Goal: Task Accomplishment & Management: Use online tool/utility

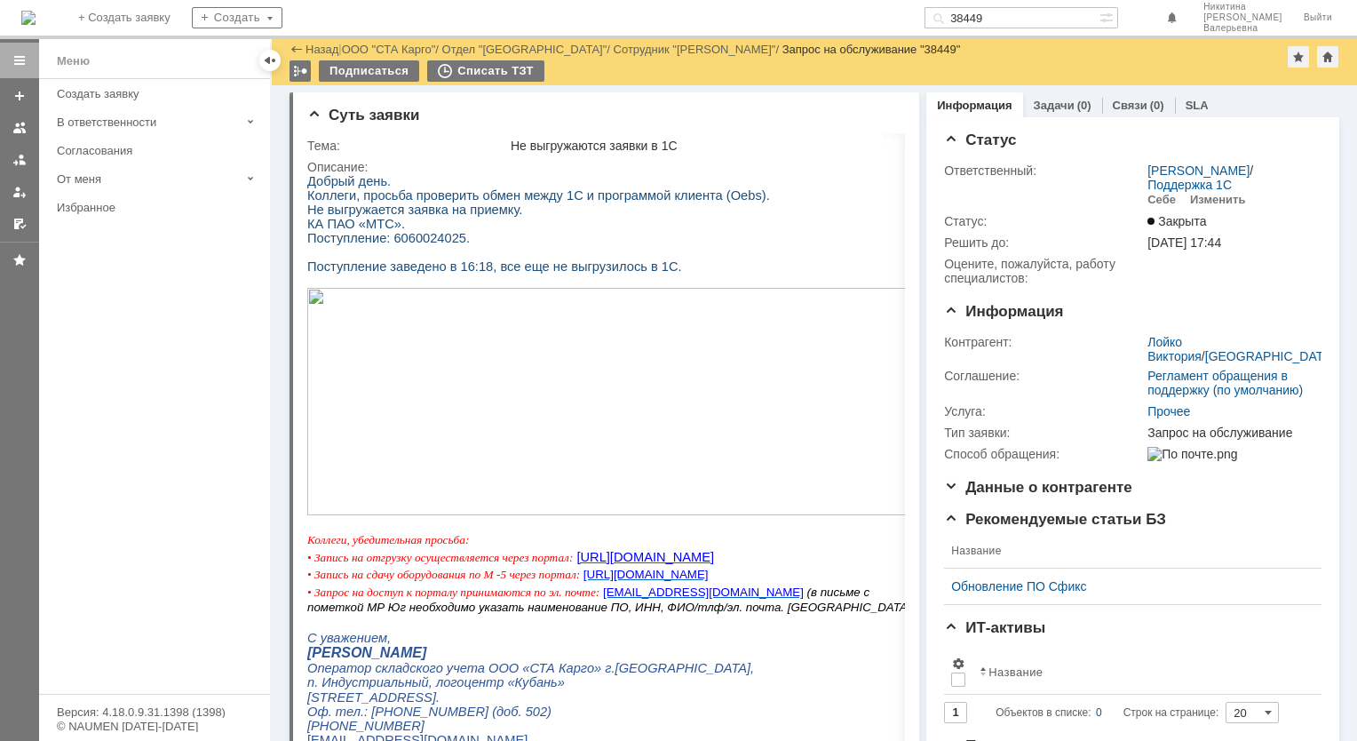
scroll to position [1193, 0]
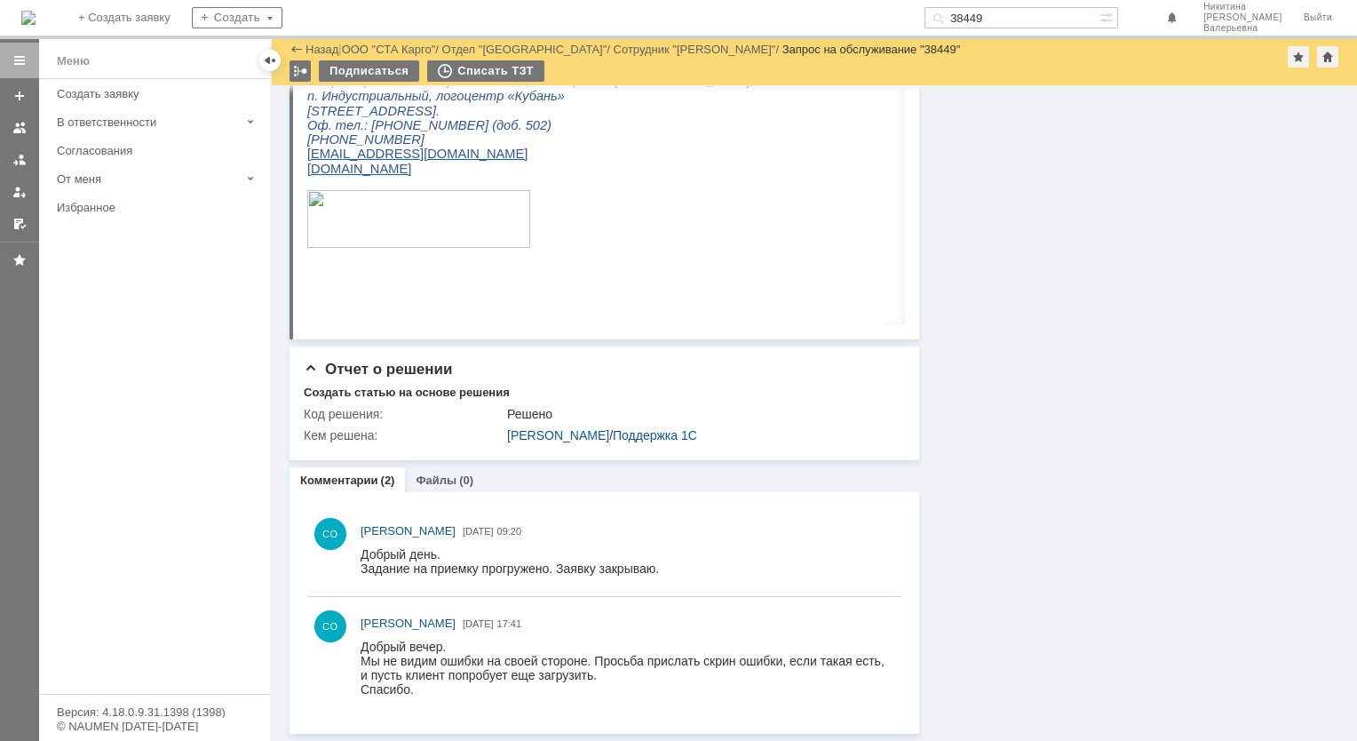
click at [1009, 15] on input "38449" at bounding box center [1011, 17] width 175 height 21
type input "38020"
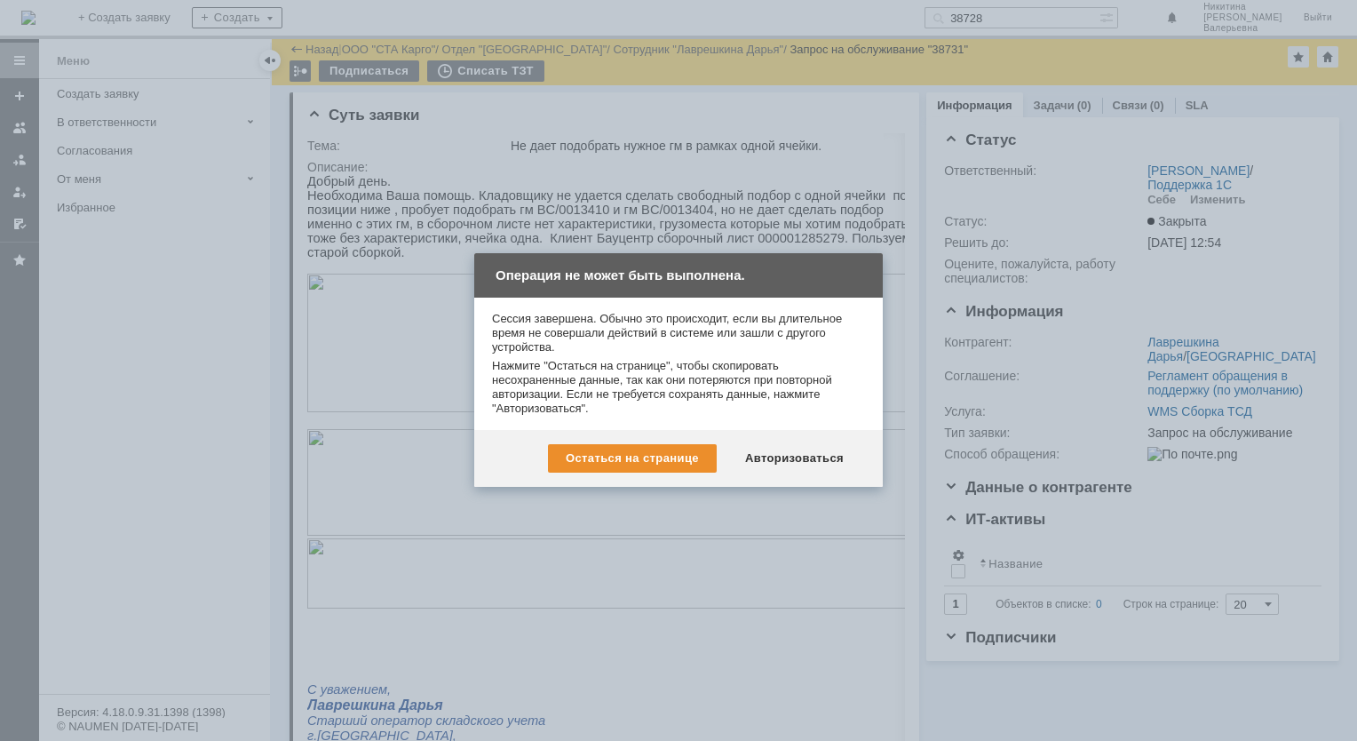
scroll to position [915, 0]
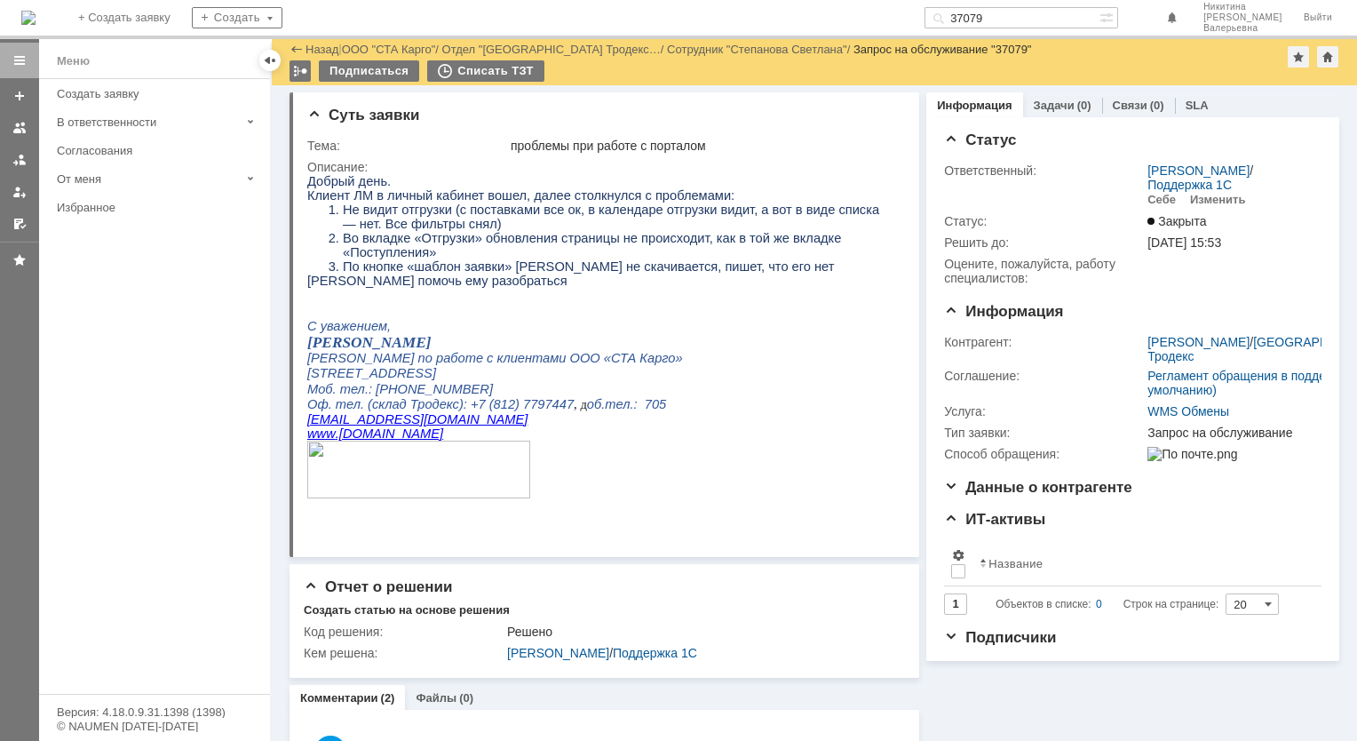
scroll to position [637, 0]
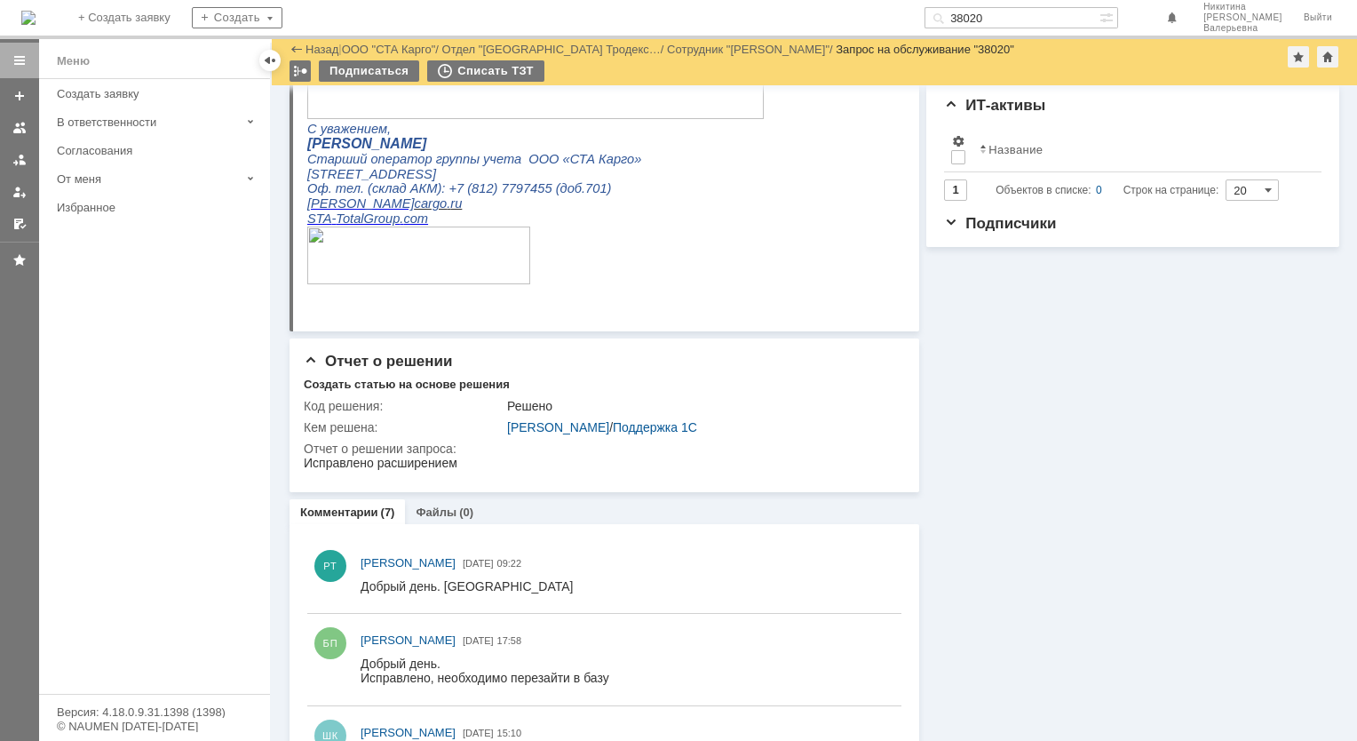
scroll to position [444, 0]
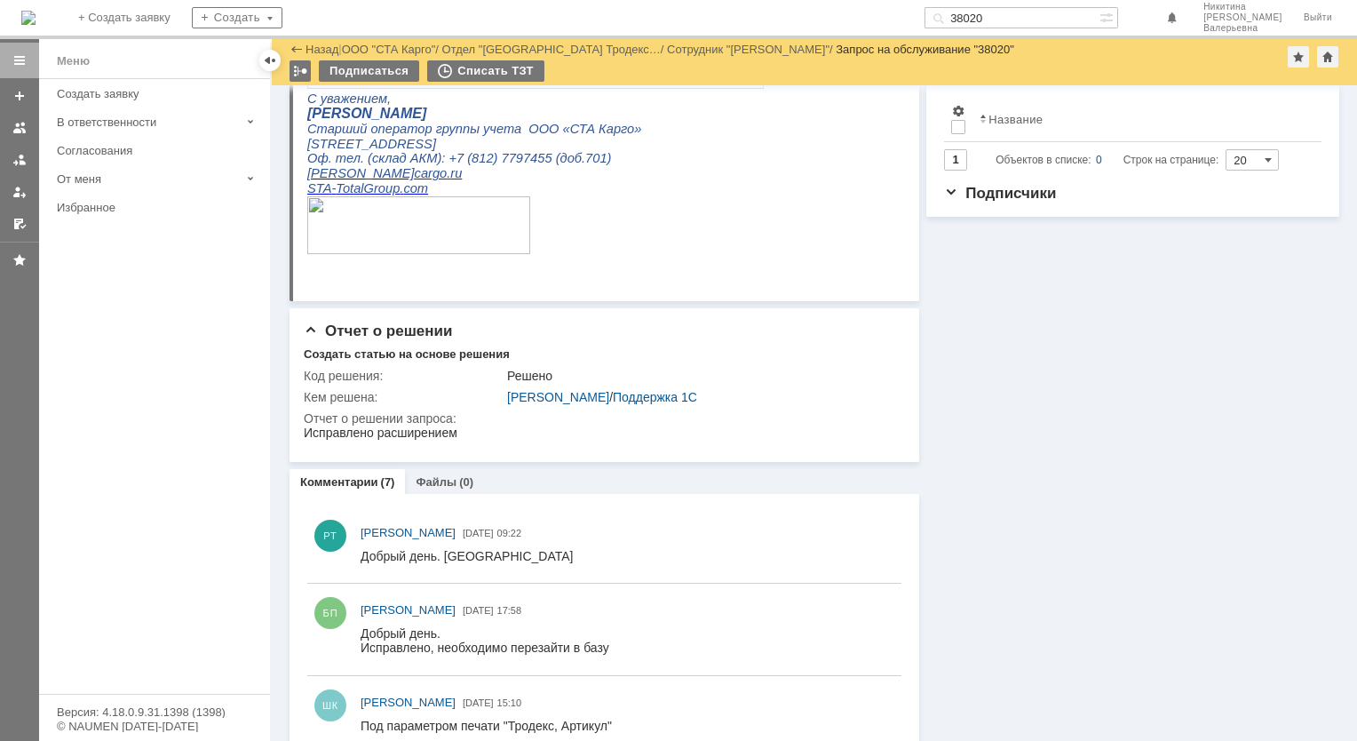
click at [1002, 14] on input "38020" at bounding box center [1011, 17] width 175 height 21
paste input "677"
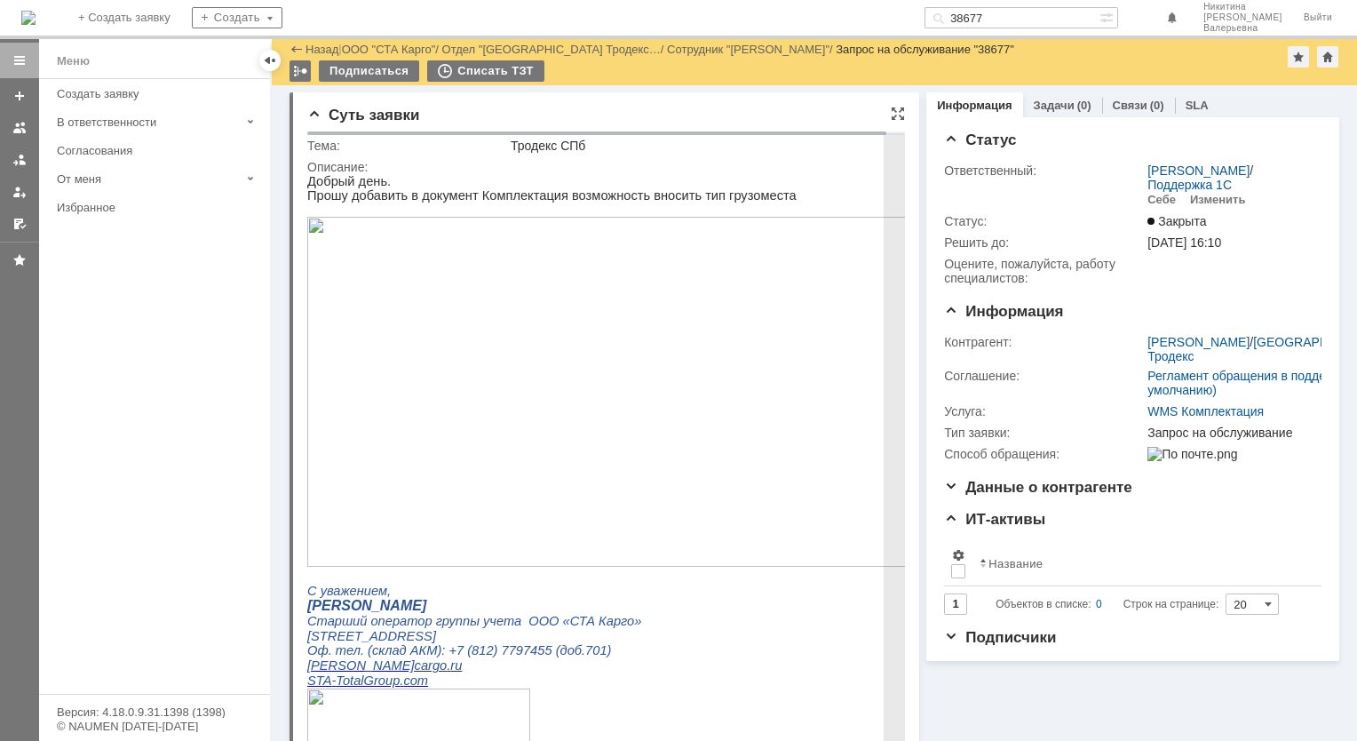
scroll to position [355, 0]
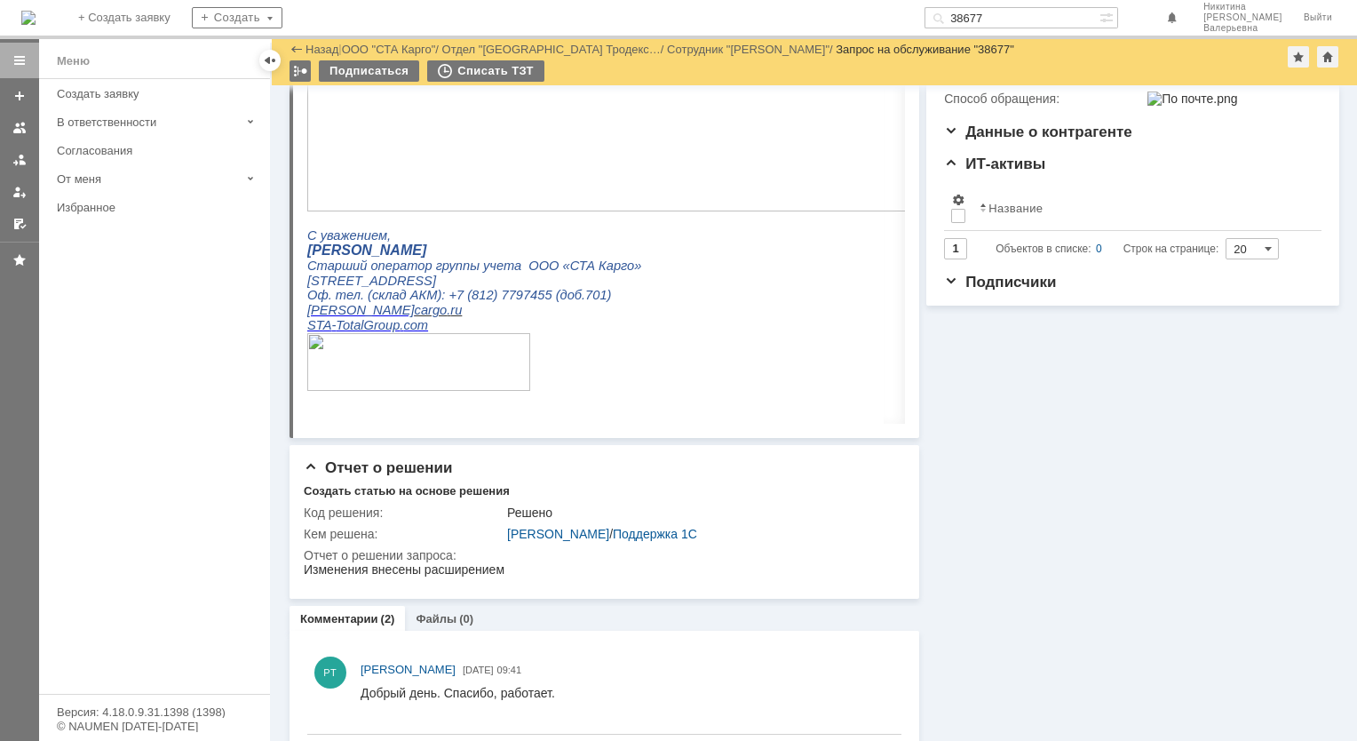
click at [1002, 24] on input "38677" at bounding box center [1011, 17] width 175 height 21
paste input "525"
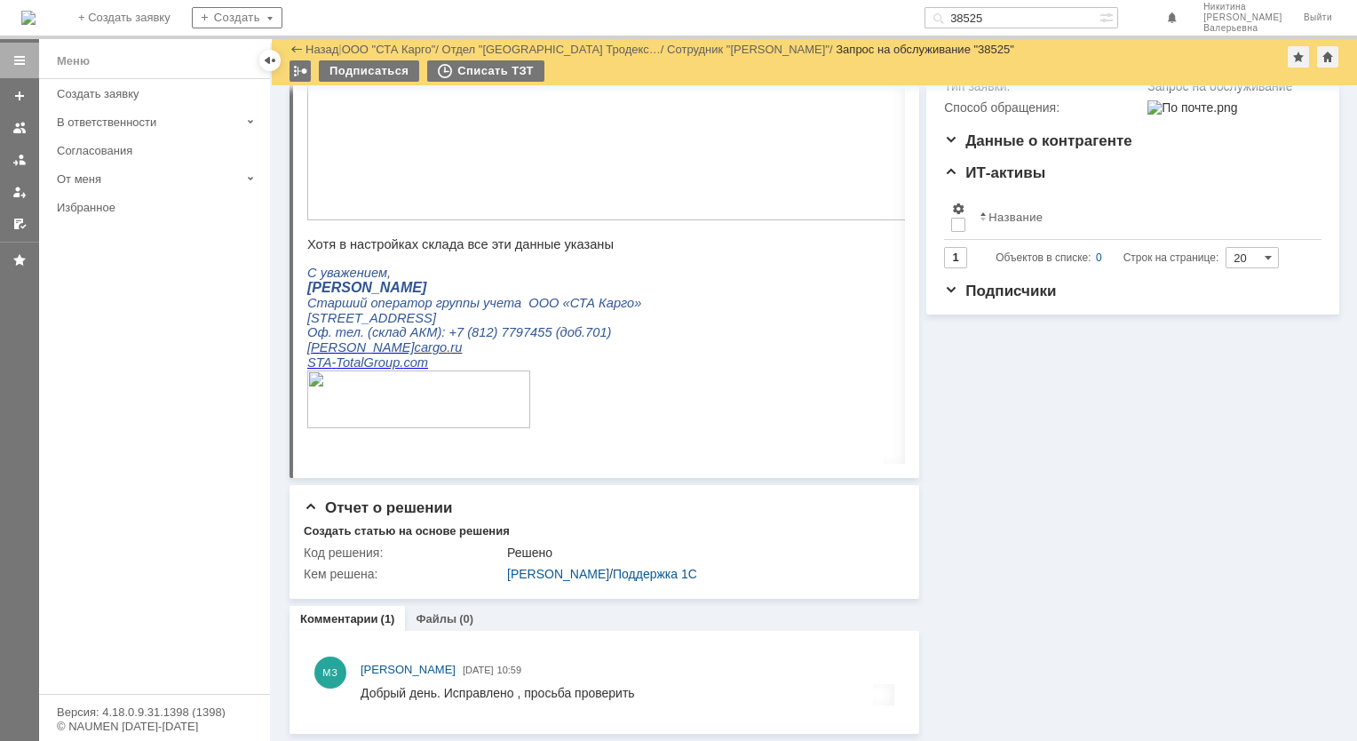
scroll to position [346, 0]
click at [1002, 17] on input "38525" at bounding box center [1011, 17] width 175 height 21
paste input "11"
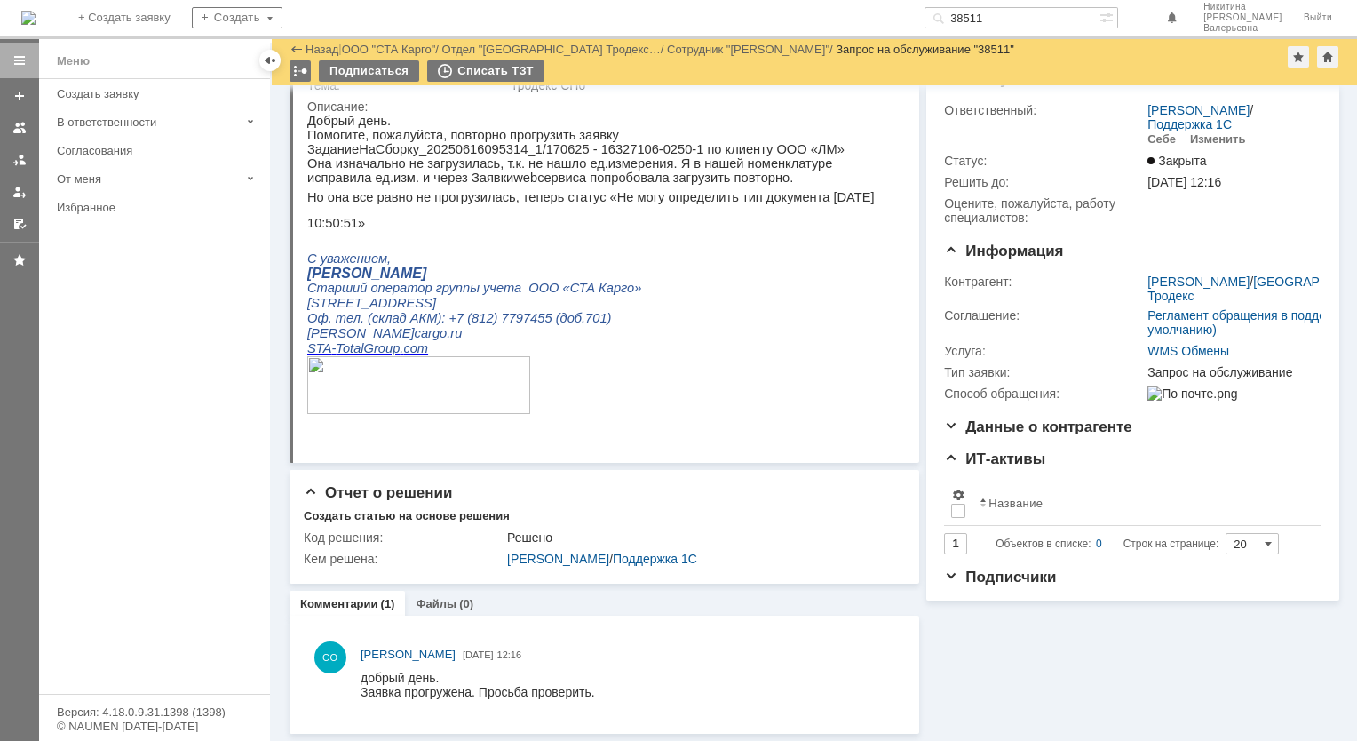
scroll to position [60, 0]
click at [1012, 19] on input "38511" at bounding box center [1011, 17] width 175 height 21
paste input "484"
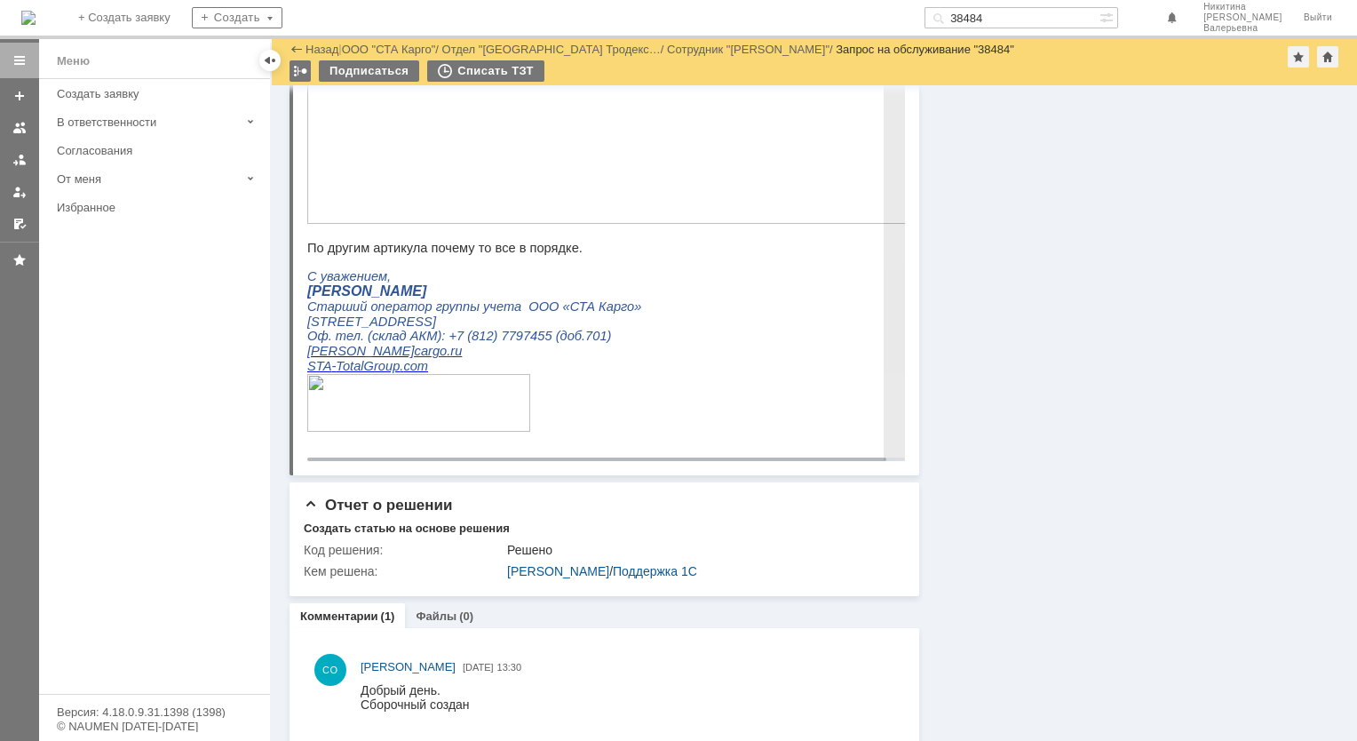
scroll to position [630, 0]
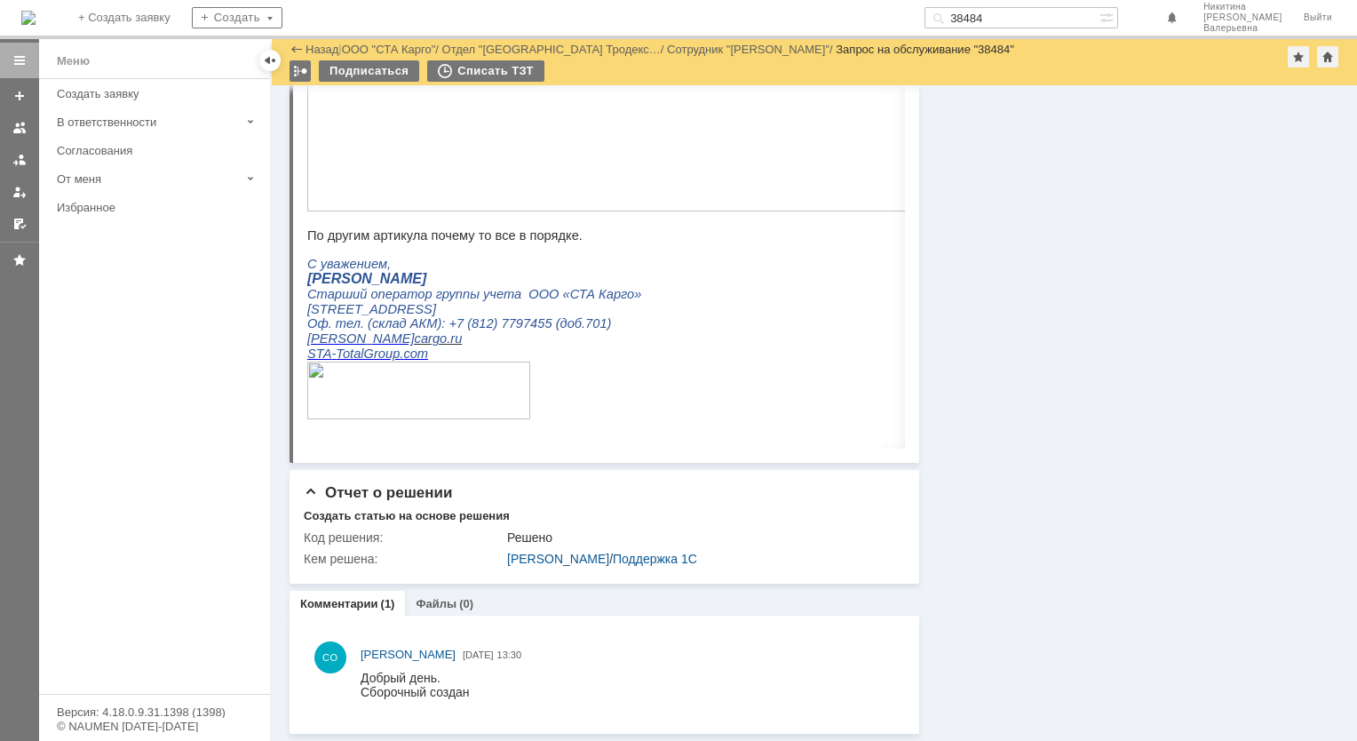
click at [1009, 21] on input "38484" at bounding box center [1011, 17] width 175 height 21
paste input "376"
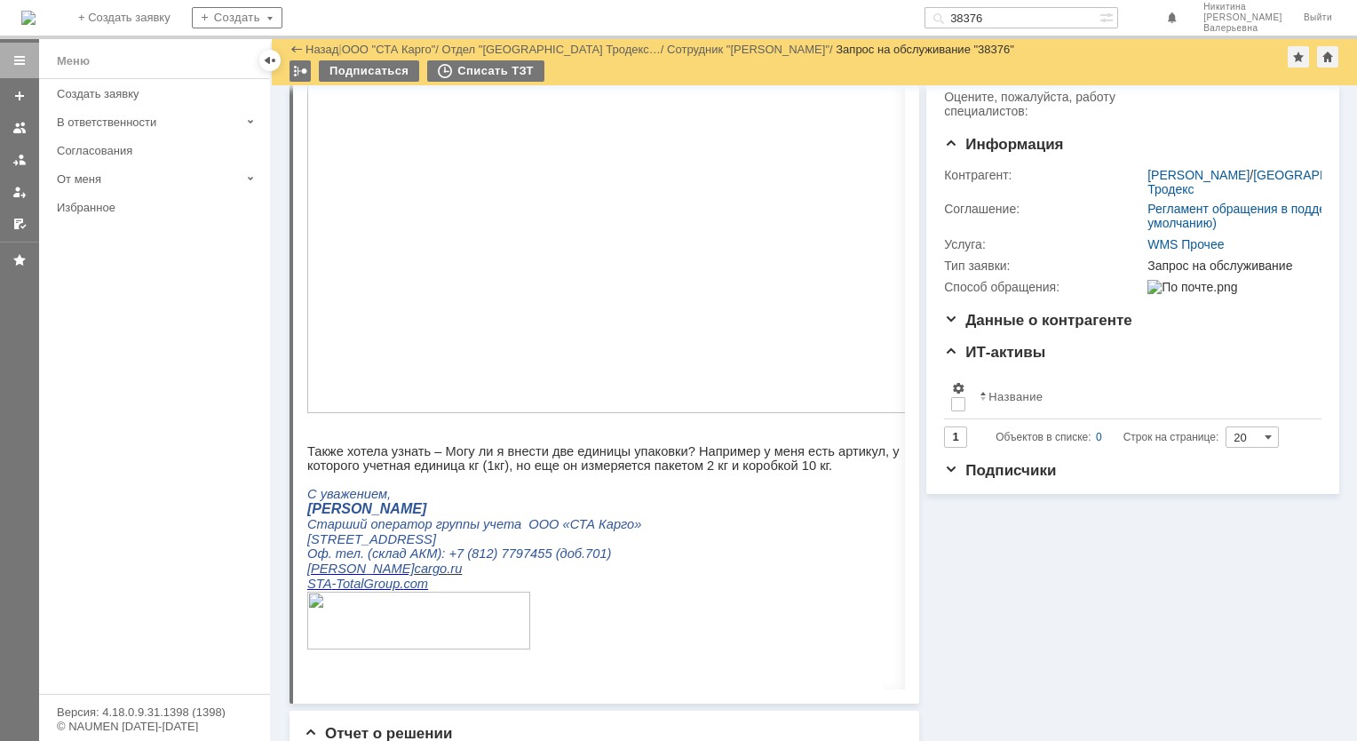
scroll to position [355, 0]
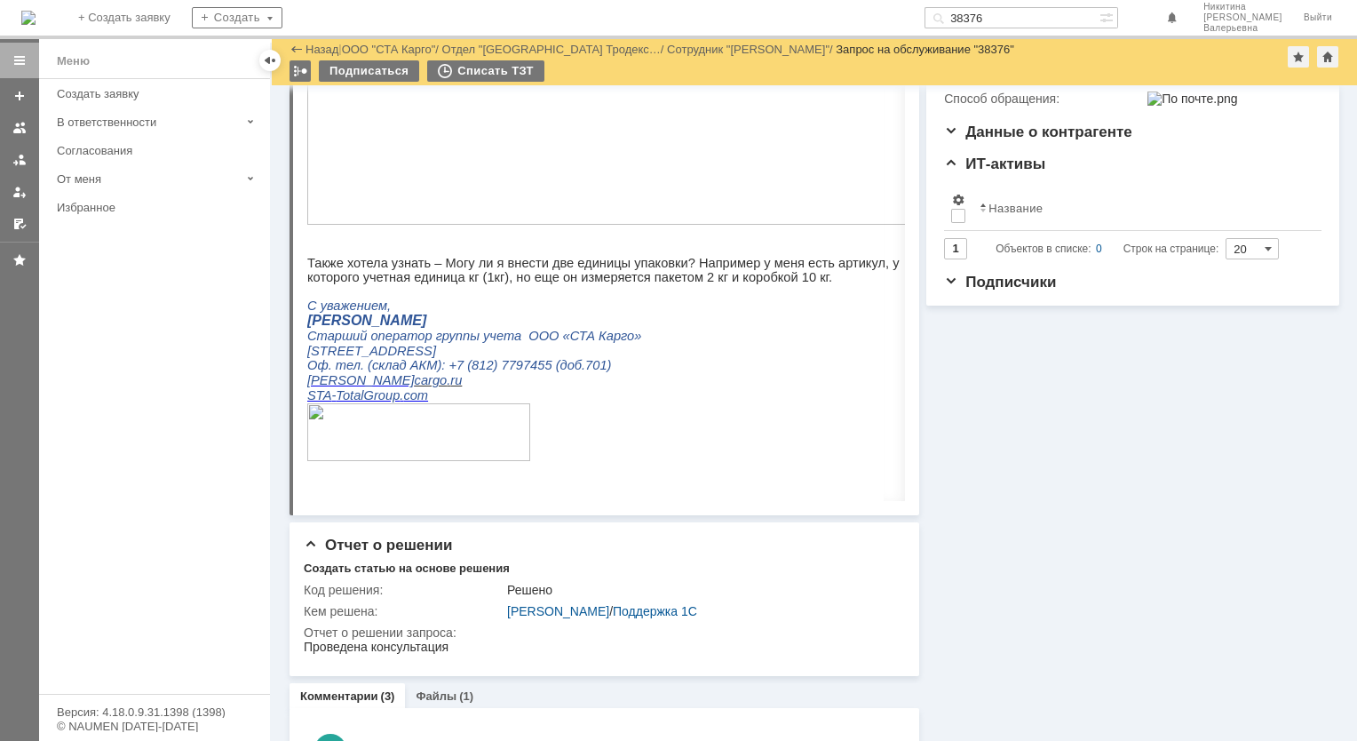
click at [991, 20] on input "38376" at bounding box center [1011, 17] width 175 height 21
paste input "152"
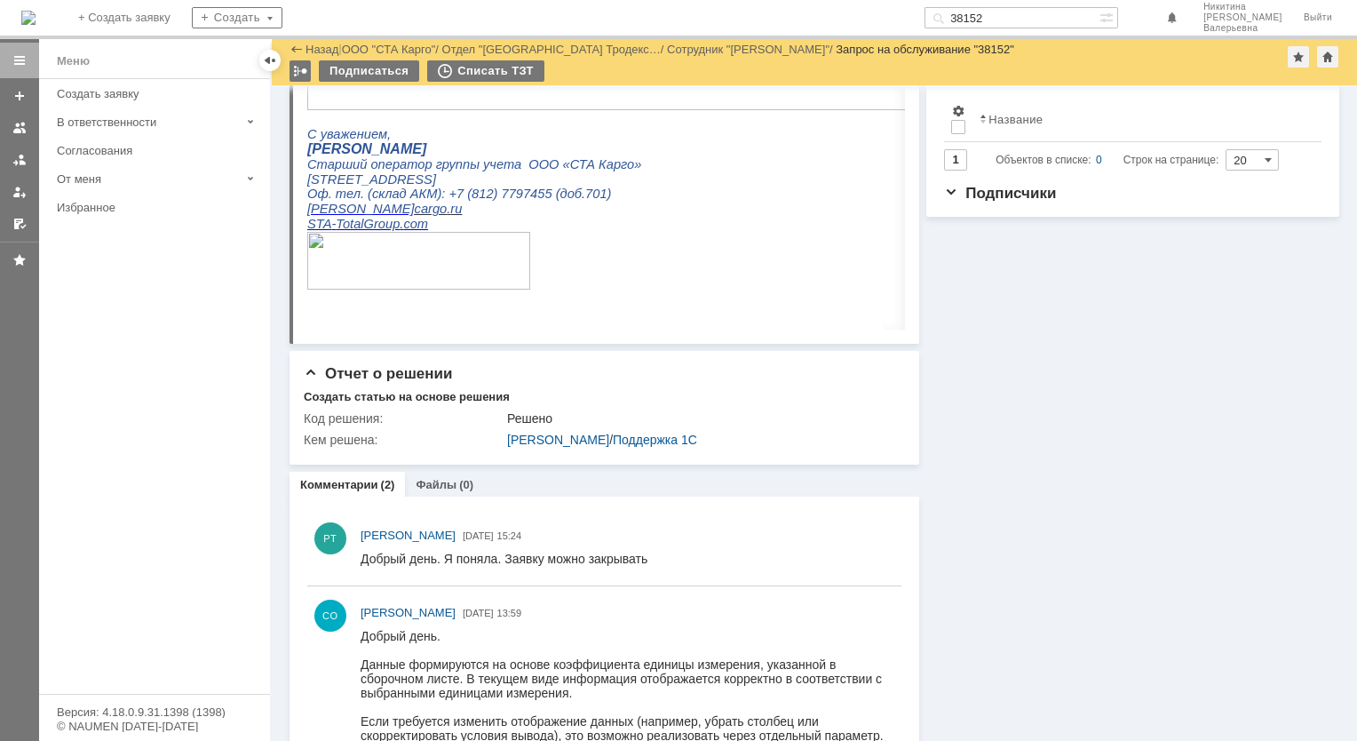
scroll to position [511, 0]
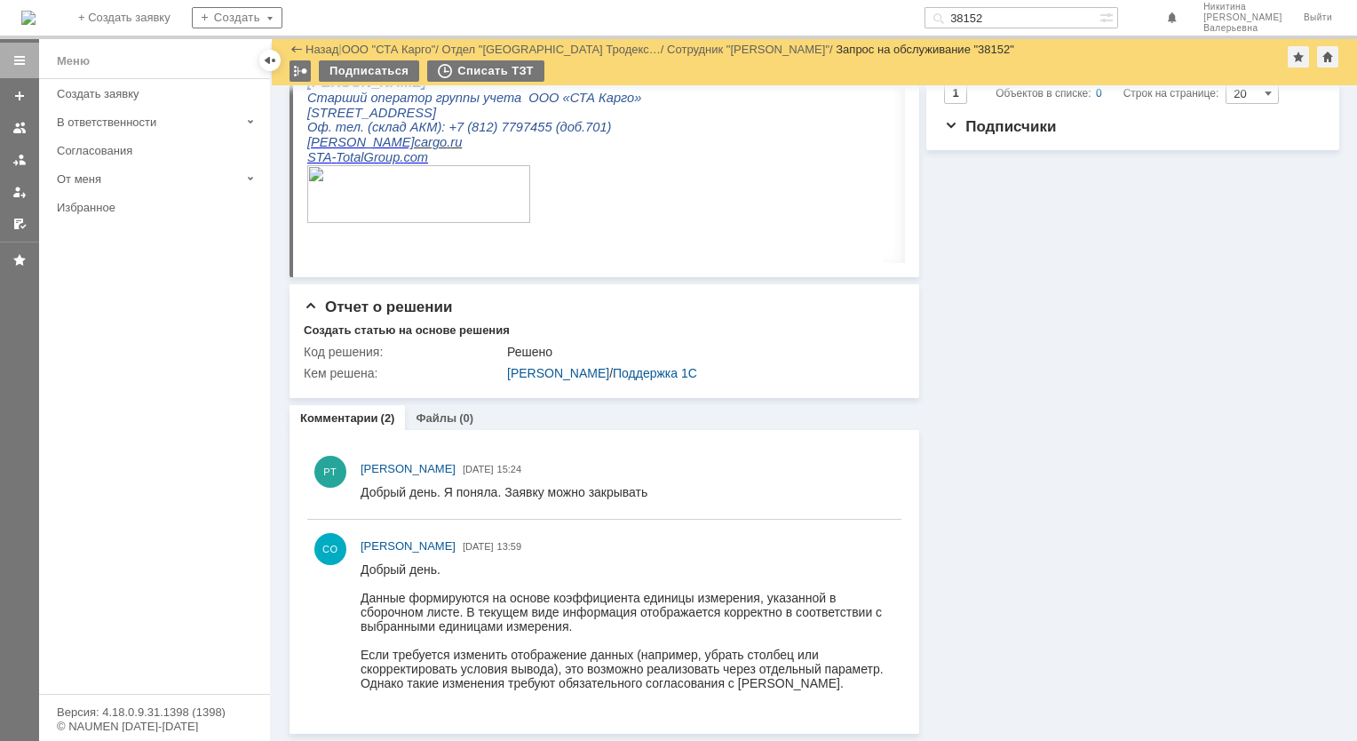
click at [1016, 11] on input "38152" at bounding box center [1011, 17] width 175 height 21
paste input "080"
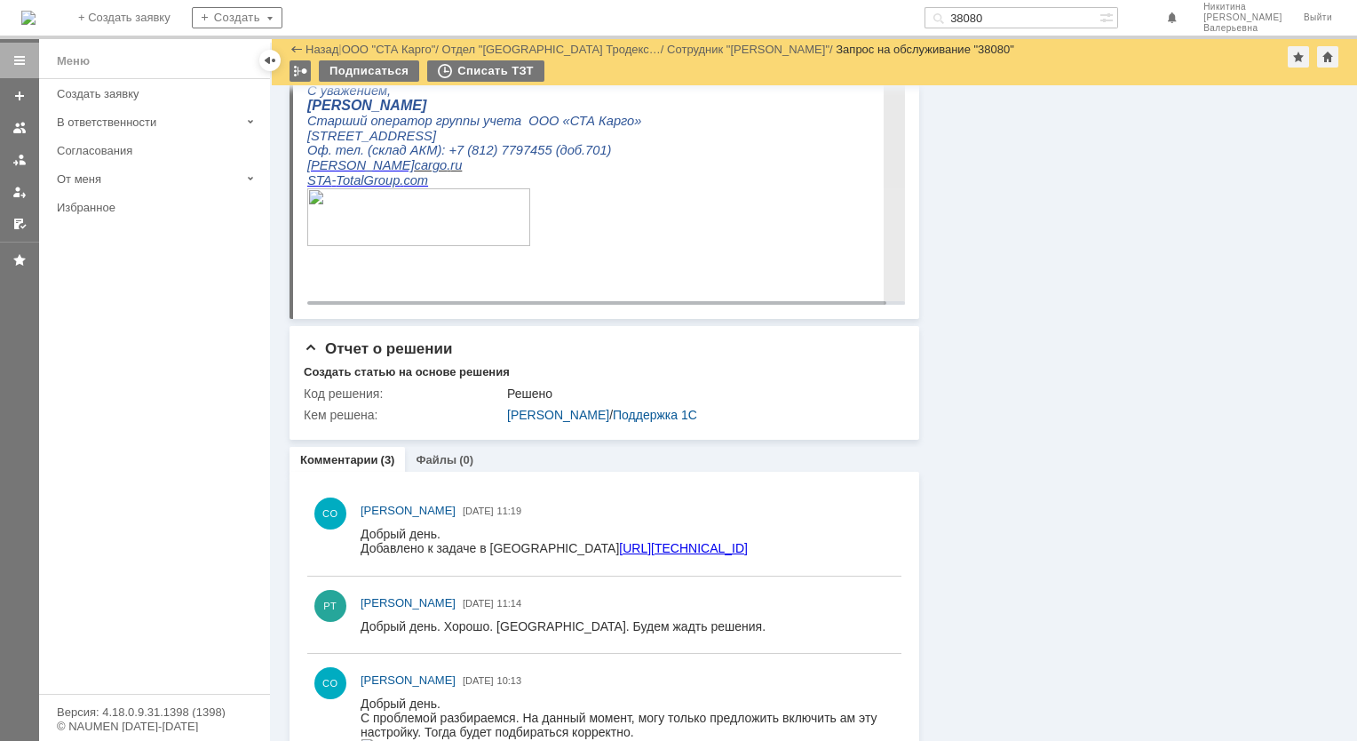
scroll to position [1509, 0]
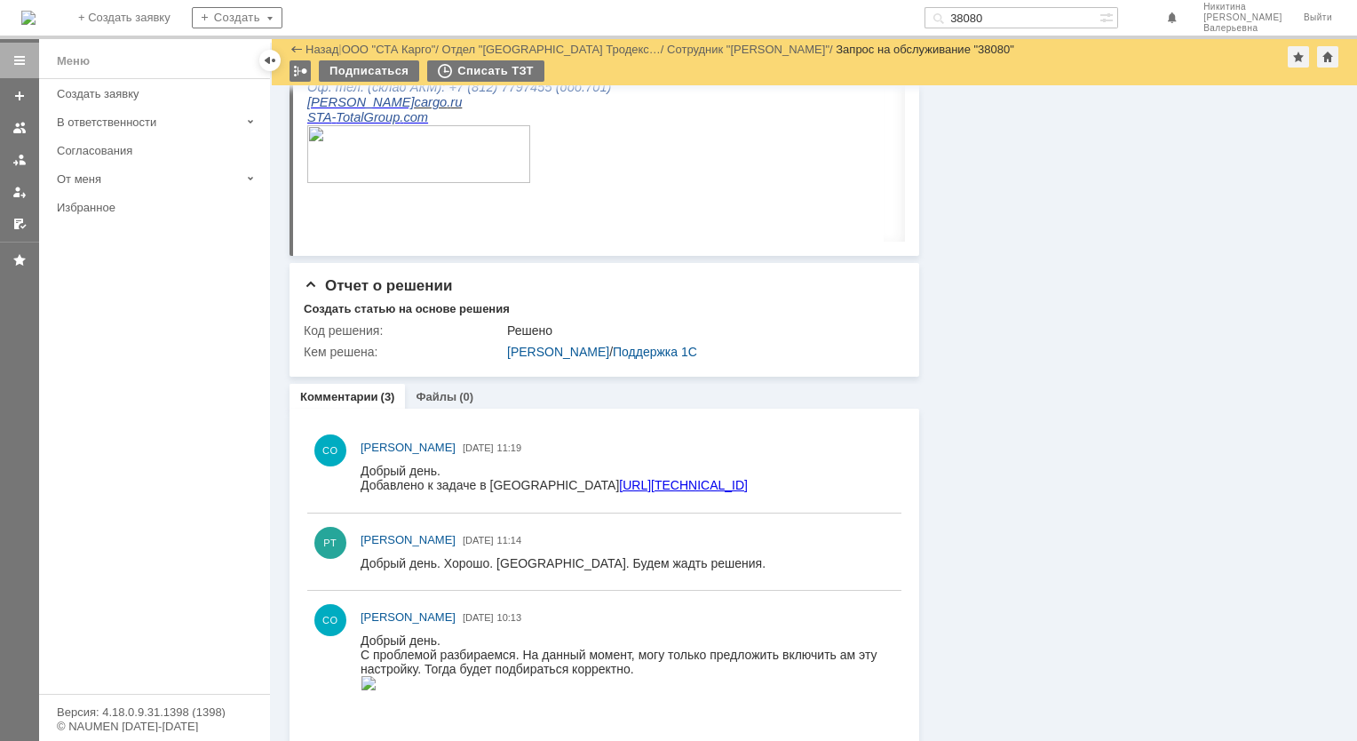
click at [1001, 12] on input "38080" at bounding box center [1011, 17] width 175 height 21
paste input "3"
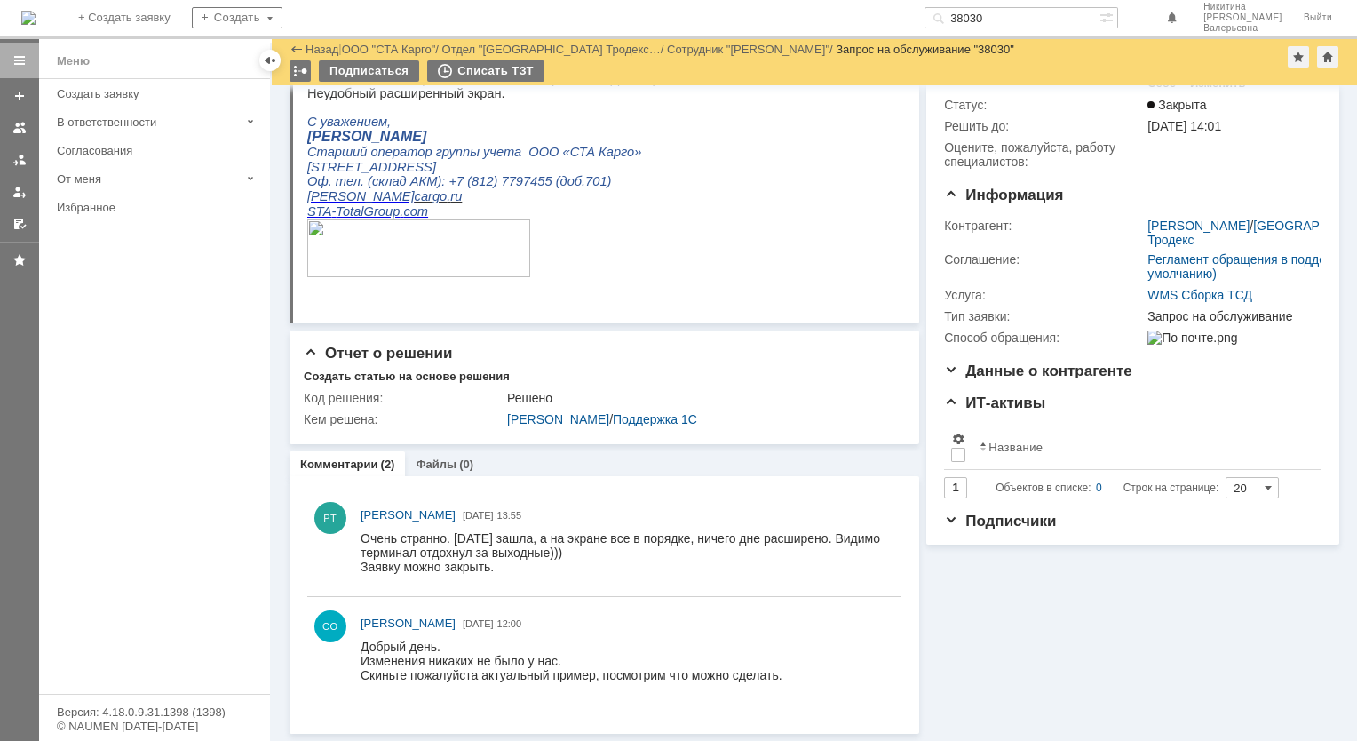
scroll to position [117, 0]
click at [1010, 20] on input "38030" at bounding box center [1011, 17] width 175 height 21
paste input "27"
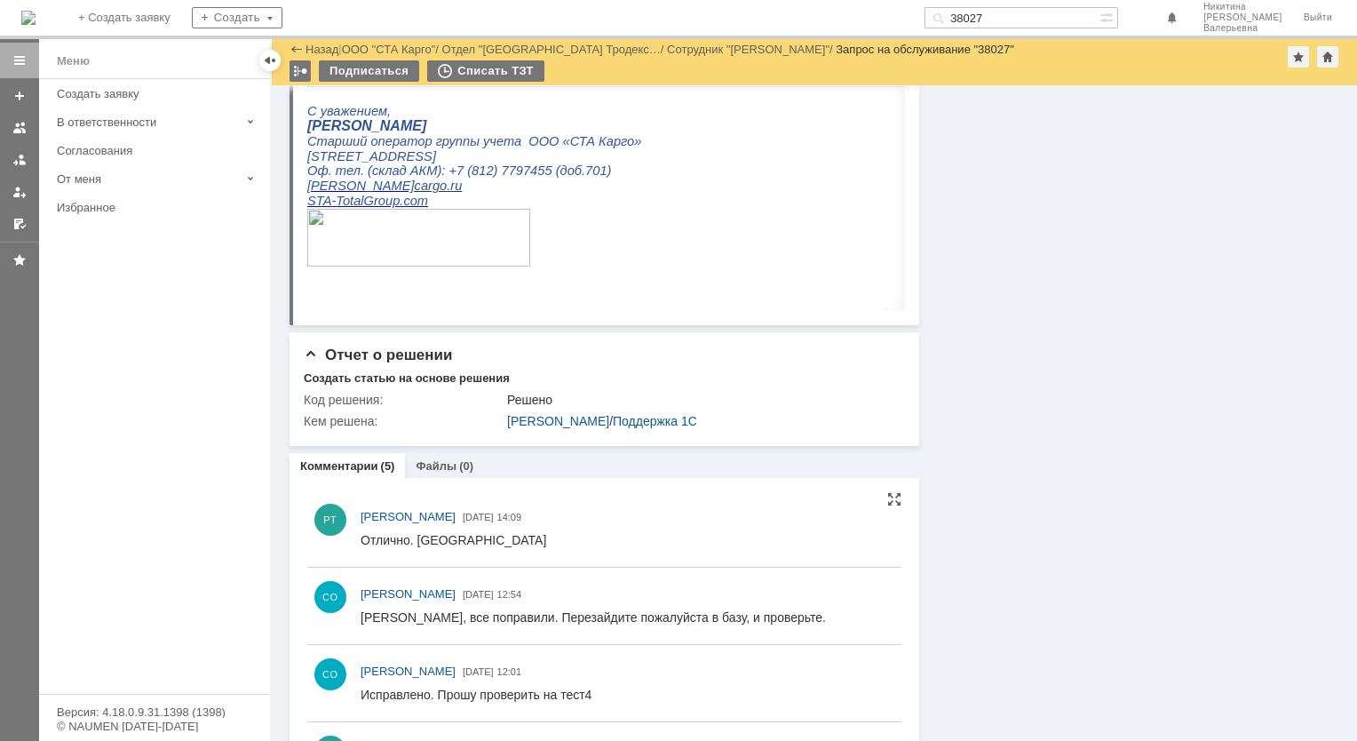
scroll to position [1065, 0]
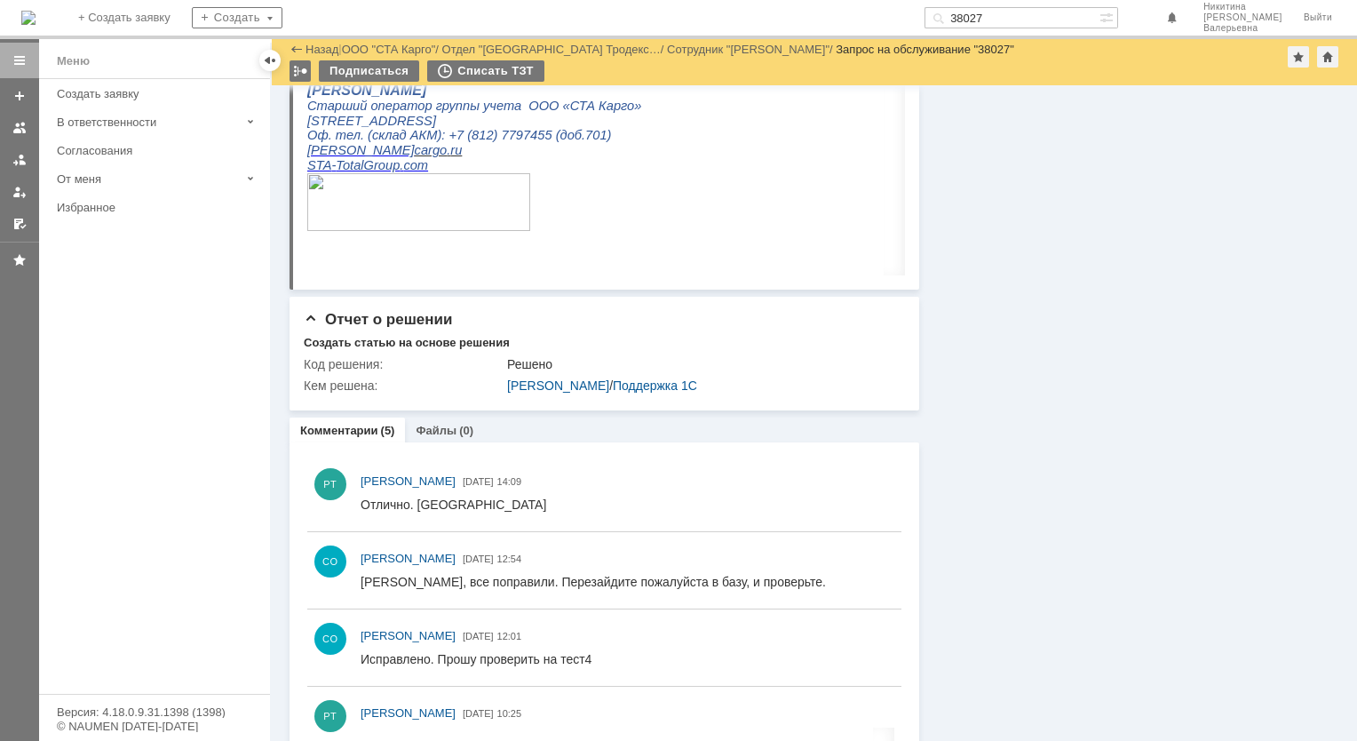
click at [1009, 18] on input "38027" at bounding box center [1011, 17] width 175 height 21
paste input "793"
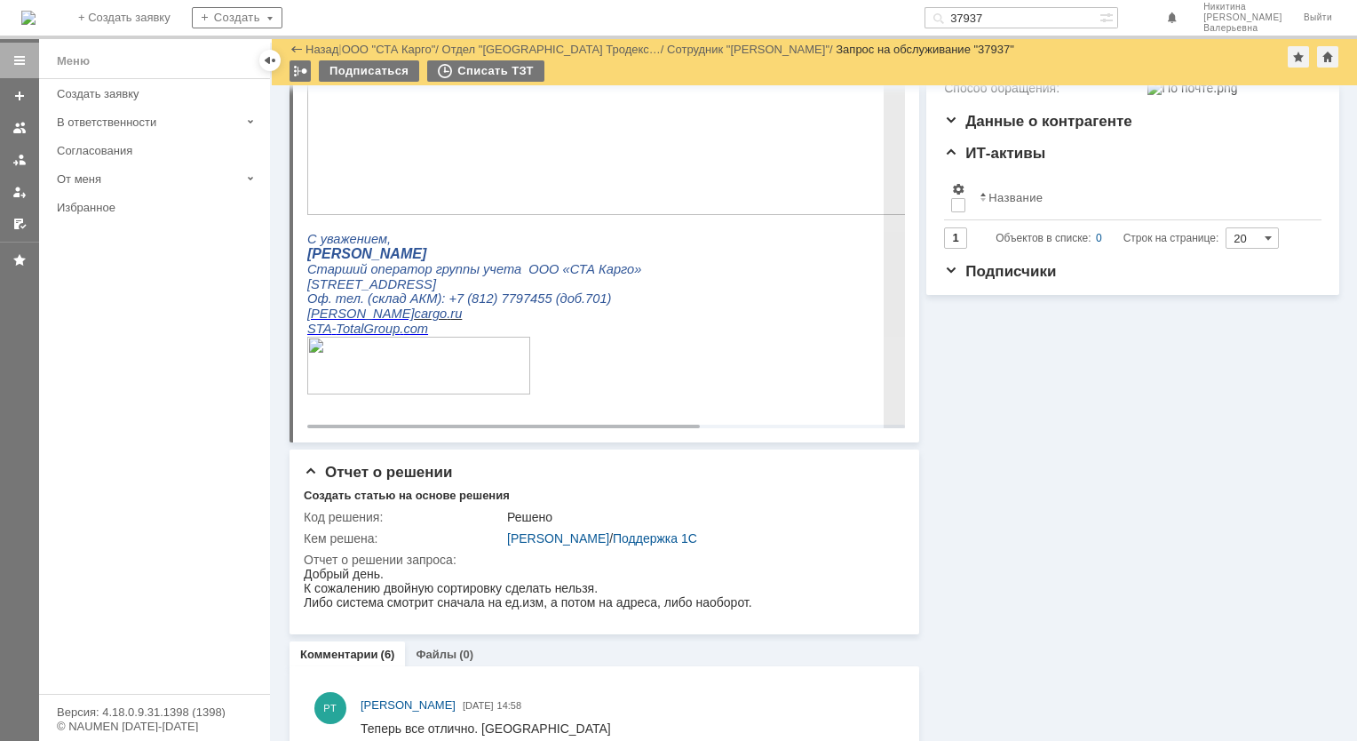
scroll to position [444, 0]
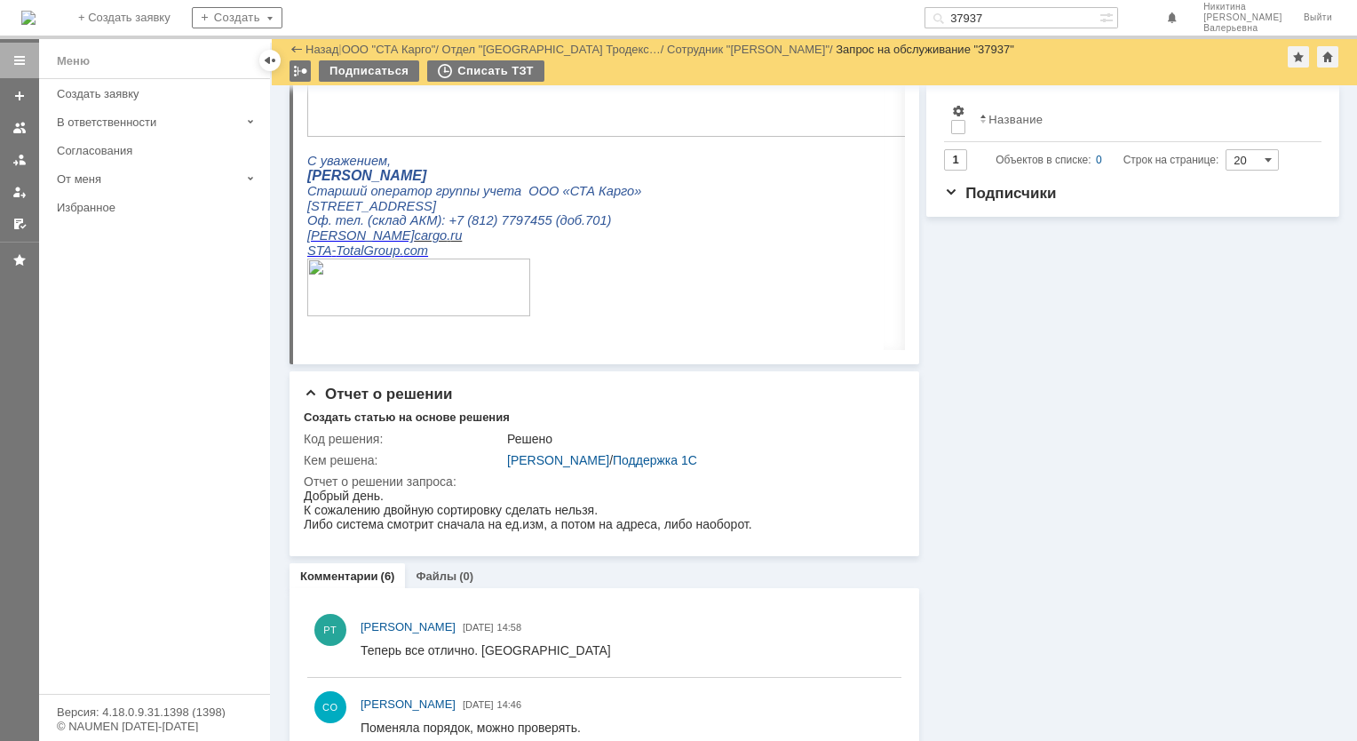
drag, startPoint x: 1024, startPoint y: 19, endPoint x: 922, endPoint y: 20, distance: 102.1
click at [924, 20] on div "На домашнюю + Создать заявку Создать 37937 [PERSON_NAME]" at bounding box center [678, 19] width 1357 height 39
paste input "876"
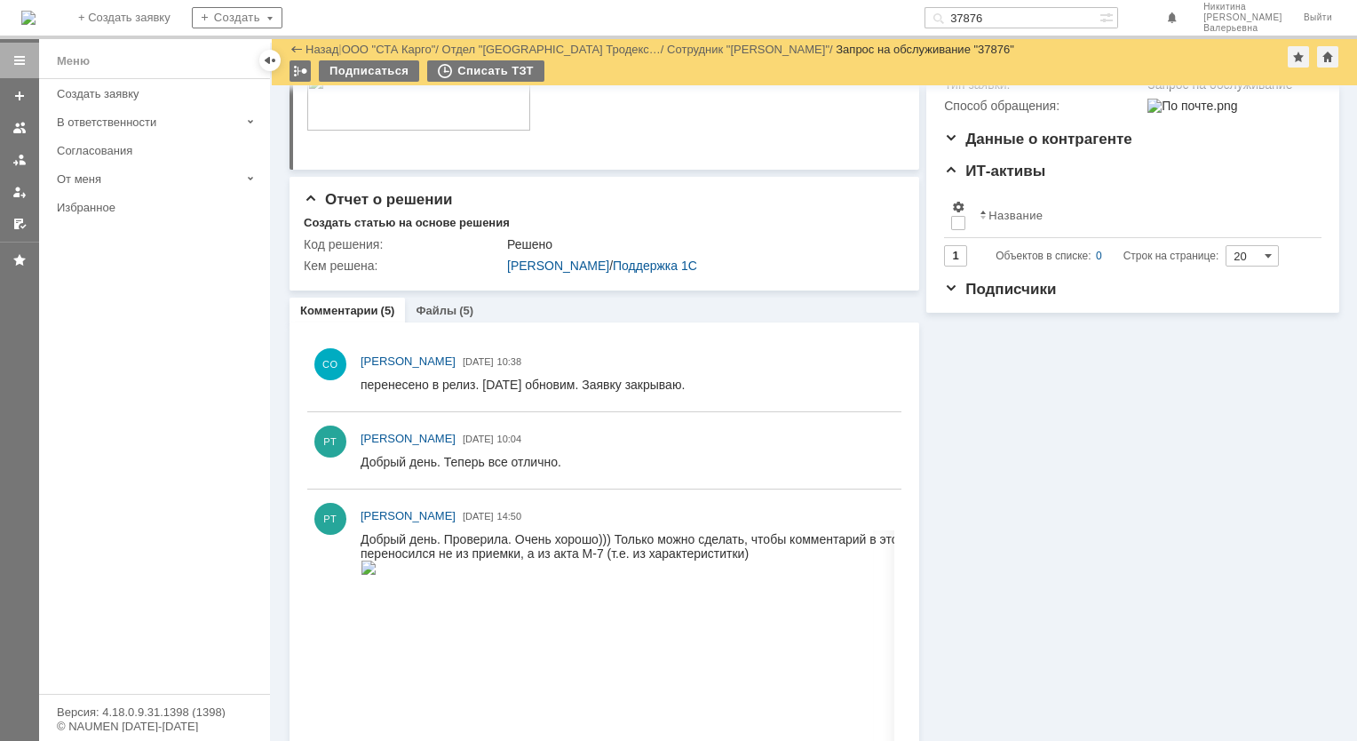
scroll to position [355, 0]
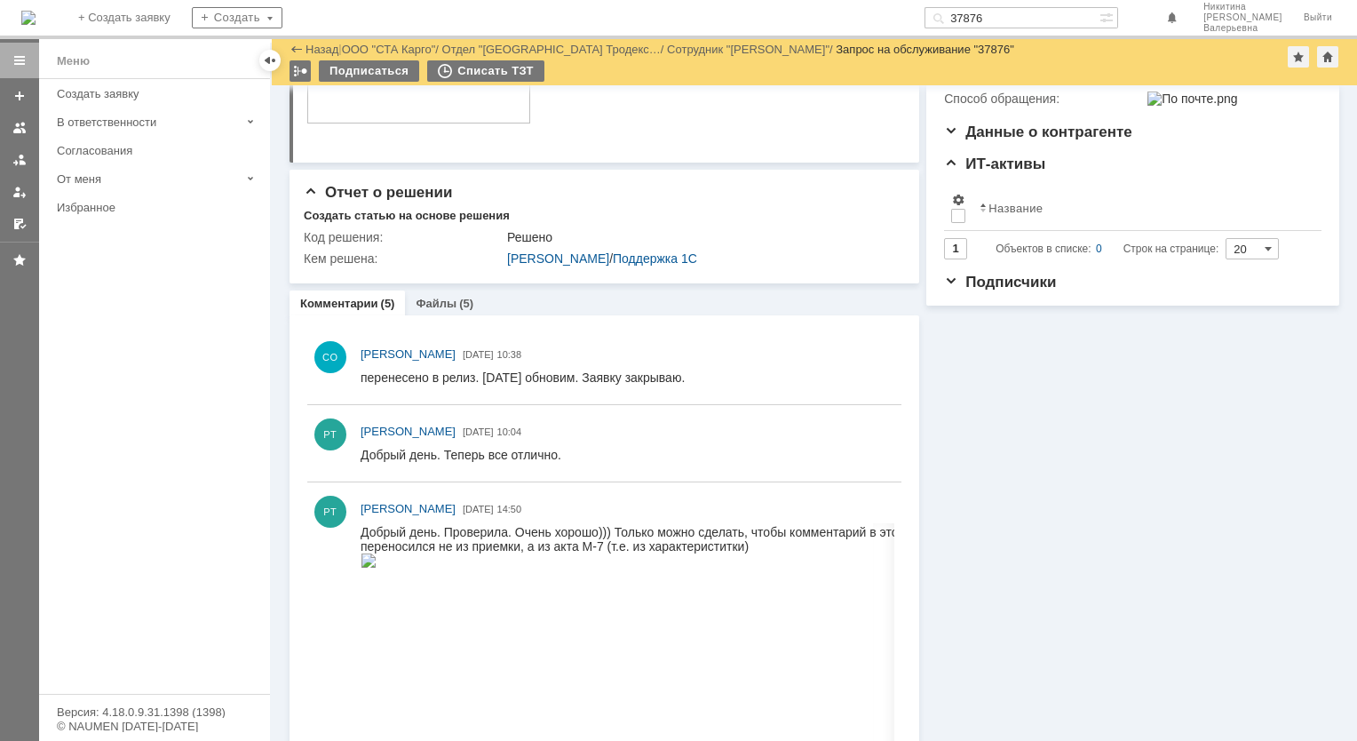
click at [1016, 12] on input "37876" at bounding box center [1011, 17] width 175 height 21
paste input "05"
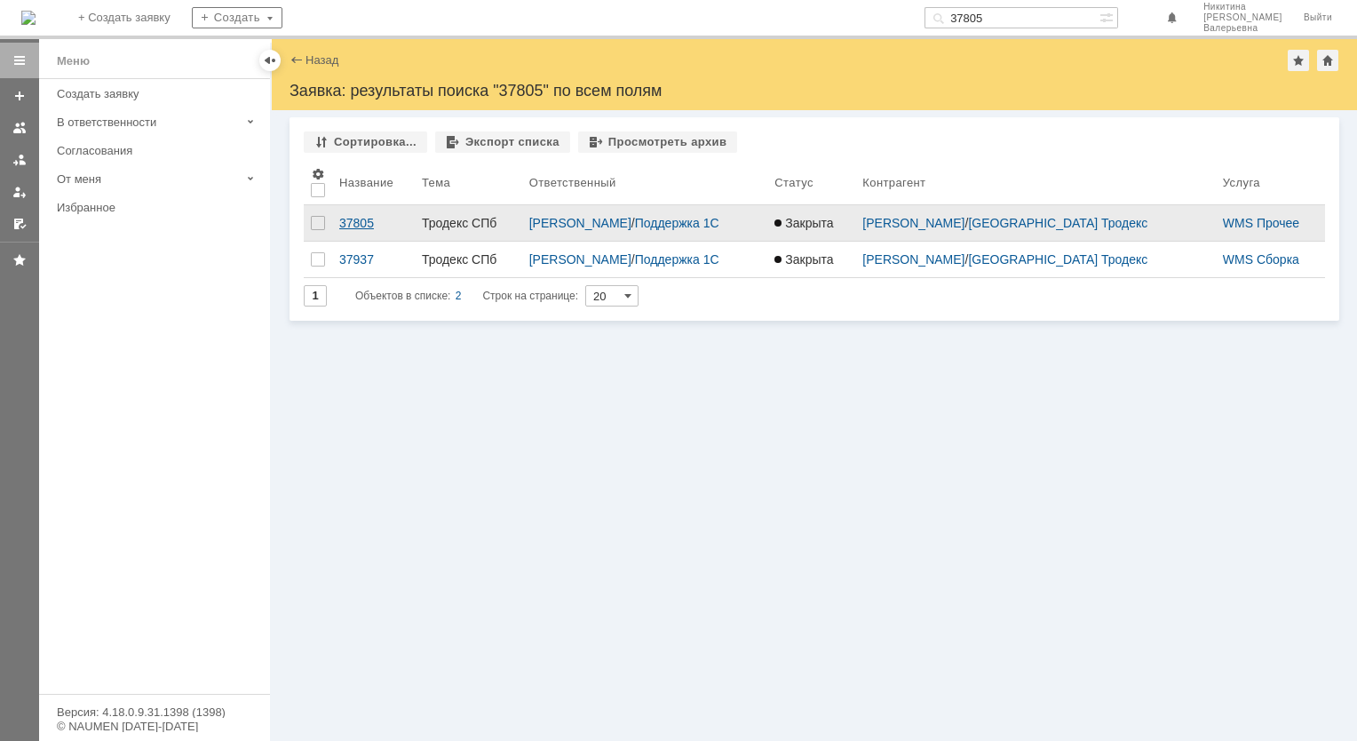
click at [339, 222] on div "37805" at bounding box center [373, 223] width 68 height 14
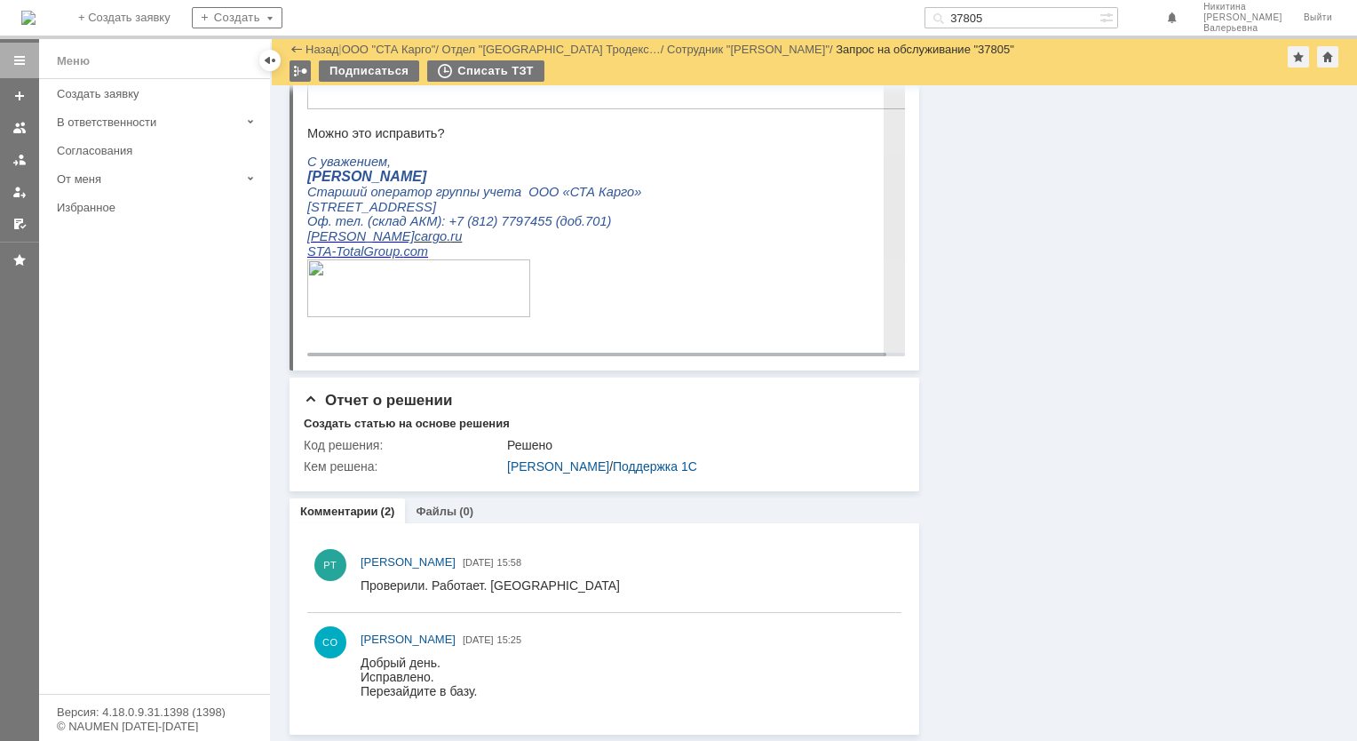
scroll to position [839, 0]
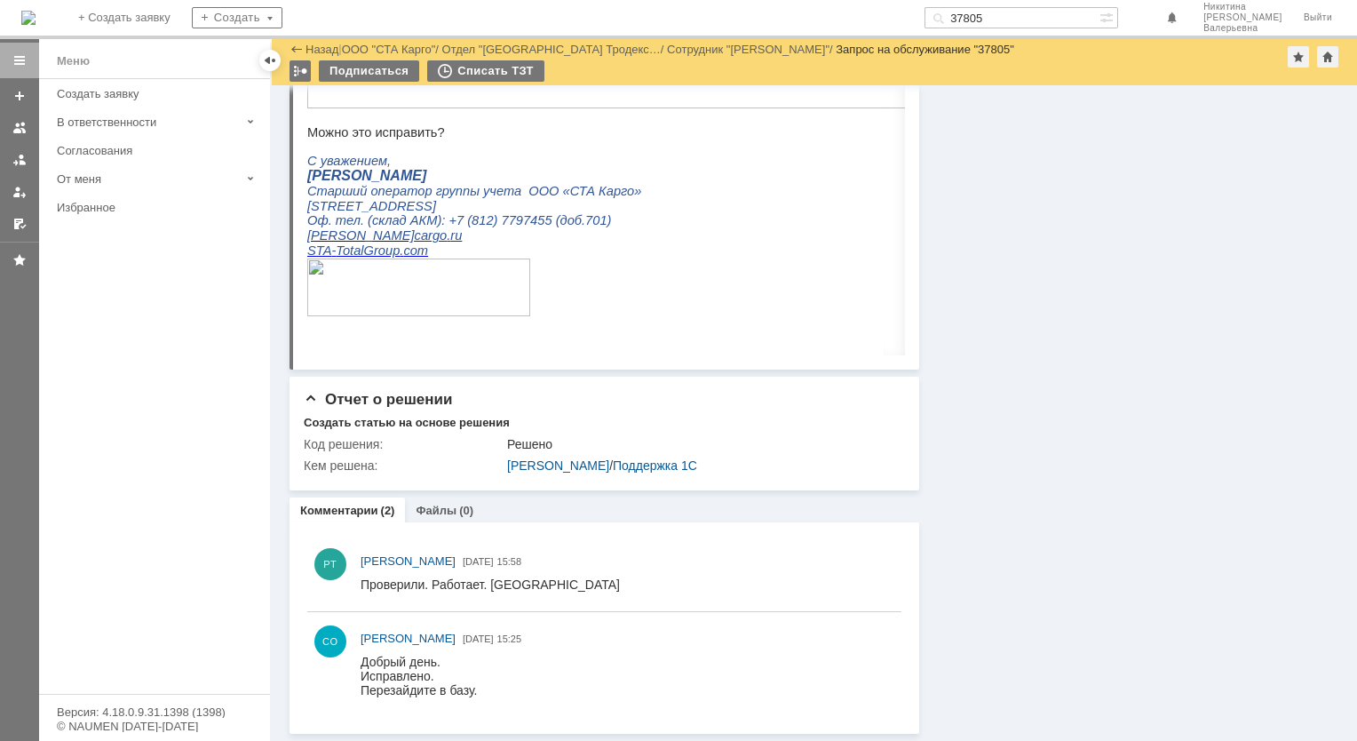
click at [1007, 22] on input "37805" at bounding box center [1011, 17] width 175 height 21
paste input "783"
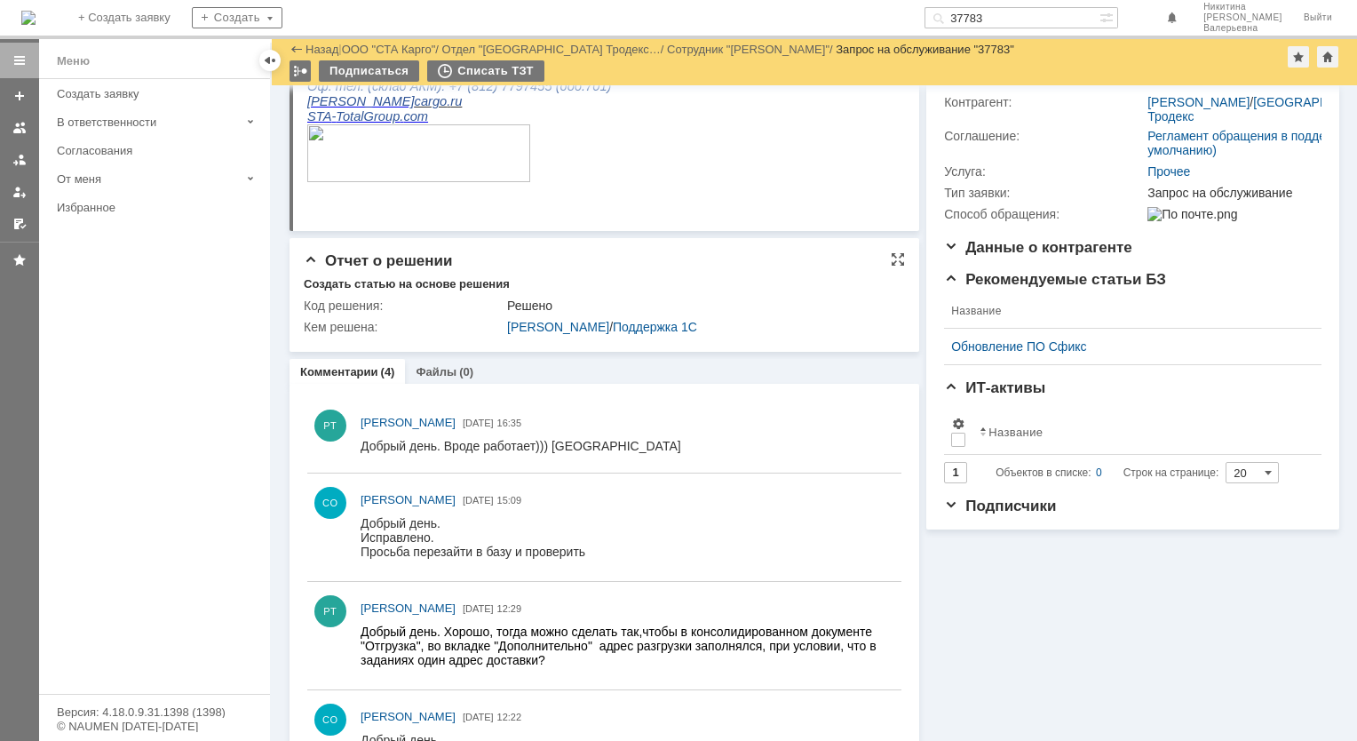
scroll to position [266, 0]
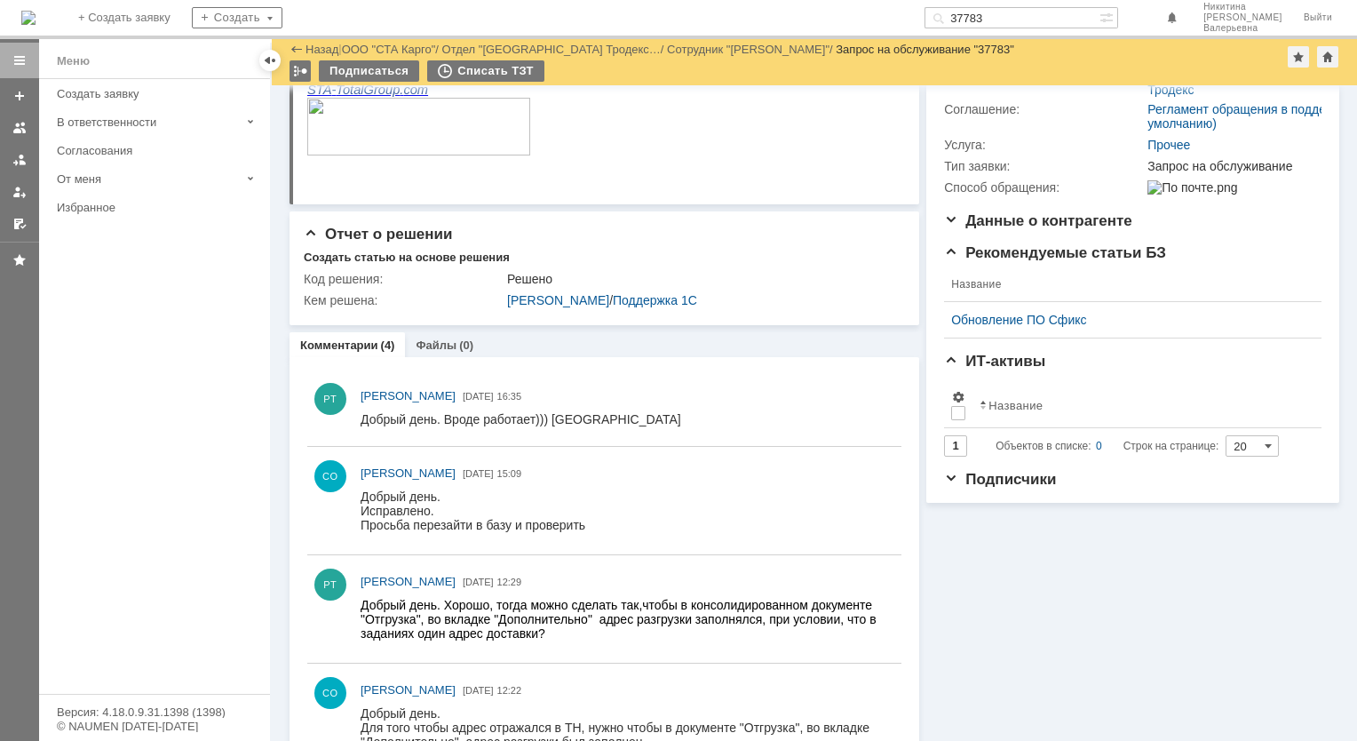
click at [1003, 6] on div "На домашнюю + Создать заявку Создать 37783 [PERSON_NAME]" at bounding box center [678, 19] width 1357 height 39
click at [1010, 15] on input "37783" at bounding box center [1011, 17] width 175 height 21
paste input "26"
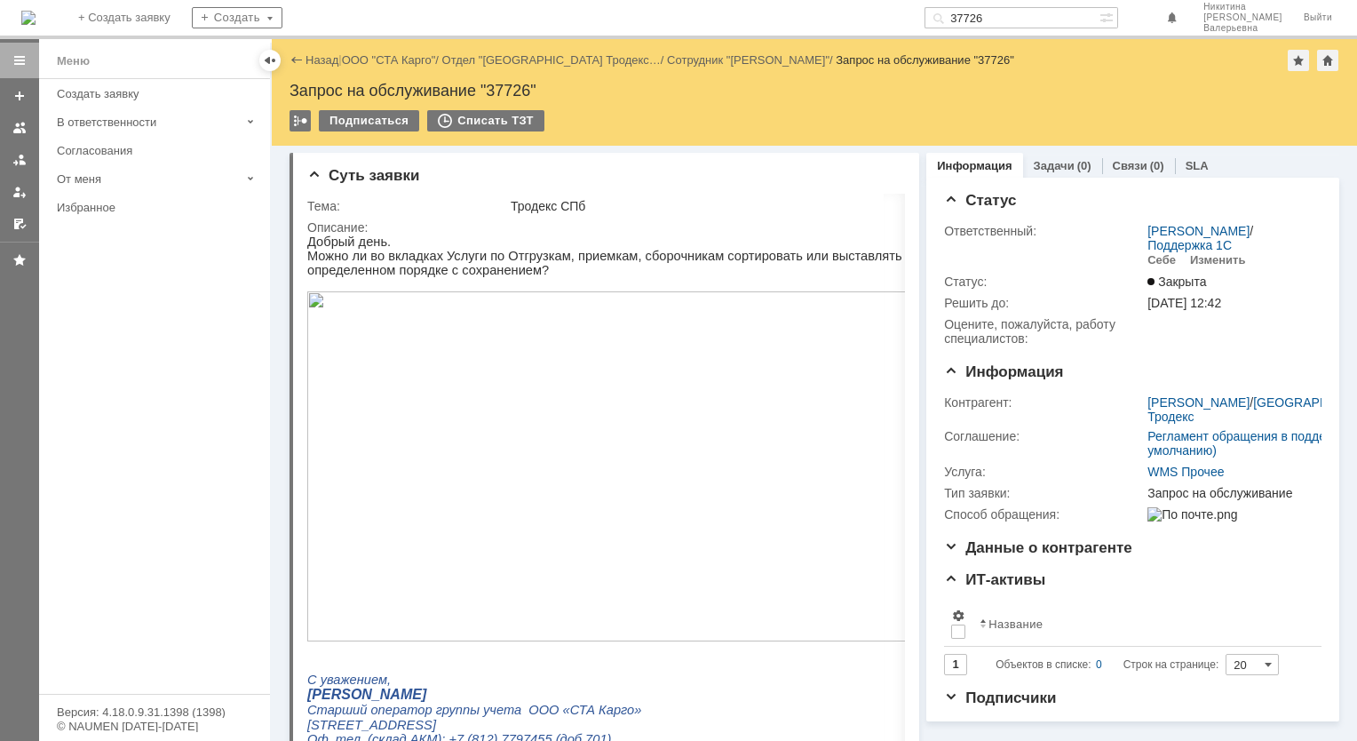
click at [1069, 20] on input "37726" at bounding box center [1011, 17] width 175 height 21
paste input "5"
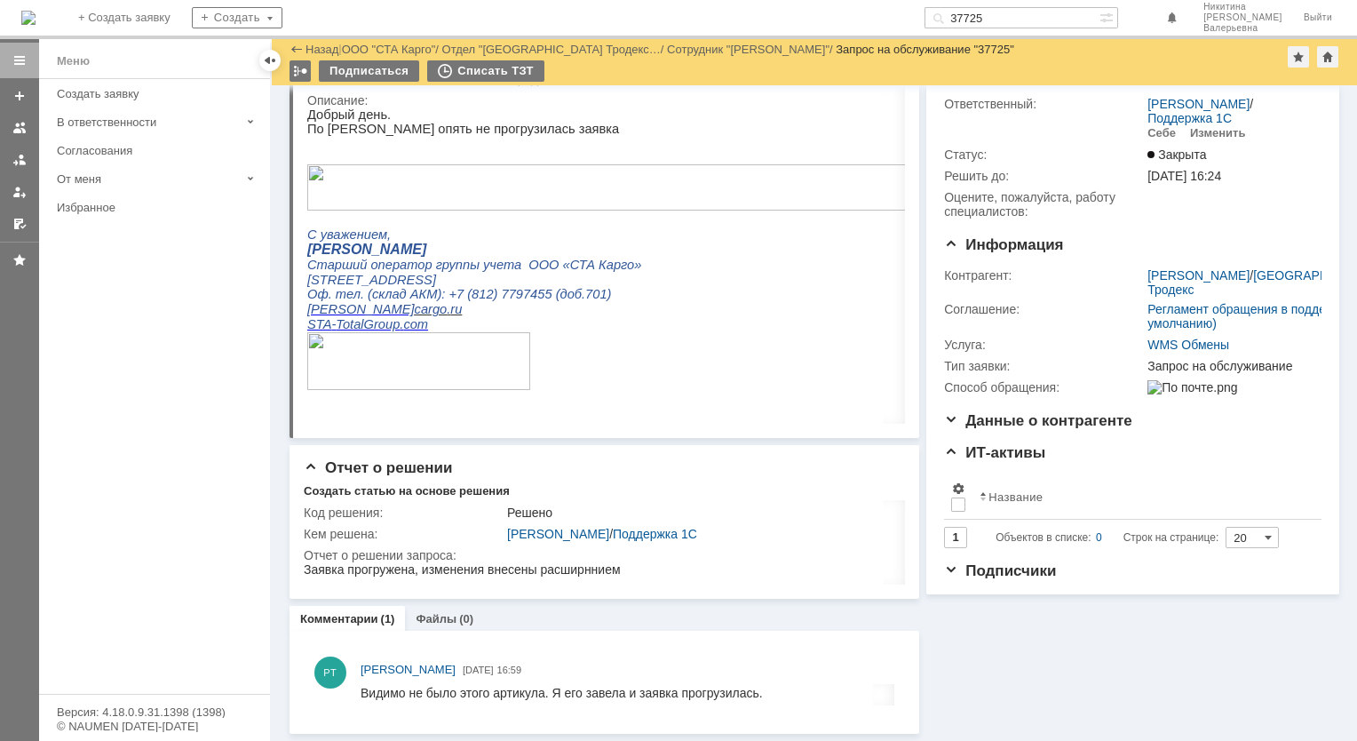
scroll to position [67, 0]
click at [1005, 27] on input "37725" at bounding box center [1011, 17] width 175 height 21
paste input "13"
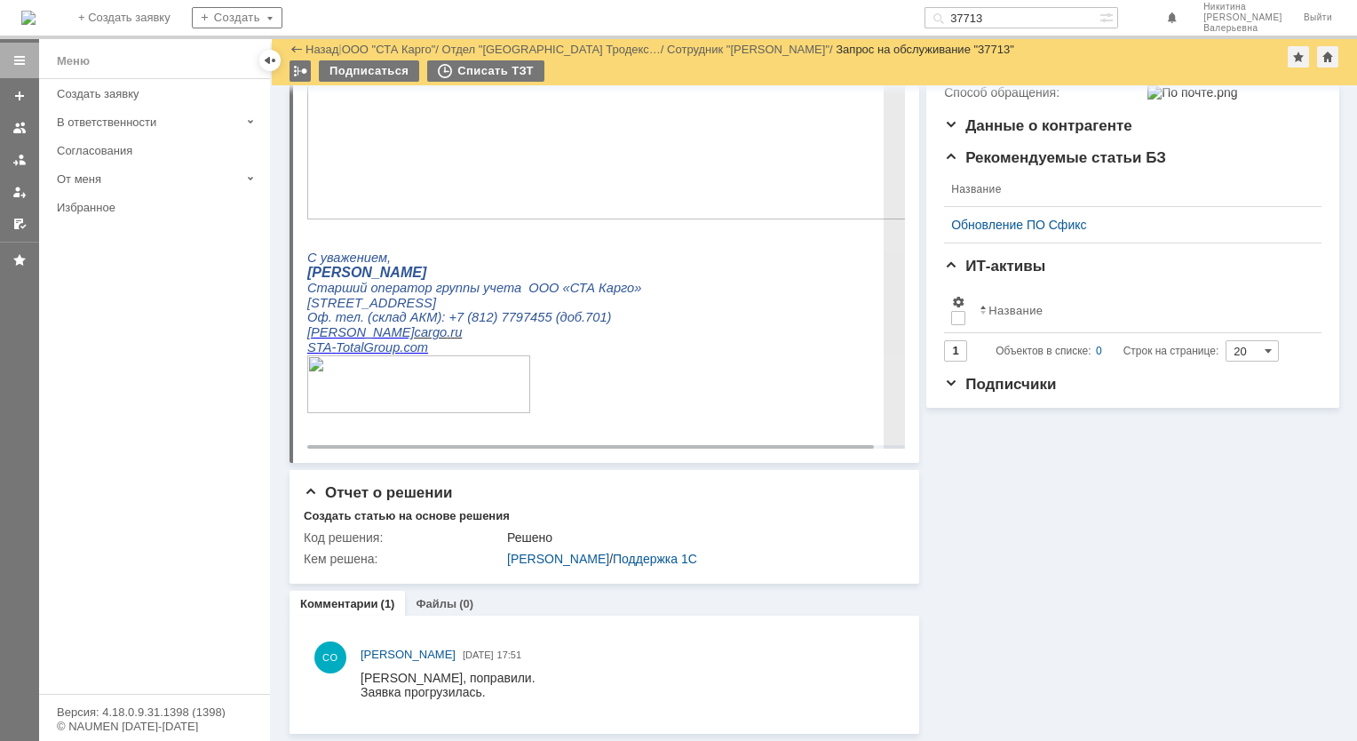
scroll to position [361, 0]
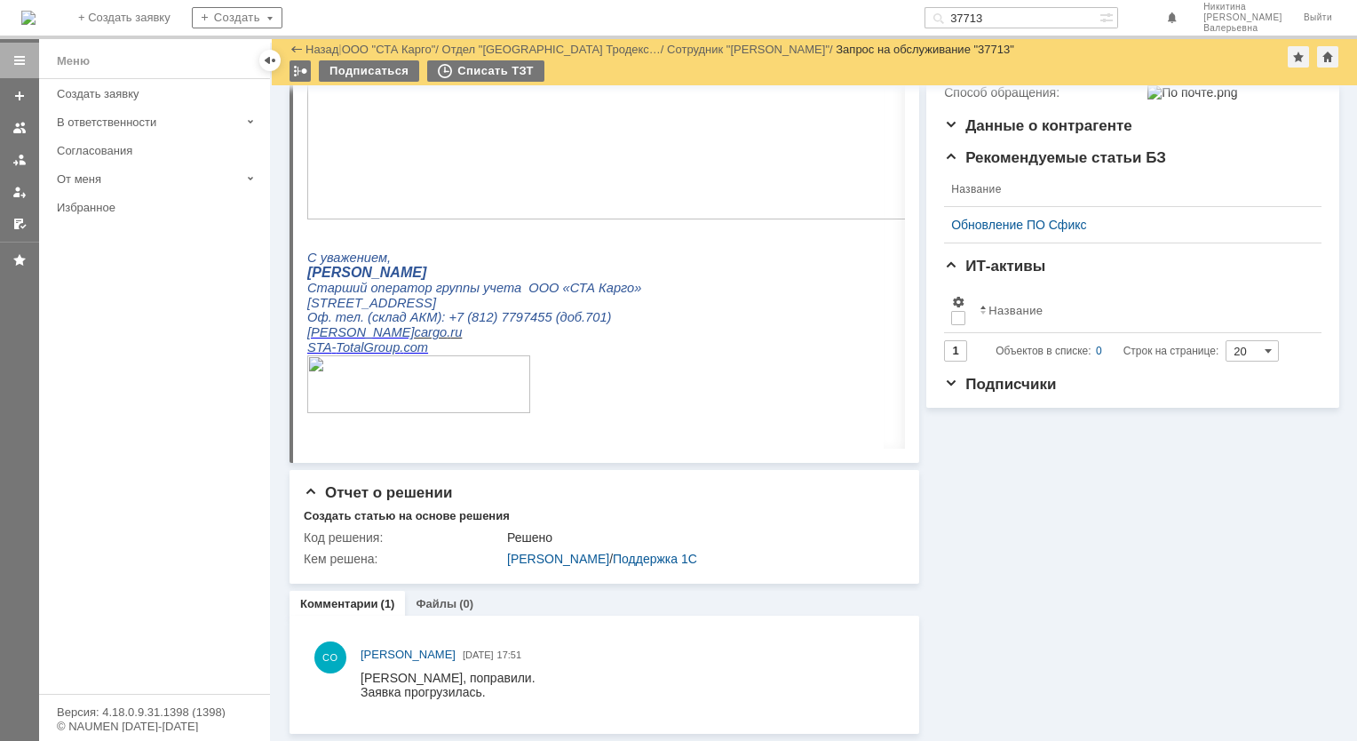
click at [1002, 16] on input "37713" at bounding box center [1011, 17] width 175 height 21
paste input "684"
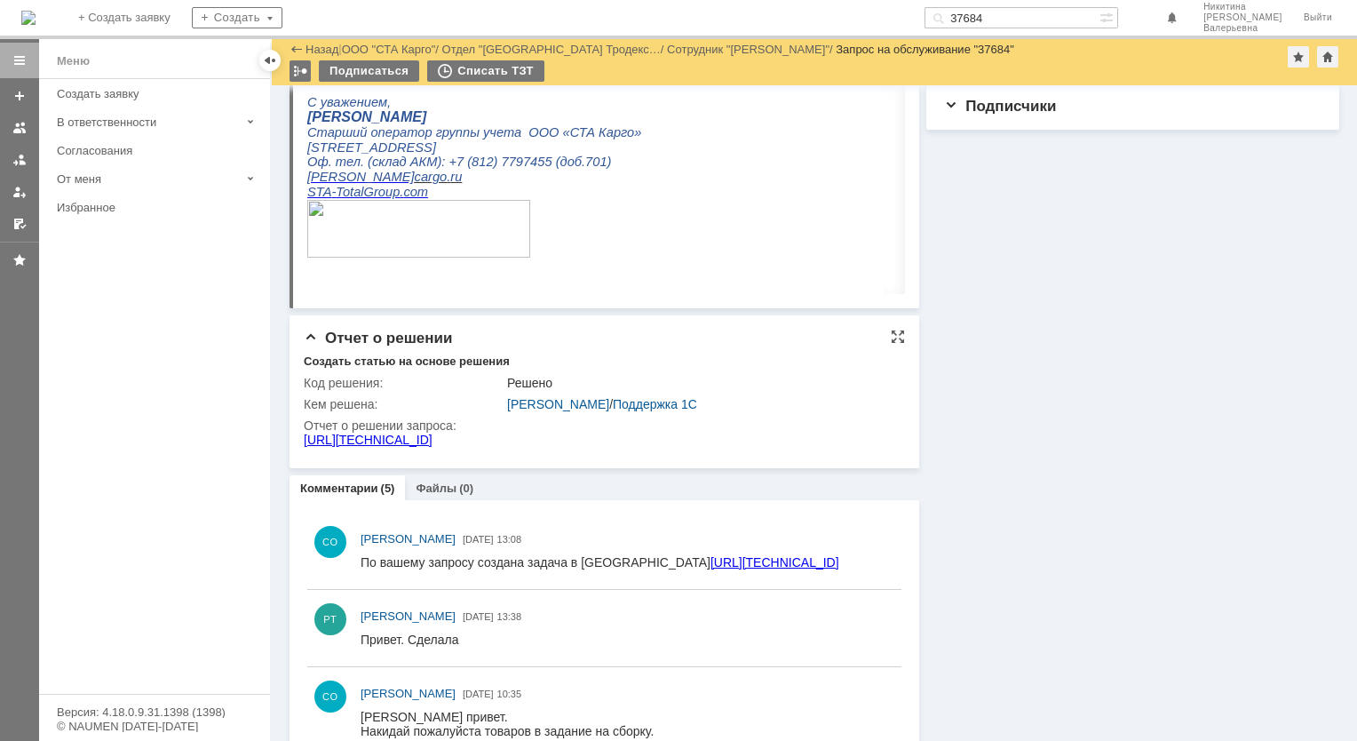
scroll to position [533, 0]
click at [1005, 23] on input "37684" at bounding box center [1011, 17] width 175 height 21
paste input "57"
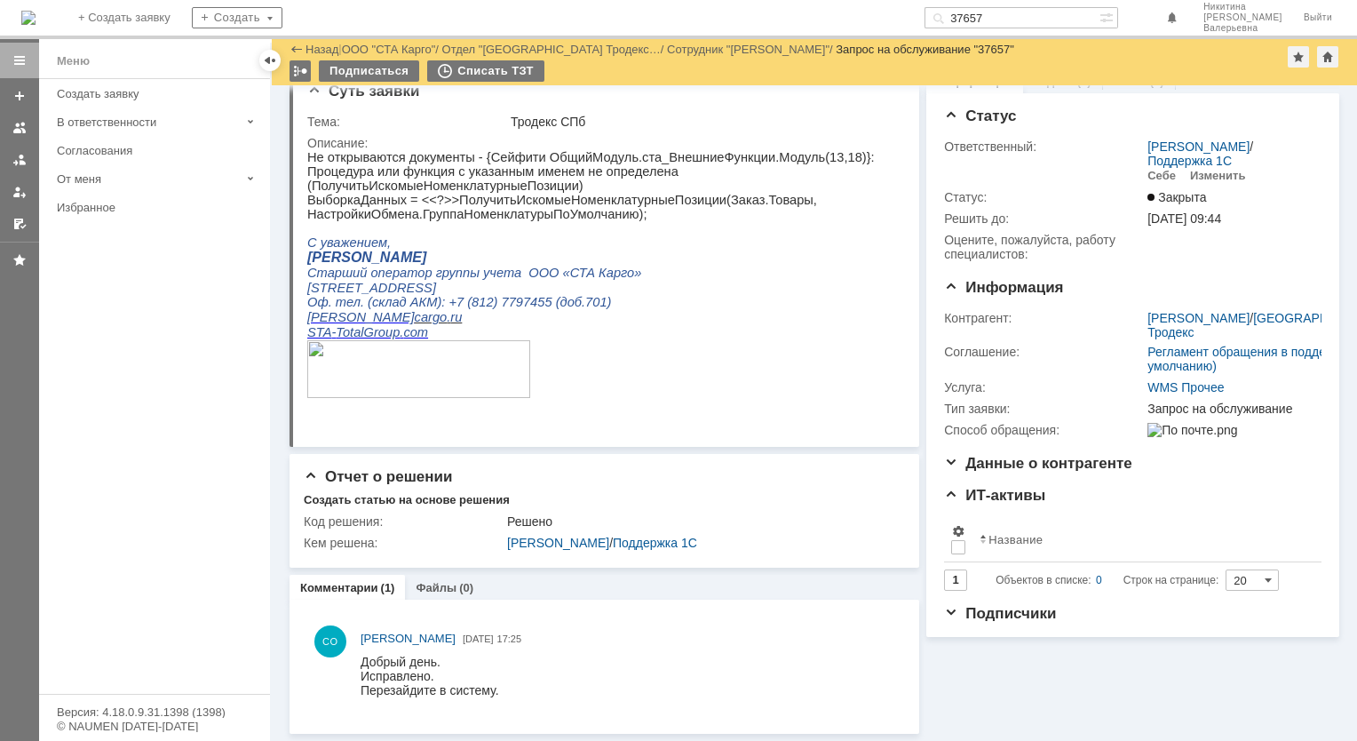
scroll to position [24, 0]
click at [1009, 10] on input "37657" at bounding box center [1011, 17] width 175 height 21
paste input "14"
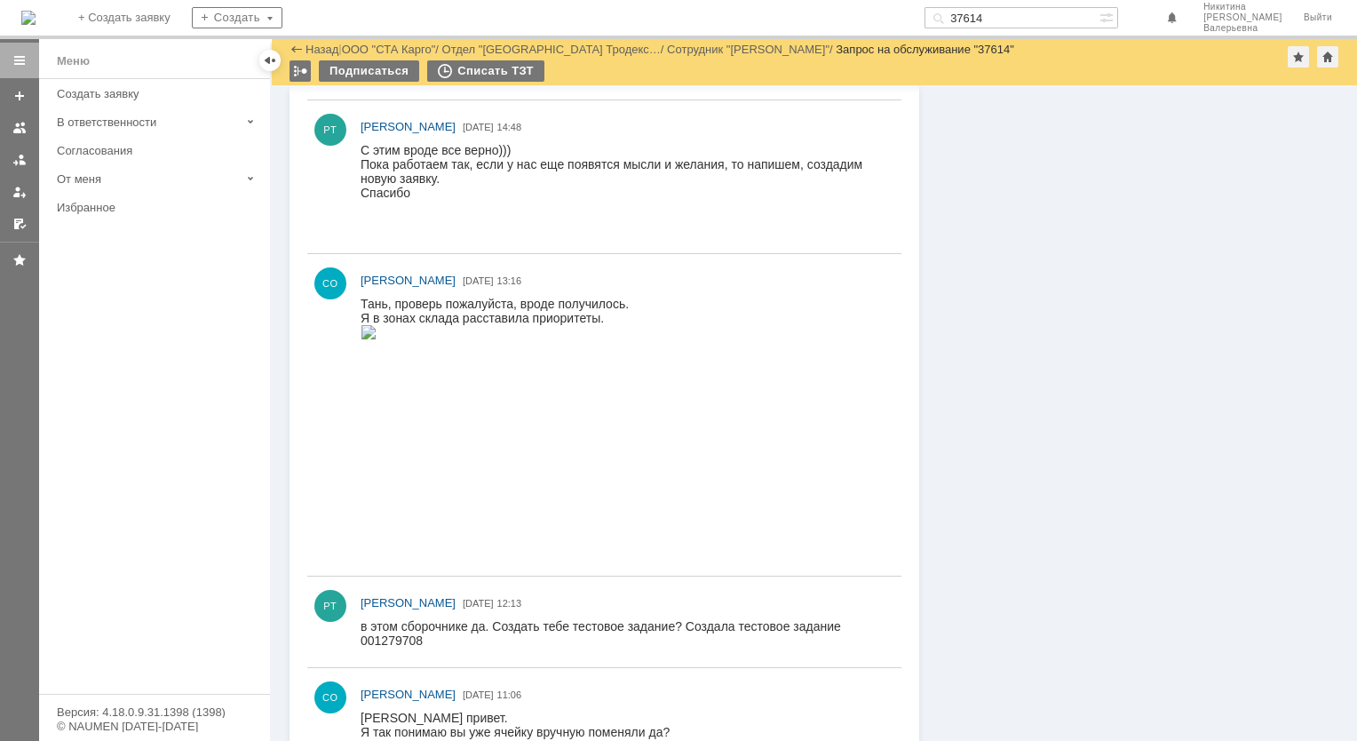
scroll to position [2131, 0]
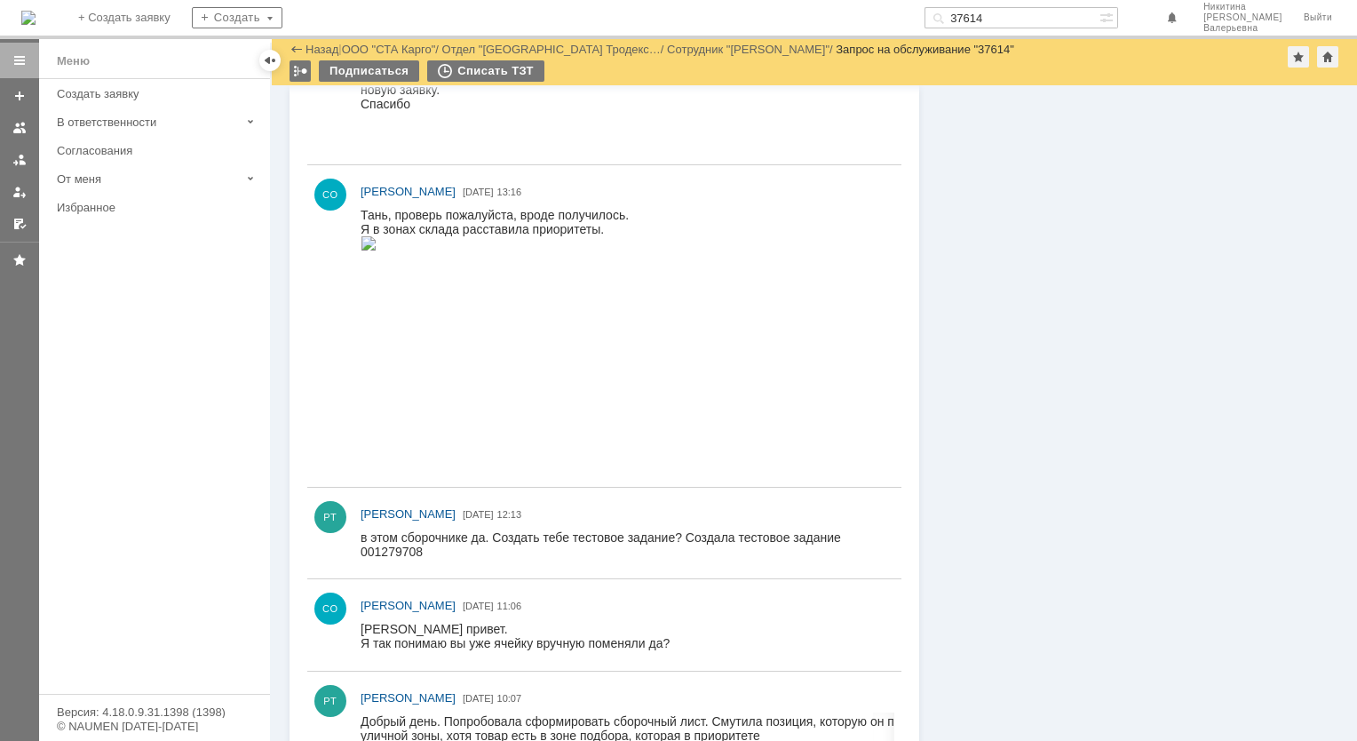
click at [1006, 23] on input "37614" at bounding box center [1011, 17] width 175 height 21
paste input "506"
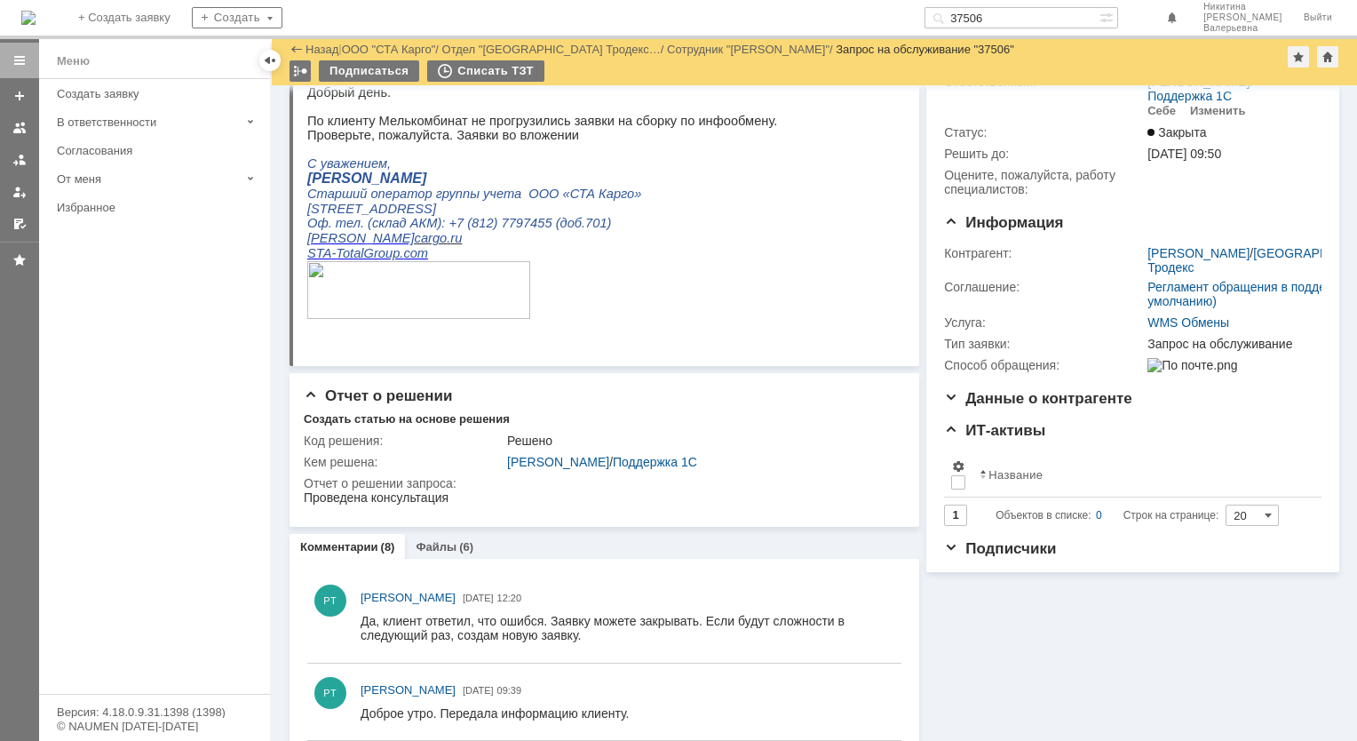
click at [1030, 9] on input "37506" at bounding box center [1011, 17] width 175 height 21
paste input "440"
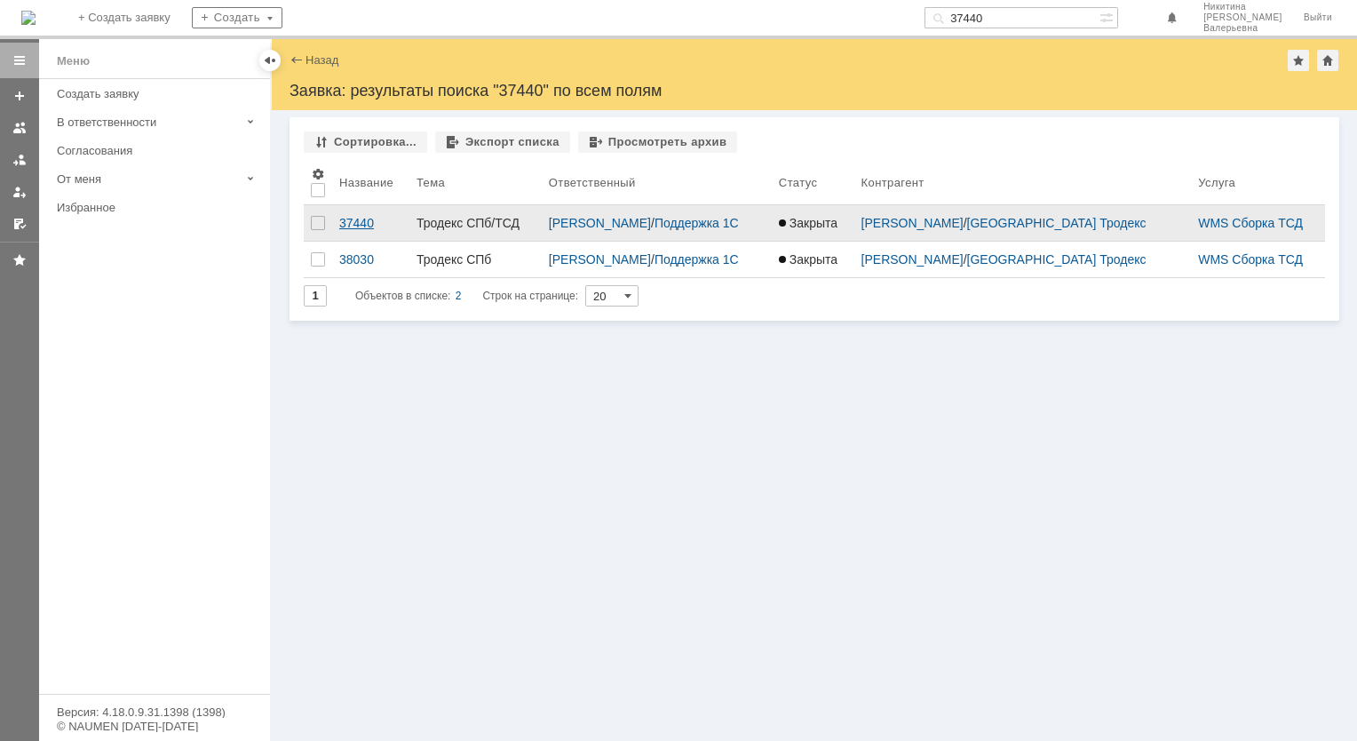
click at [347, 231] on link "37440" at bounding box center [370, 223] width 77 height 36
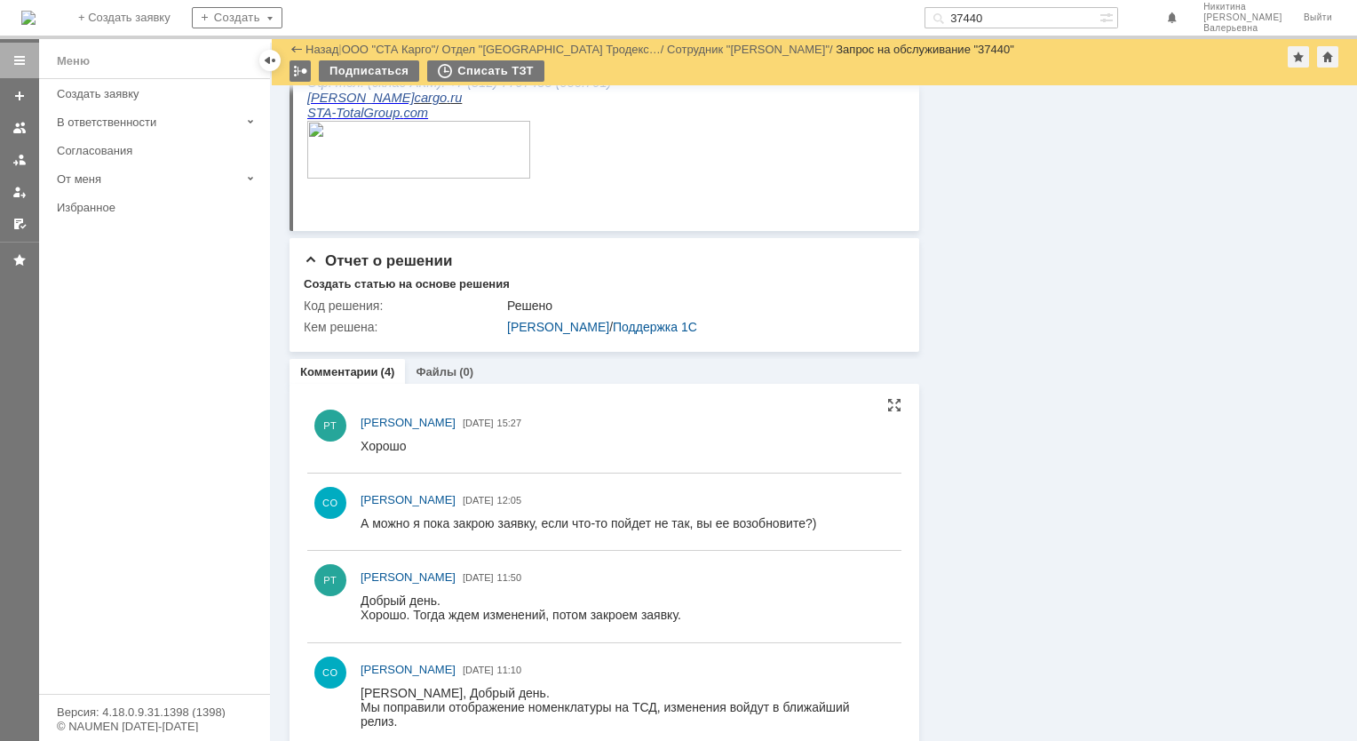
scroll to position [710, 0]
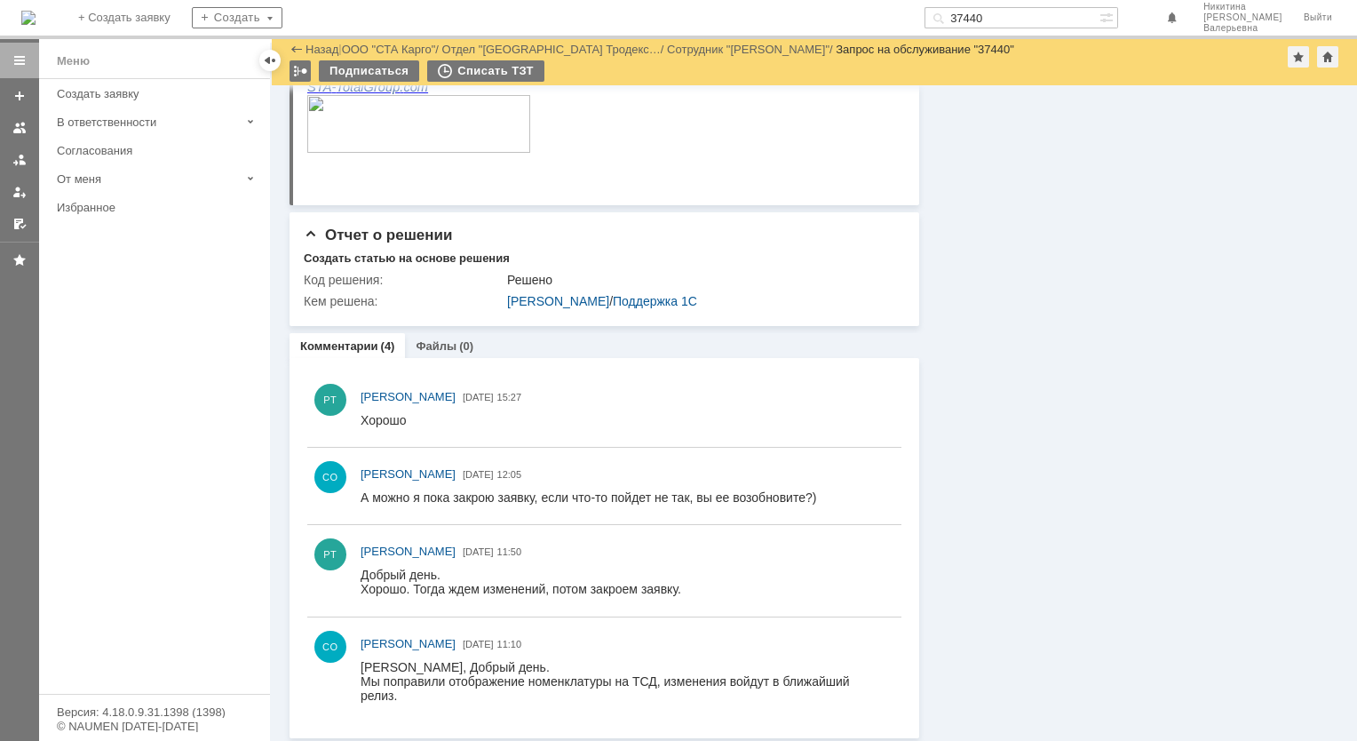
click at [1011, 16] on input "37440" at bounding box center [1011, 17] width 175 height 21
paste input "01"
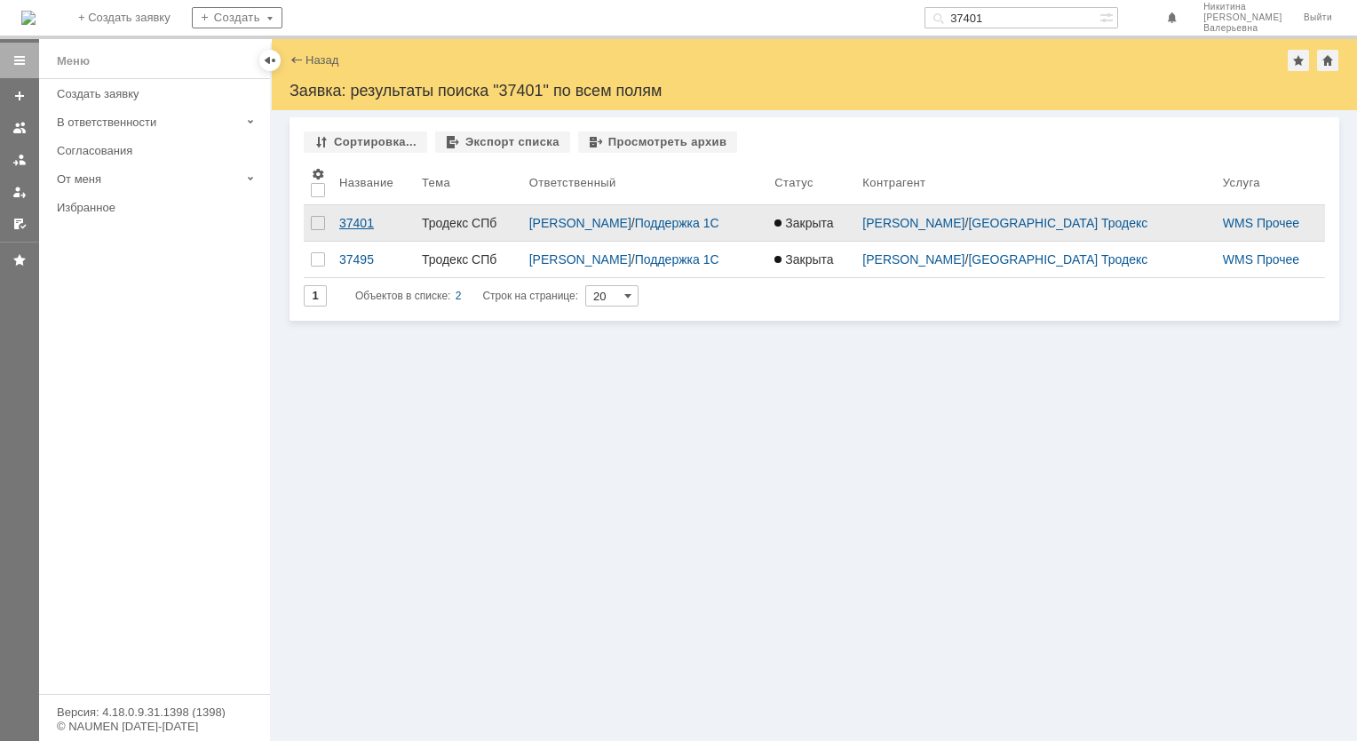
click at [352, 220] on div "37401" at bounding box center [373, 223] width 68 height 14
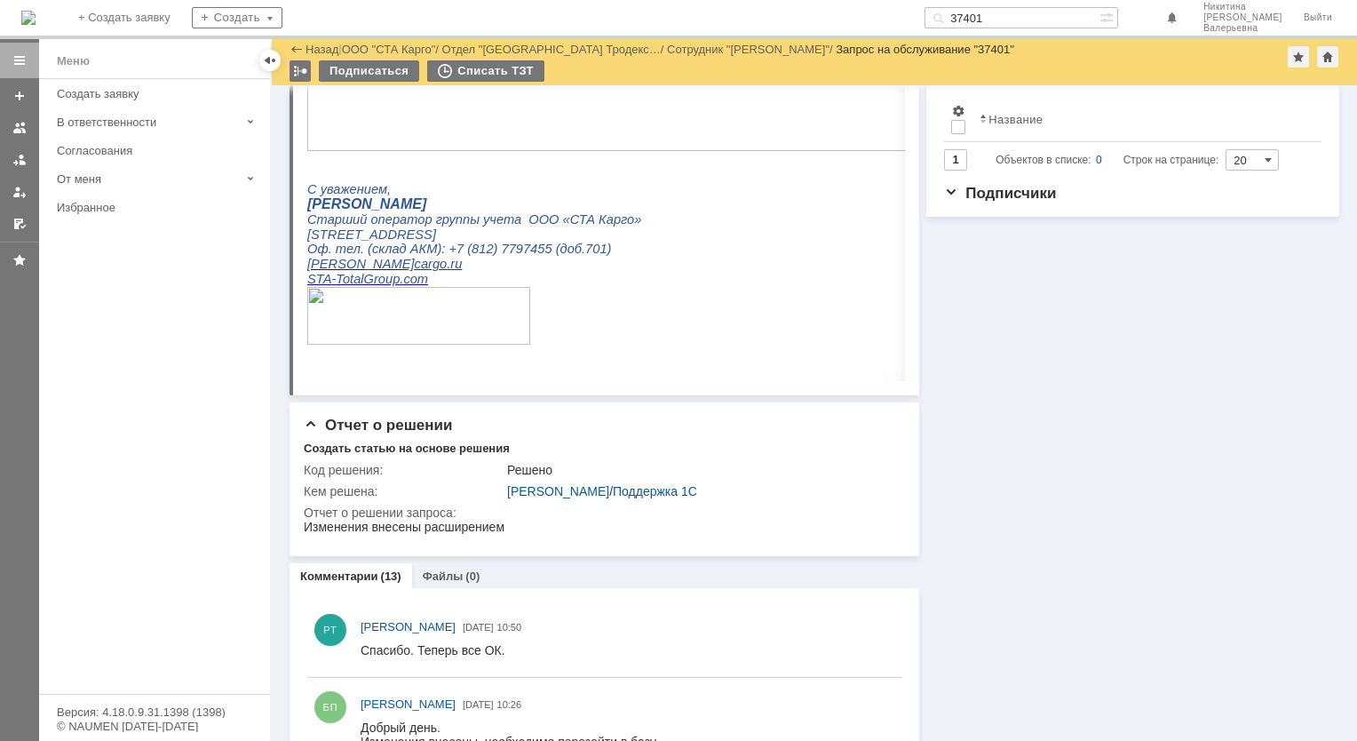
click at [1010, 19] on input "37401" at bounding box center [1011, 17] width 175 height 21
paste input "390"
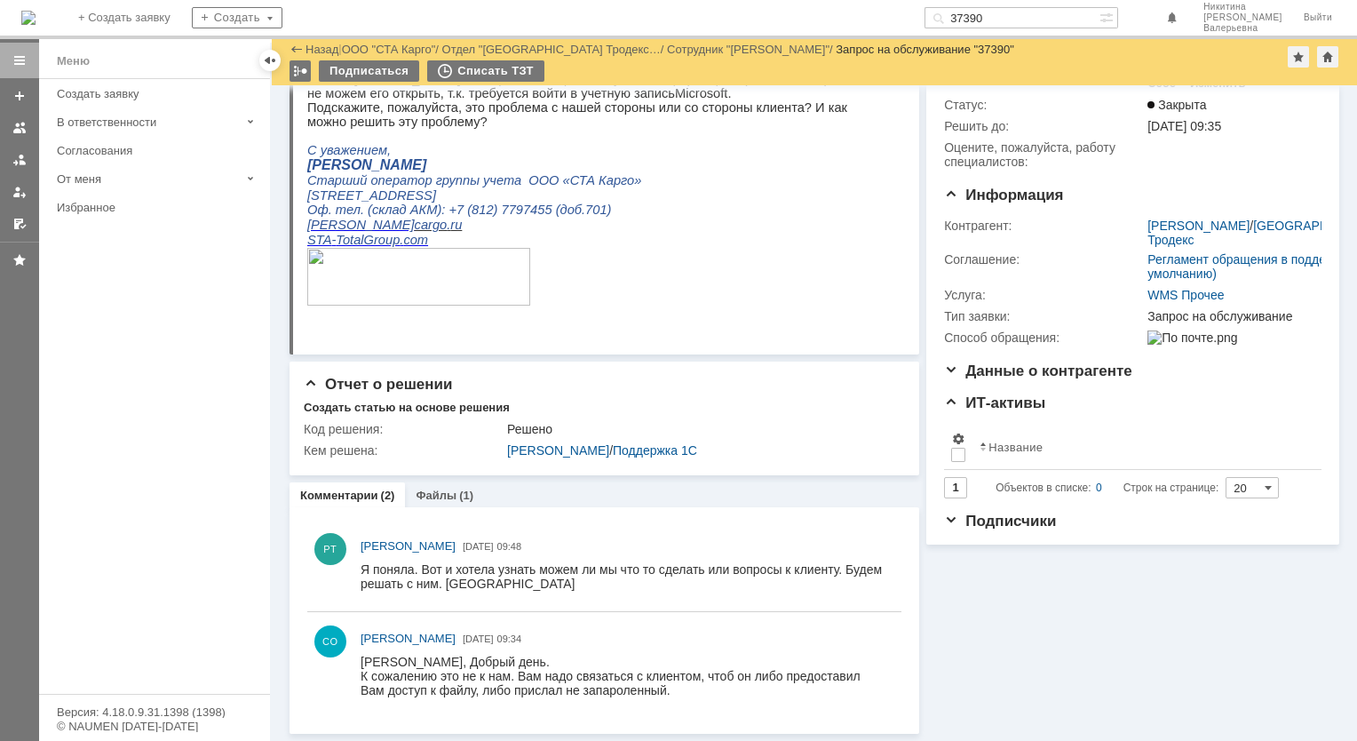
click at [1001, 16] on input "37390" at bounding box center [1011, 17] width 175 height 21
paste input "188"
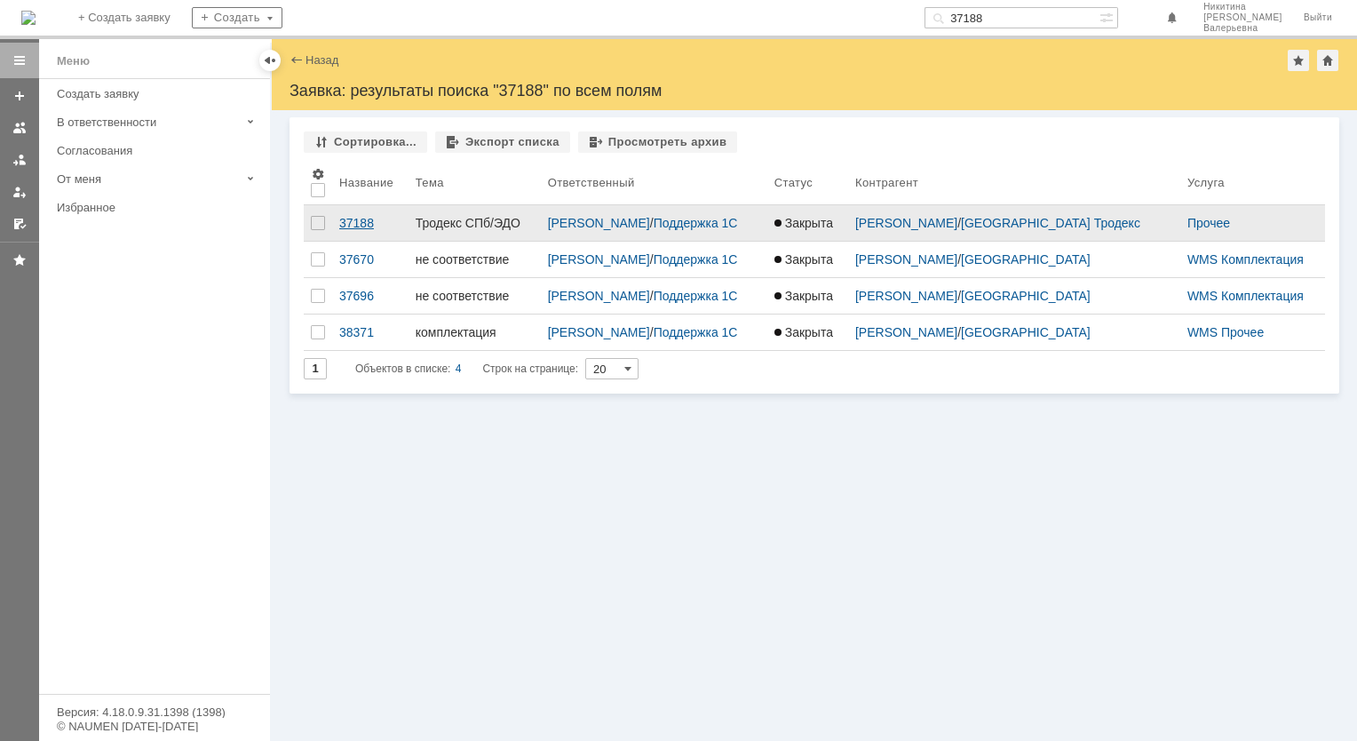
click at [352, 230] on link "37188" at bounding box center [370, 223] width 76 height 36
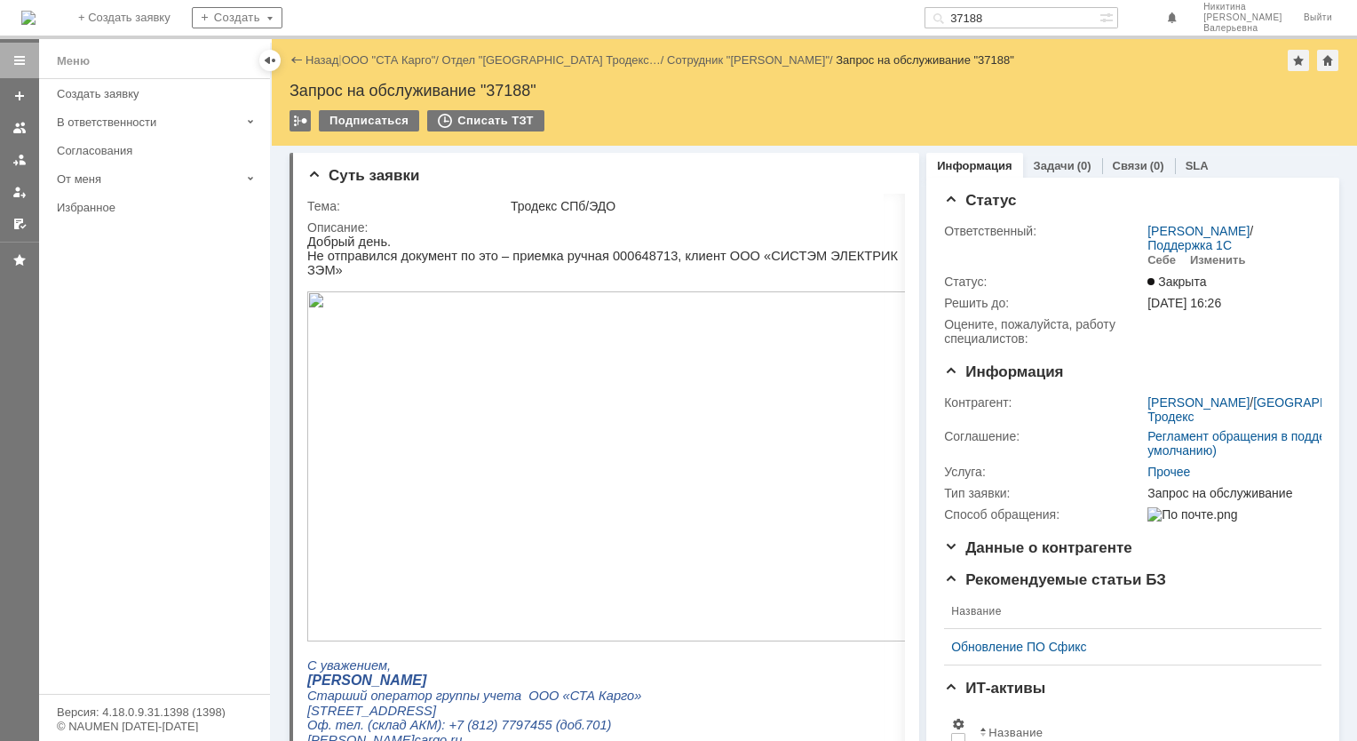
click at [999, 9] on input "37188" at bounding box center [1011, 17] width 175 height 21
paste input "081"
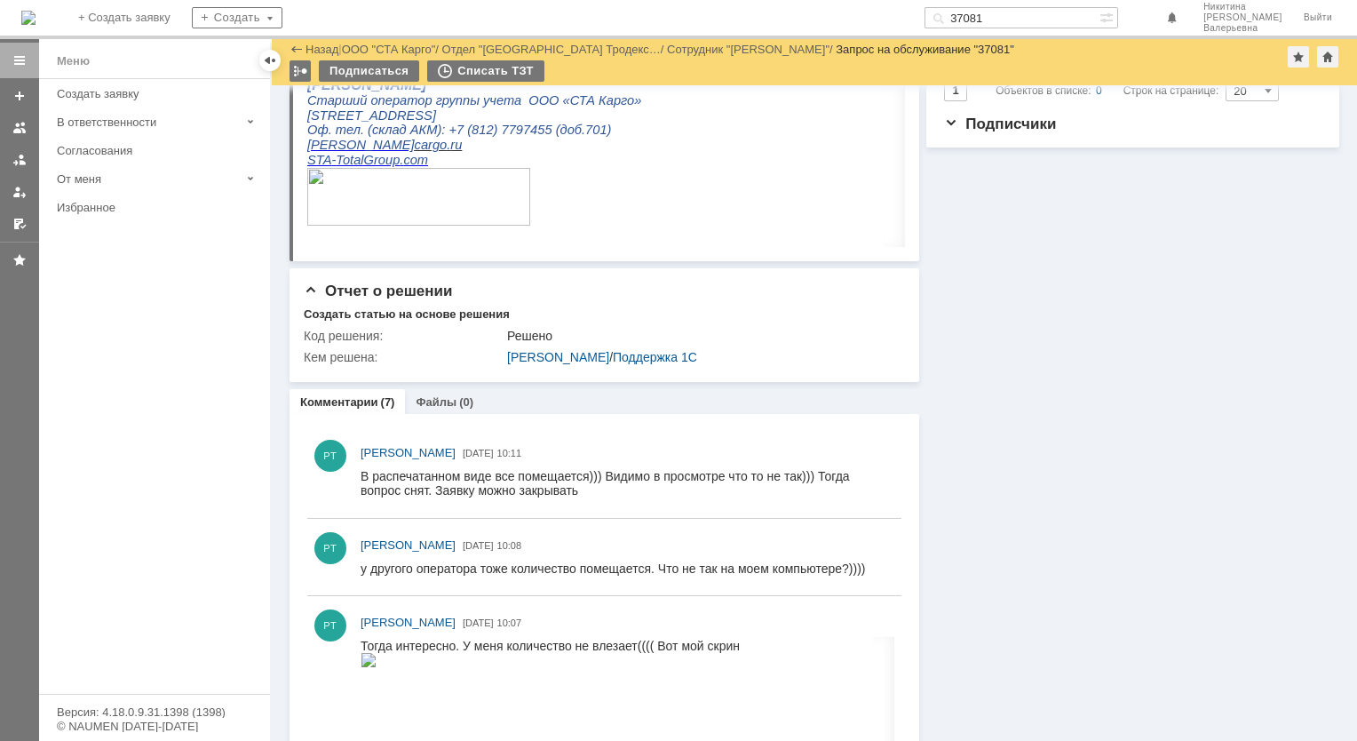
click at [1007, 14] on input "37081" at bounding box center [1011, 17] width 175 height 21
paste input "38"
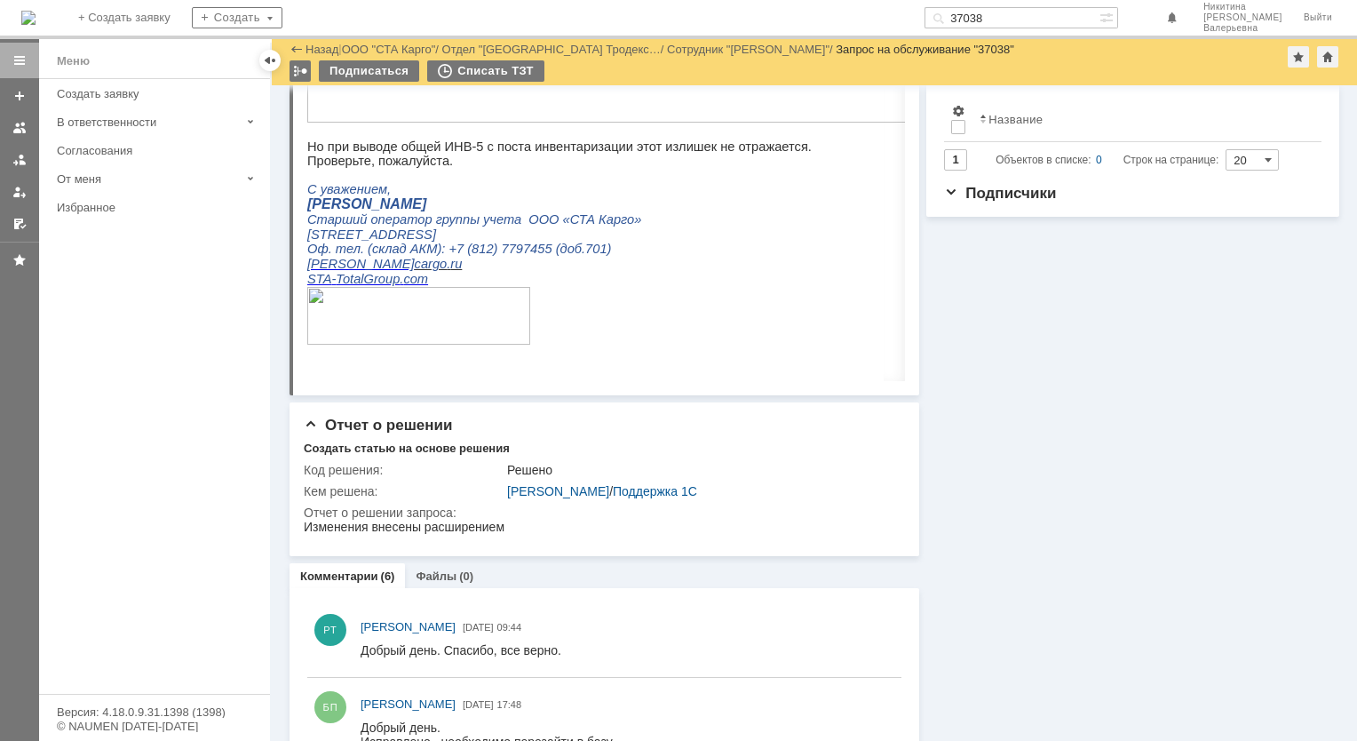
click at [1006, 21] on input "37038" at bounding box center [1011, 17] width 175 height 21
paste input "01"
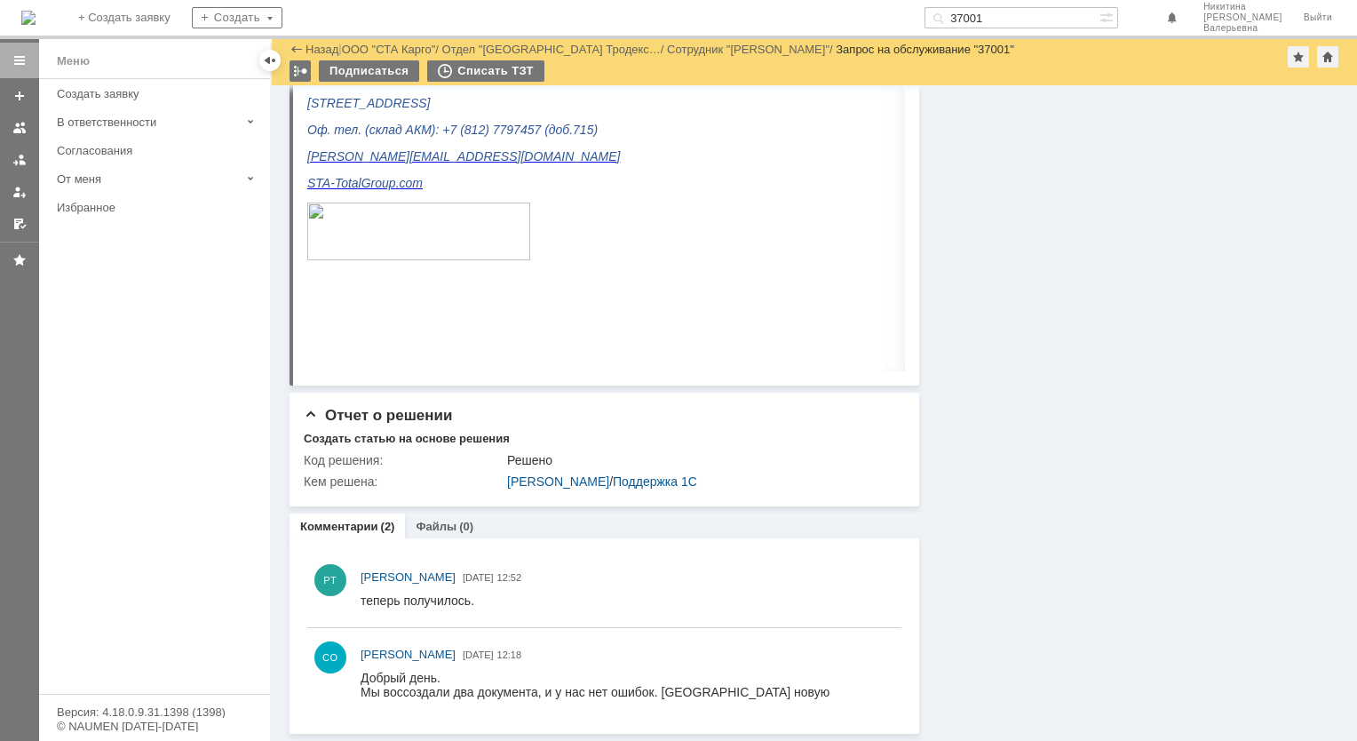
click at [999, 20] on input "37001" at bounding box center [1011, 17] width 175 height 21
paste input "695"
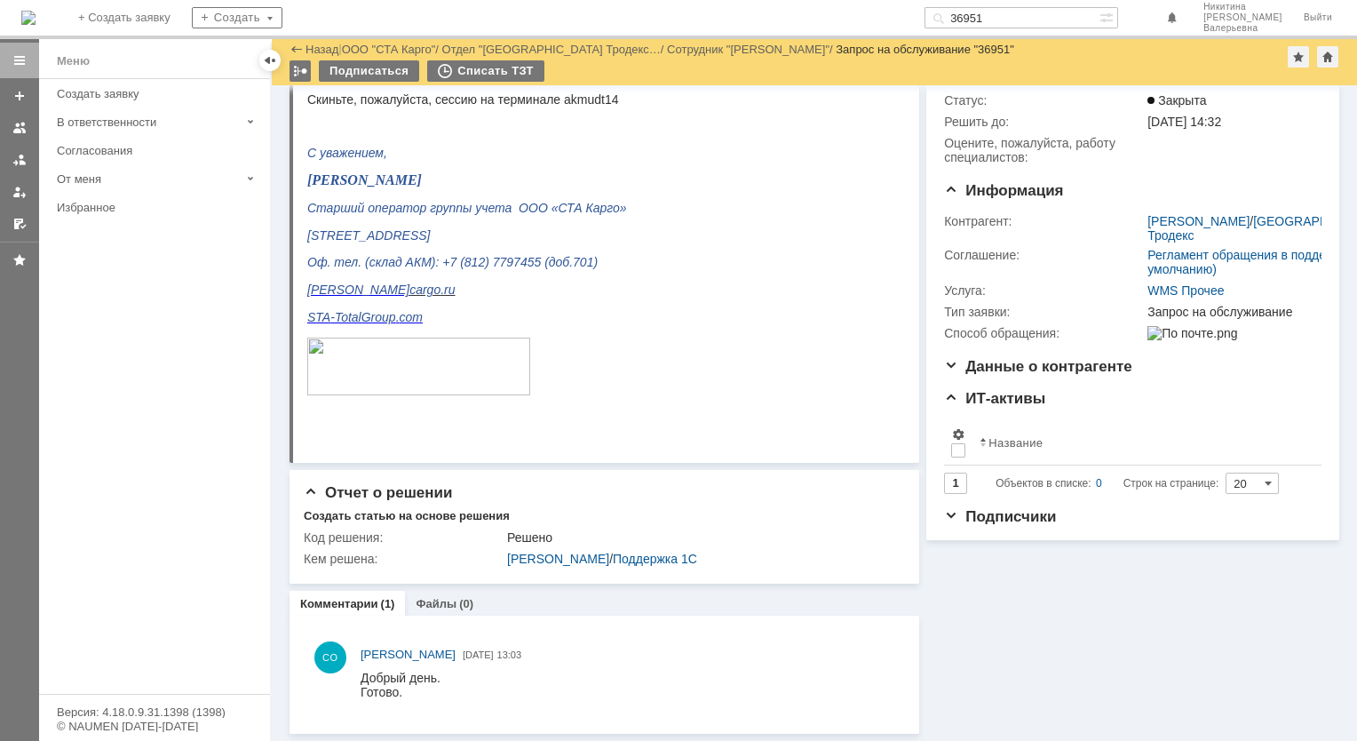
click at [1002, 28] on div "На домашнюю + Создать заявку Создать 36951 [PERSON_NAME]" at bounding box center [678, 19] width 1357 height 39
click at [1005, 18] on input "36951" at bounding box center [1011, 17] width 175 height 21
paste input "47"
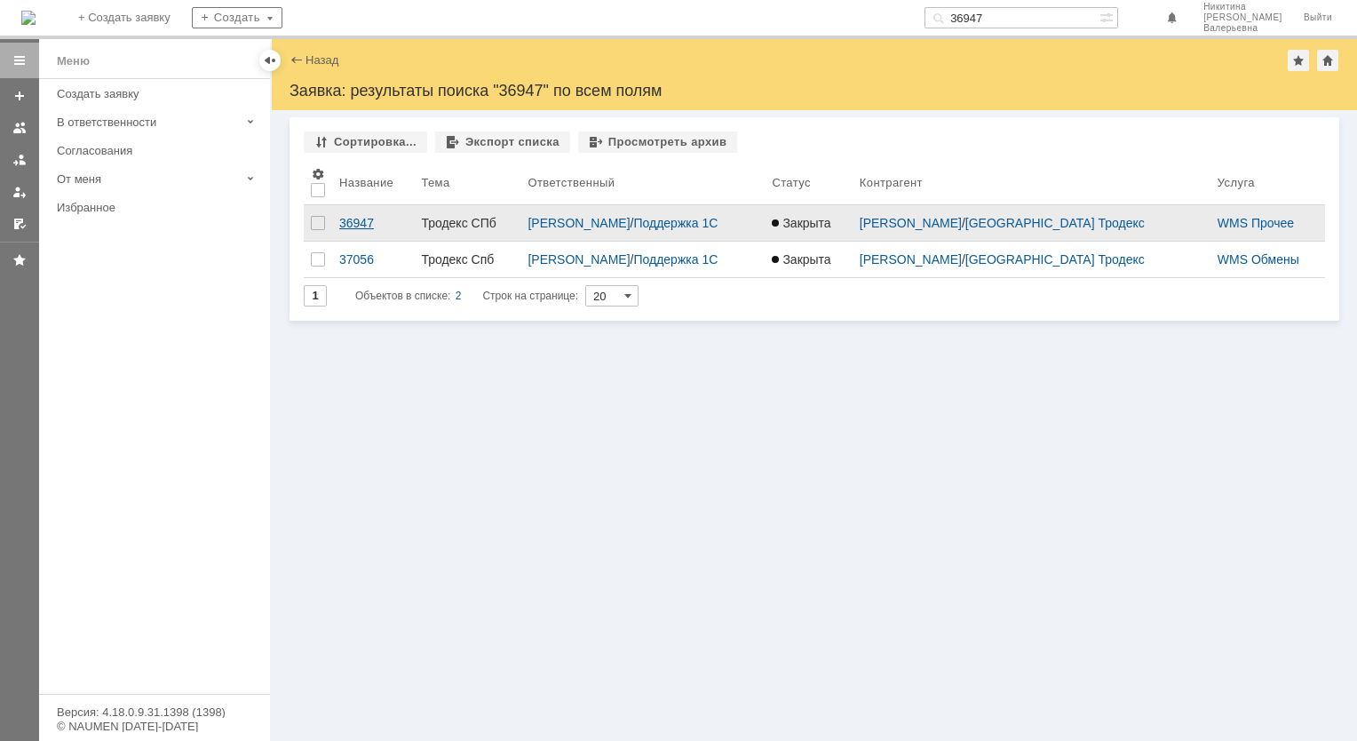
click at [355, 216] on div "36947" at bounding box center [372, 223] width 67 height 14
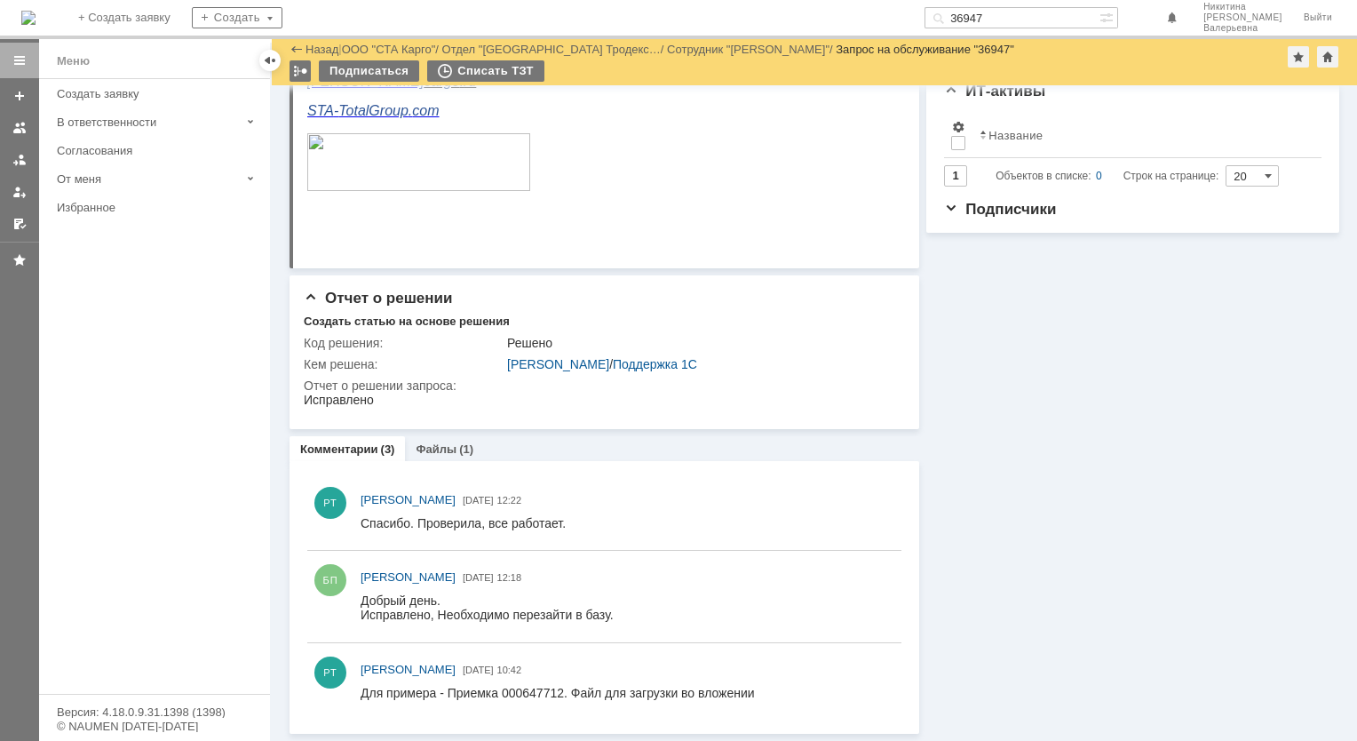
click at [1034, 16] on input "36947" at bounding box center [1011, 17] width 175 height 21
paste input "6"
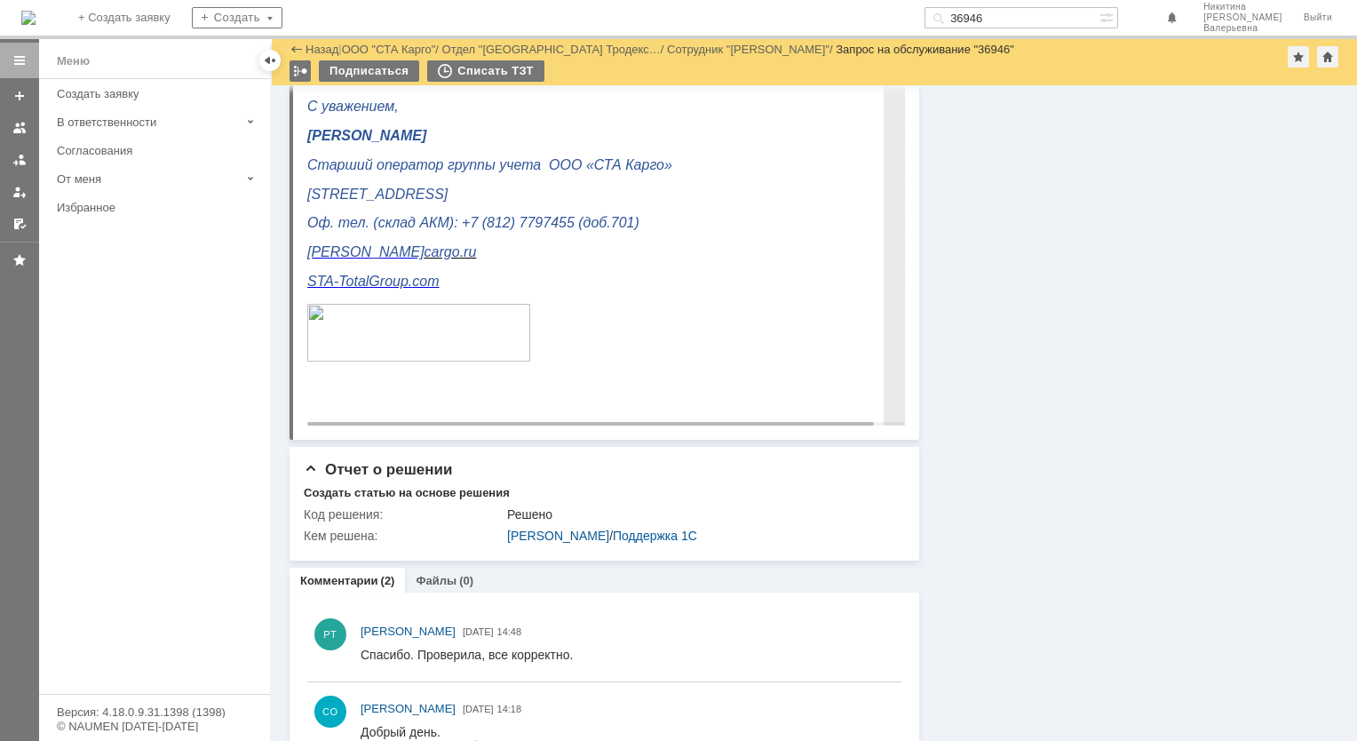
scroll to position [1151, 0]
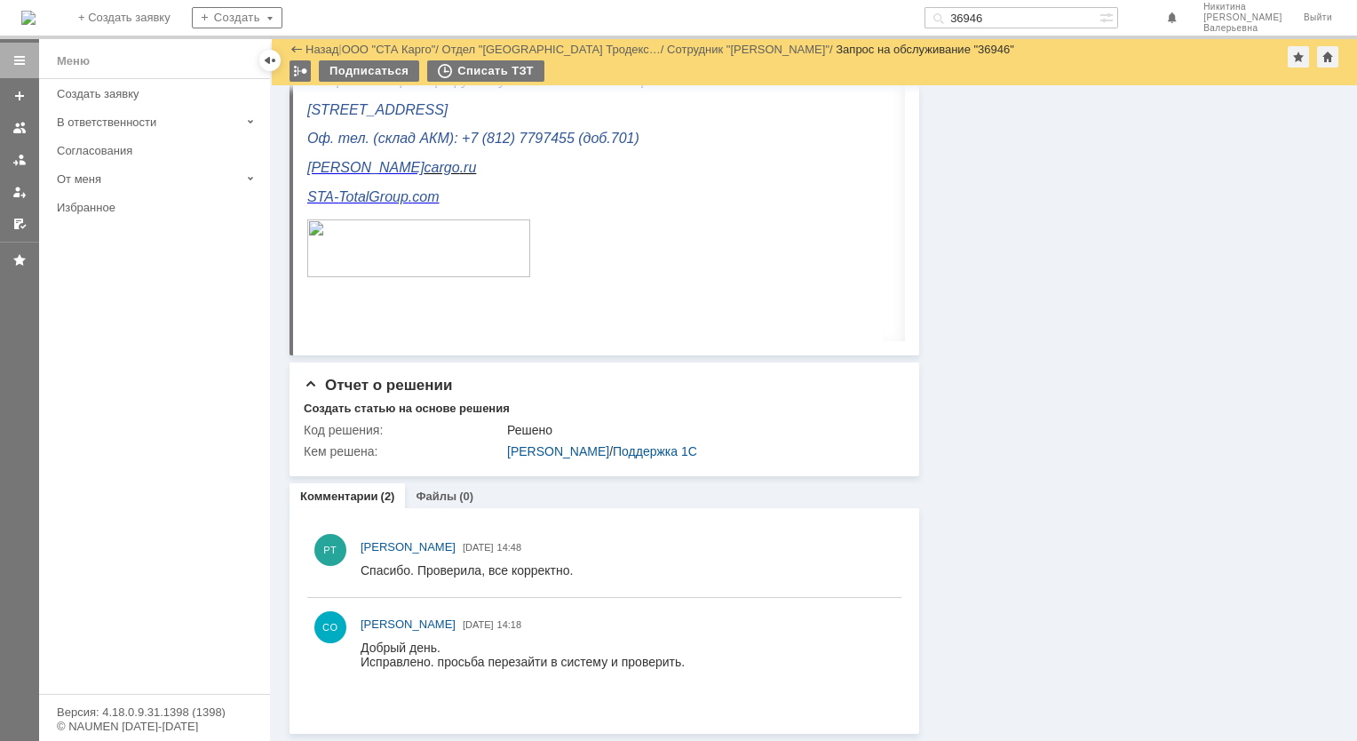
click at [1020, 22] on input "36946" at bounding box center [1011, 17] width 175 height 21
paste input "9019"
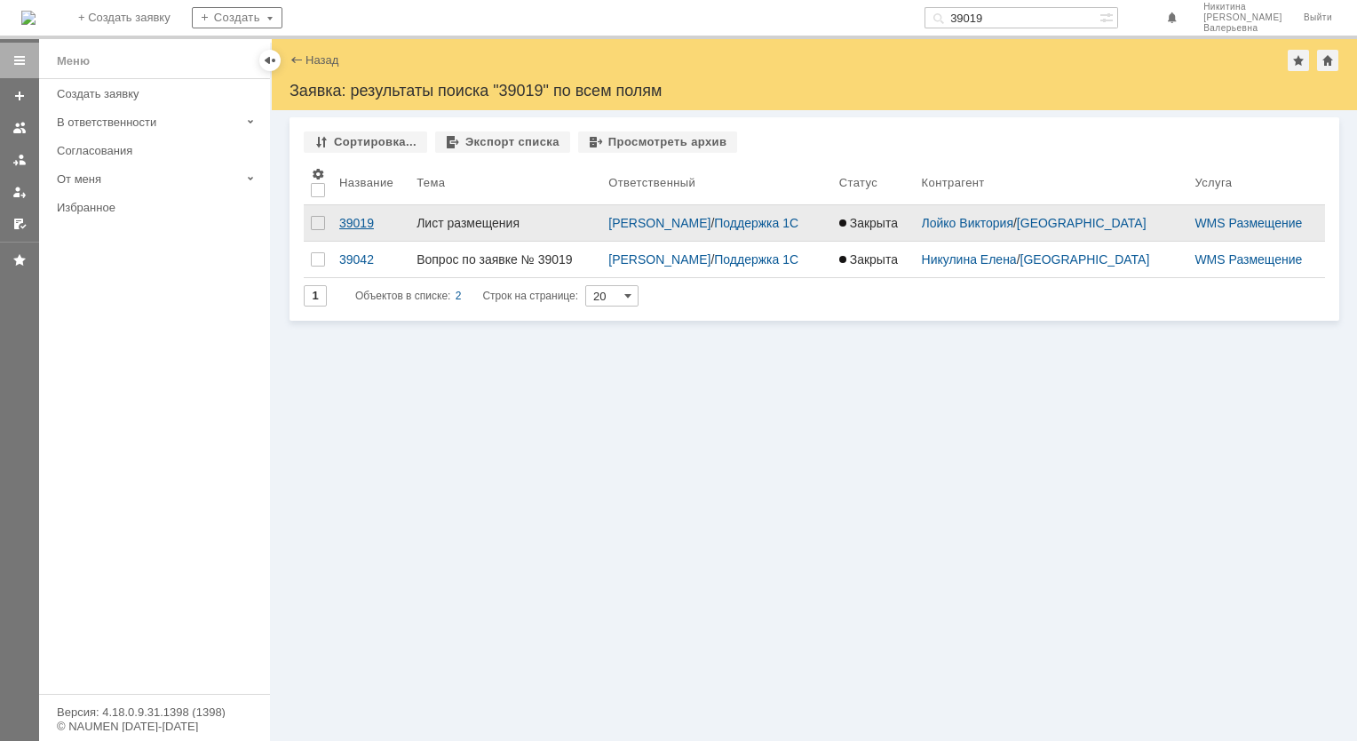
click at [362, 228] on div "39019" at bounding box center [370, 223] width 63 height 14
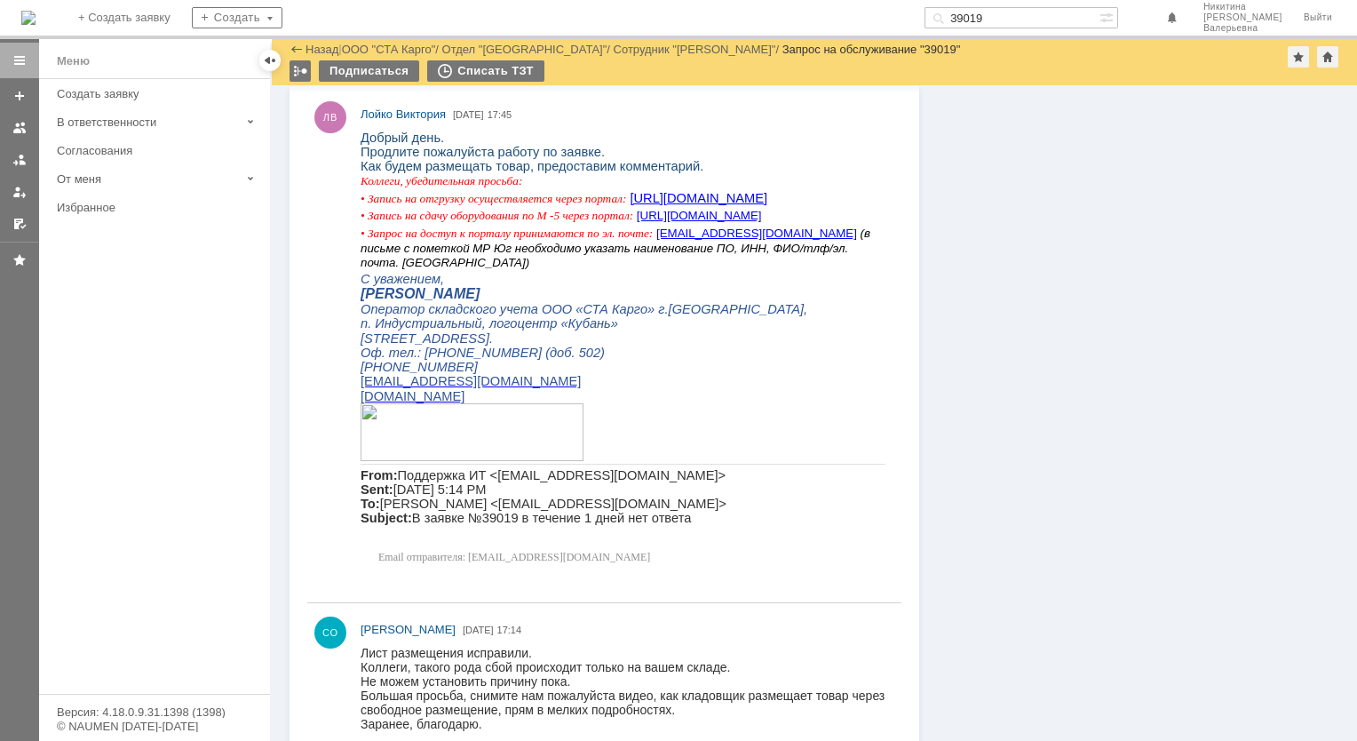
scroll to position [1065, 0]
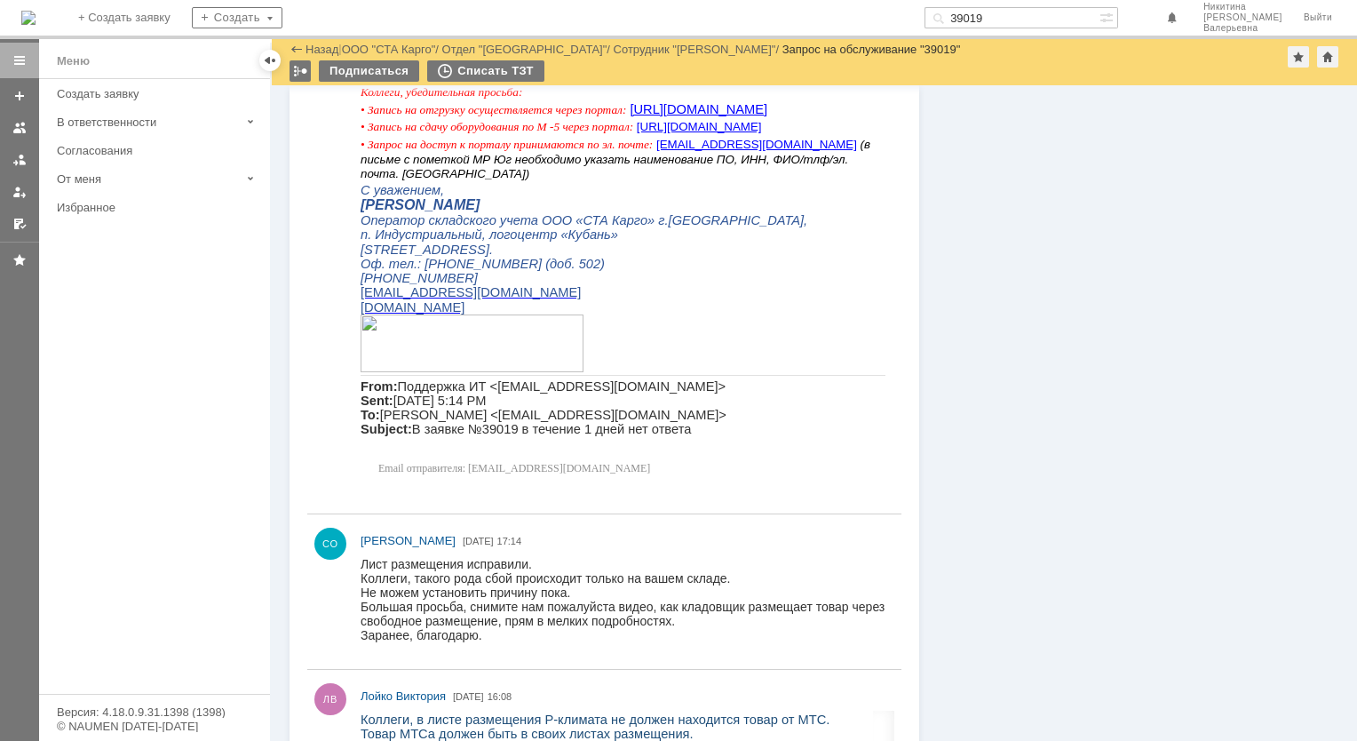
click at [1002, 14] on input "39019" at bounding box center [1011, 17] width 175 height 21
paste input "8980"
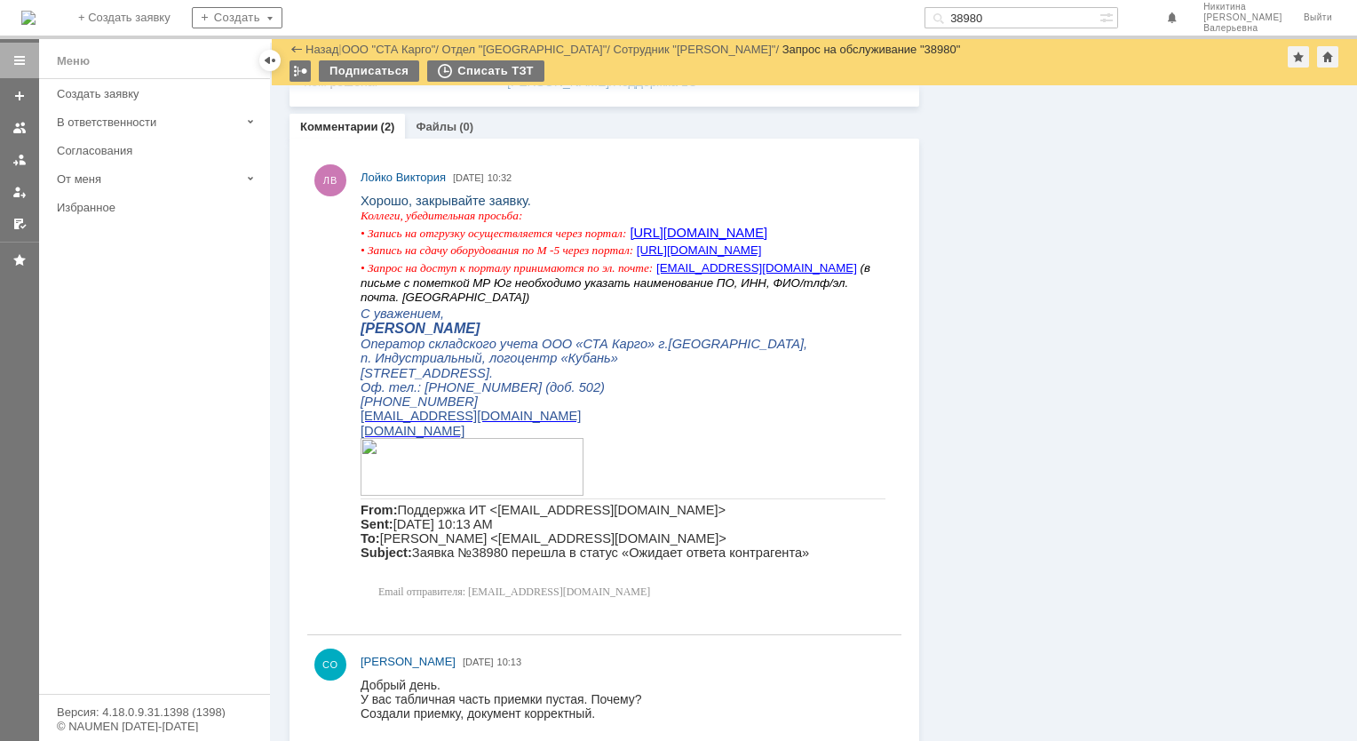
scroll to position [1146, 0]
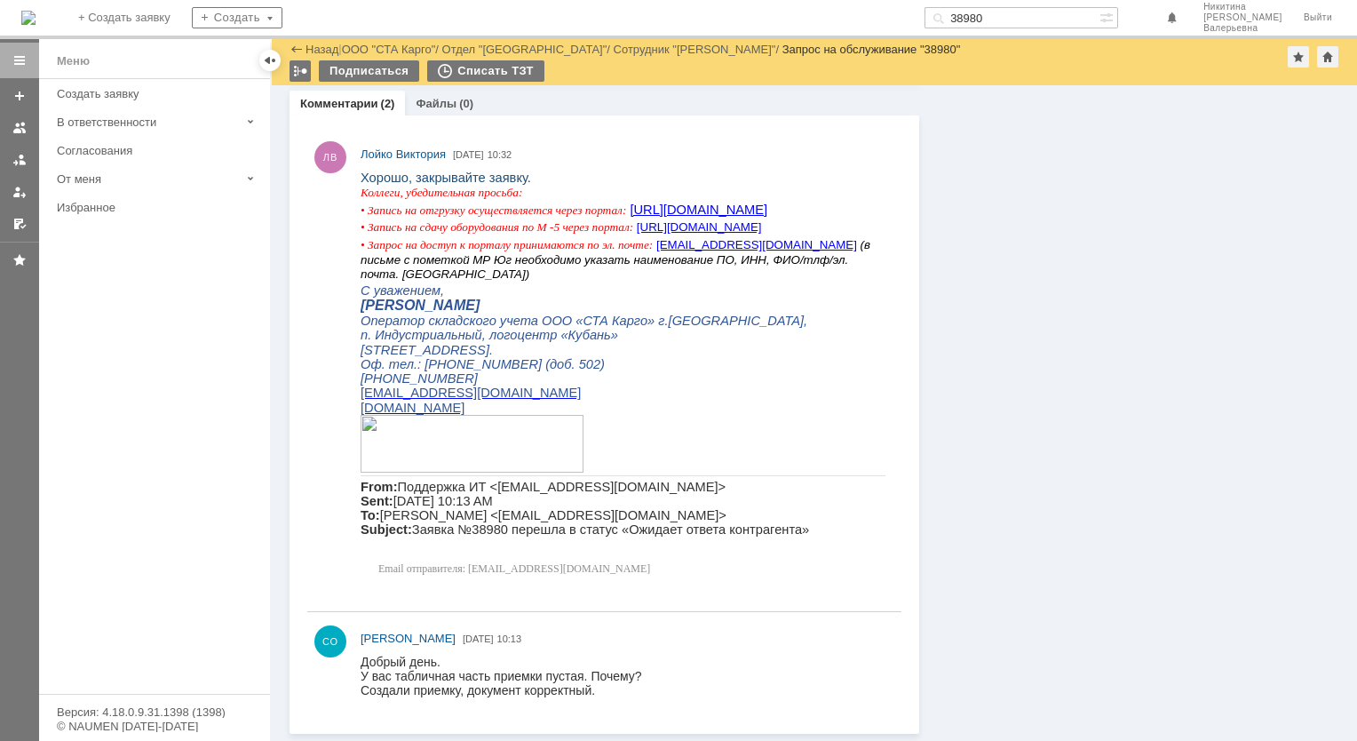
click at [994, 17] on input "38980" at bounding box center [1011, 17] width 175 height 21
paste input "835"
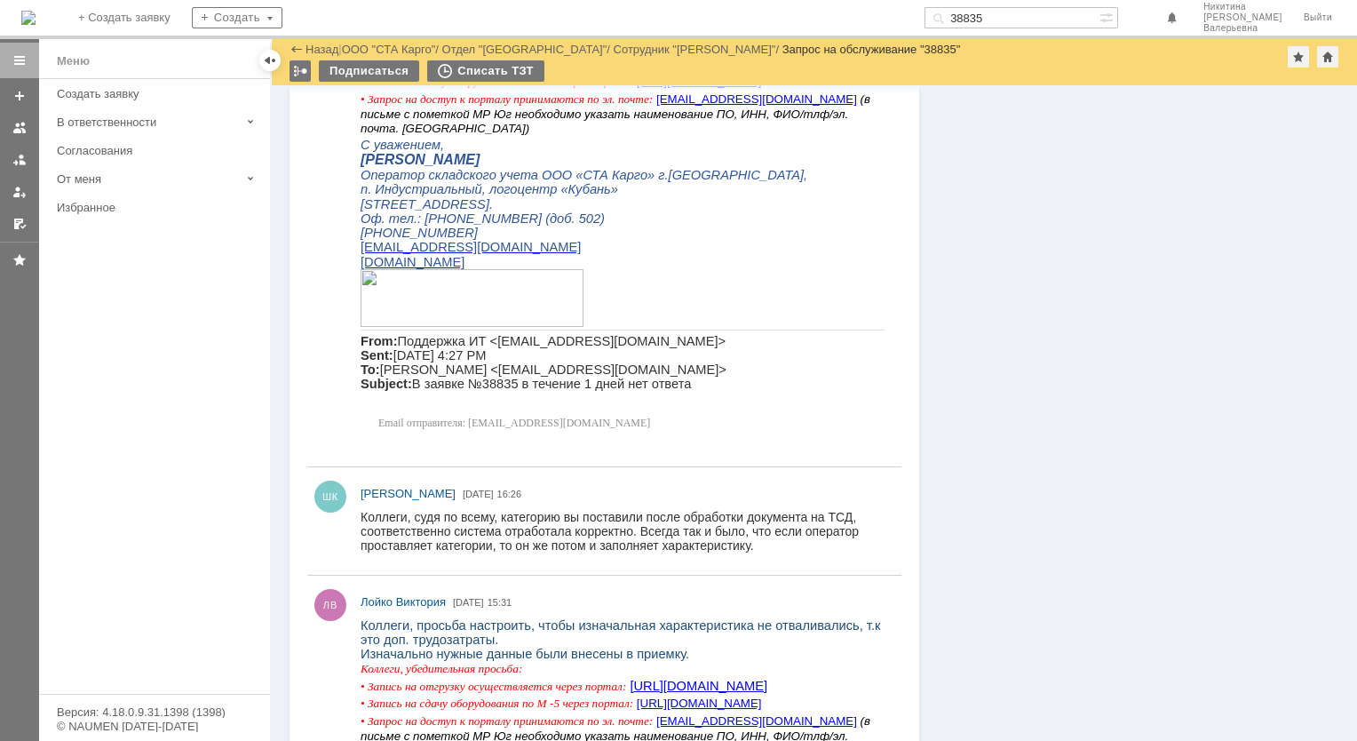
scroll to position [1065, 0]
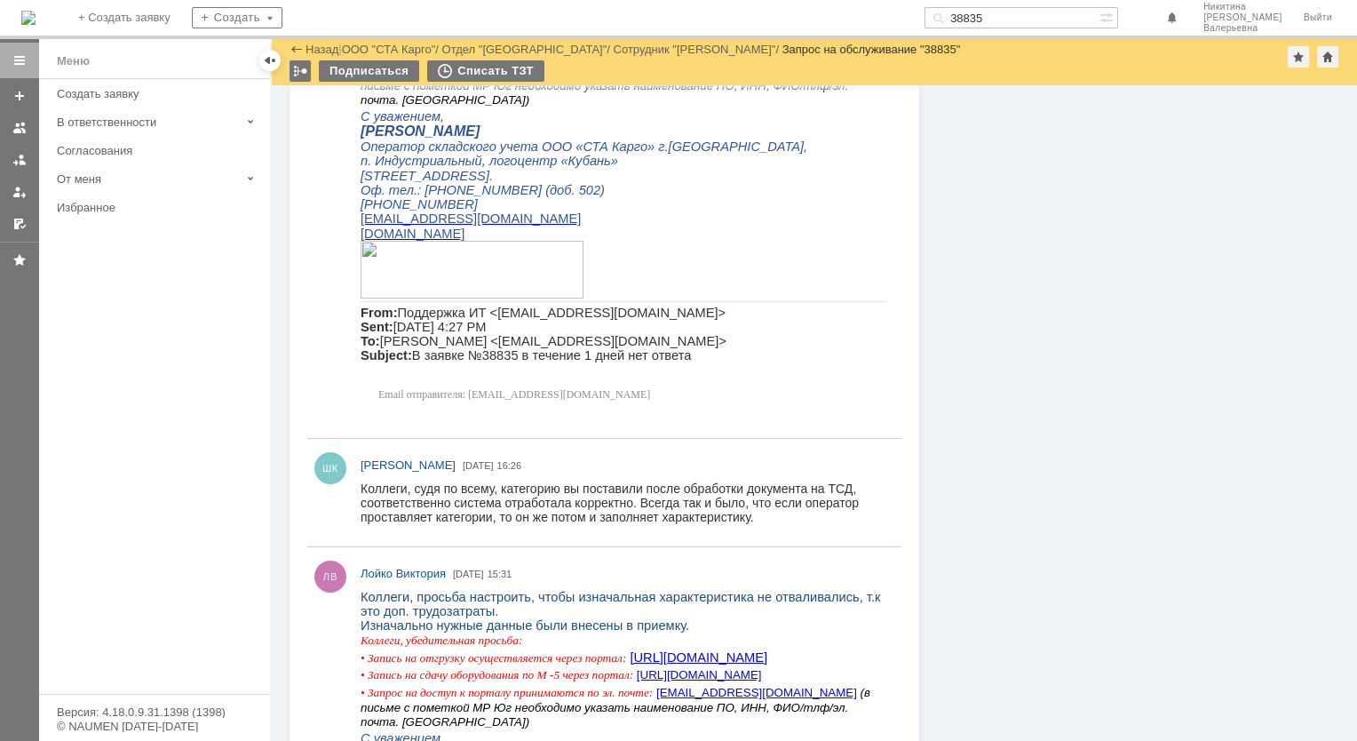
click at [1008, 16] on input "38835" at bounding box center [1011, 17] width 175 height 21
paste input "483"
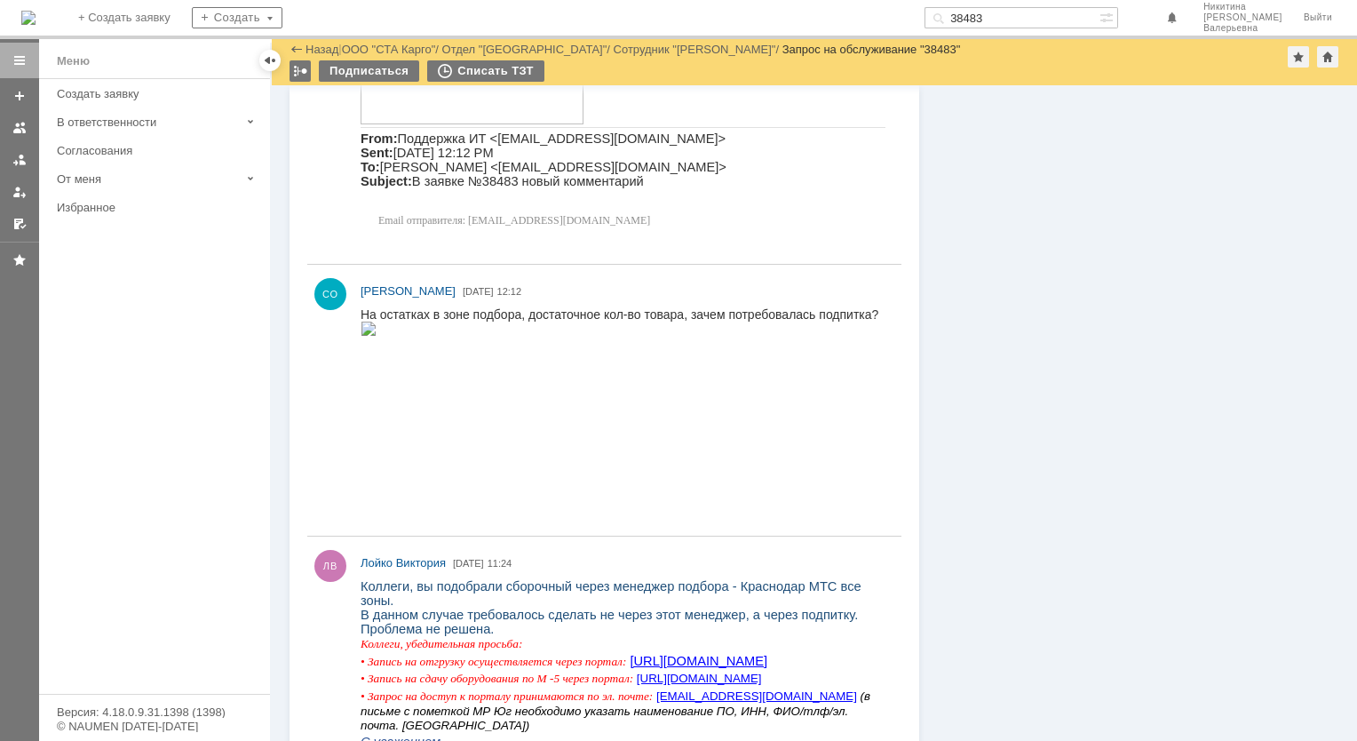
scroll to position [1243, 0]
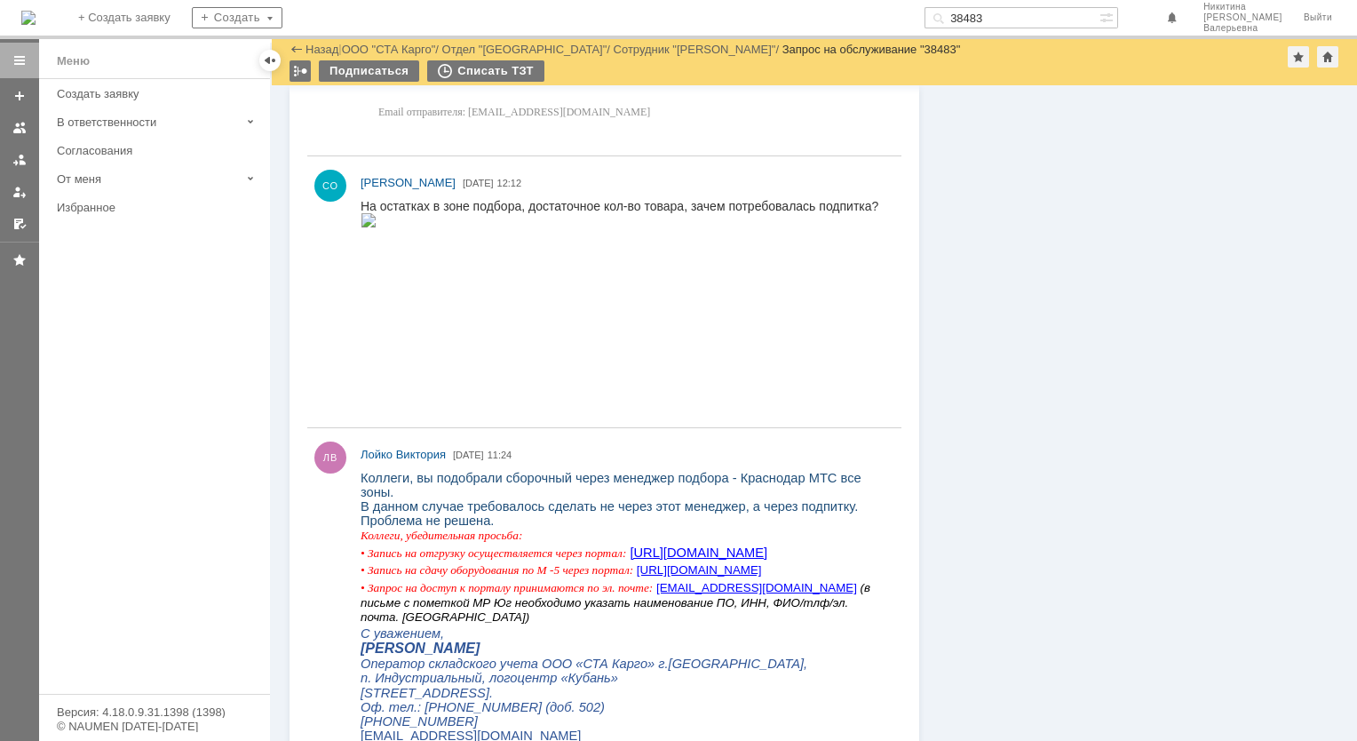
click at [996, 27] on input "38483" at bounding box center [1011, 17] width 175 height 21
paste input "7807"
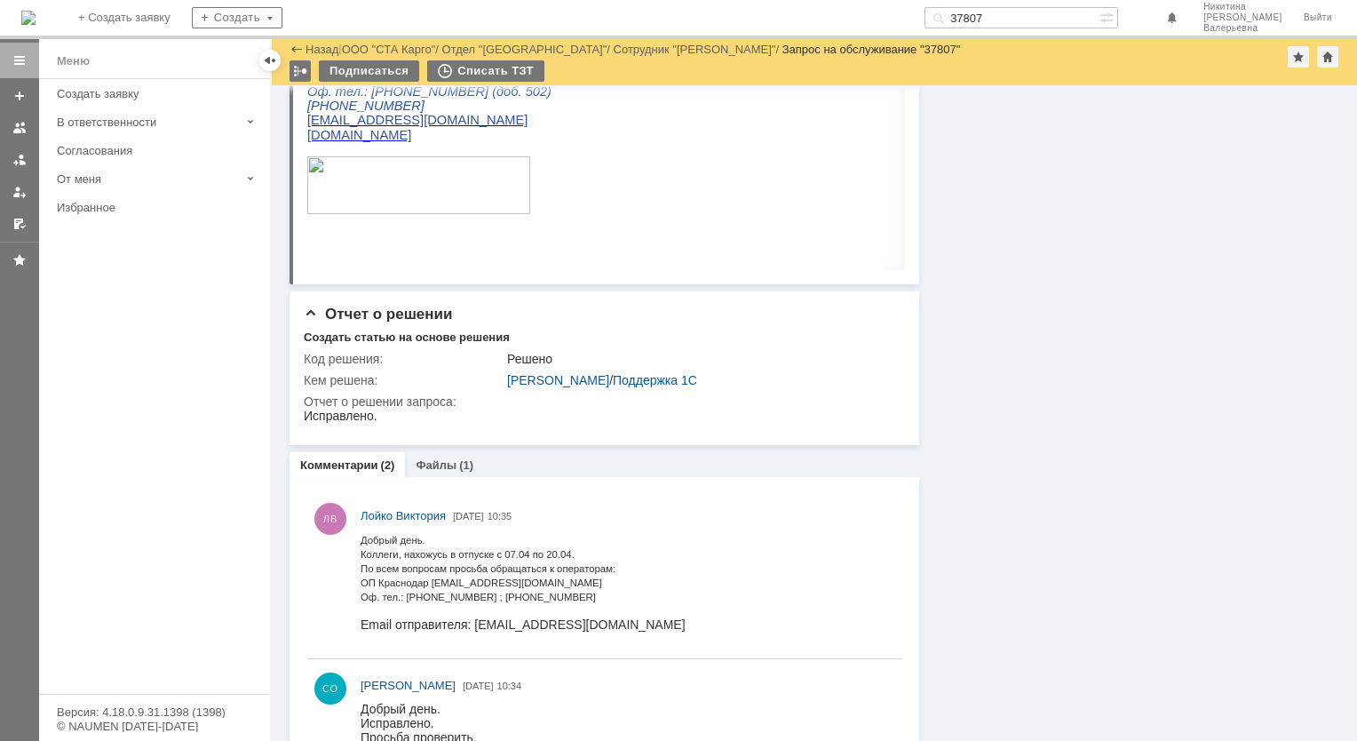
scroll to position [667, 0]
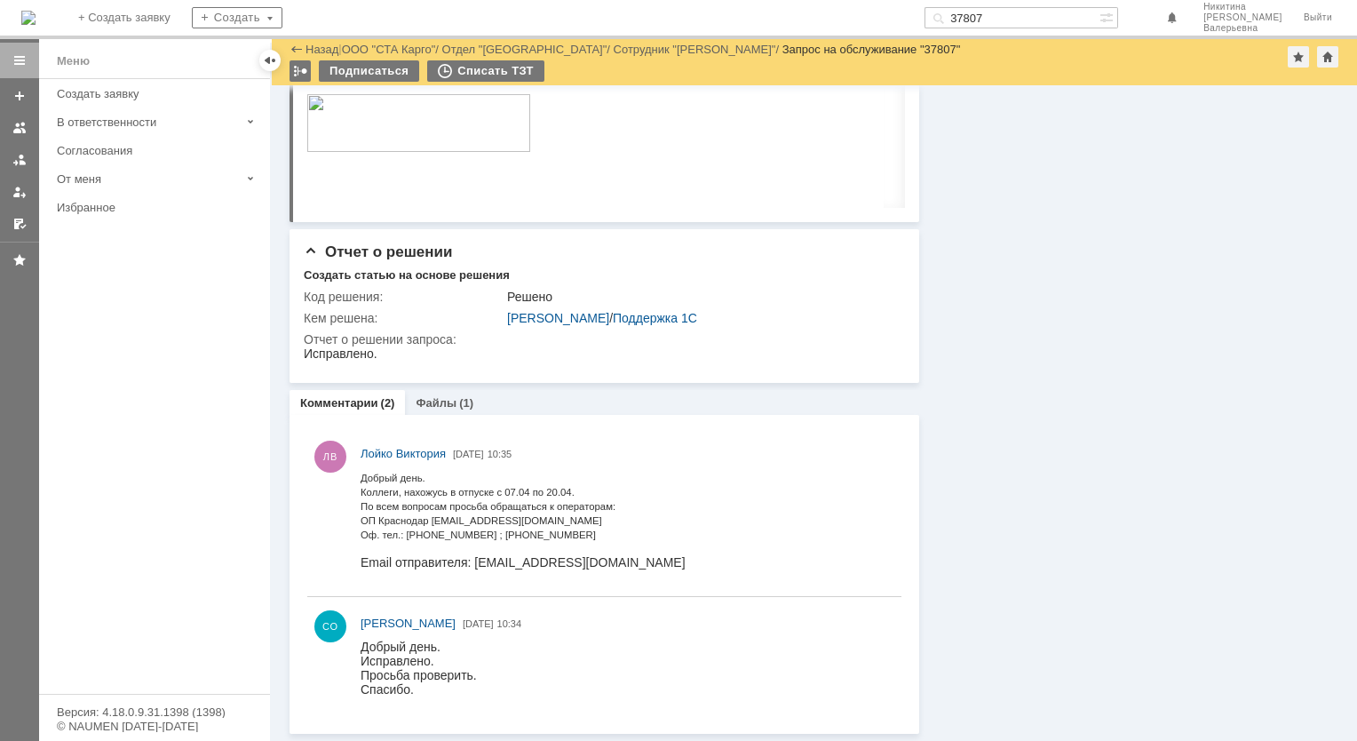
click at [1012, 16] on input "37807" at bounding box center [1011, 17] width 175 height 21
paste input "66"
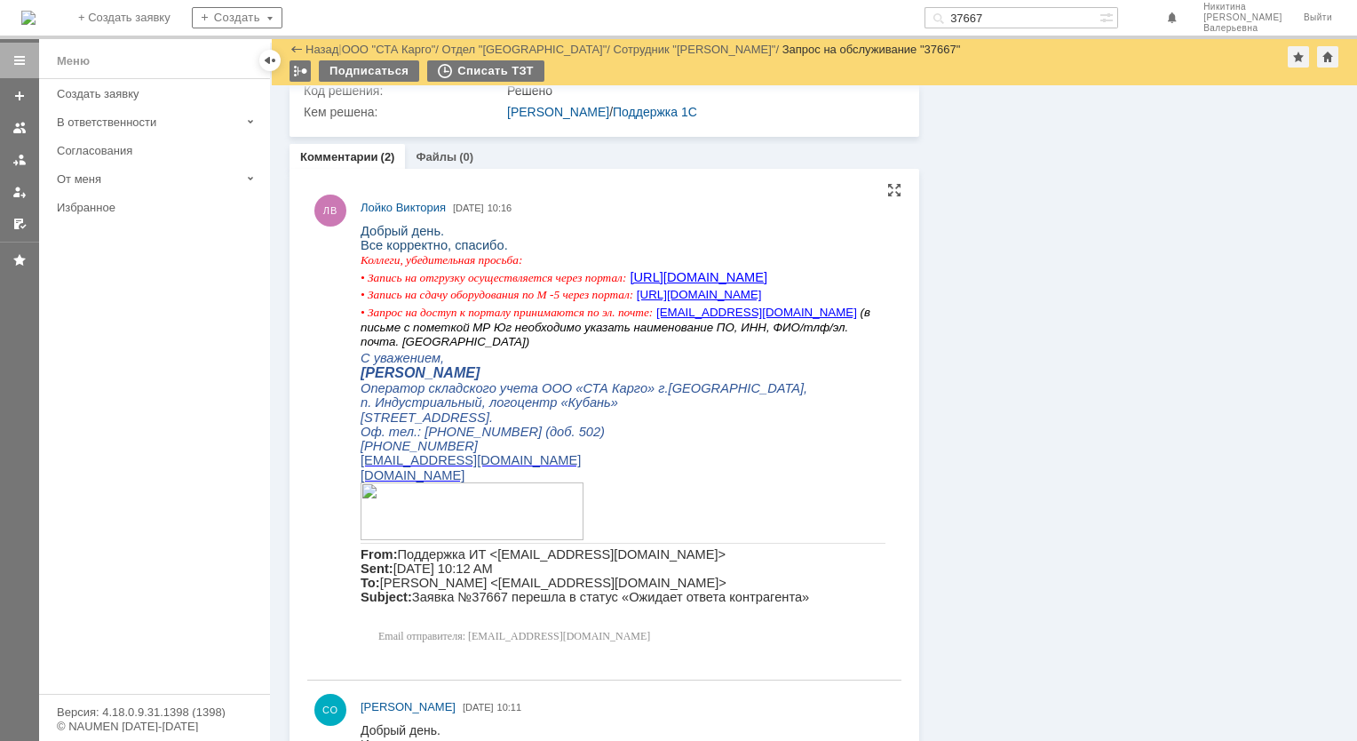
scroll to position [1489, 0]
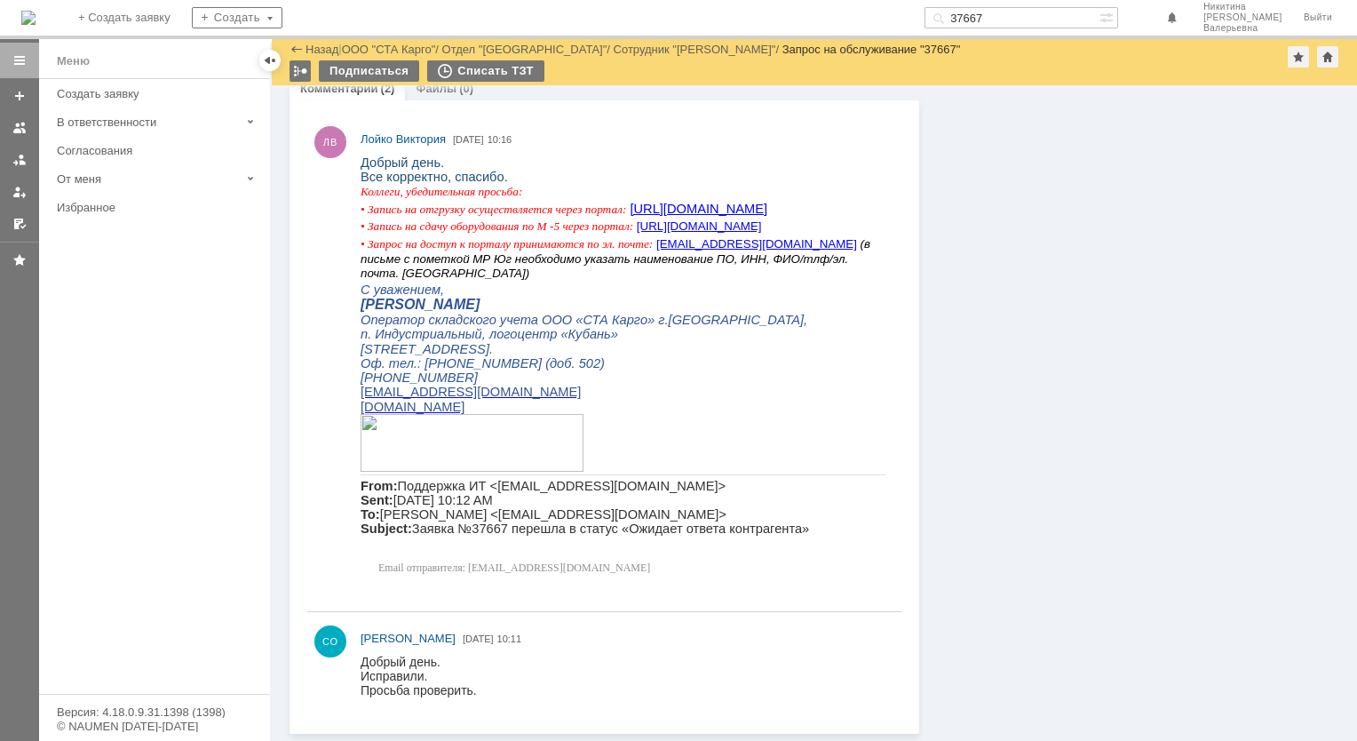
click at [1005, 11] on input "37667" at bounding box center [1011, 17] width 175 height 21
paste input "370"
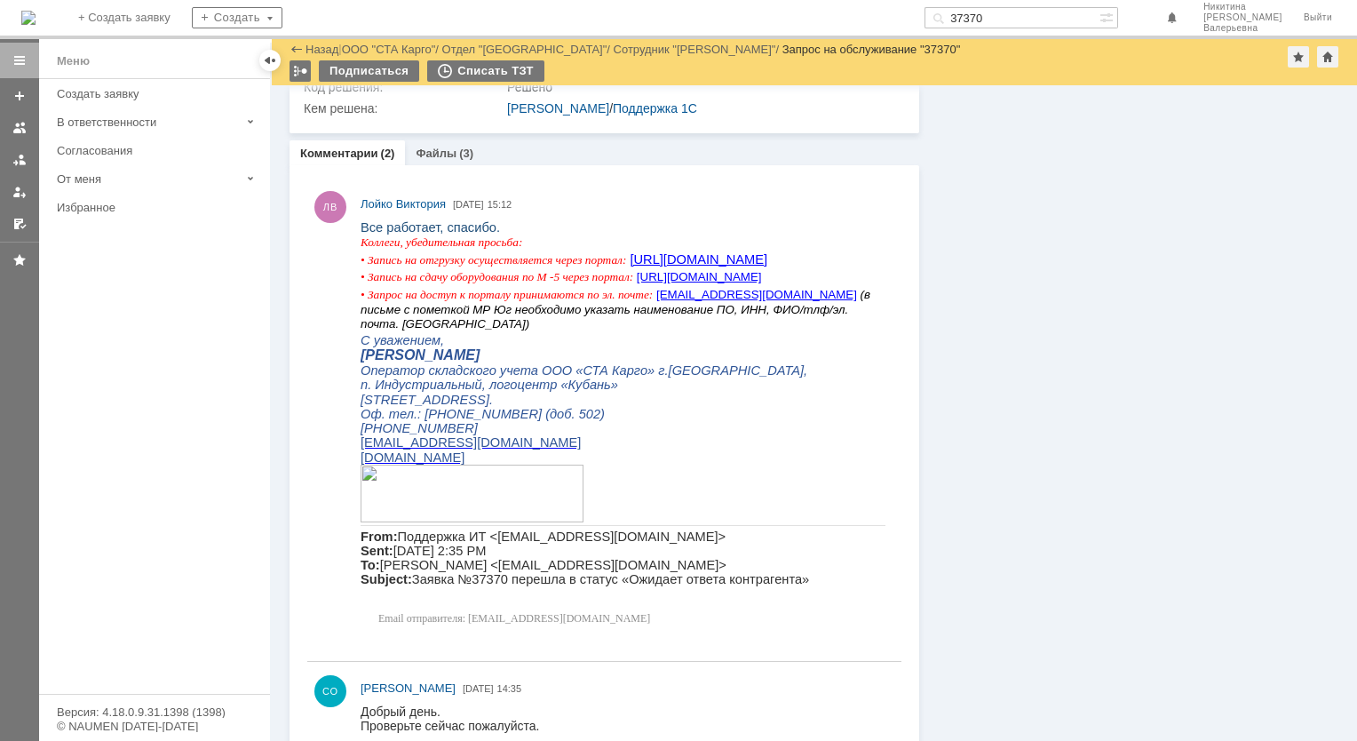
scroll to position [622, 0]
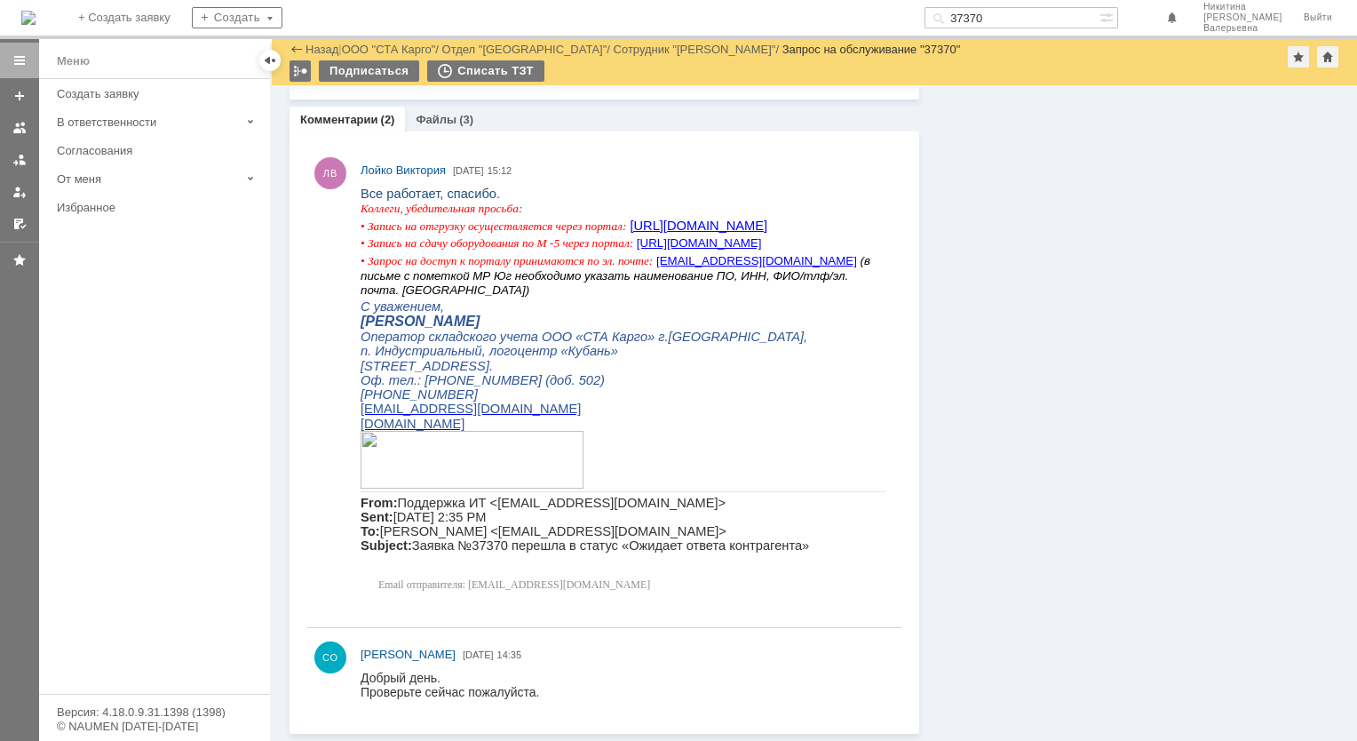
click at [991, 17] on input "37370" at bounding box center [1011, 17] width 175 height 21
paste input "55"
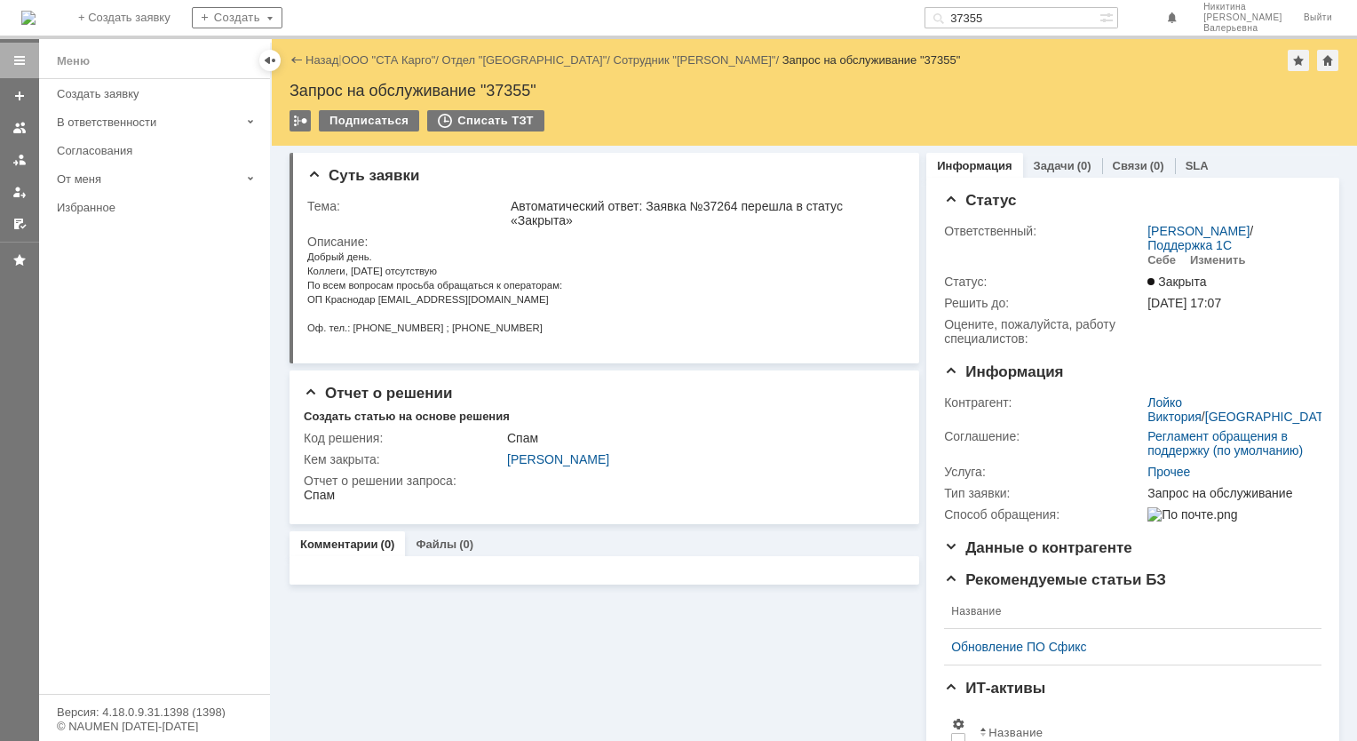
click at [1015, 12] on input "37355" at bounding box center [1011, 17] width 175 height 21
paste input "297"
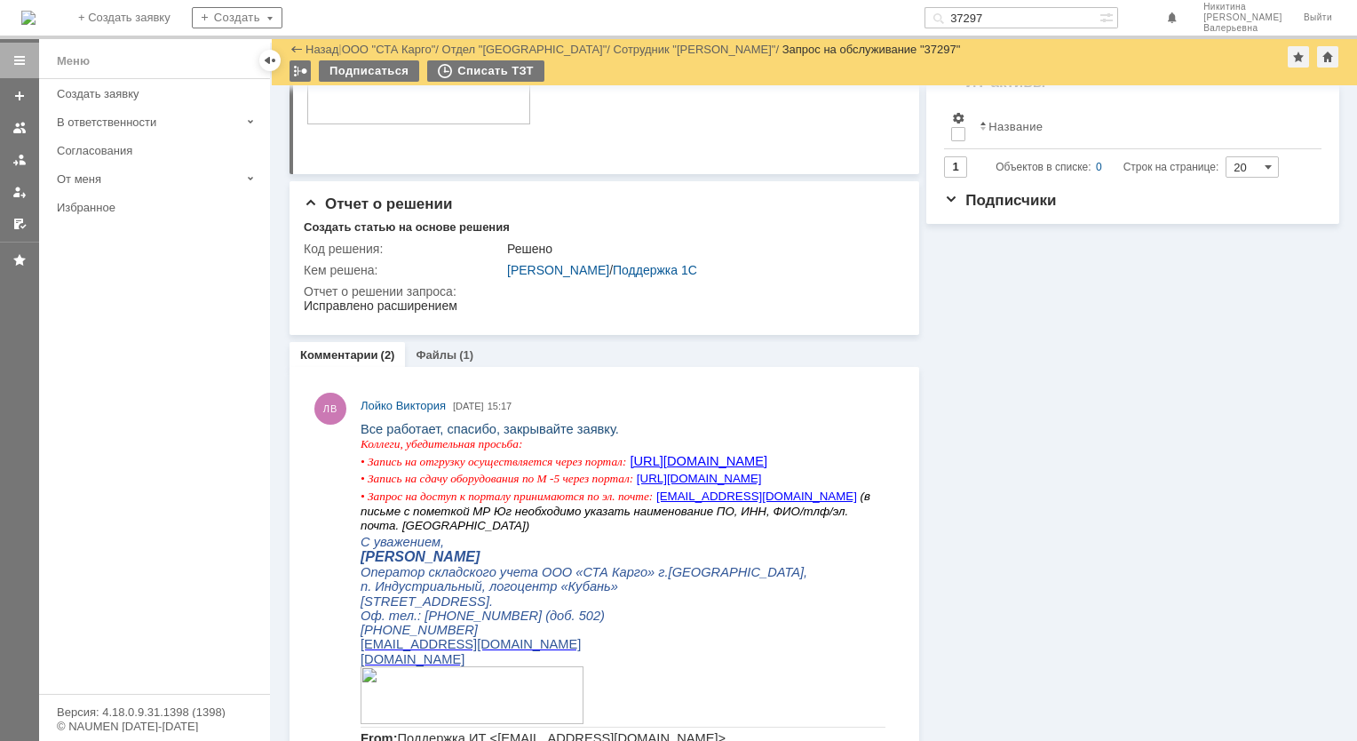
scroll to position [444, 0]
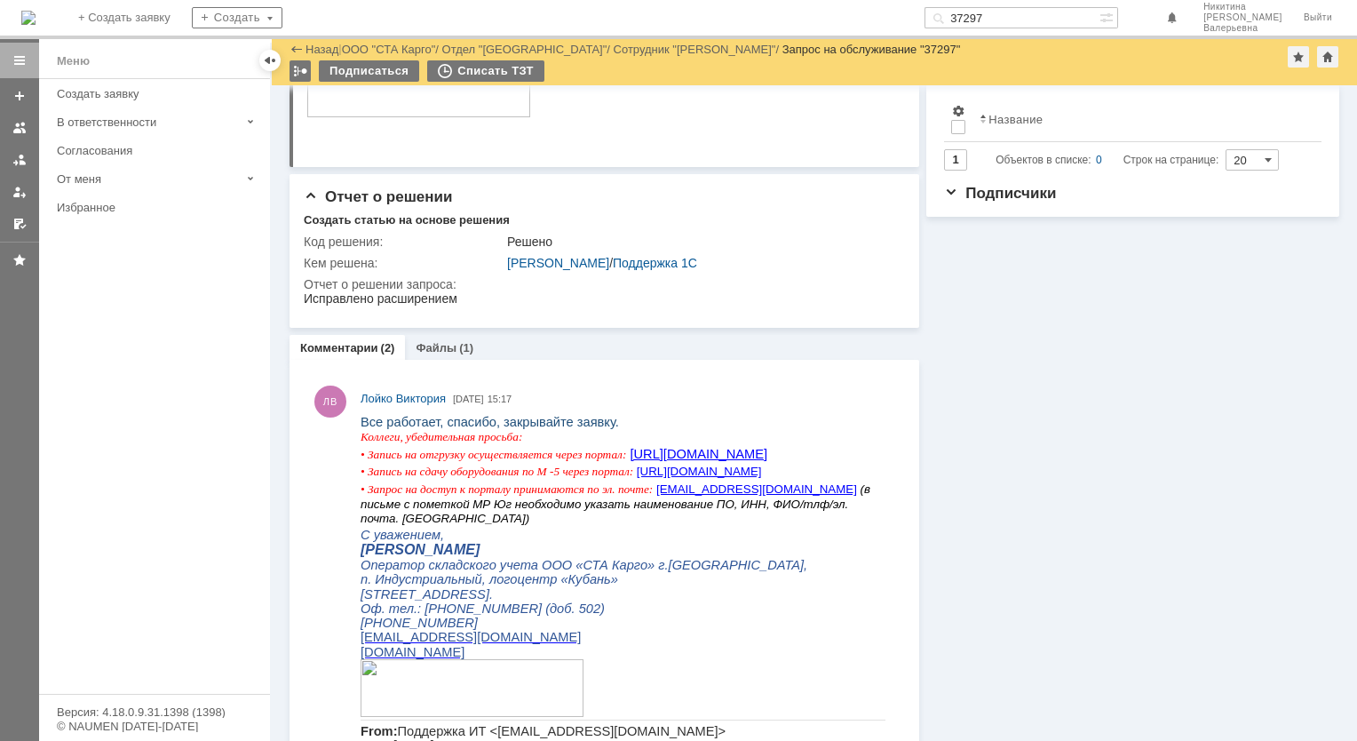
click at [997, 23] on input "37297" at bounding box center [1011, 17] width 175 height 21
paste input "85"
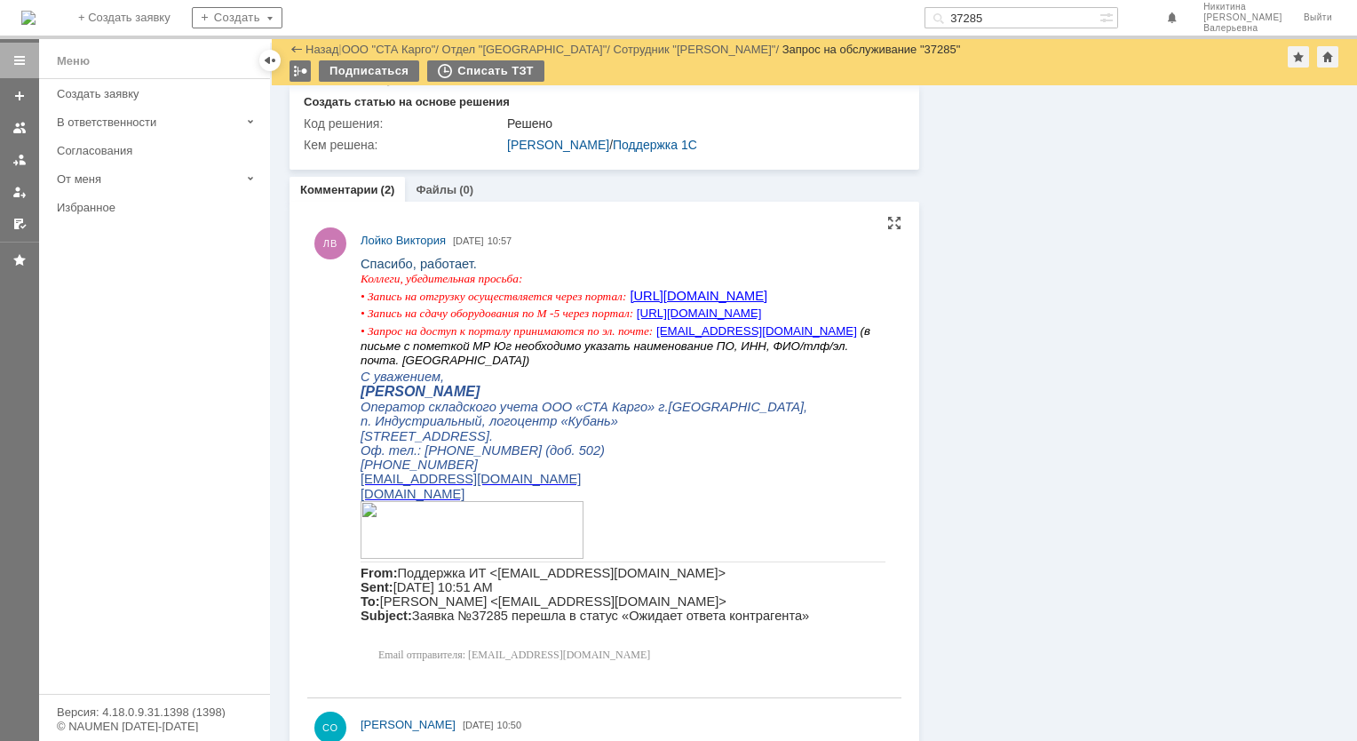
scroll to position [1065, 0]
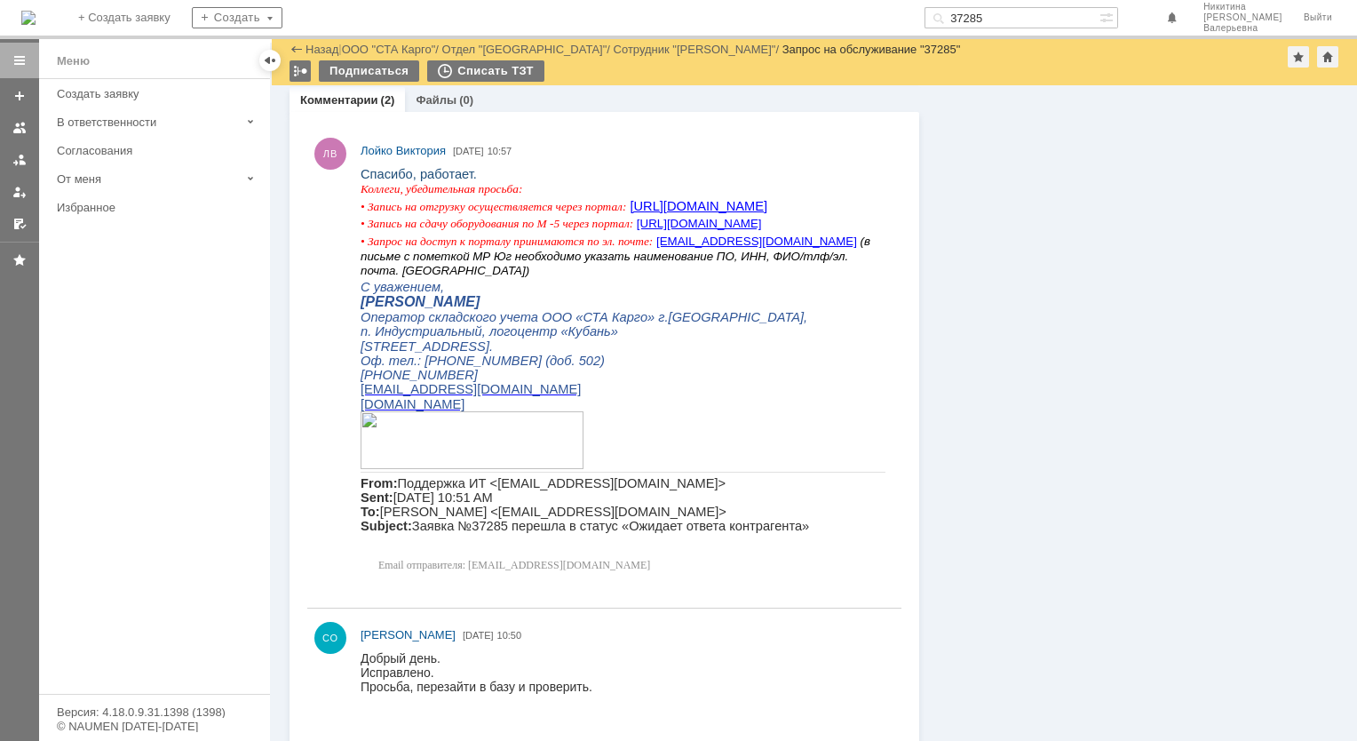
click at [1003, 17] on input "37285" at bounding box center [1011, 17] width 175 height 21
paste input "70"
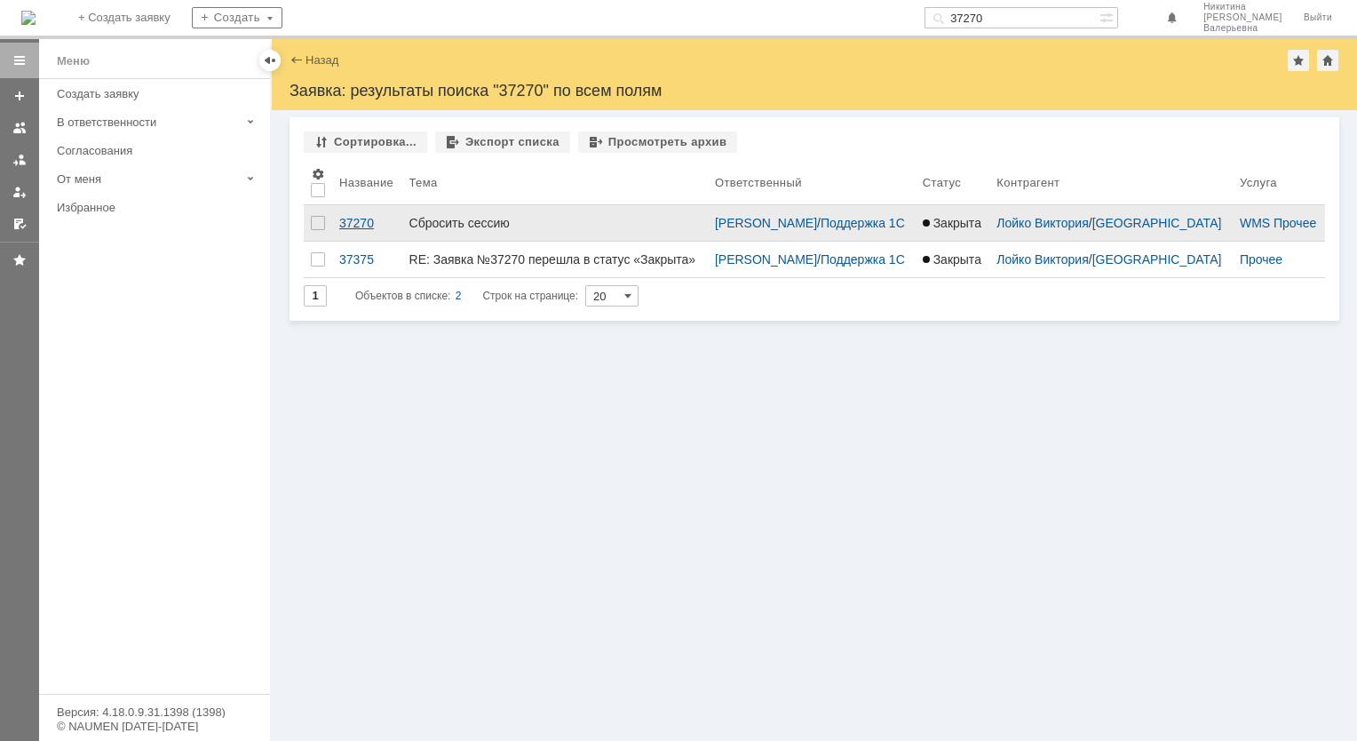
click at [355, 216] on link "37270" at bounding box center [367, 223] width 70 height 36
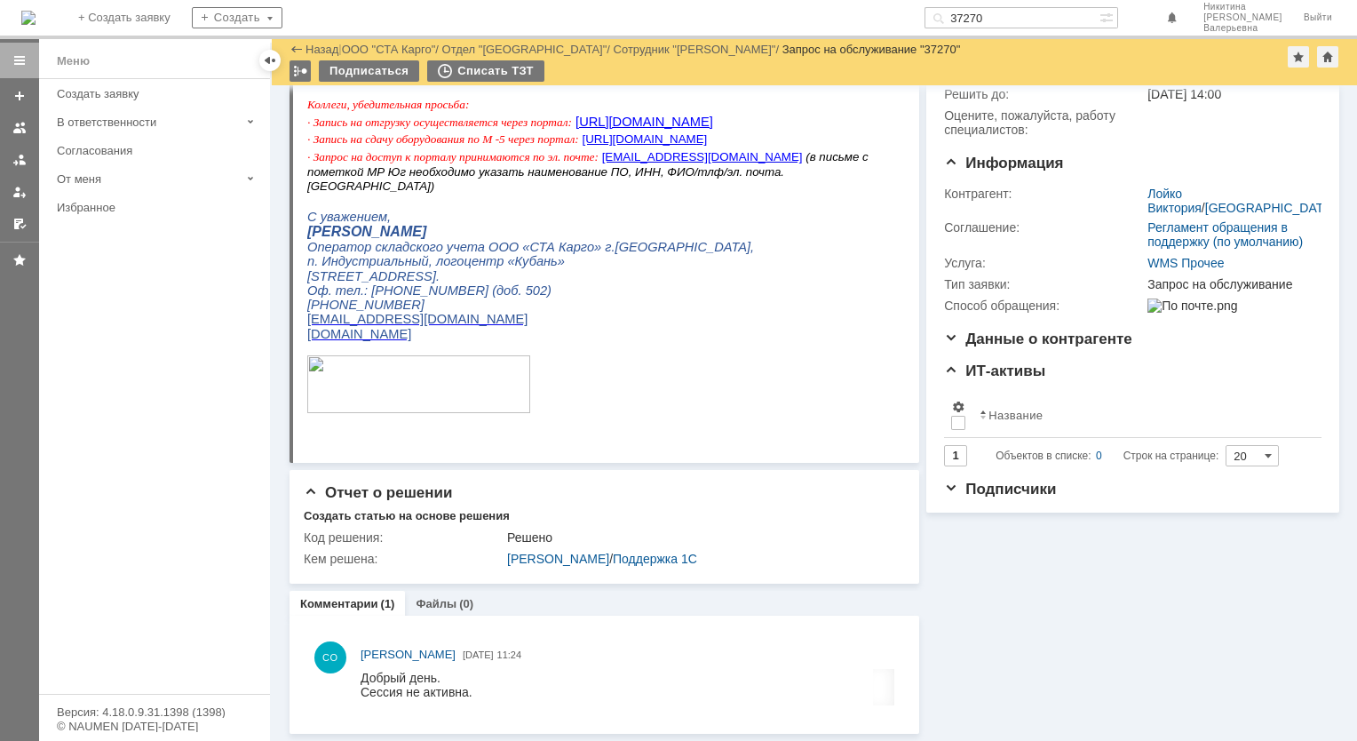
scroll to position [148, 0]
click at [1022, 12] on input "37270" at bounding box center [1011, 17] width 175 height 21
paste input "09"
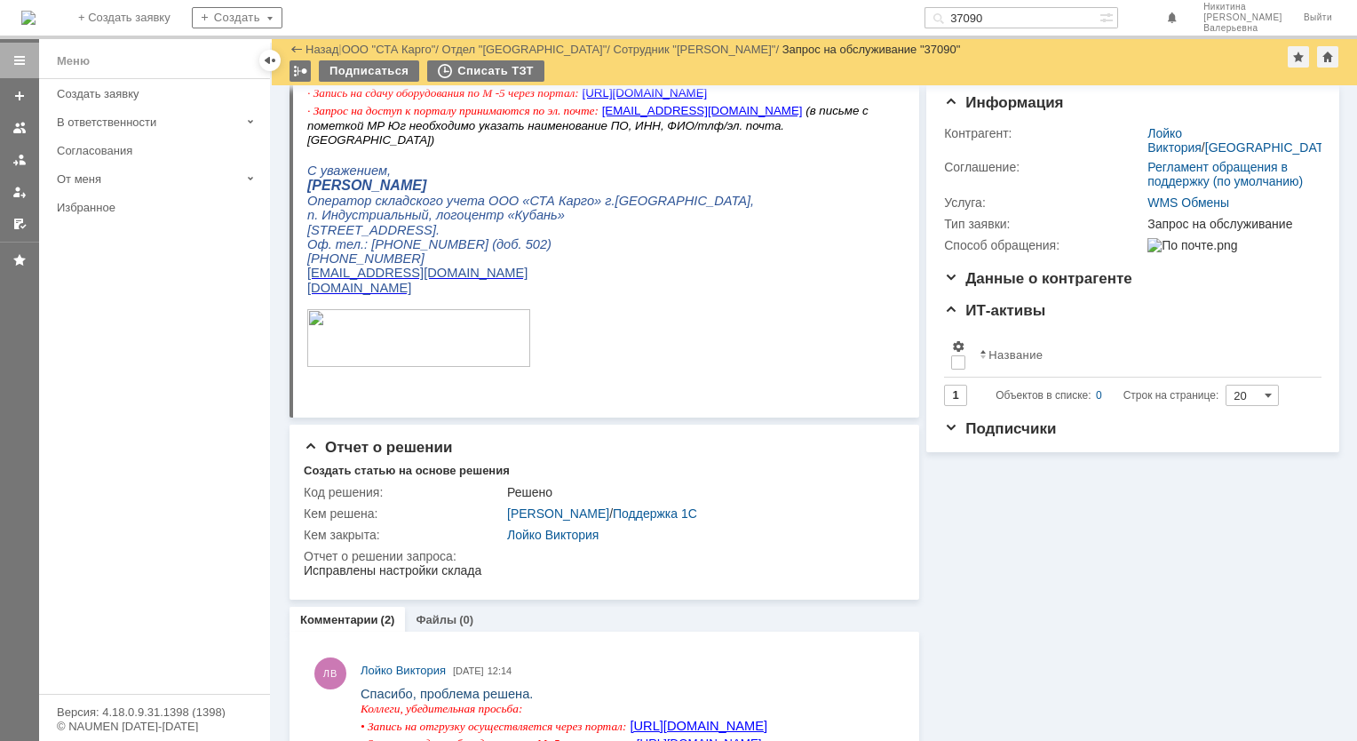
scroll to position [444, 0]
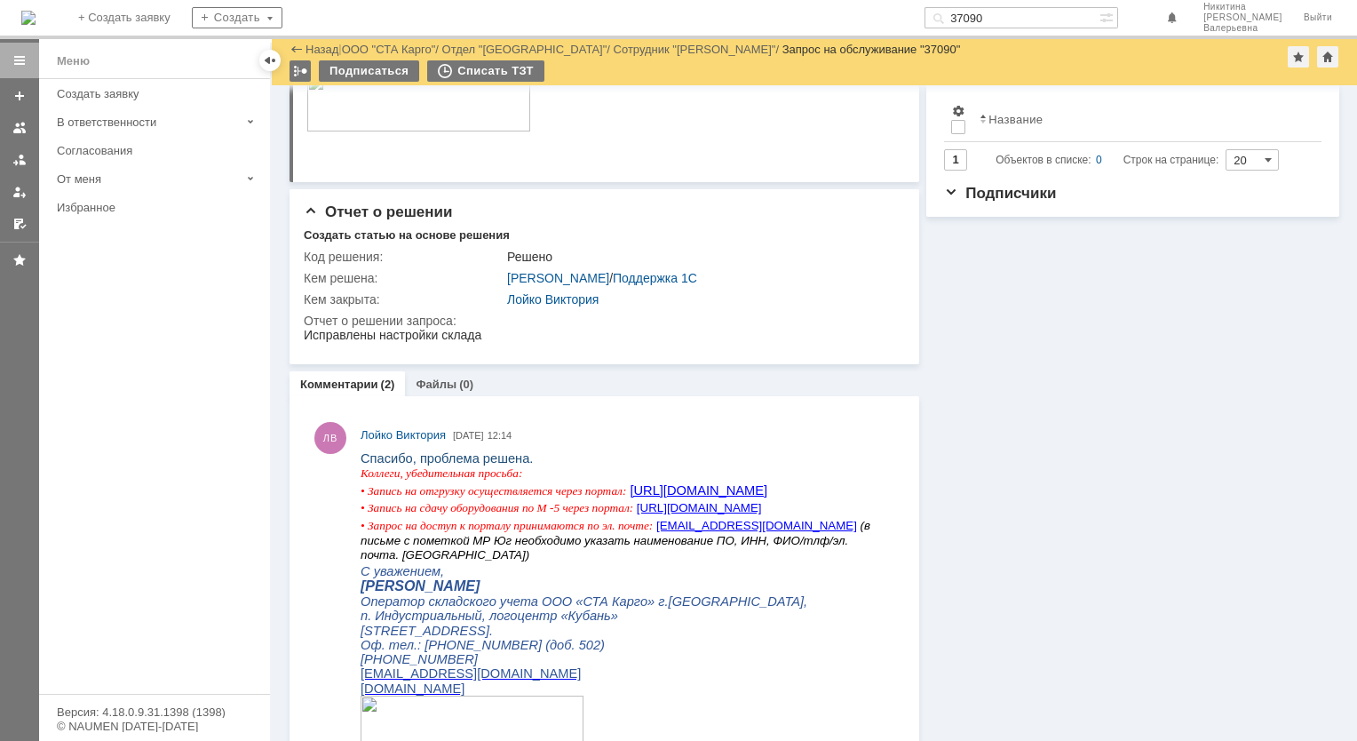
click at [1009, 15] on input "37090" at bounding box center [1011, 17] width 175 height 21
paste input "8505"
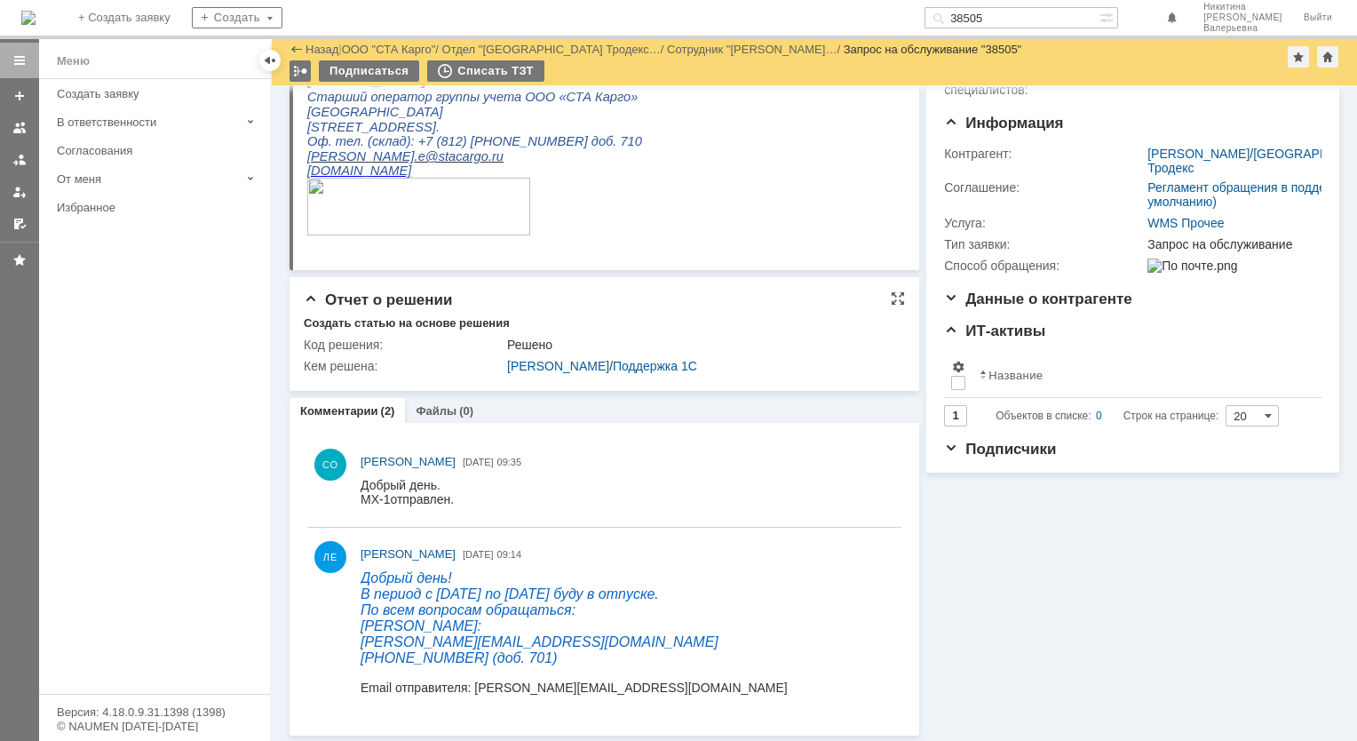
scroll to position [191, 0]
click at [1014, 27] on input "38505" at bounding box center [1011, 17] width 175 height 21
paste input "473"
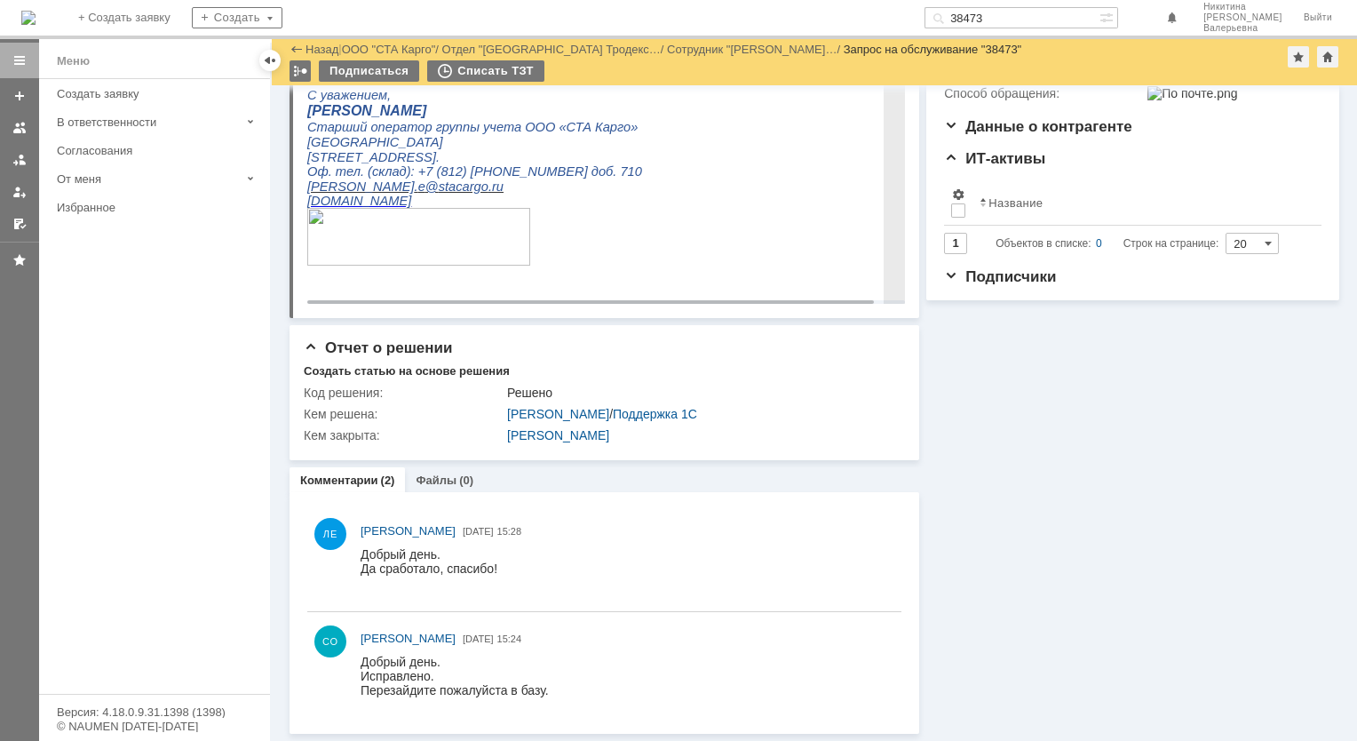
scroll to position [361, 0]
click at [1014, 16] on input "38473" at bounding box center [1011, 17] width 175 height 21
paste input "151"
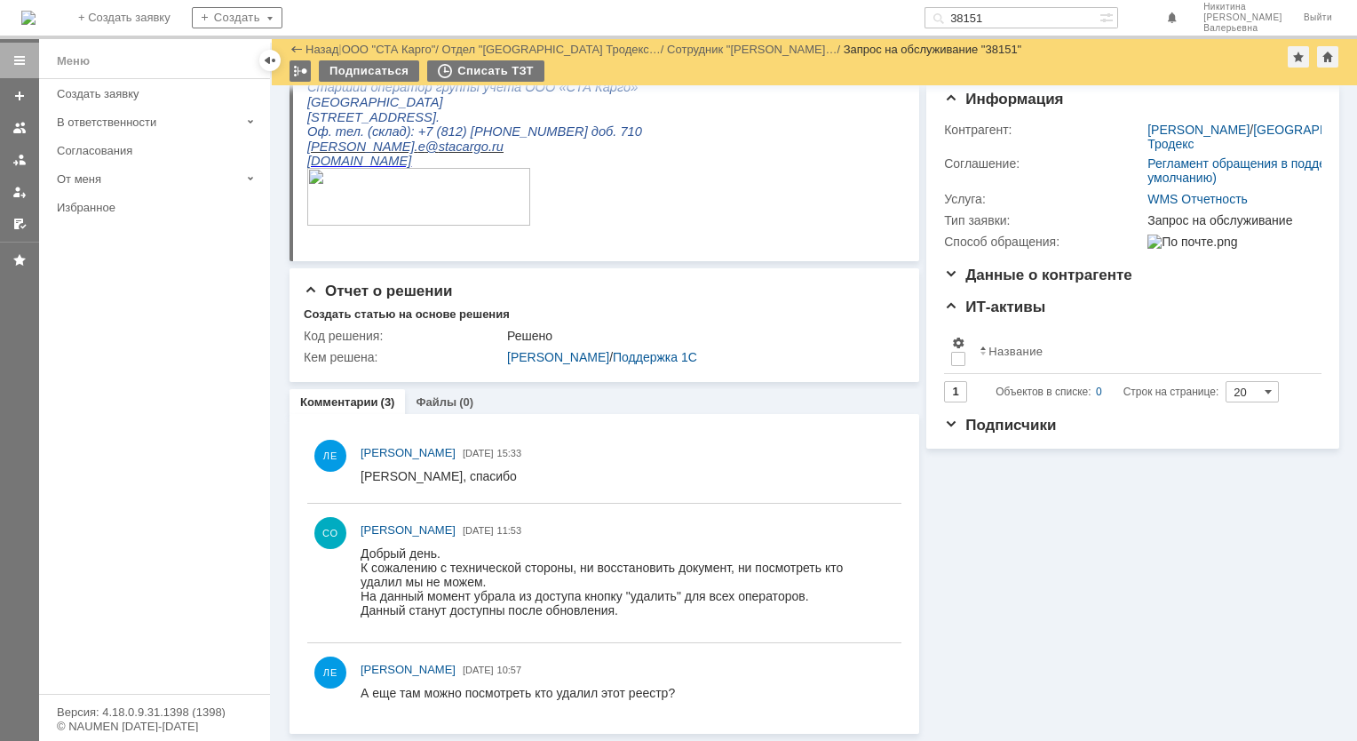
scroll to position [213, 0]
click at [999, 13] on input "38151" at bounding box center [1011, 17] width 175 height 21
paste input "097"
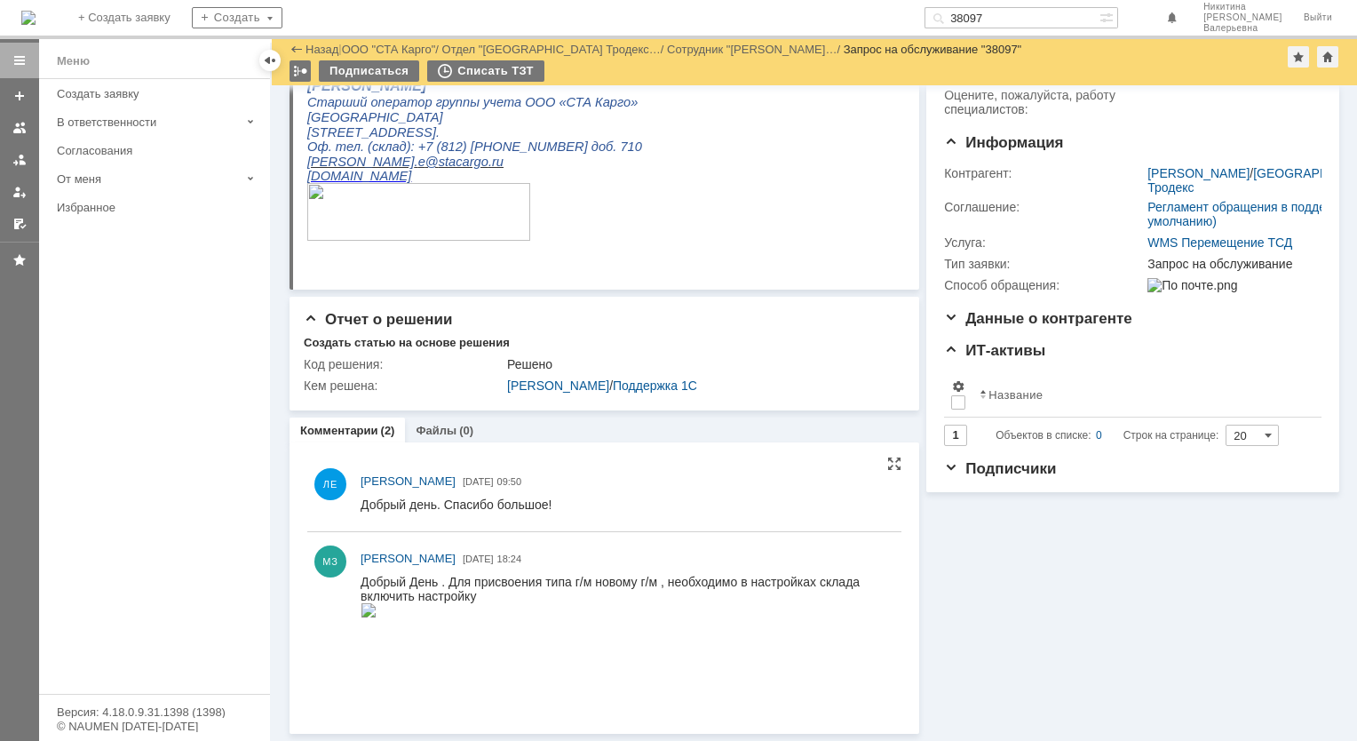
scroll to position [170, 0]
click at [994, 26] on input "38097" at bounding box center [1011, 17] width 175 height 21
paste input "7598"
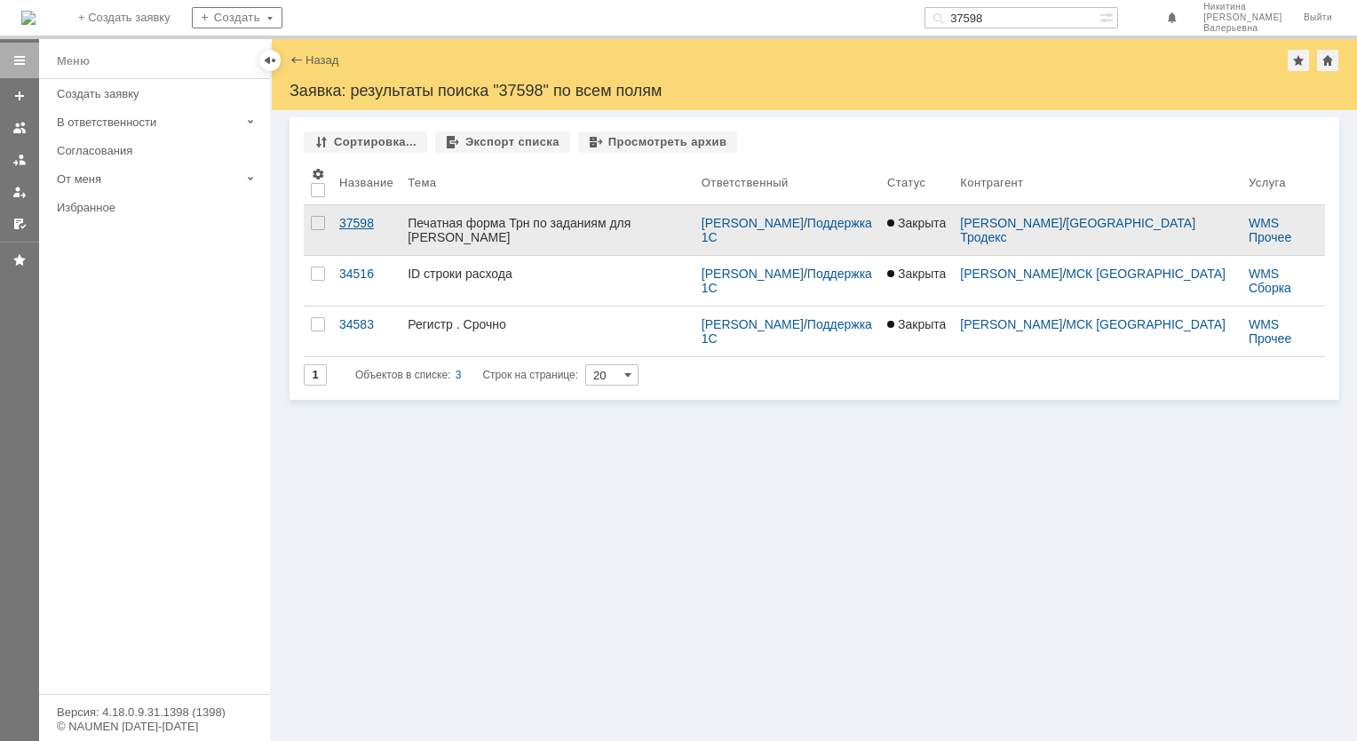
click at [354, 222] on div "37598" at bounding box center [366, 223] width 54 height 14
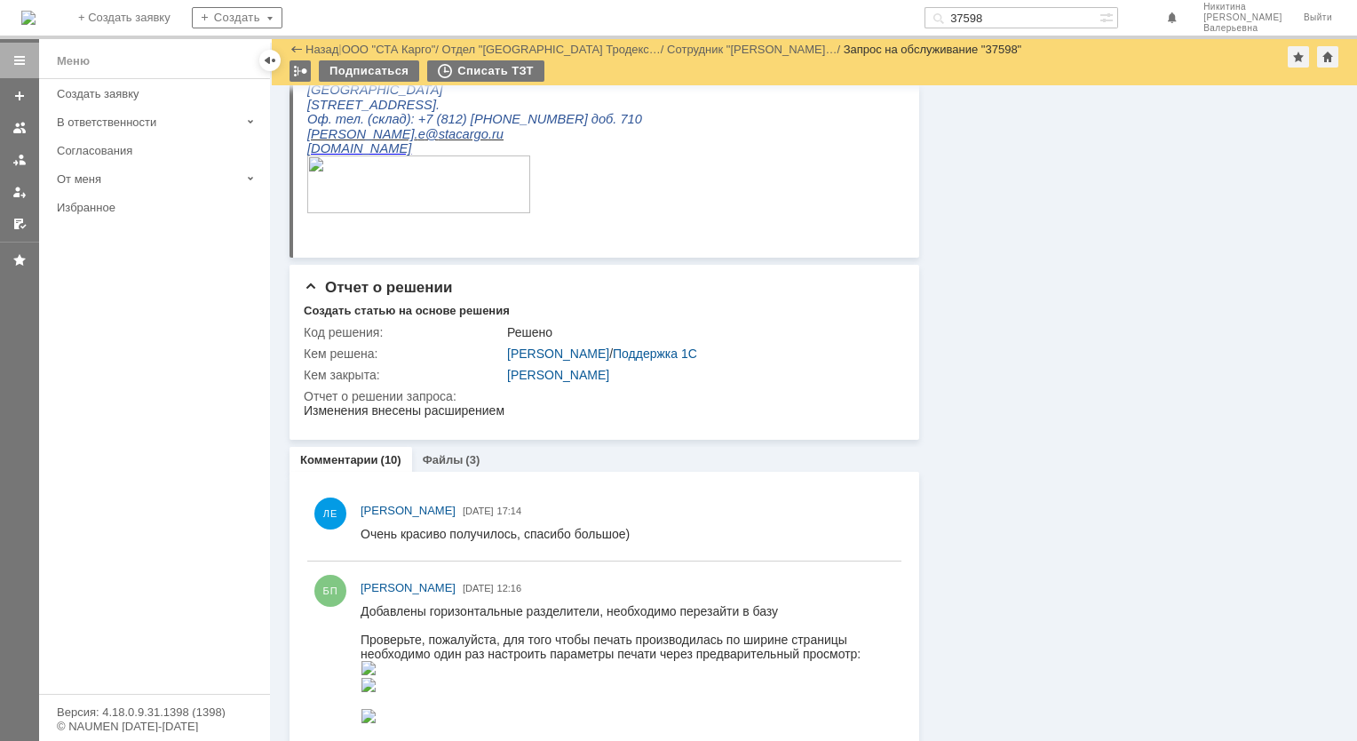
click at [1005, 17] on input "37598" at bounding box center [1011, 17] width 175 height 21
paste input "489"
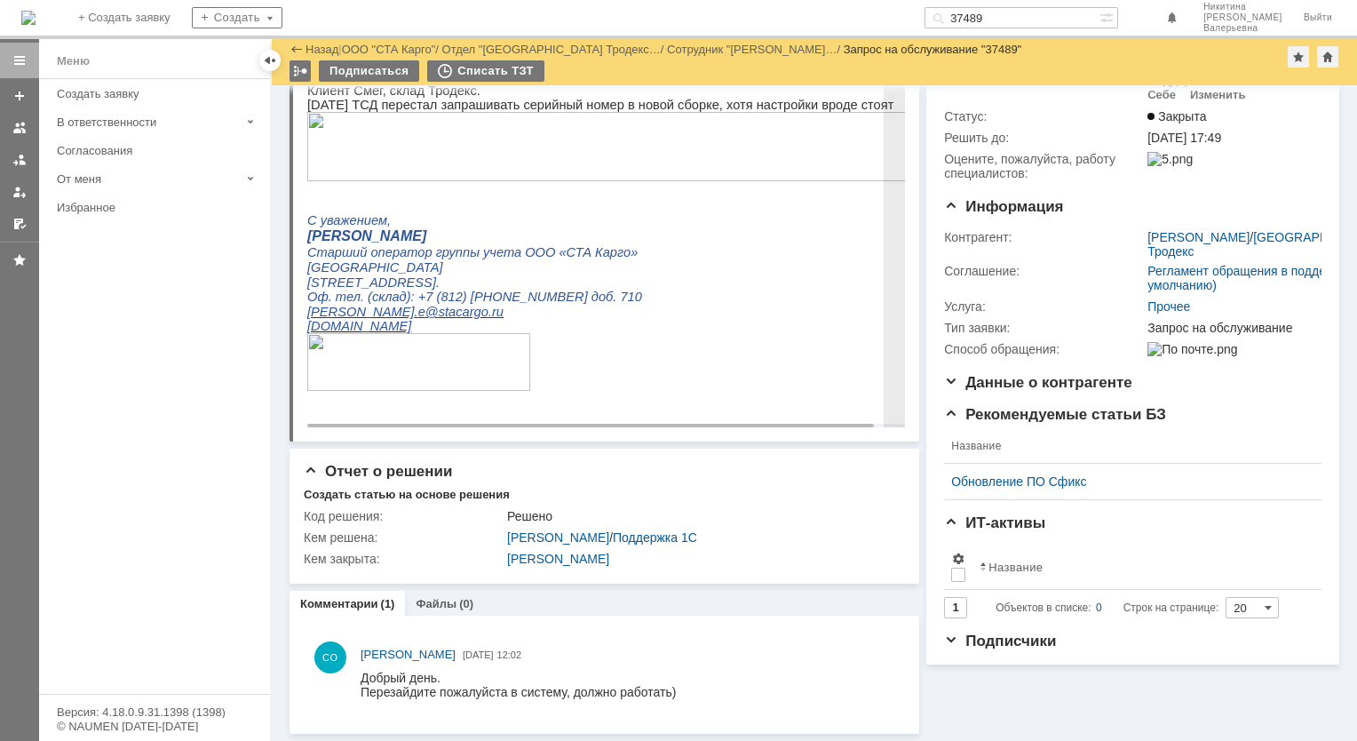
scroll to position [105, 0]
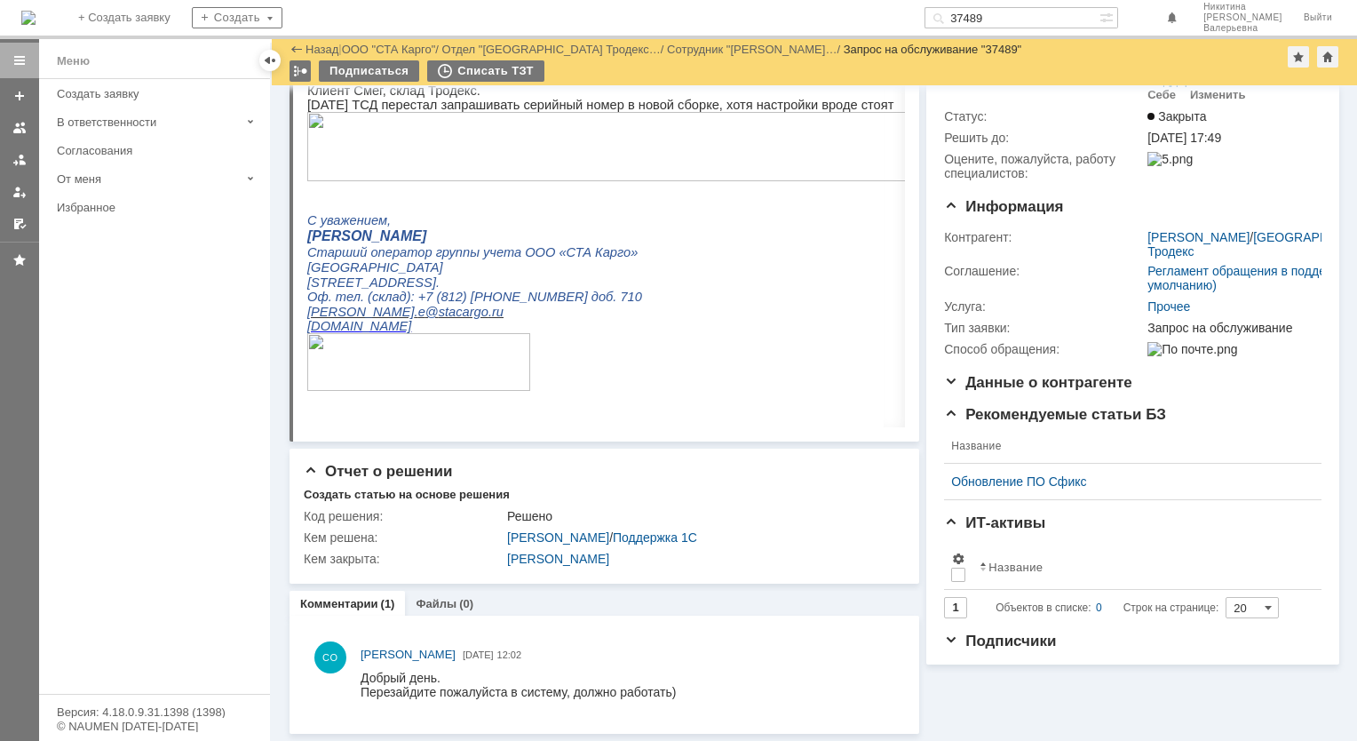
click at [1002, 13] on input "37489" at bounding box center [1011, 17] width 175 height 21
paste input "66"
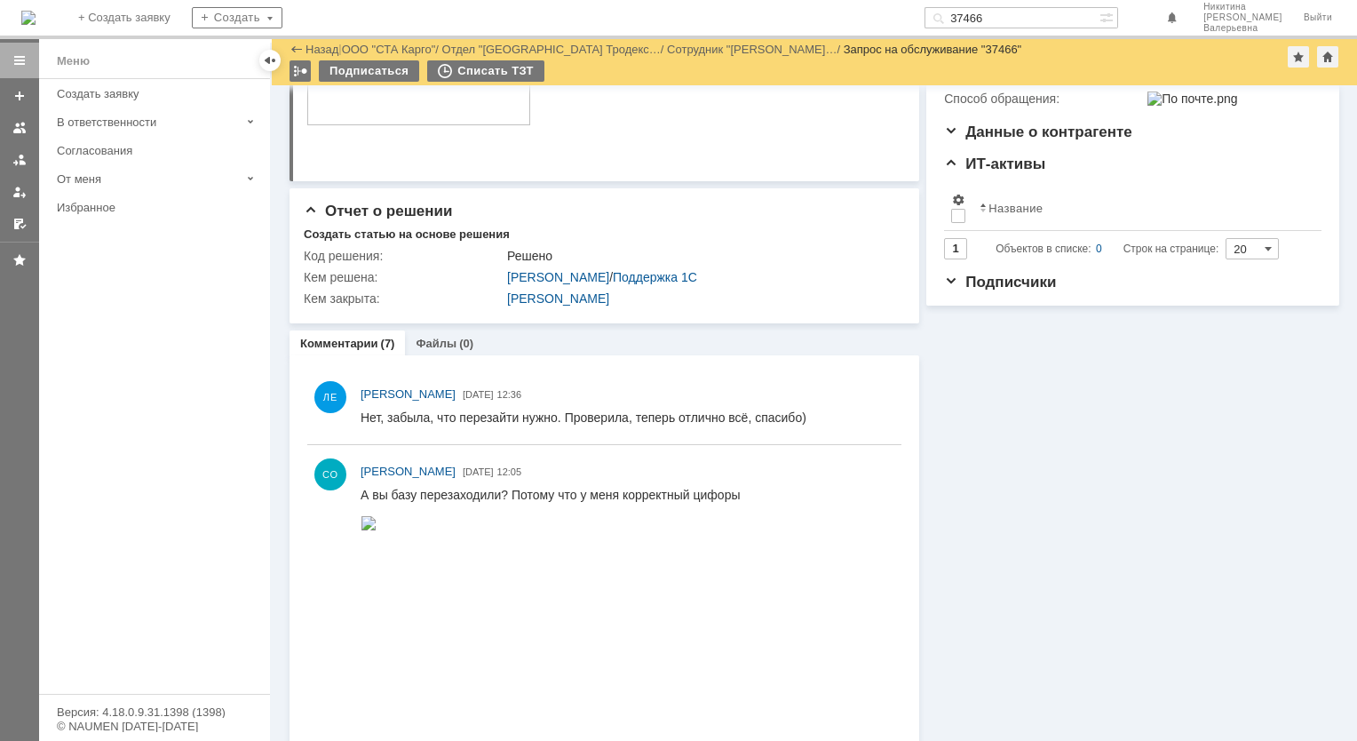
scroll to position [41, 0]
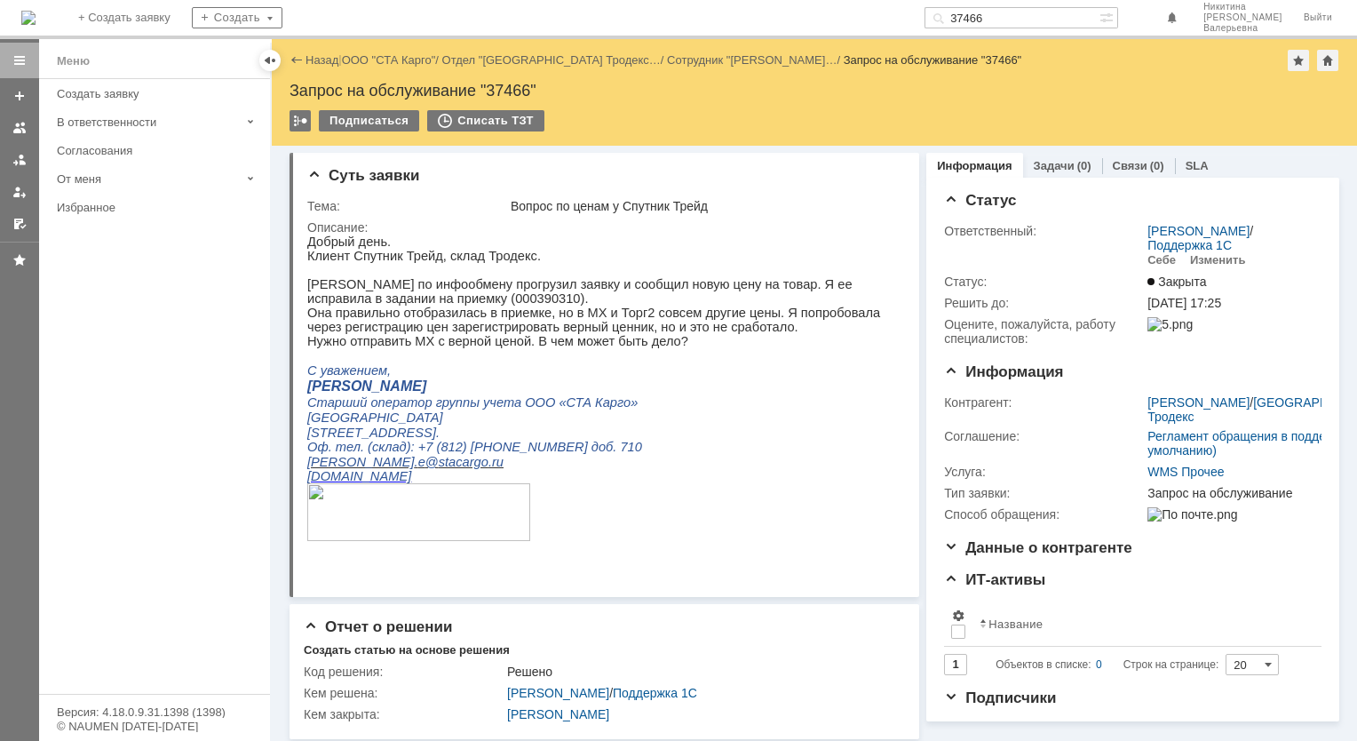
click at [1006, 20] on input "37466" at bounding box center [1011, 17] width 175 height 21
paste input "34"
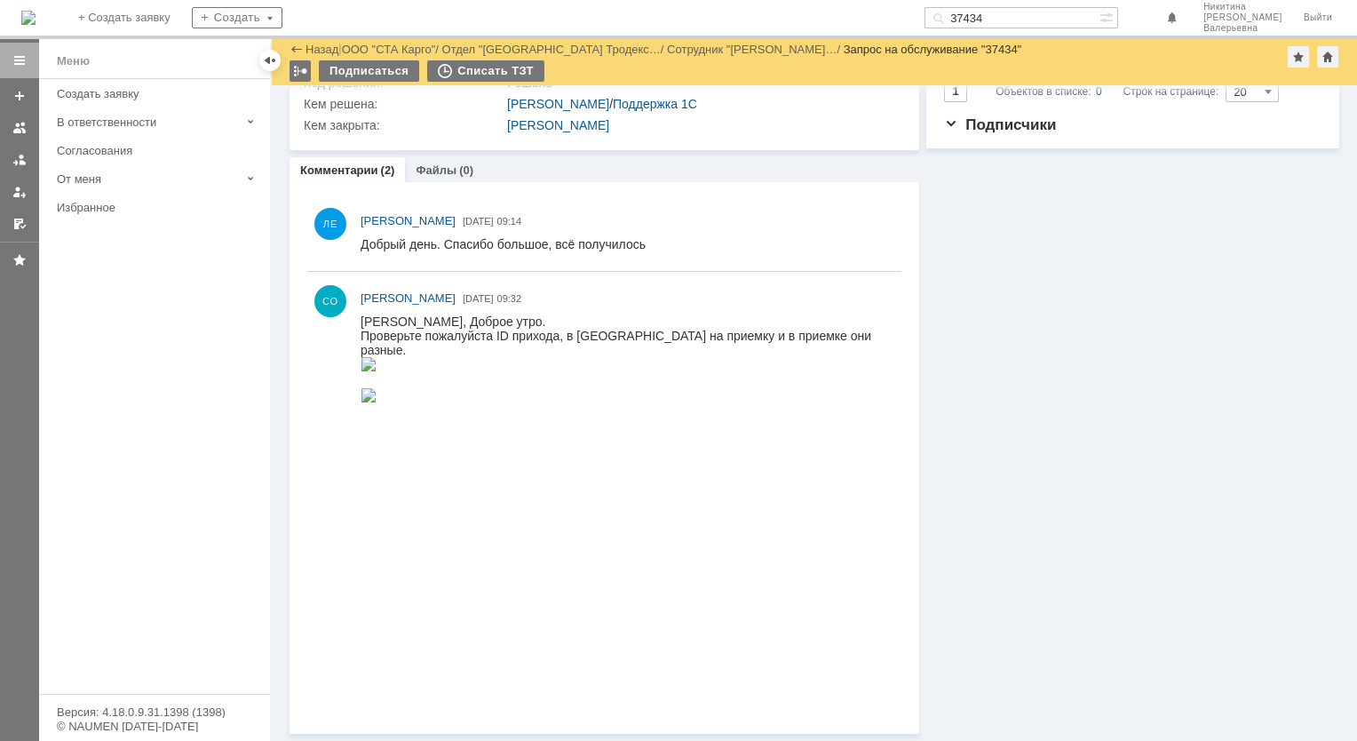
click at [1026, 18] on input "37434" at bounding box center [1011, 17] width 175 height 21
paste input "276"
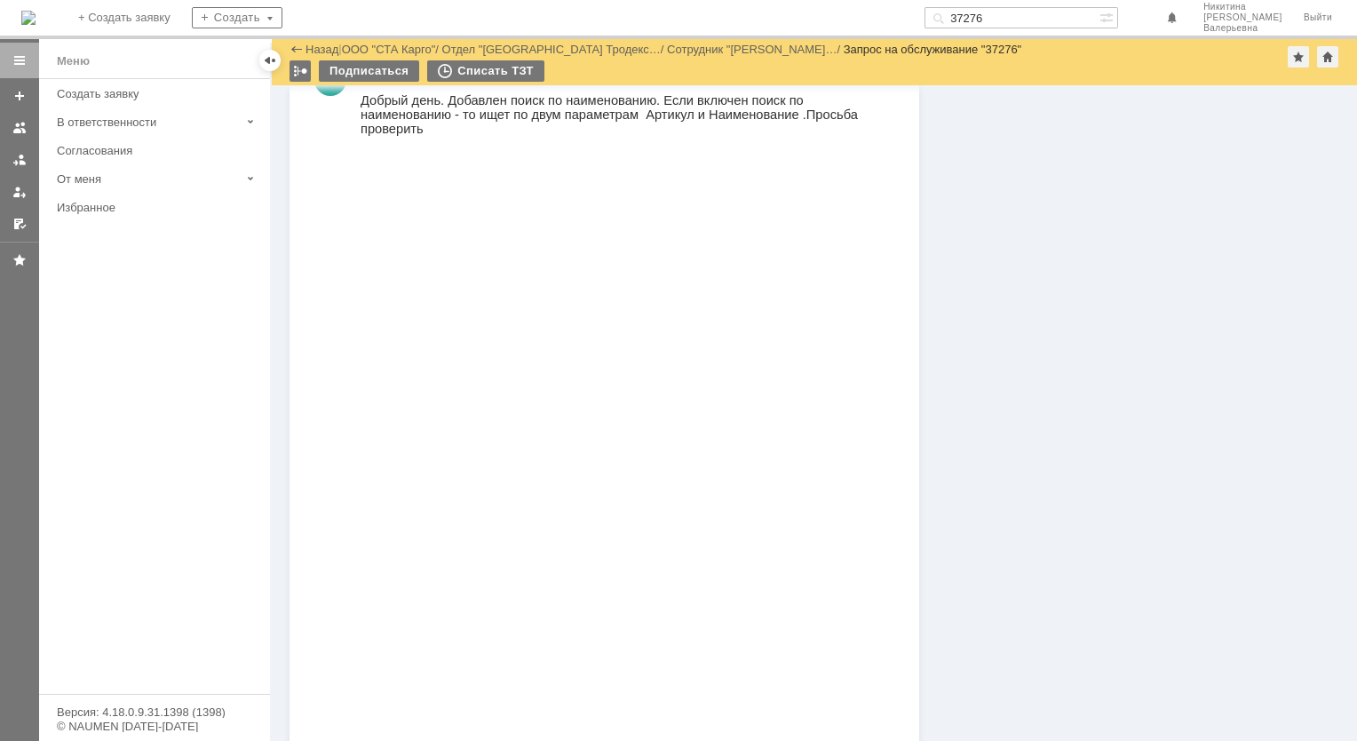
scroll to position [1279, 0]
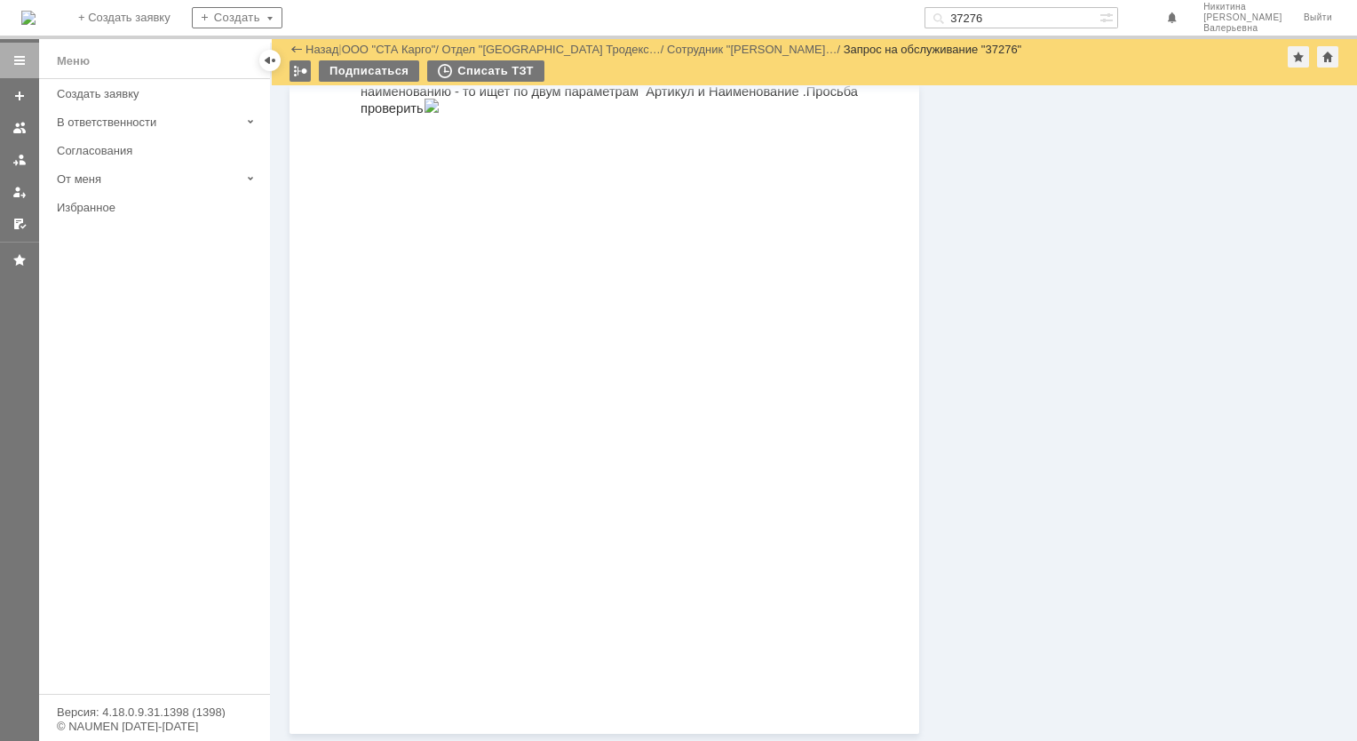
click at [1010, 18] on input "37276" at bounding box center [1011, 17] width 175 height 21
paste input "127"
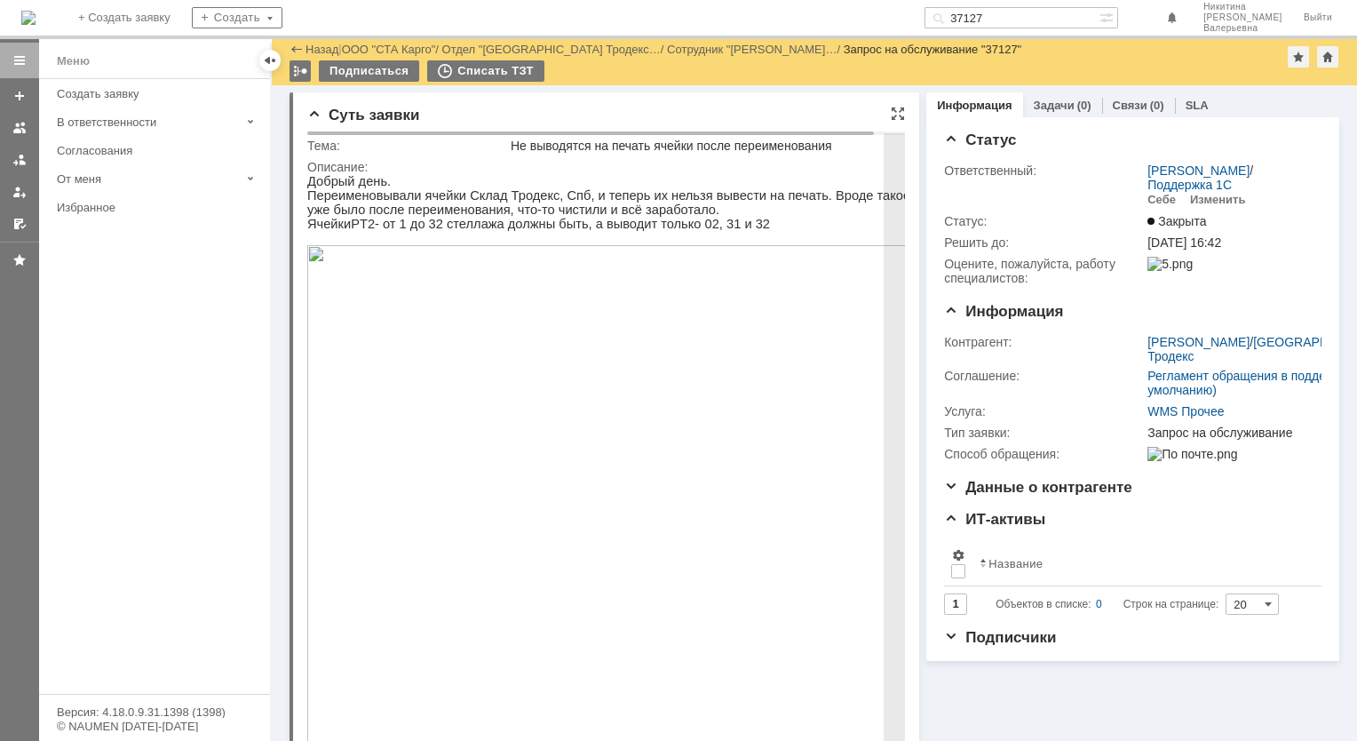
scroll to position [533, 0]
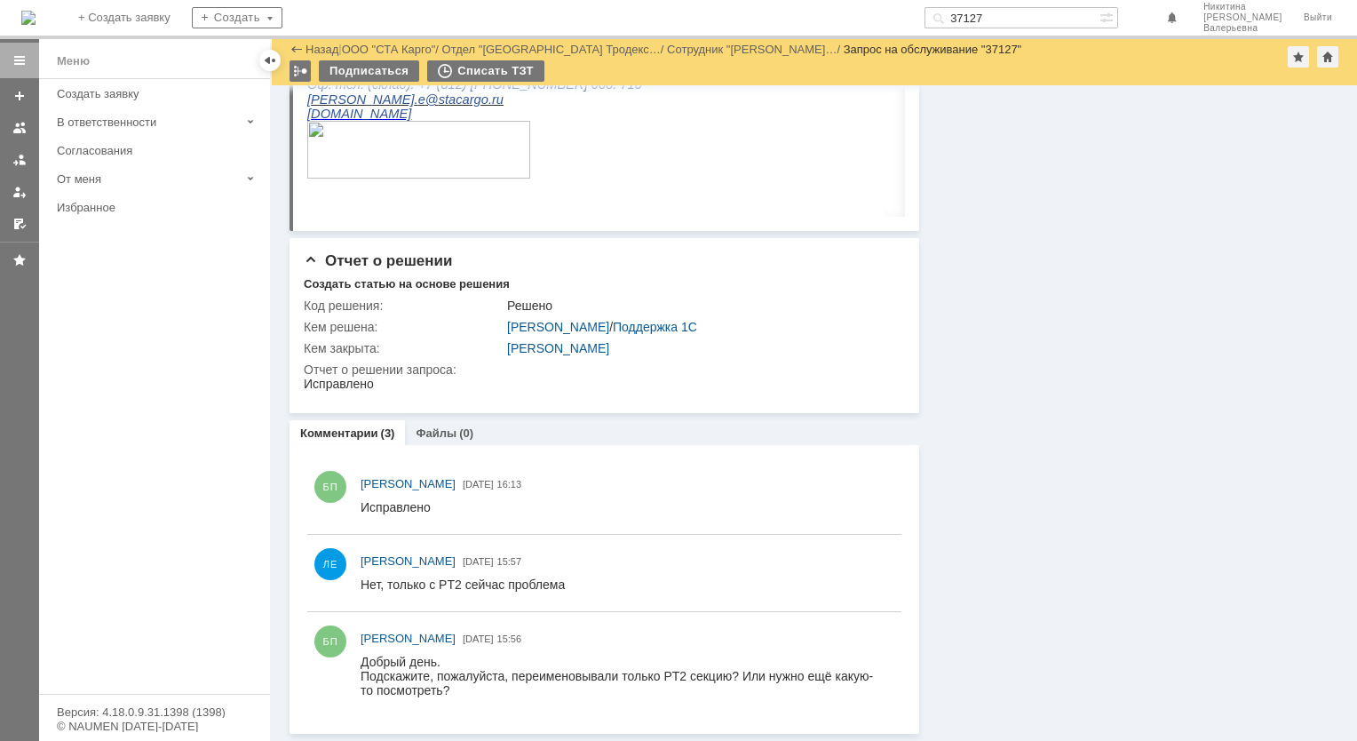
click at [1008, 23] on input "37127" at bounding box center [1011, 17] width 175 height 21
paste input "691"
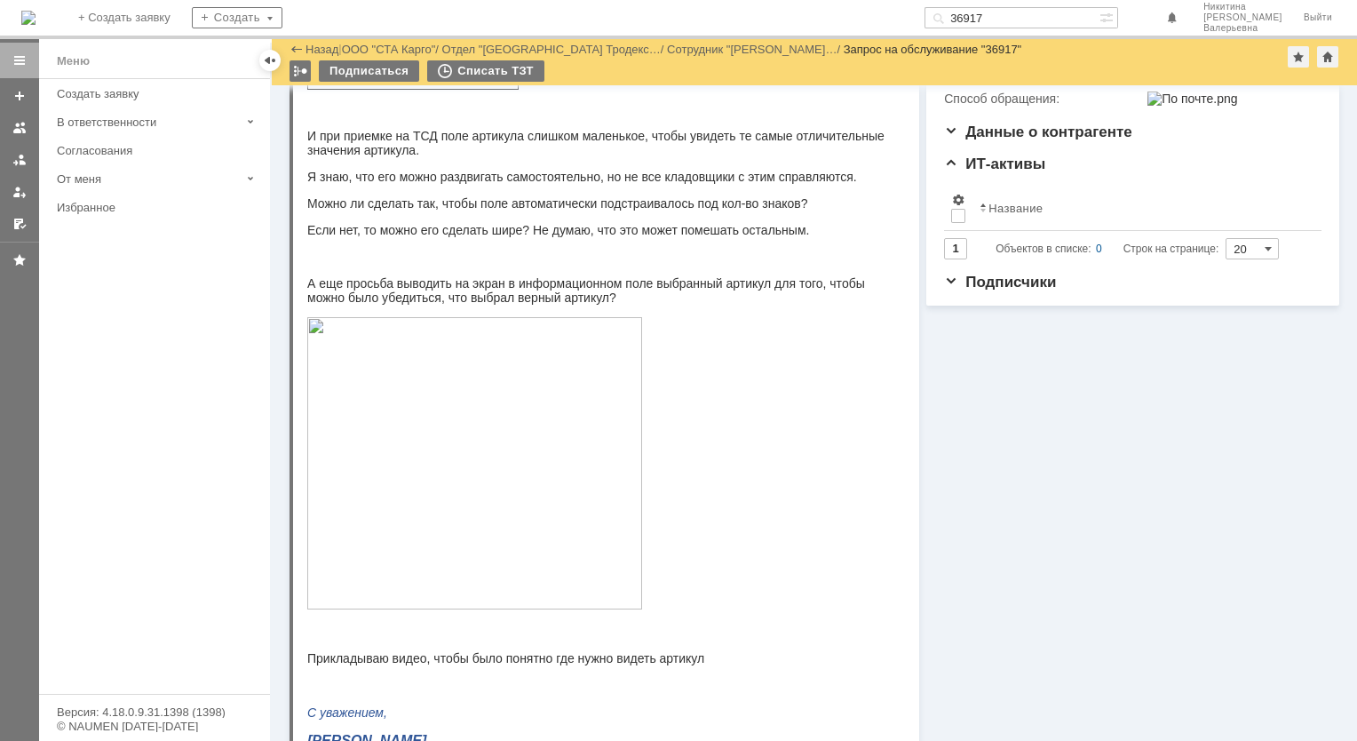
click at [1001, 14] on input "36917" at bounding box center [1011, 17] width 175 height 21
paste input "9055"
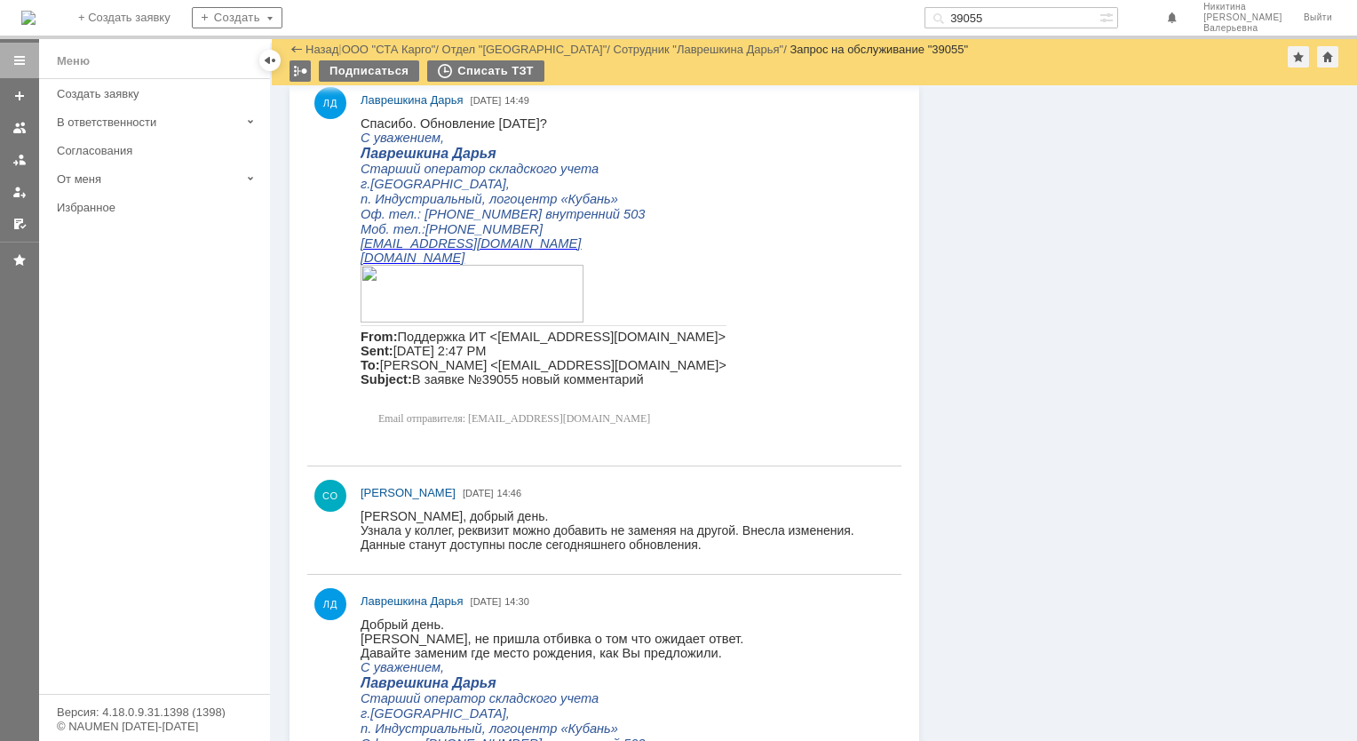
scroll to position [1598, 0]
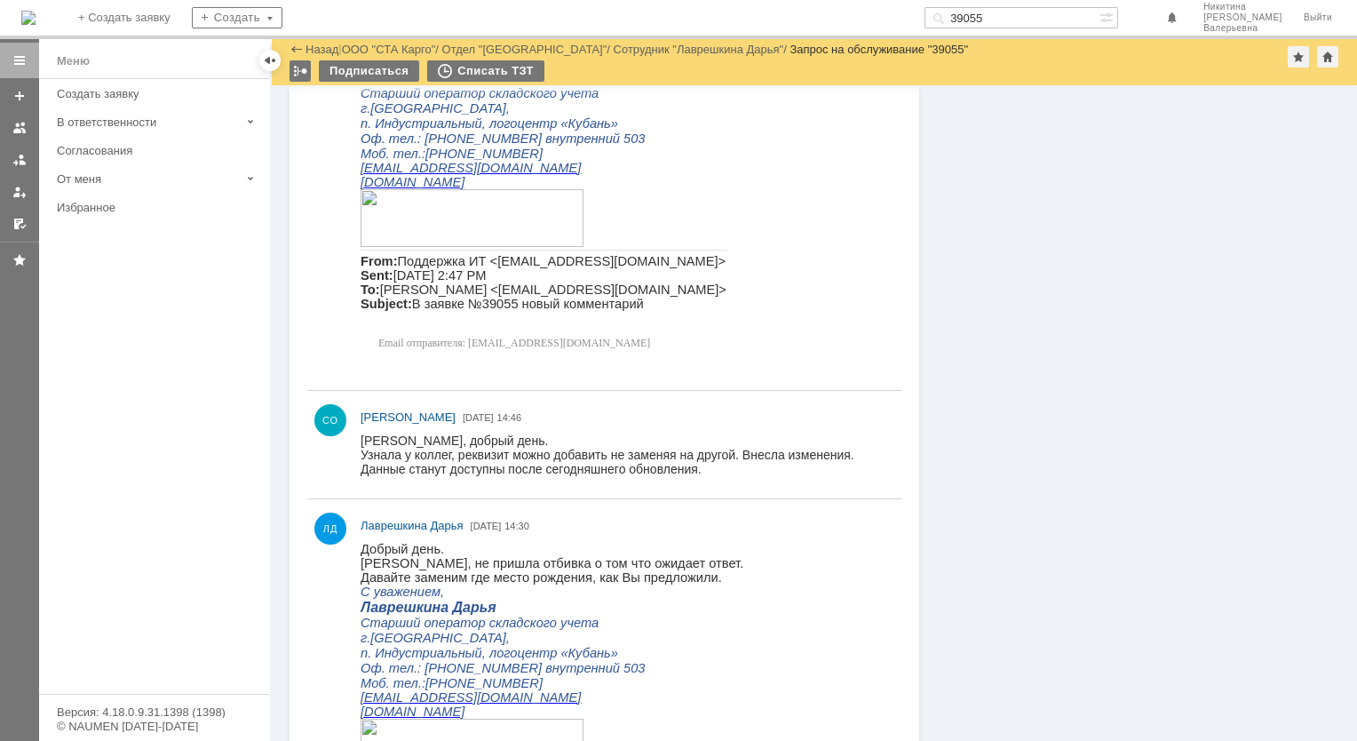
click at [1003, 18] on input "39055" at bounding box center [1011, 17] width 175 height 21
paste input "3"
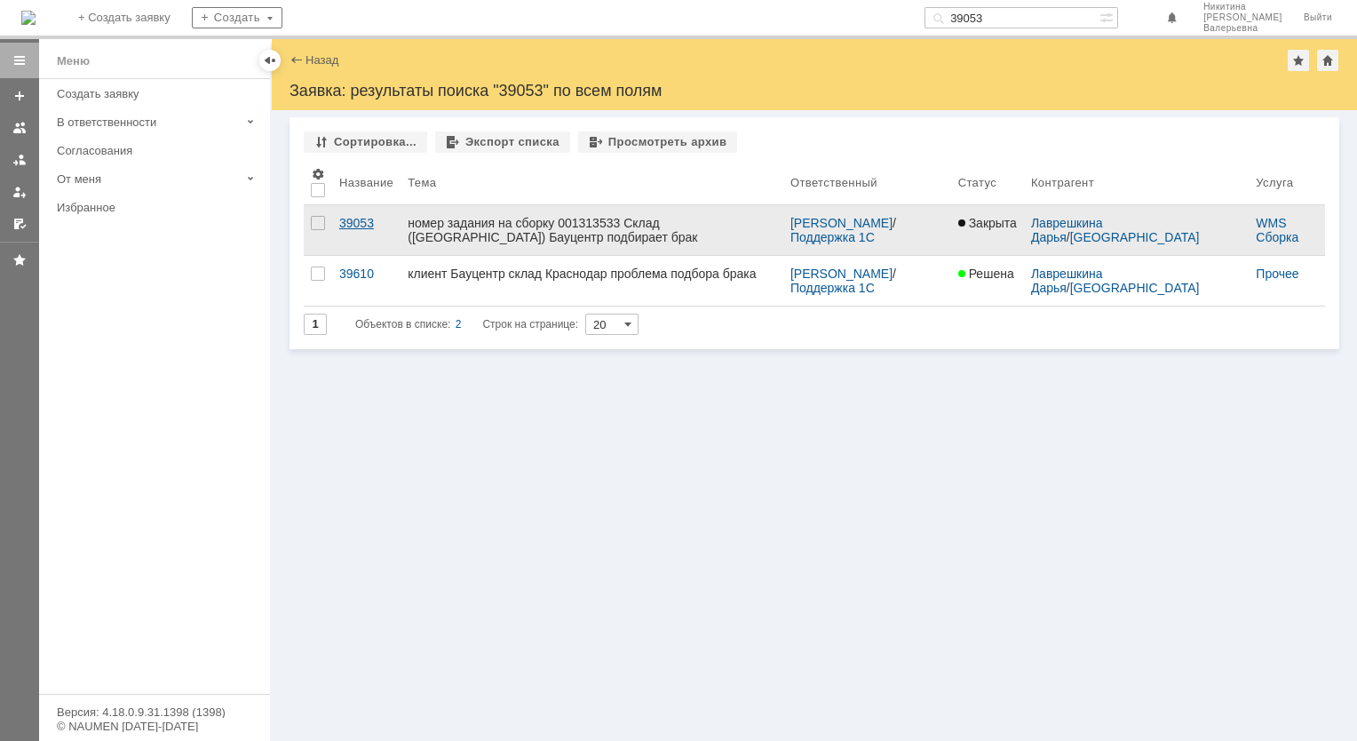
click at [349, 220] on div "39053" at bounding box center [366, 223] width 54 height 14
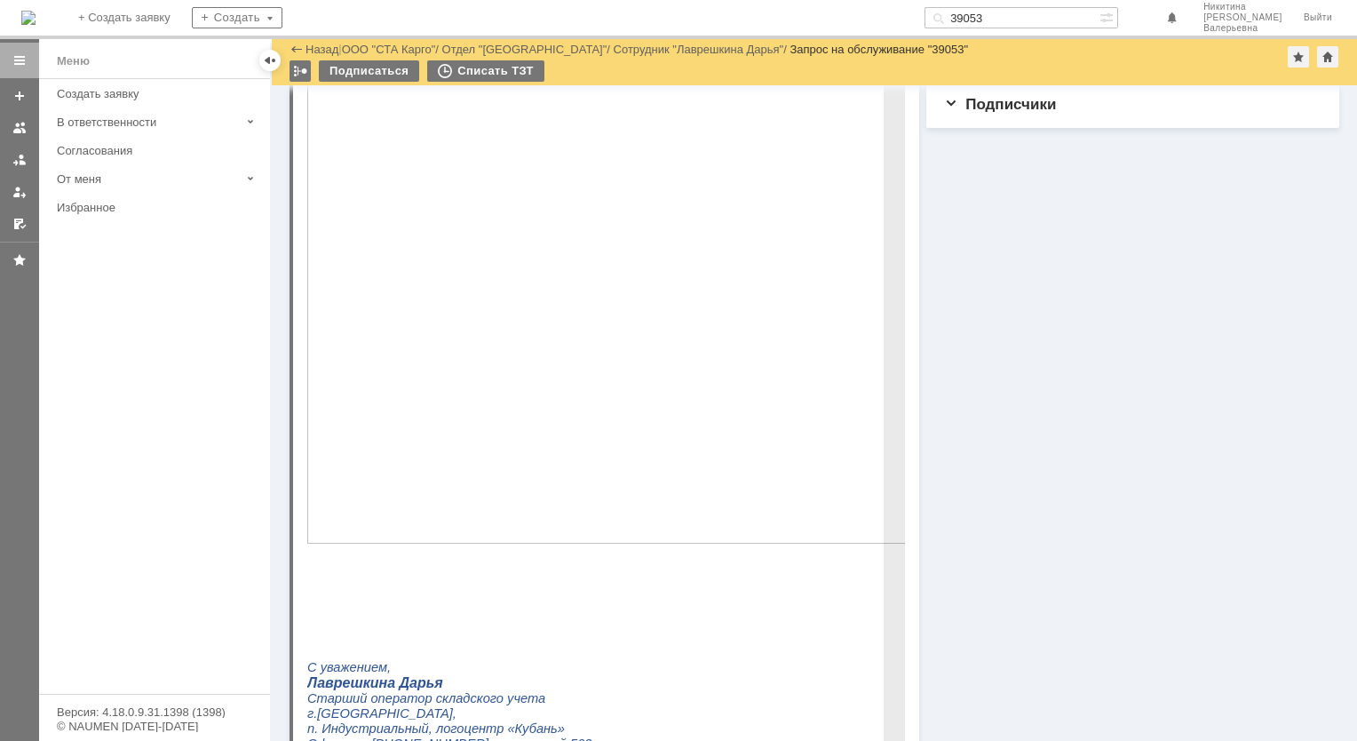
scroll to position [1048, 0]
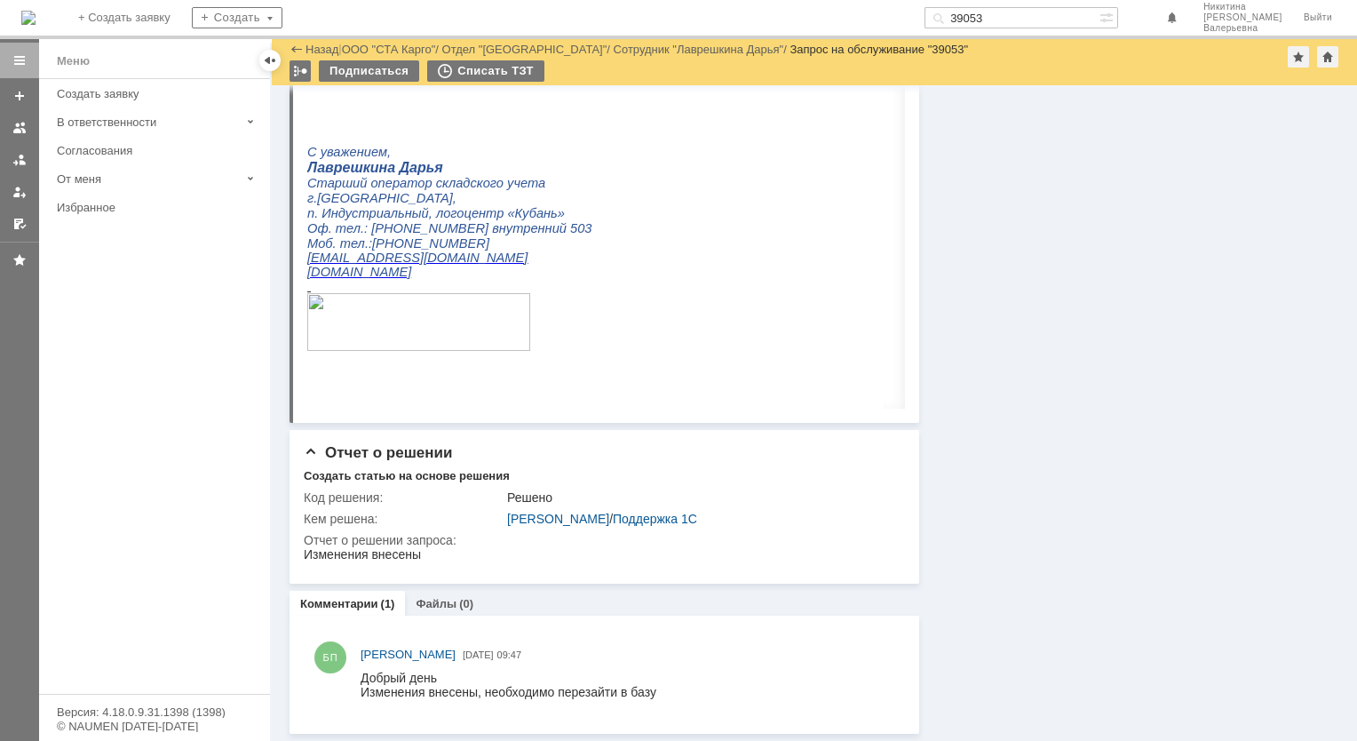
click at [996, 12] on input "39053" at bounding box center [1011, 17] width 175 height 21
paste input "44"
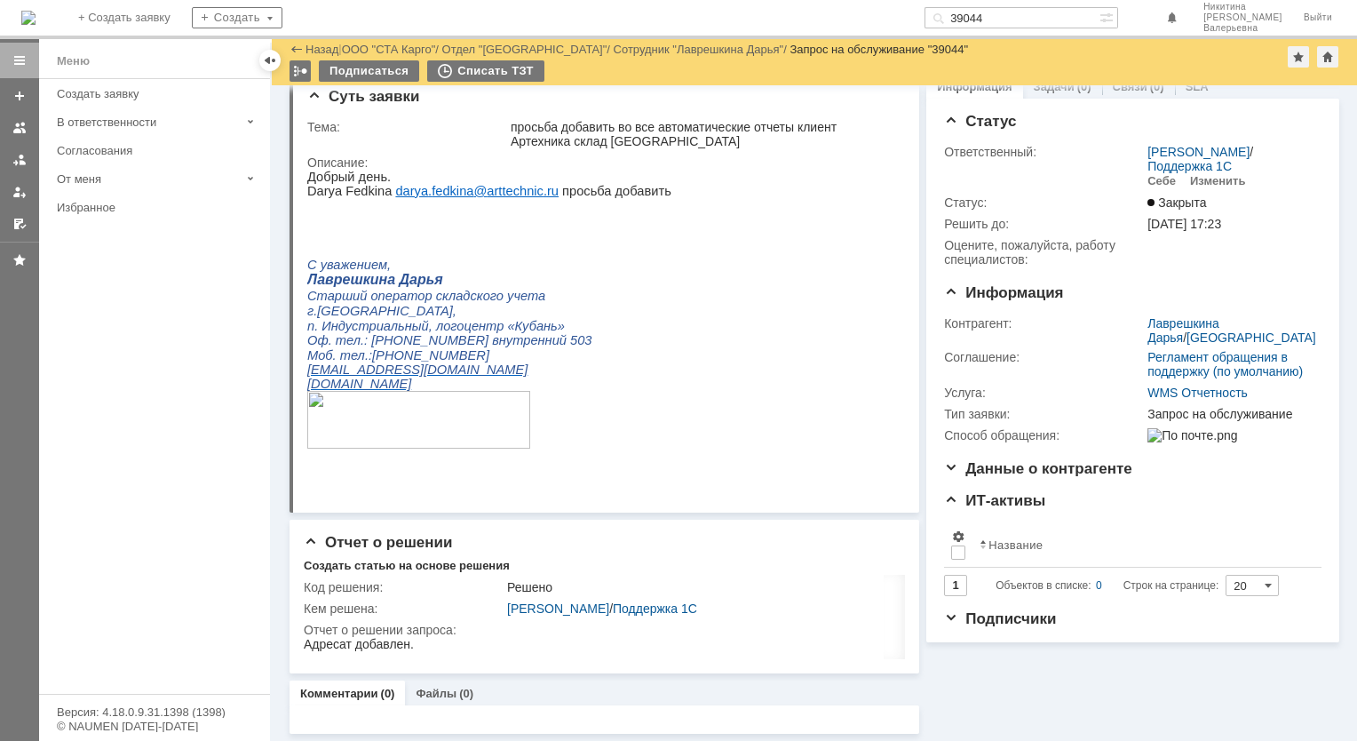
scroll to position [18, 0]
click at [1004, 20] on input "39044" at bounding box center [1011, 17] width 175 height 21
paste input "8972"
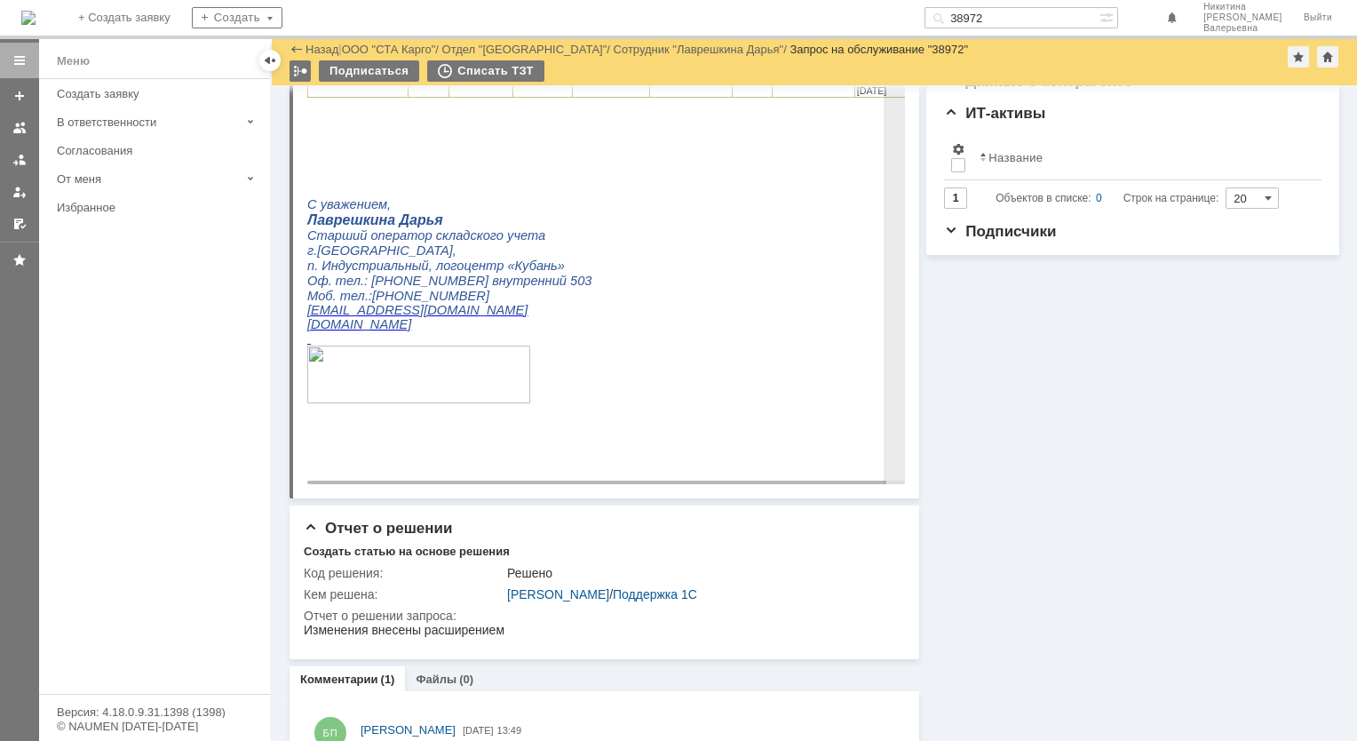
scroll to position [444, 0]
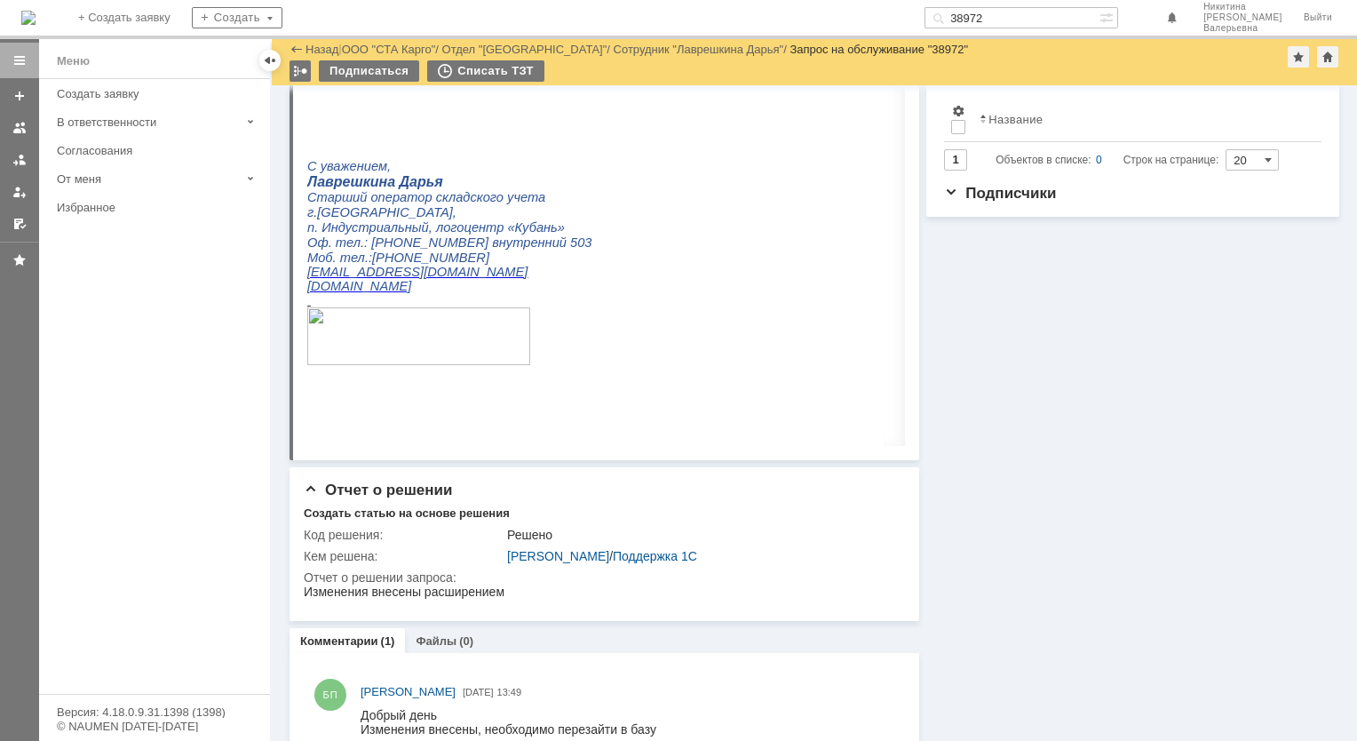
click at [1009, 13] on input "38972" at bounding box center [1011, 17] width 175 height 21
paste input "41"
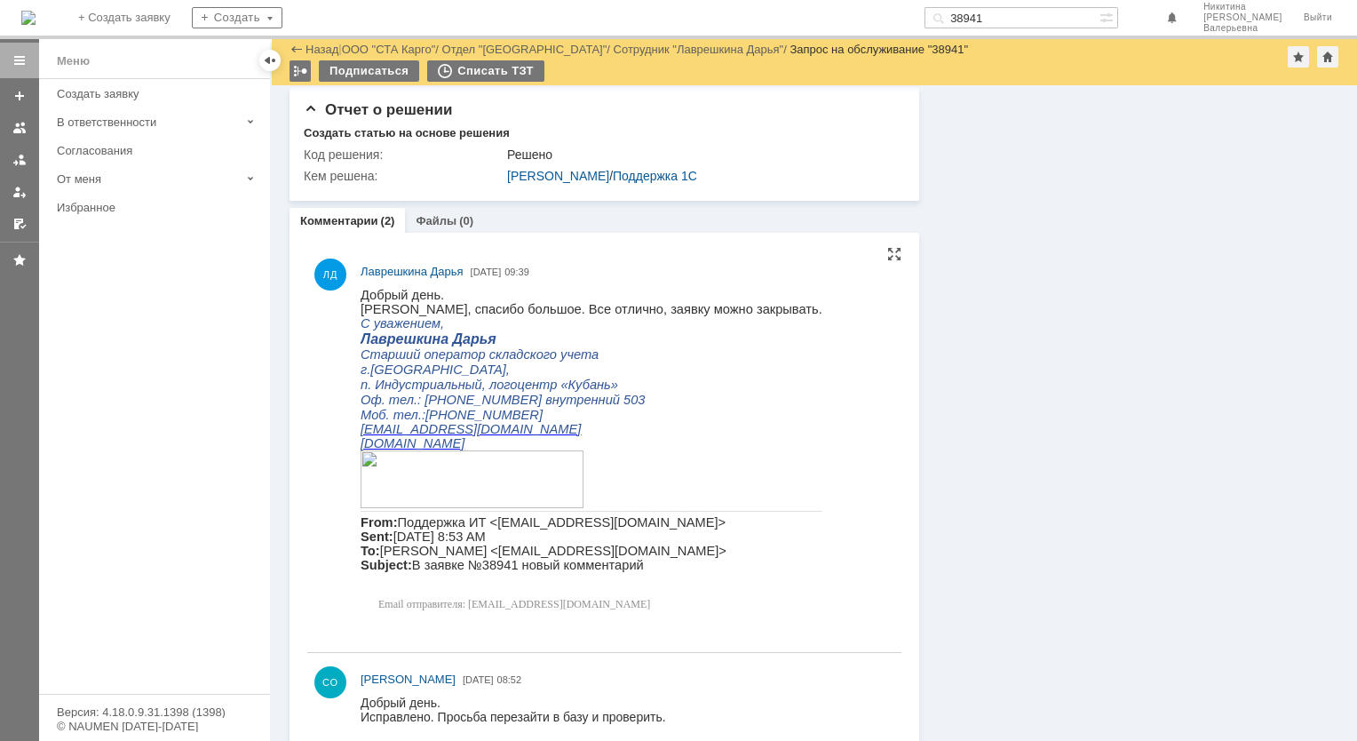
scroll to position [1381, 0]
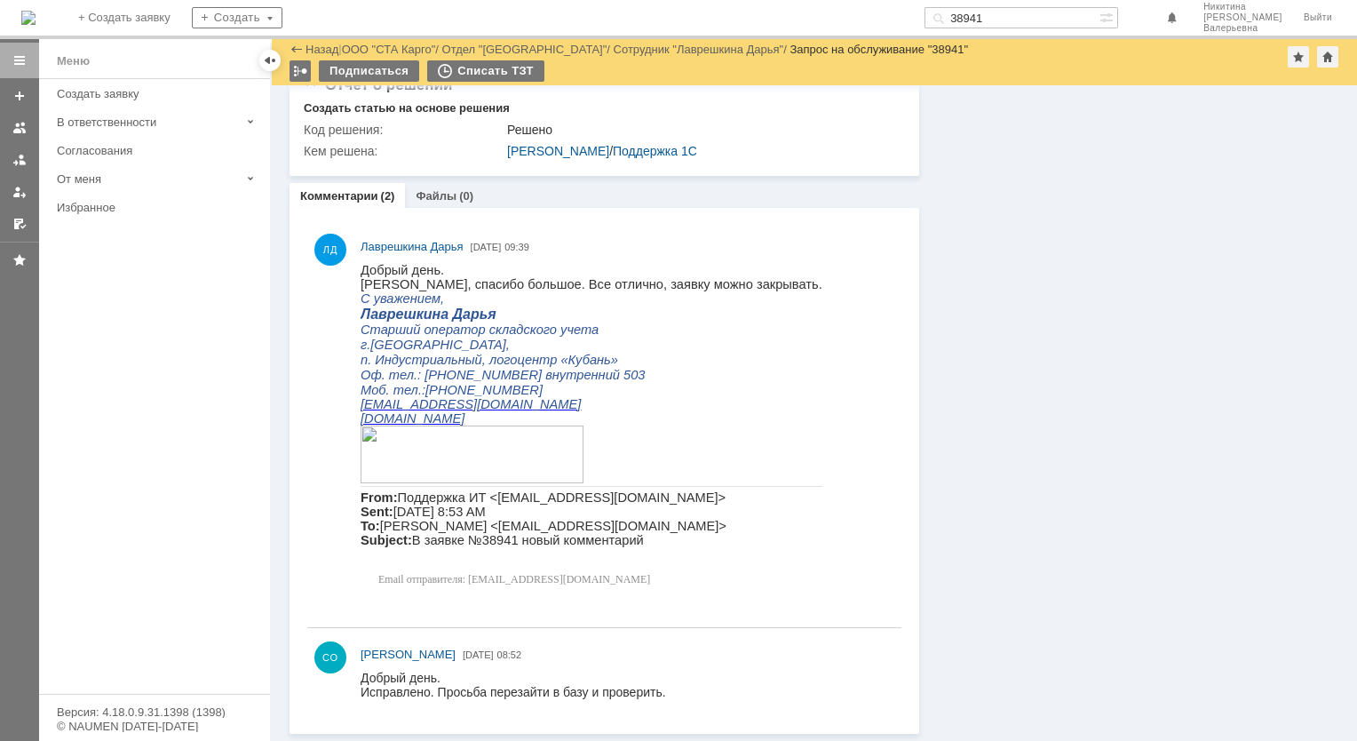
click at [1031, 2] on div "На домашнюю + Создать заявку Создать 38941 [PERSON_NAME]" at bounding box center [678, 19] width 1357 height 39
click at [1016, 18] on input "38941" at bounding box center [1011, 17] width 175 height 21
paste input "33"
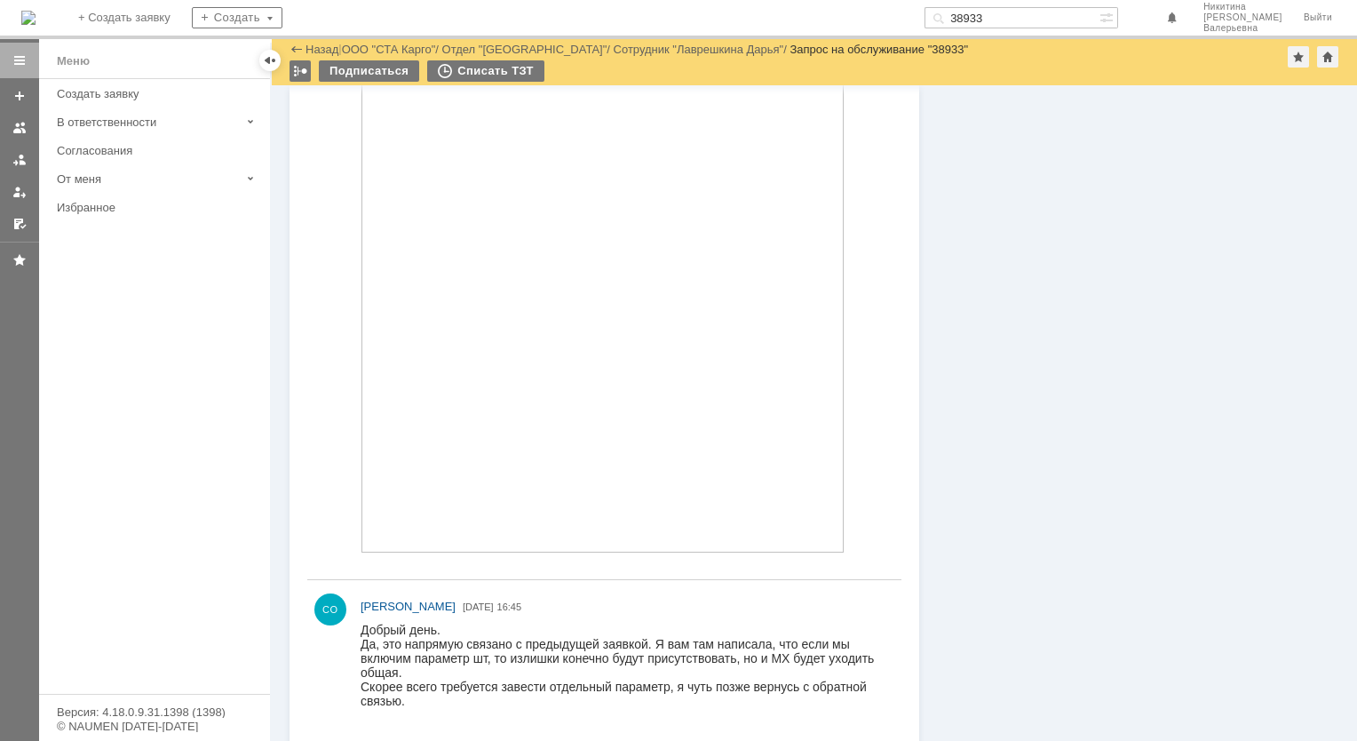
scroll to position [1495, 0]
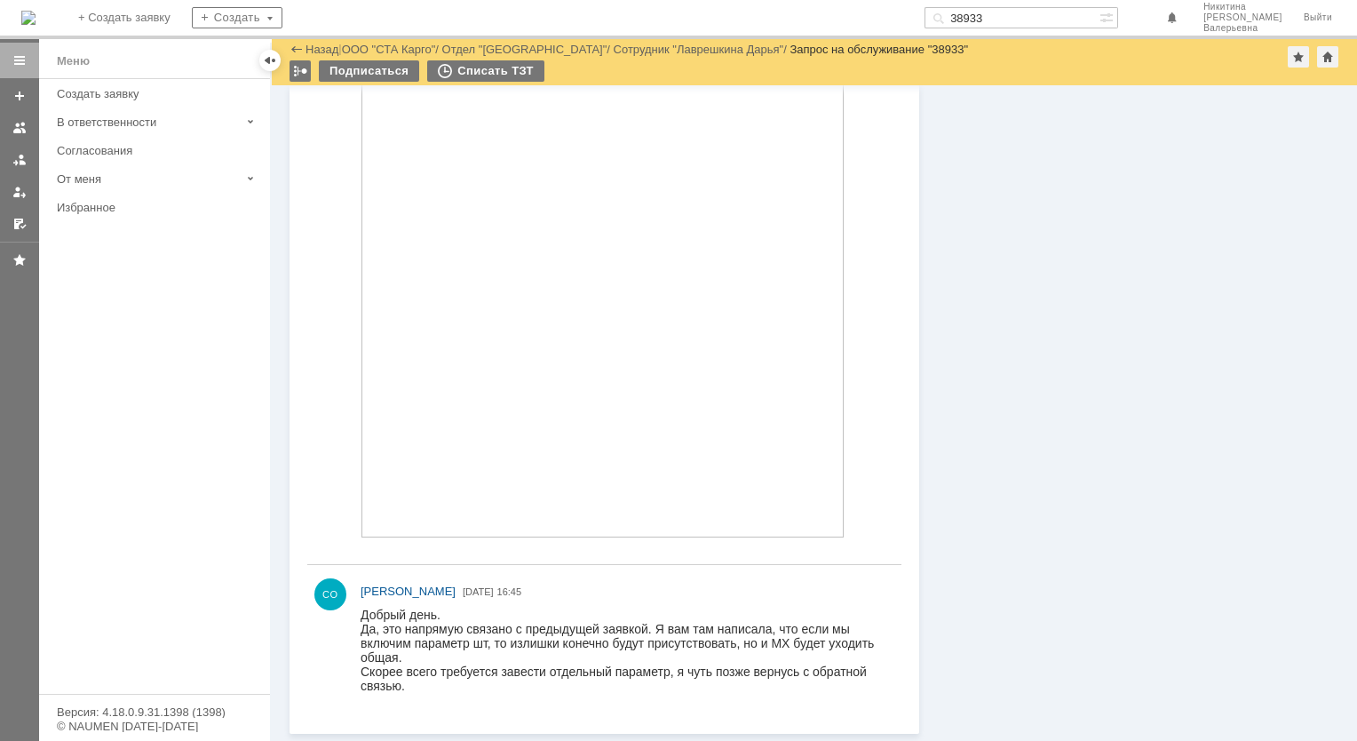
click at [1002, 15] on input "38933" at bounding box center [1011, 17] width 175 height 21
paste input "0"
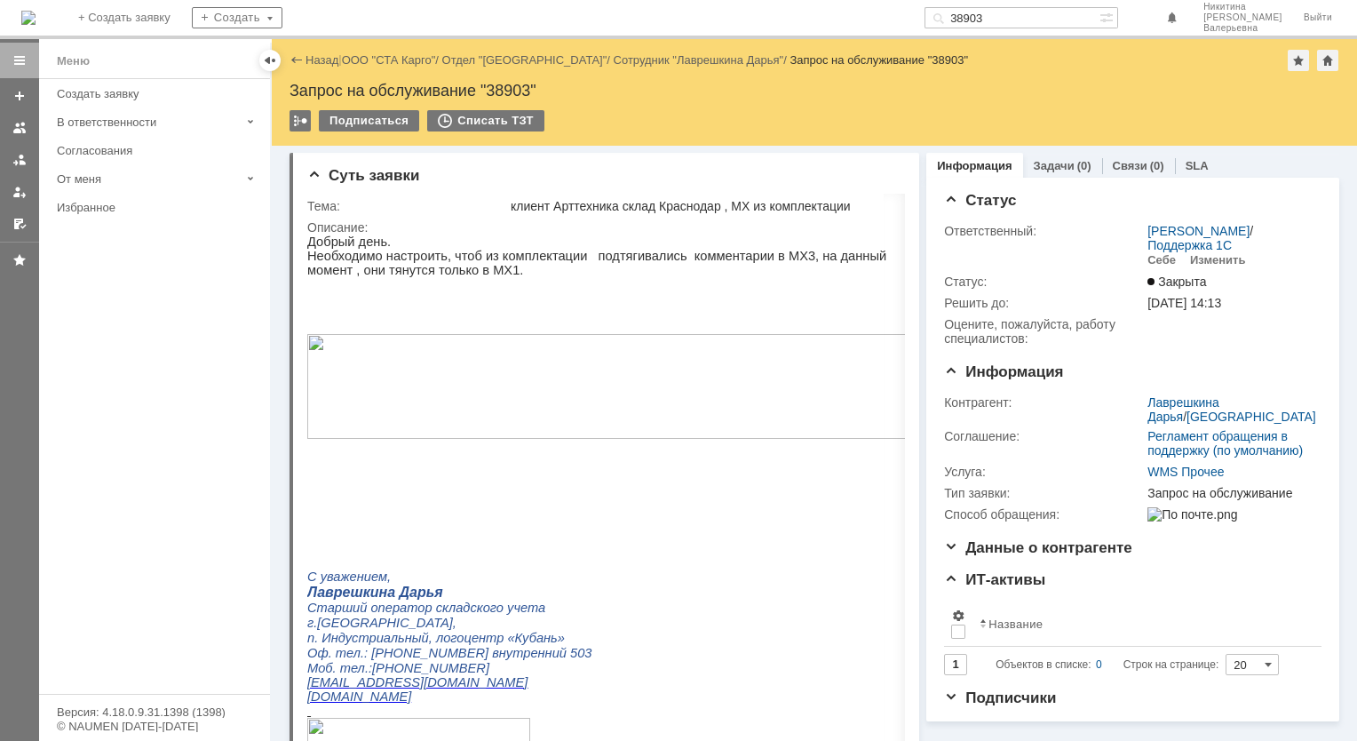
click at [1008, 12] on input "38903" at bounding box center [1011, 17] width 175 height 21
paste input "867"
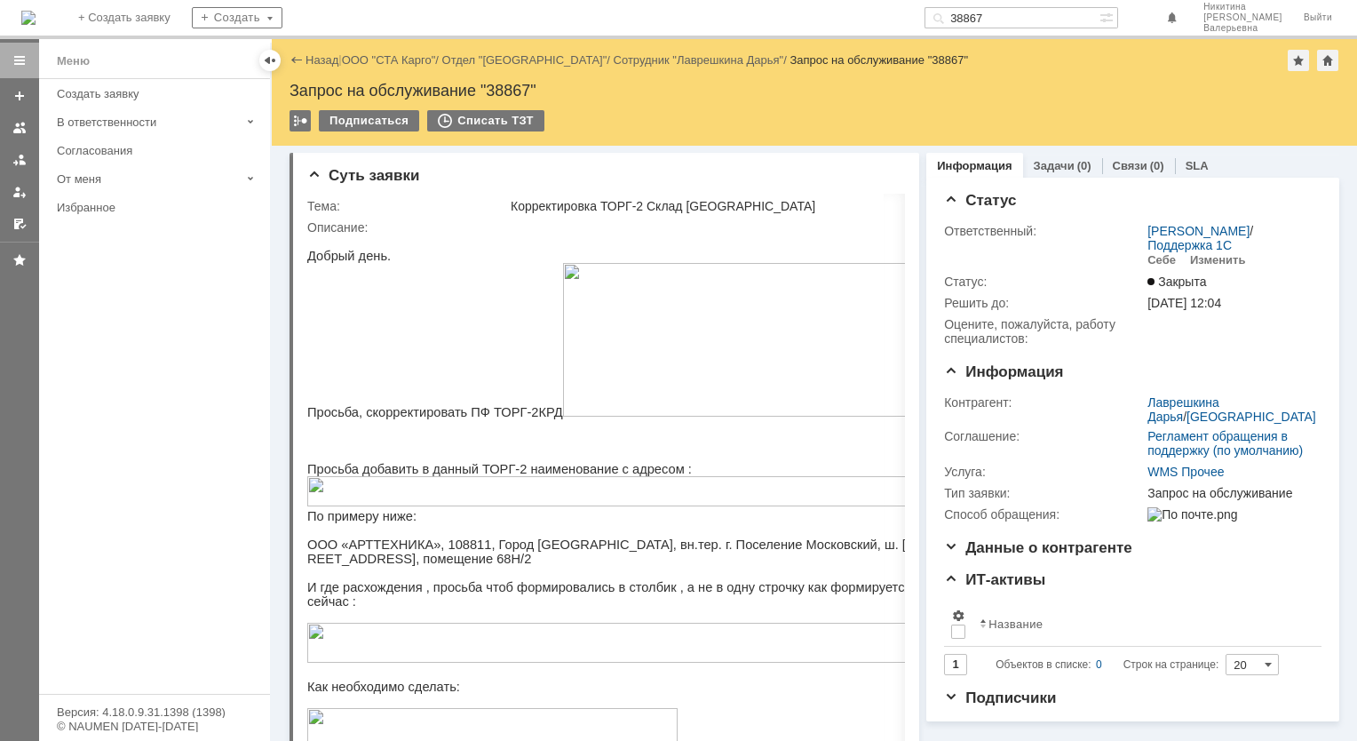
click at [1006, 15] on input "38867" at bounding box center [1011, 17] width 175 height 21
paste input "34"
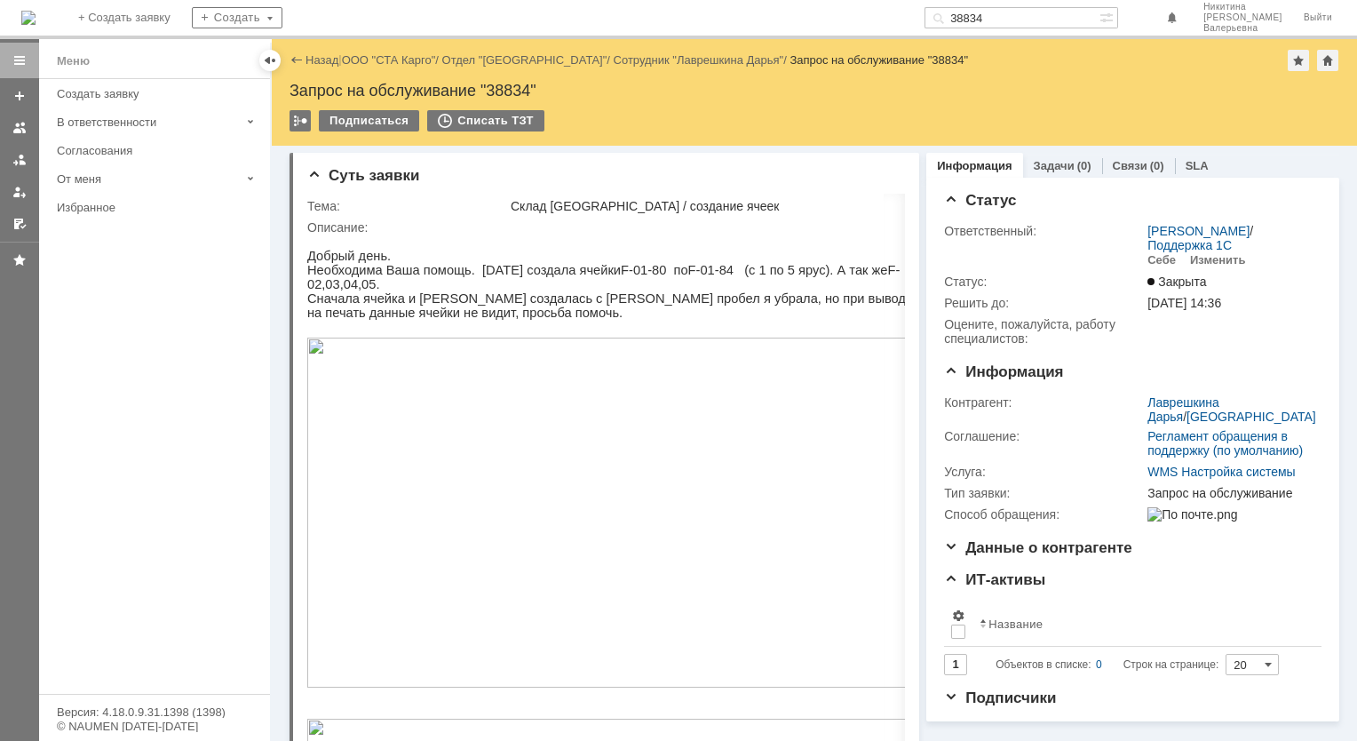
click at [1010, 17] on input "38834" at bounding box center [1011, 17] width 175 height 21
paste input "36"
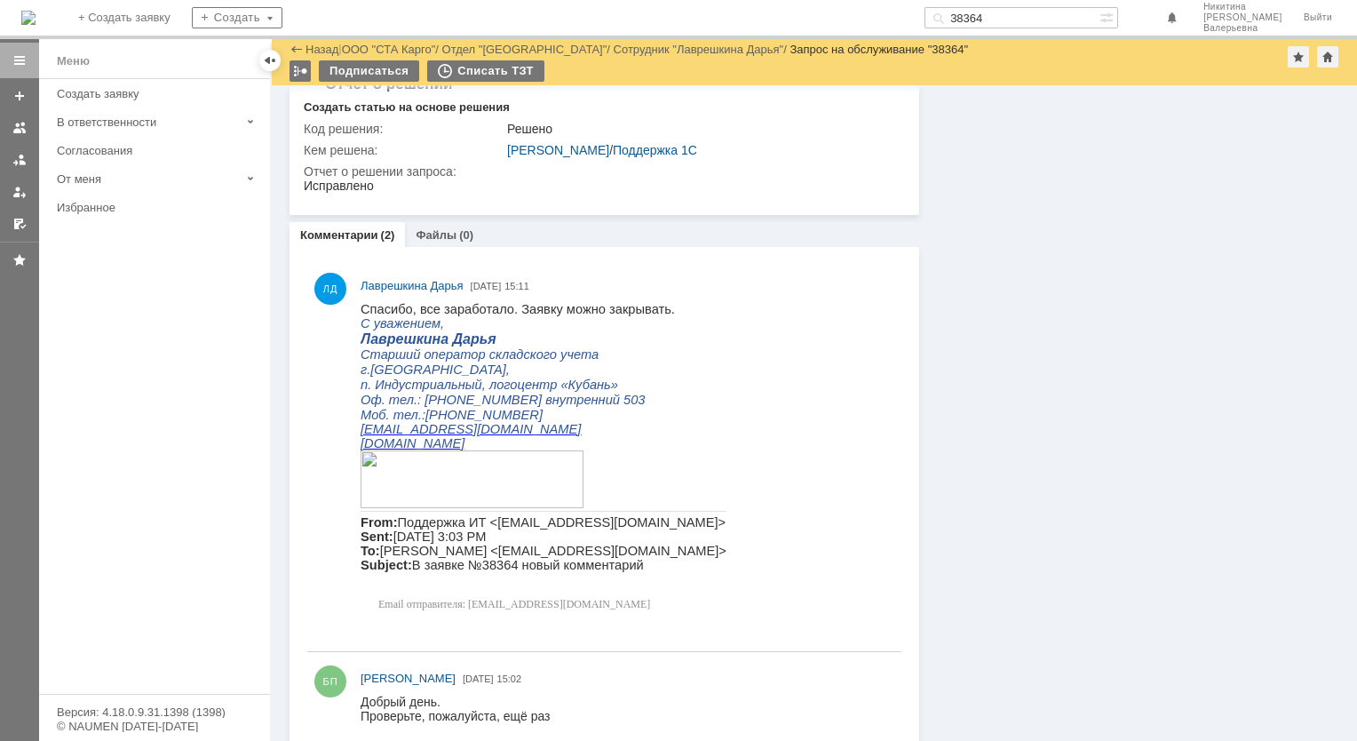
scroll to position [778, 0]
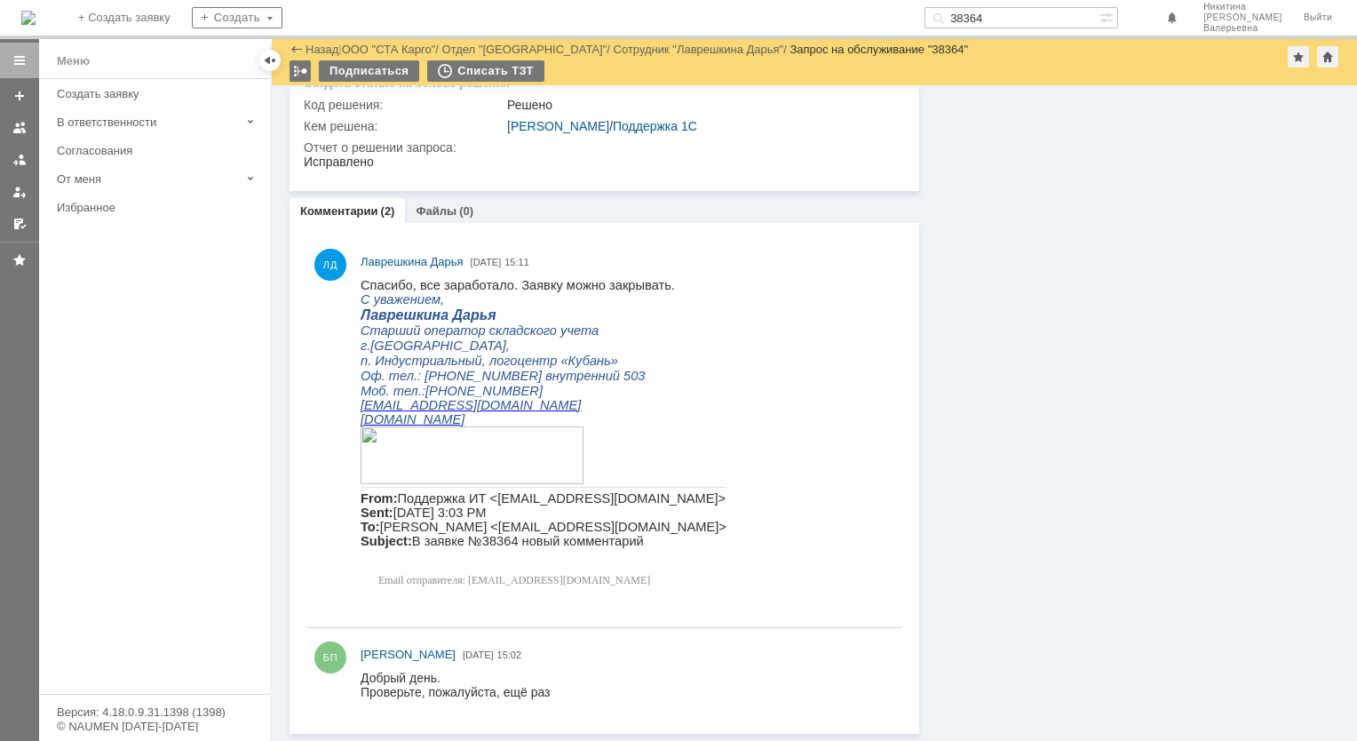
click at [1012, 24] on input "38364" at bounding box center [1011, 17] width 175 height 21
paste input "50"
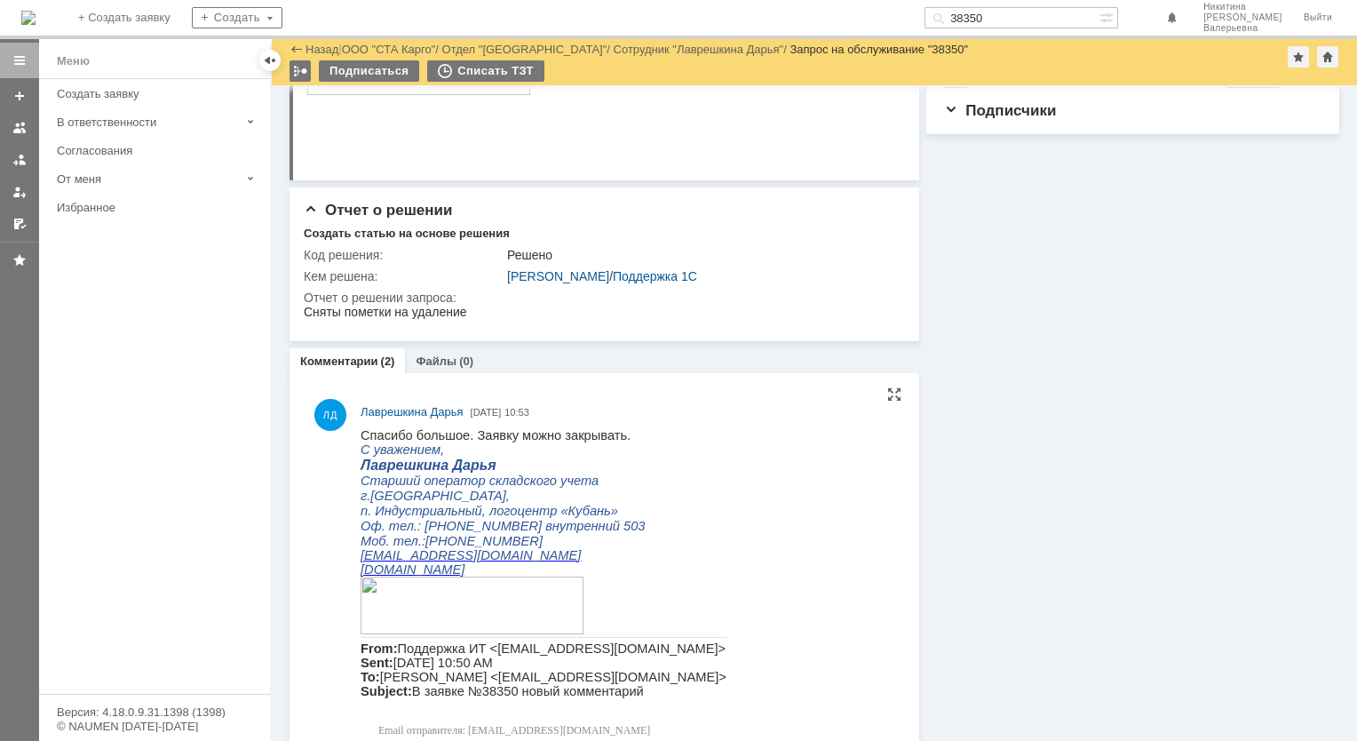
scroll to position [693, 0]
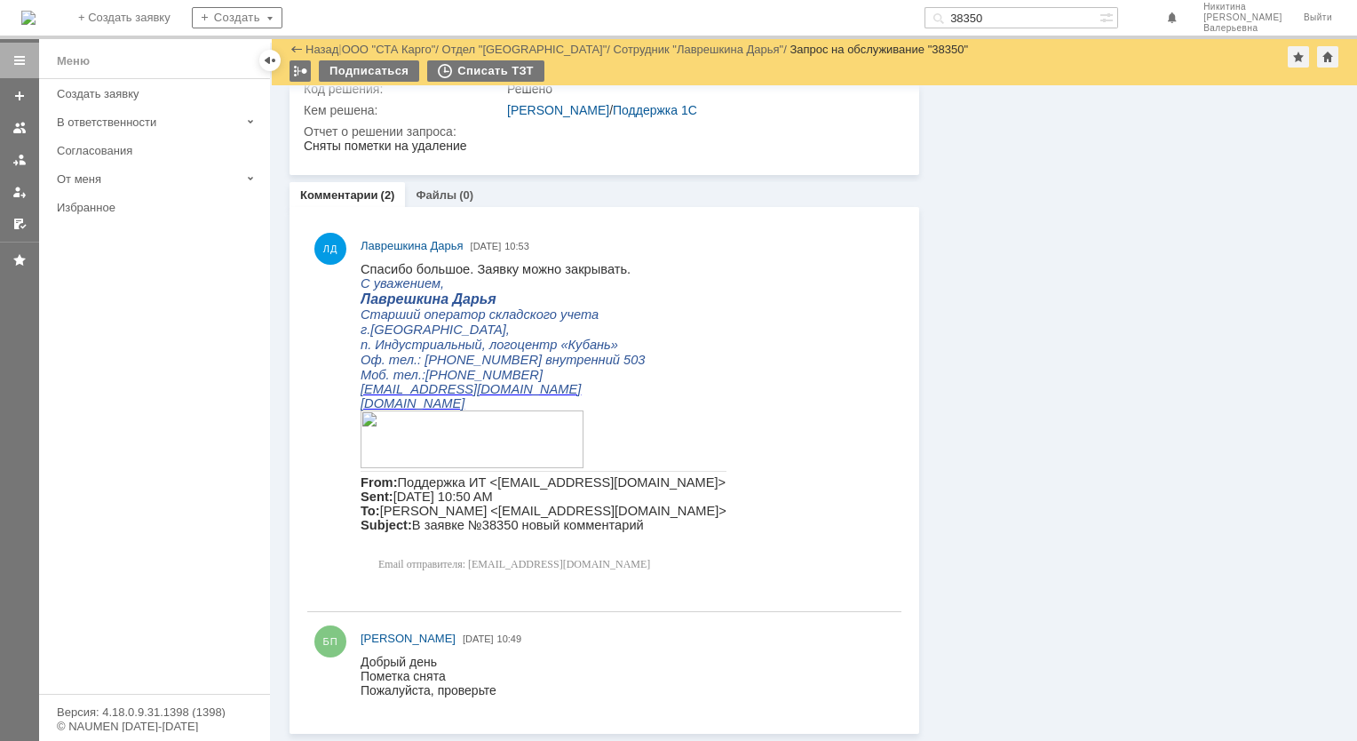
click at [1000, 21] on input "38350" at bounding box center [1011, 17] width 175 height 21
paste input "3"
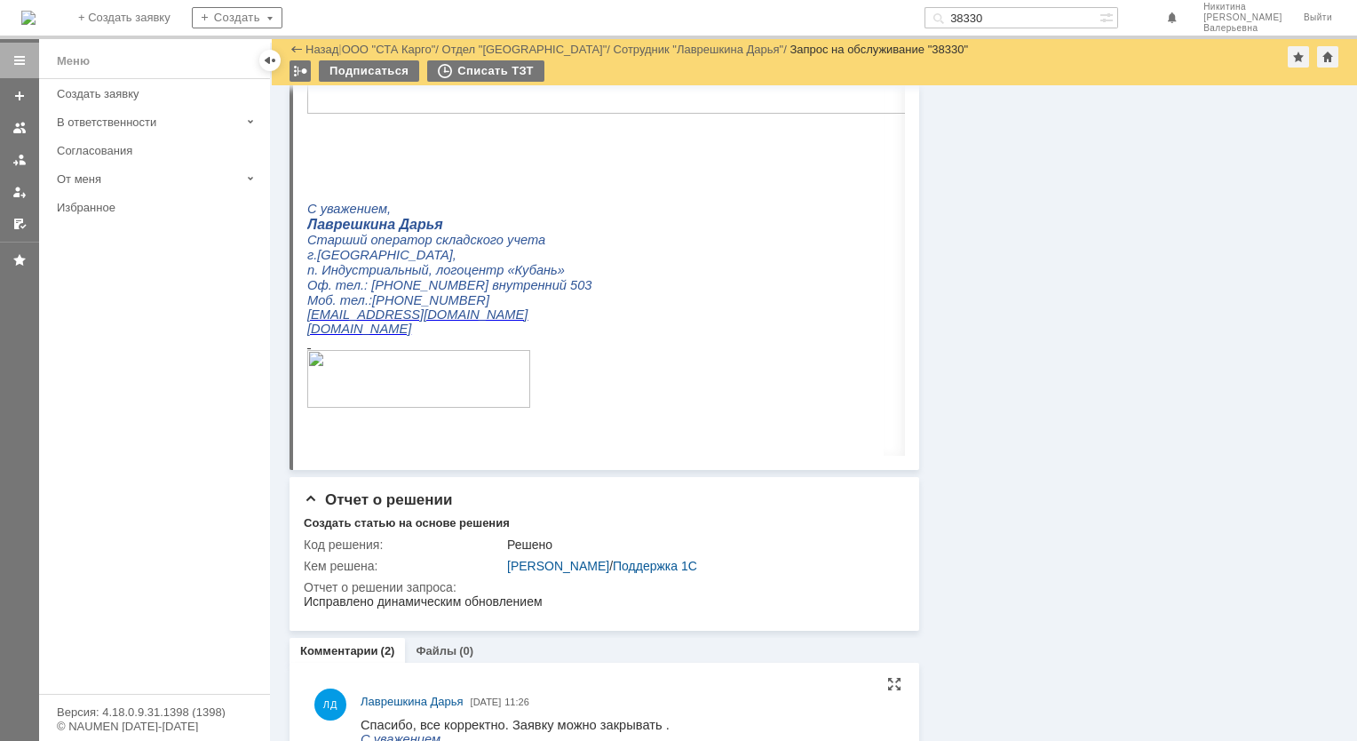
scroll to position [977, 0]
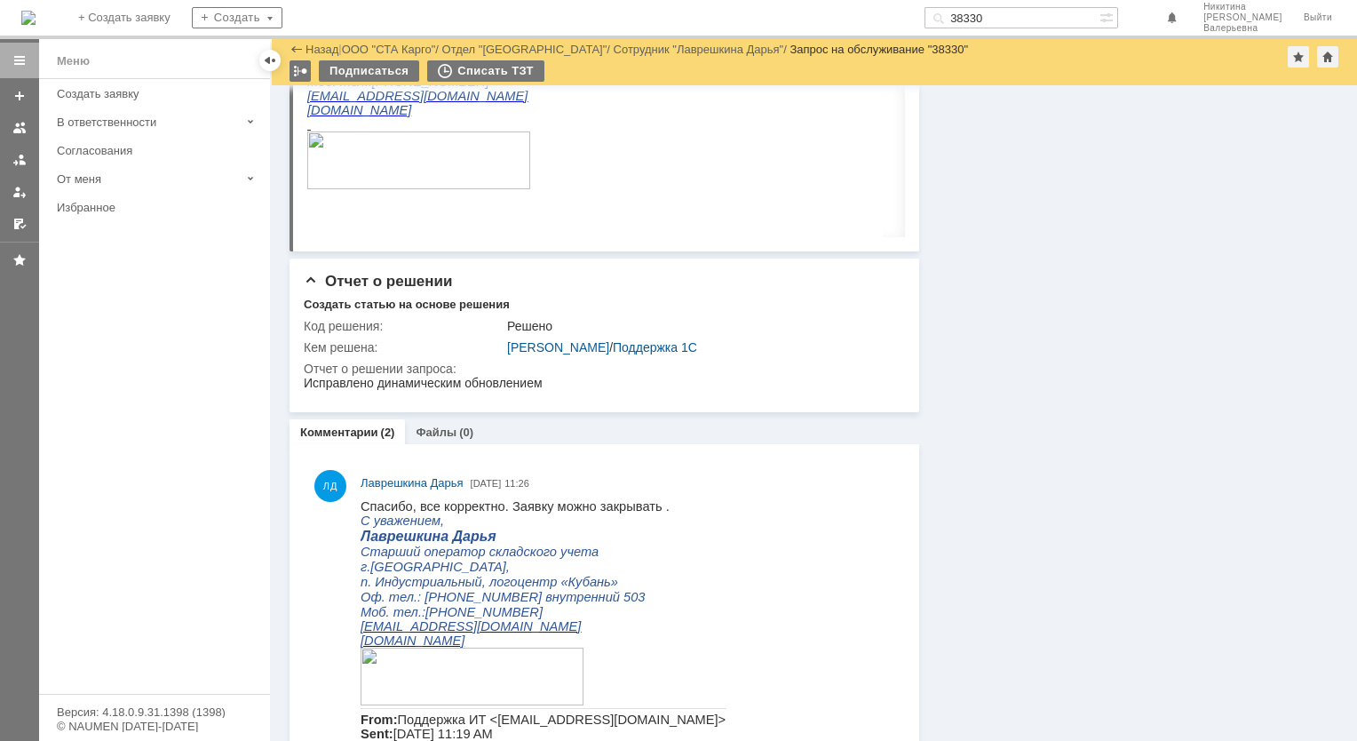
click at [1002, 25] on input "38330" at bounding box center [1011, 17] width 175 height 21
paste input "268"
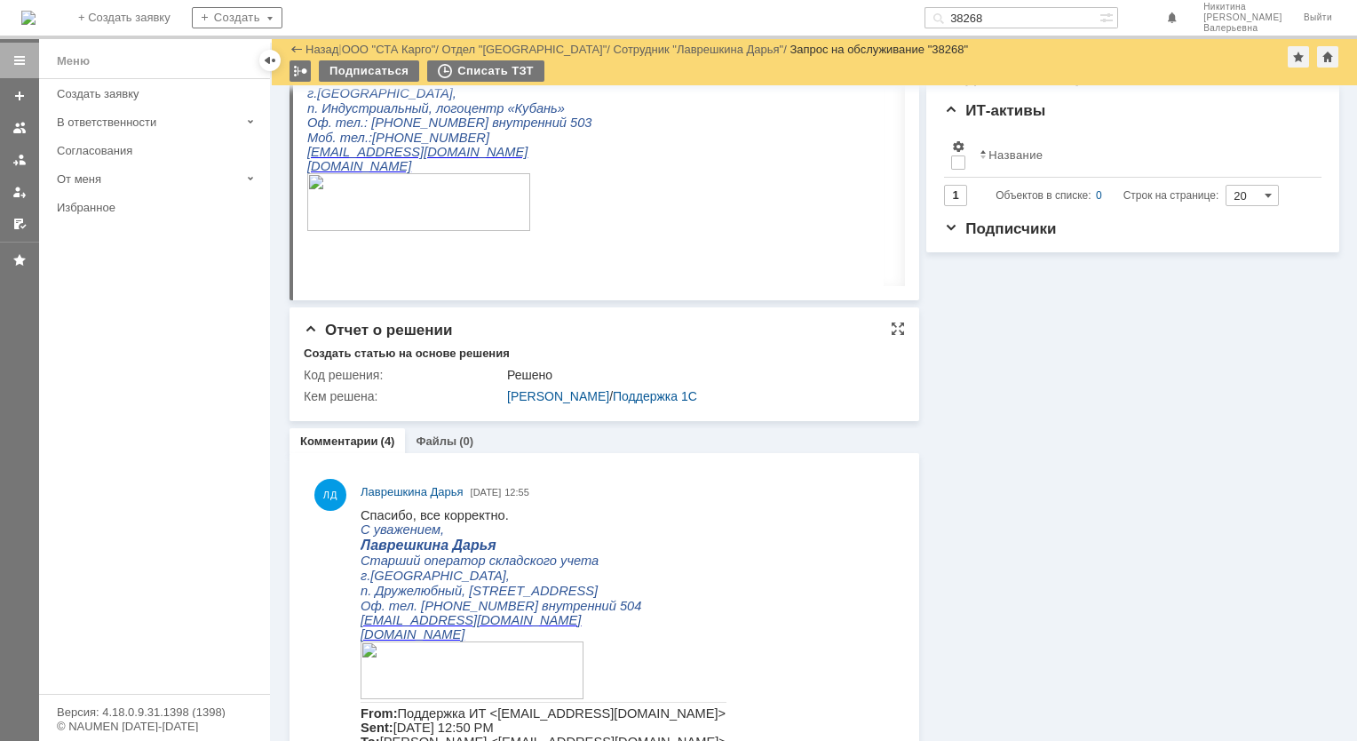
scroll to position [622, 0]
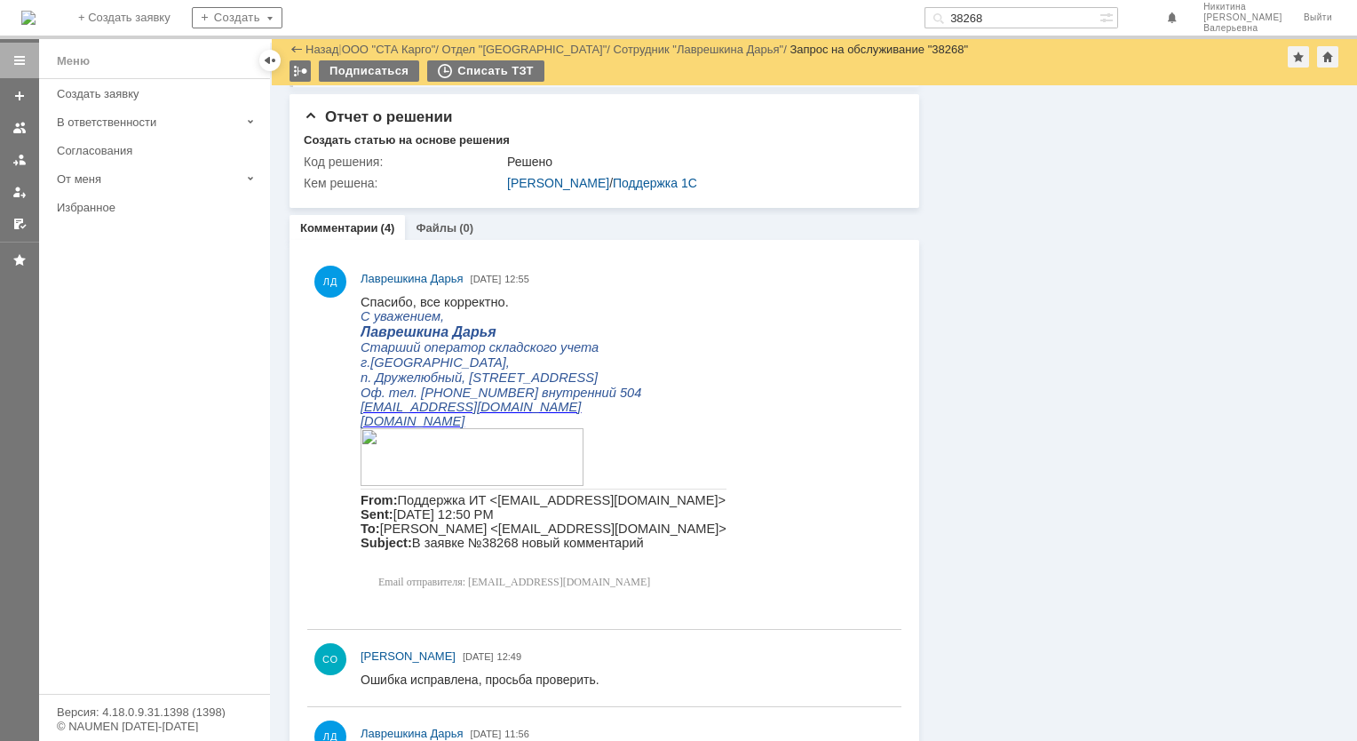
click at [976, 34] on div "На домашнюю + Создать заявку Создать 38268 [PERSON_NAME]" at bounding box center [678, 19] width 1357 height 39
click at [1005, 17] on input "38268" at bounding box center [1011, 17] width 175 height 21
paste input "6921"
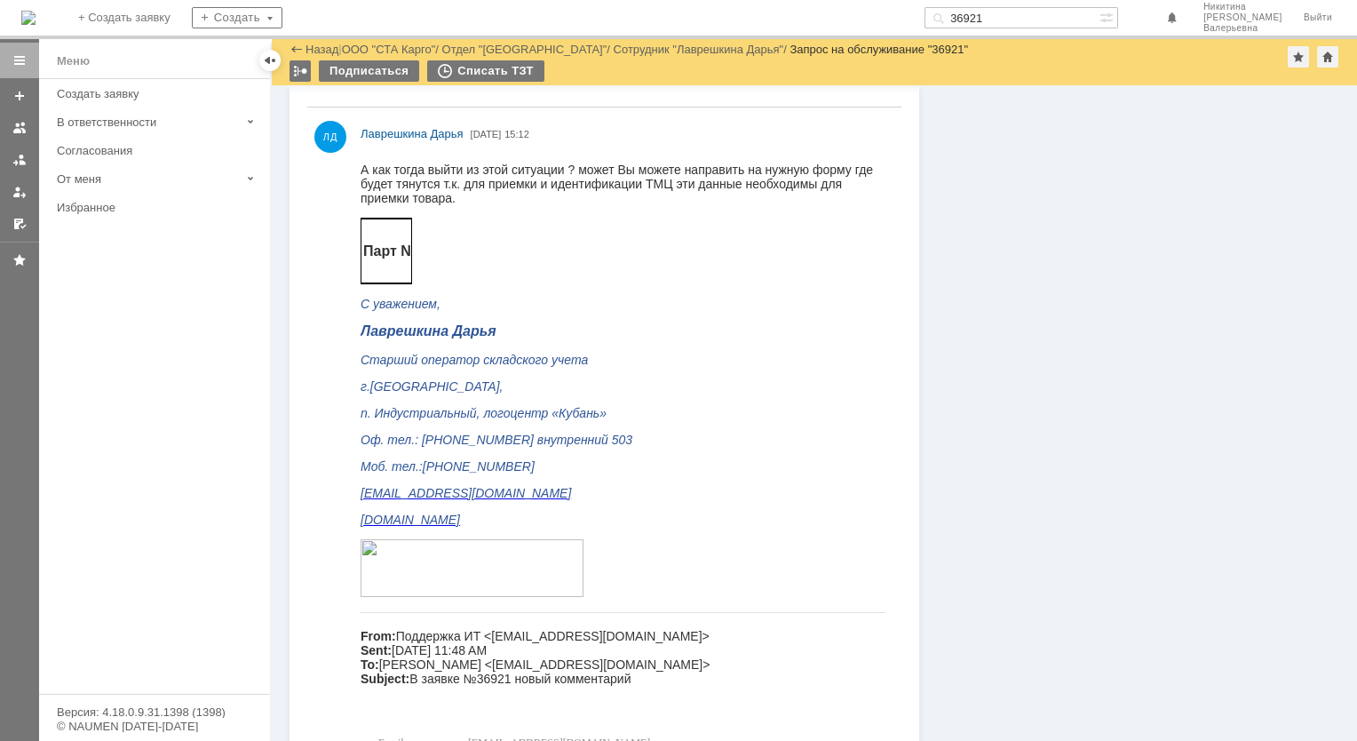
scroll to position [2444, 0]
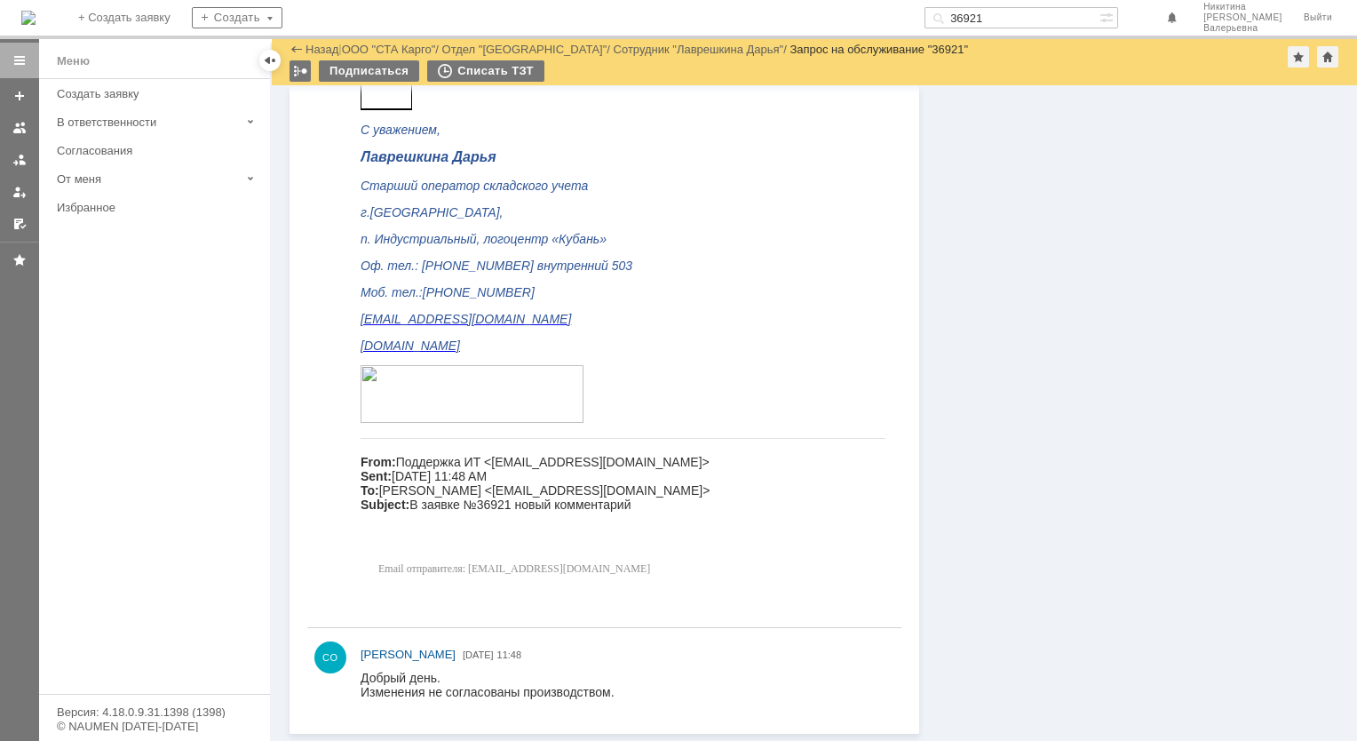
click at [1002, 16] on input "36921" at bounding box center [1011, 17] width 175 height 21
paste input "7008"
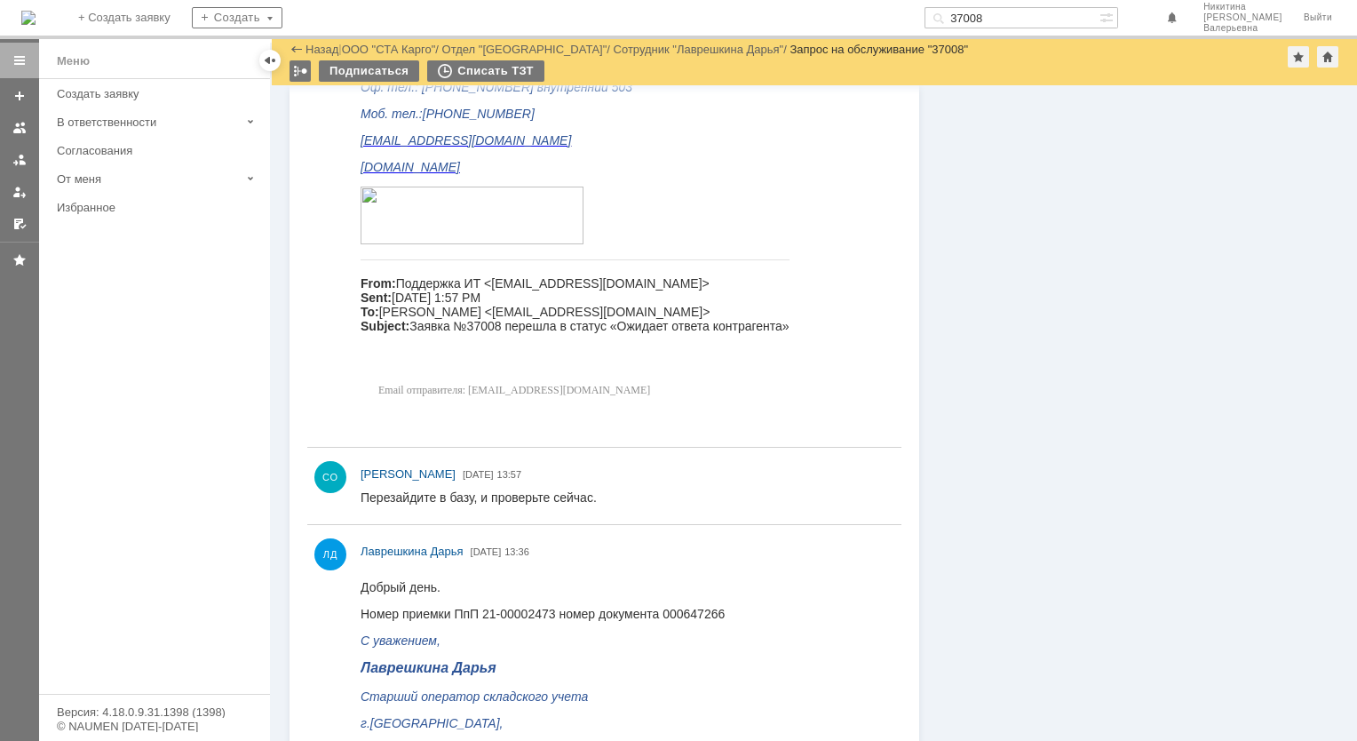
scroll to position [1588, 0]
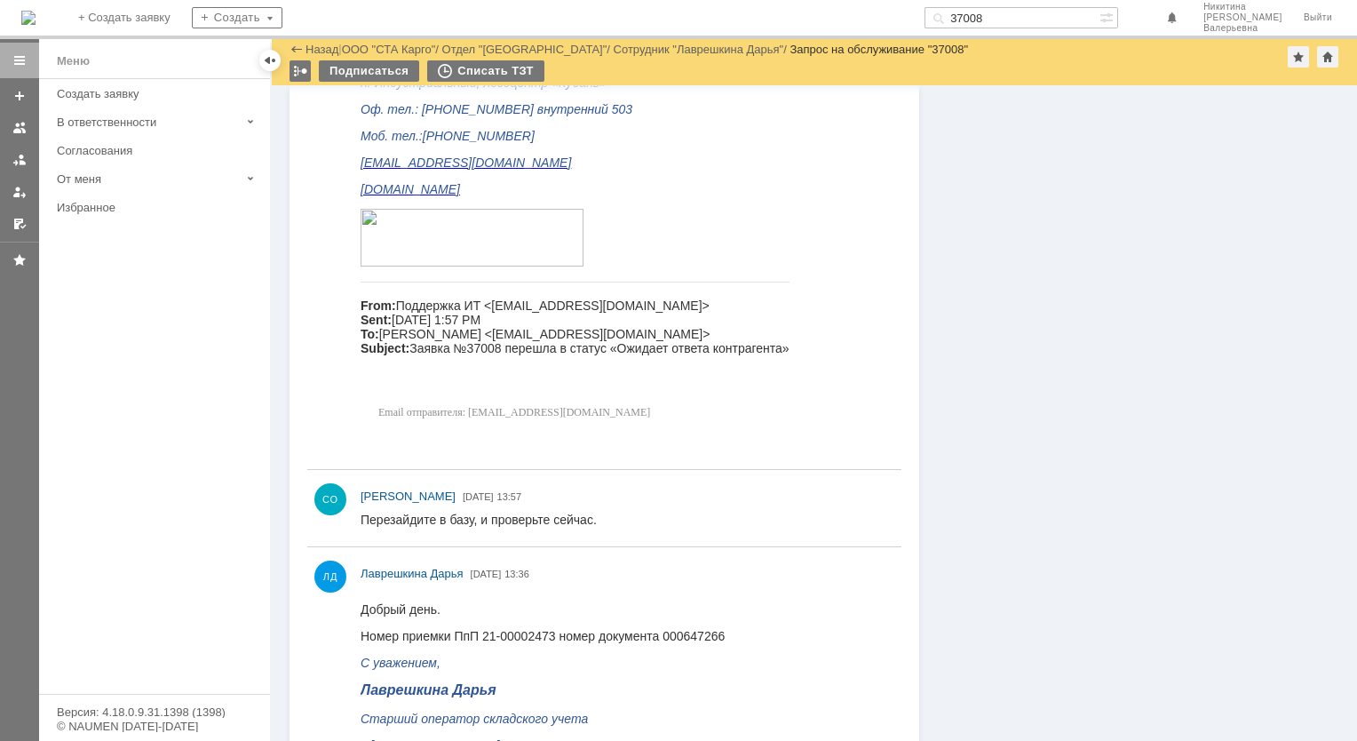
click at [1008, 20] on input "37008" at bounding box center [1011, 17] width 175 height 21
paste input "69"
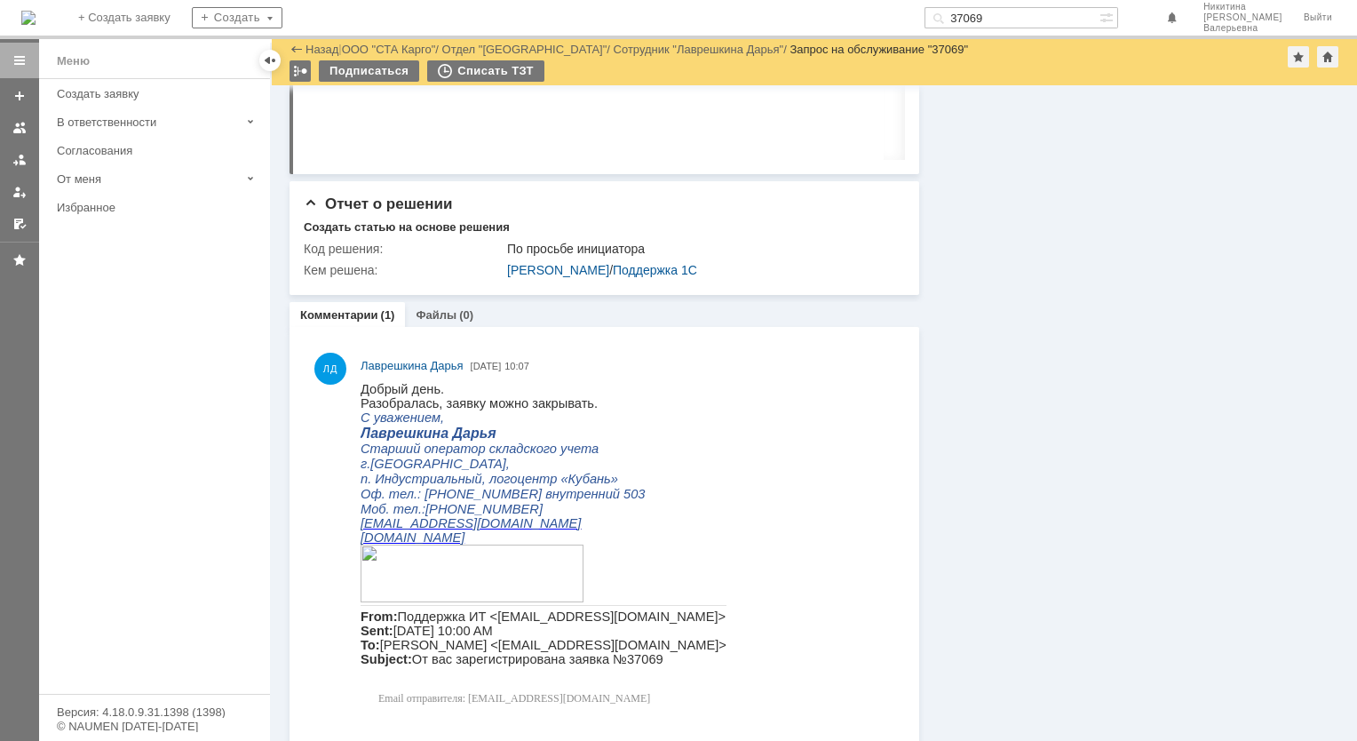
scroll to position [808, 0]
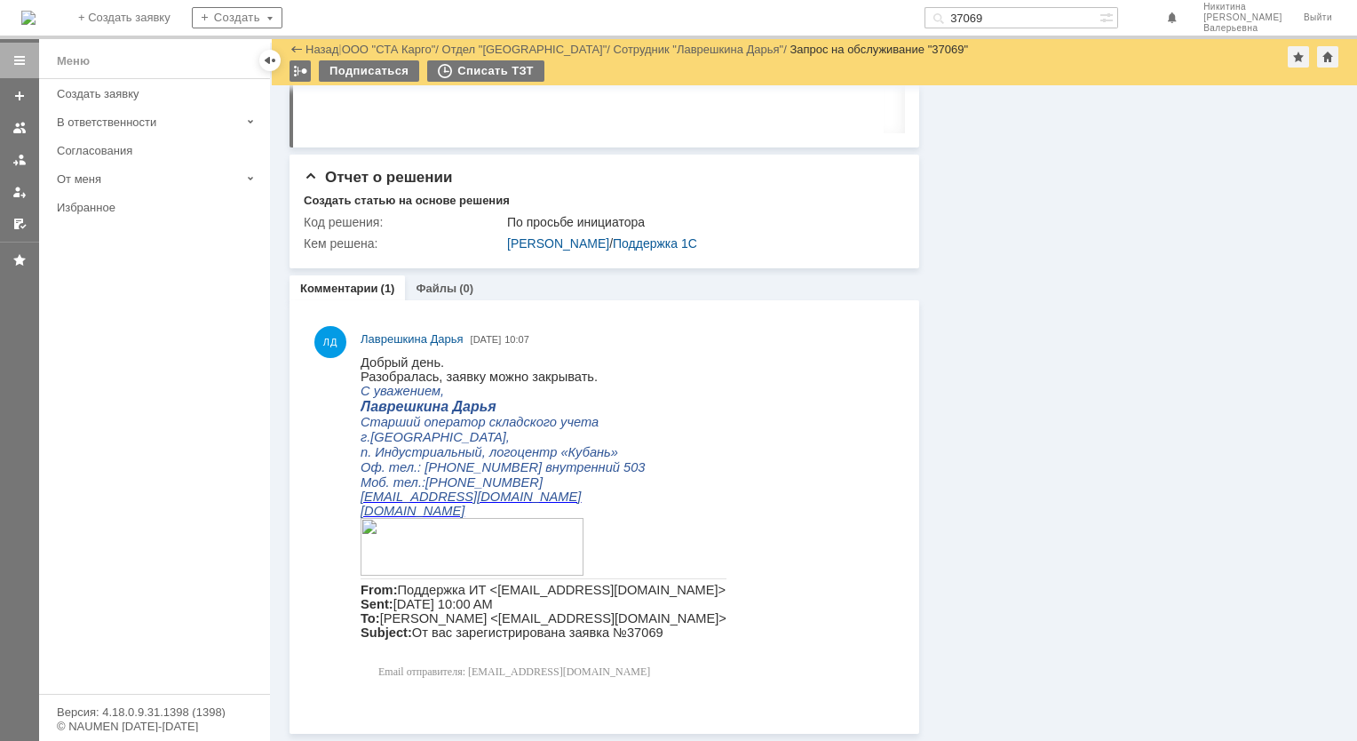
click at [1002, 17] on input "37069" at bounding box center [1011, 17] width 175 height 21
paste input "224"
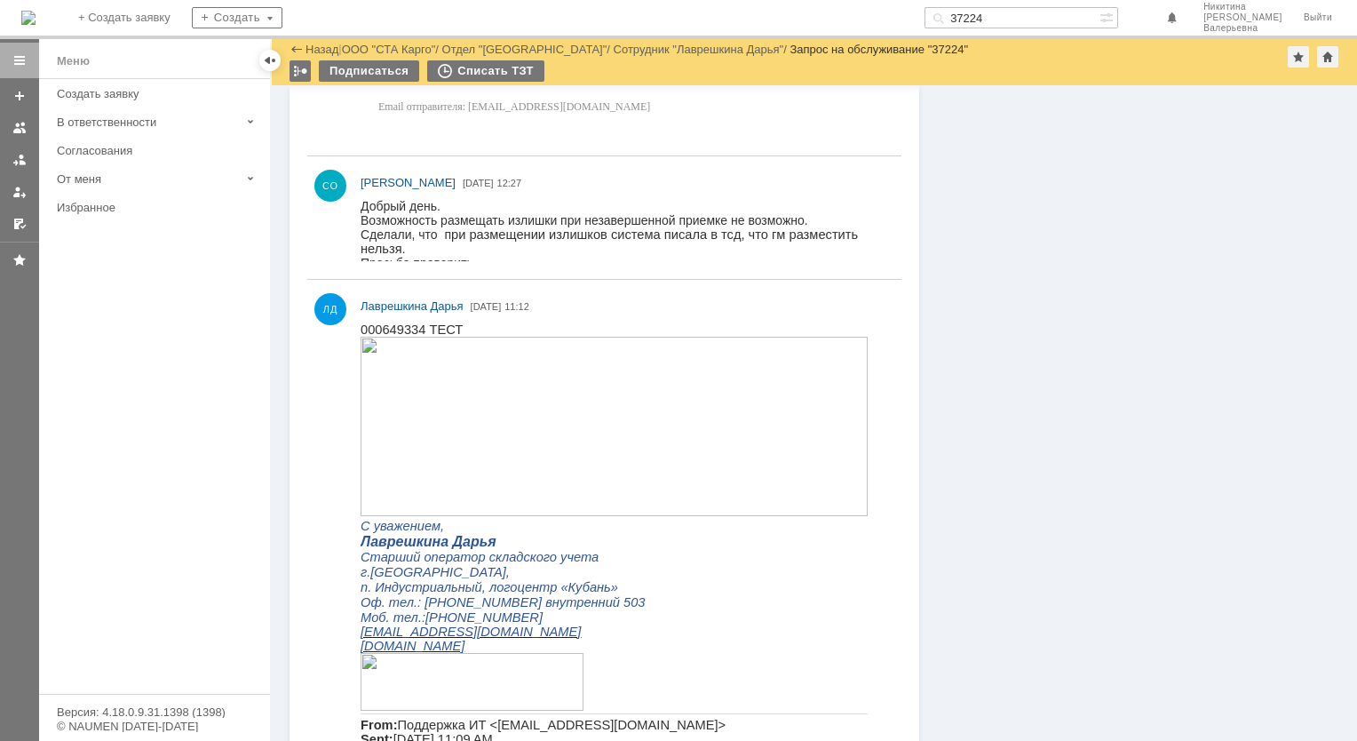
scroll to position [1776, 0]
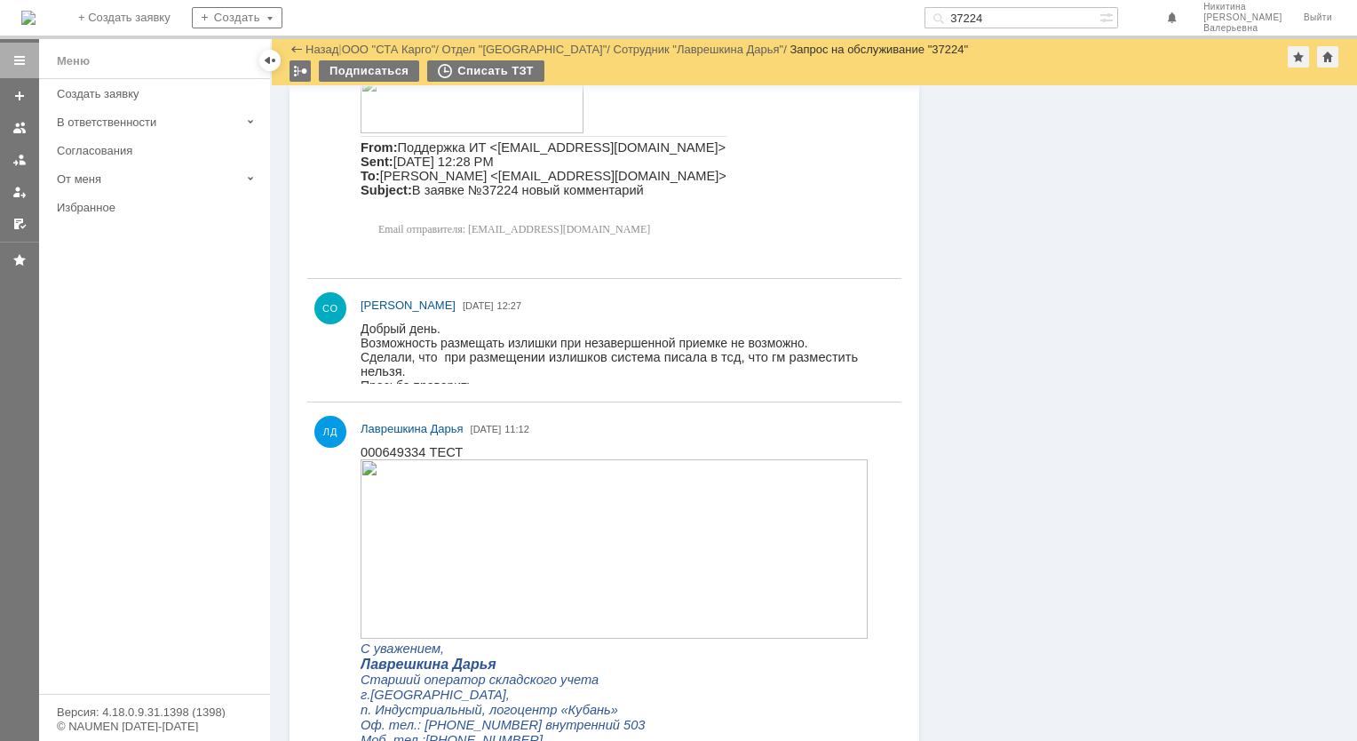
click at [1019, 12] on input "37224" at bounding box center [1011, 17] width 175 height 21
paste input "321"
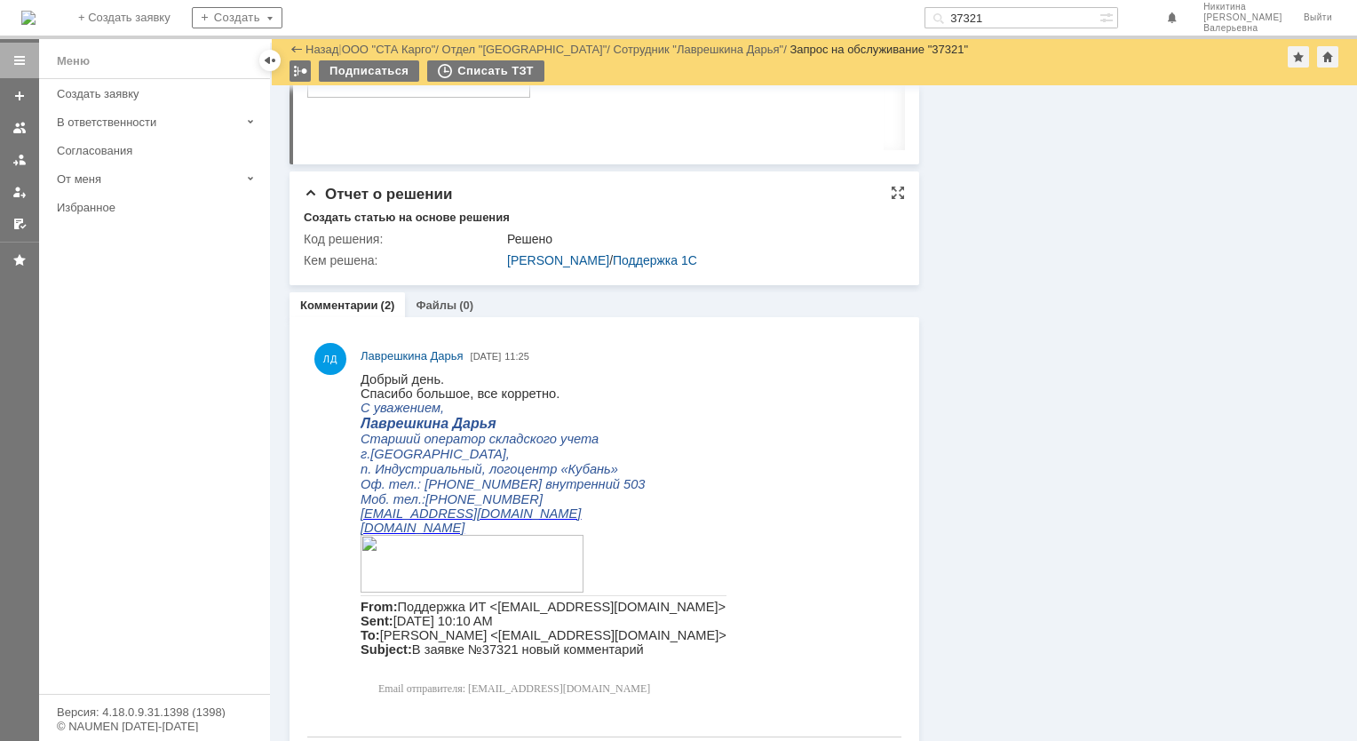
scroll to position [891, 0]
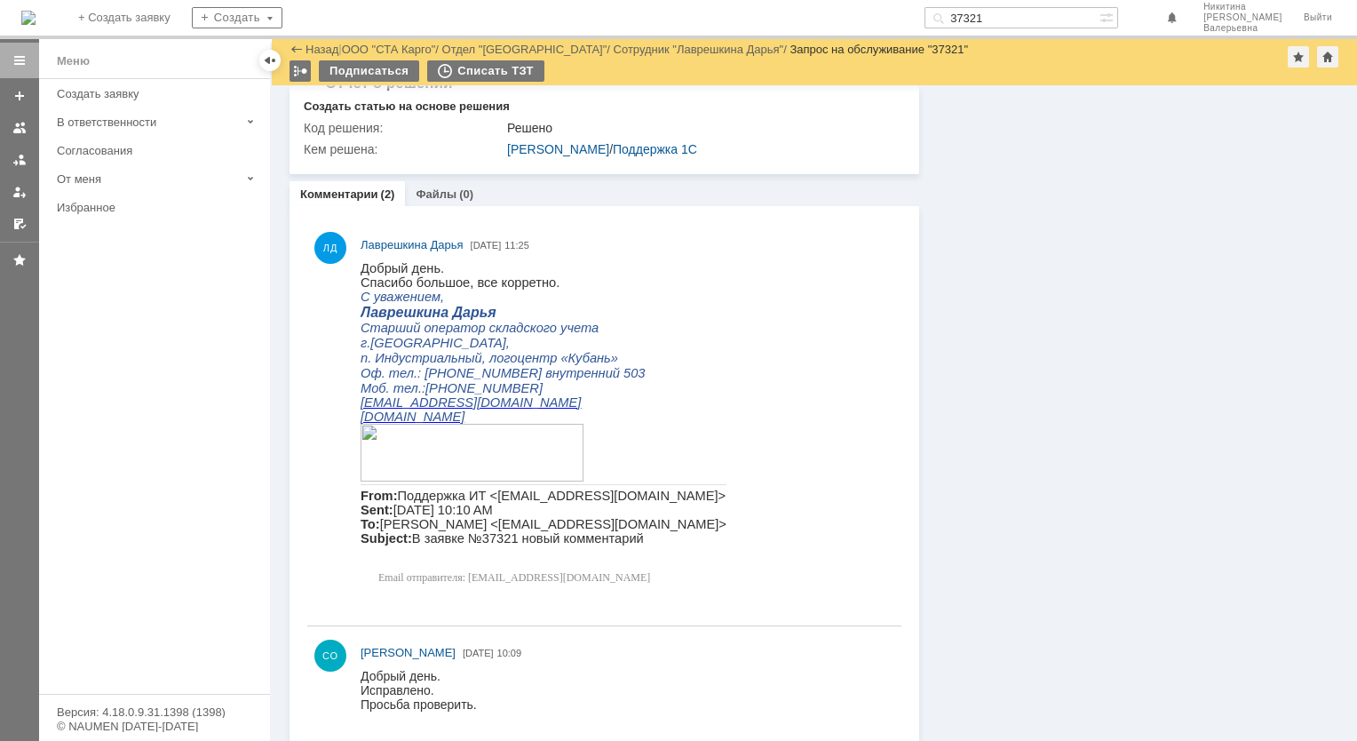
click at [1018, 18] on input "37321" at bounding box center [1011, 17] width 175 height 21
paste input "34"
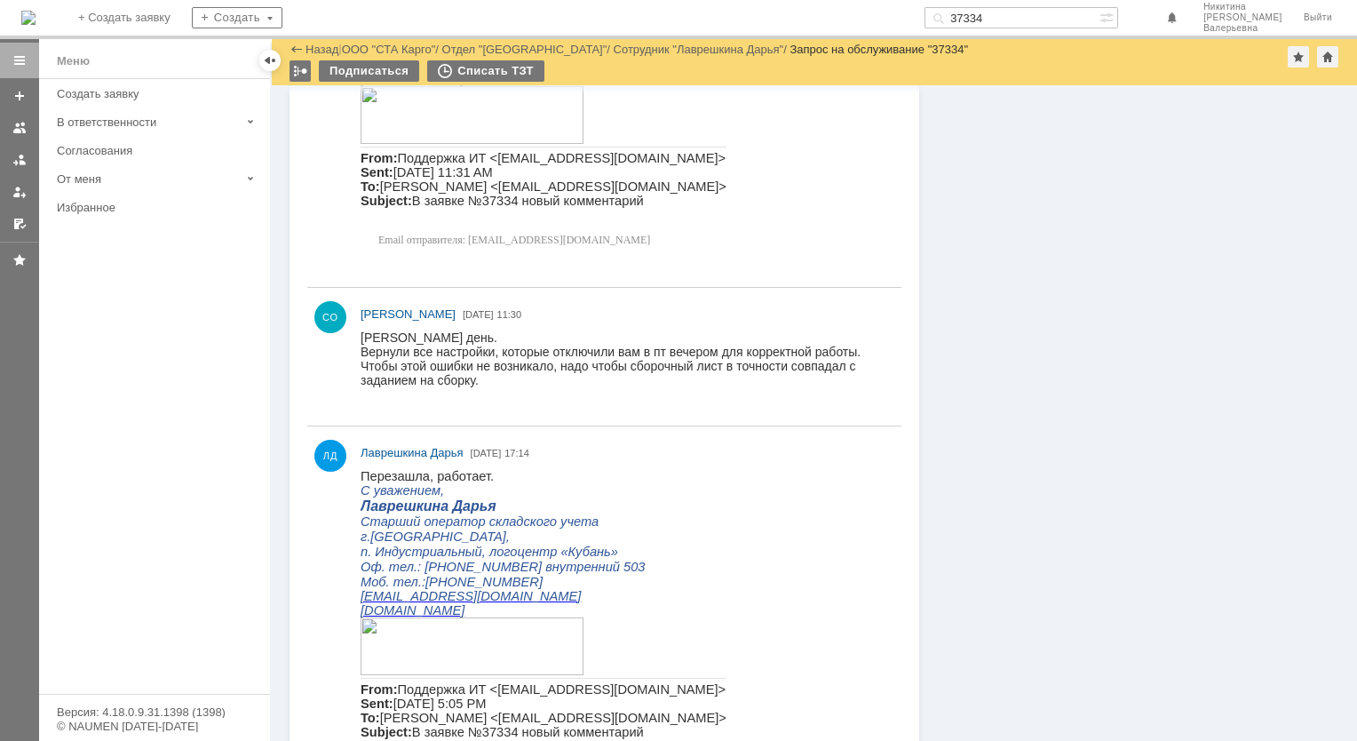
click at [1099, 23] on input "37334" at bounding box center [1011, 17] width 175 height 21
paste input "6"
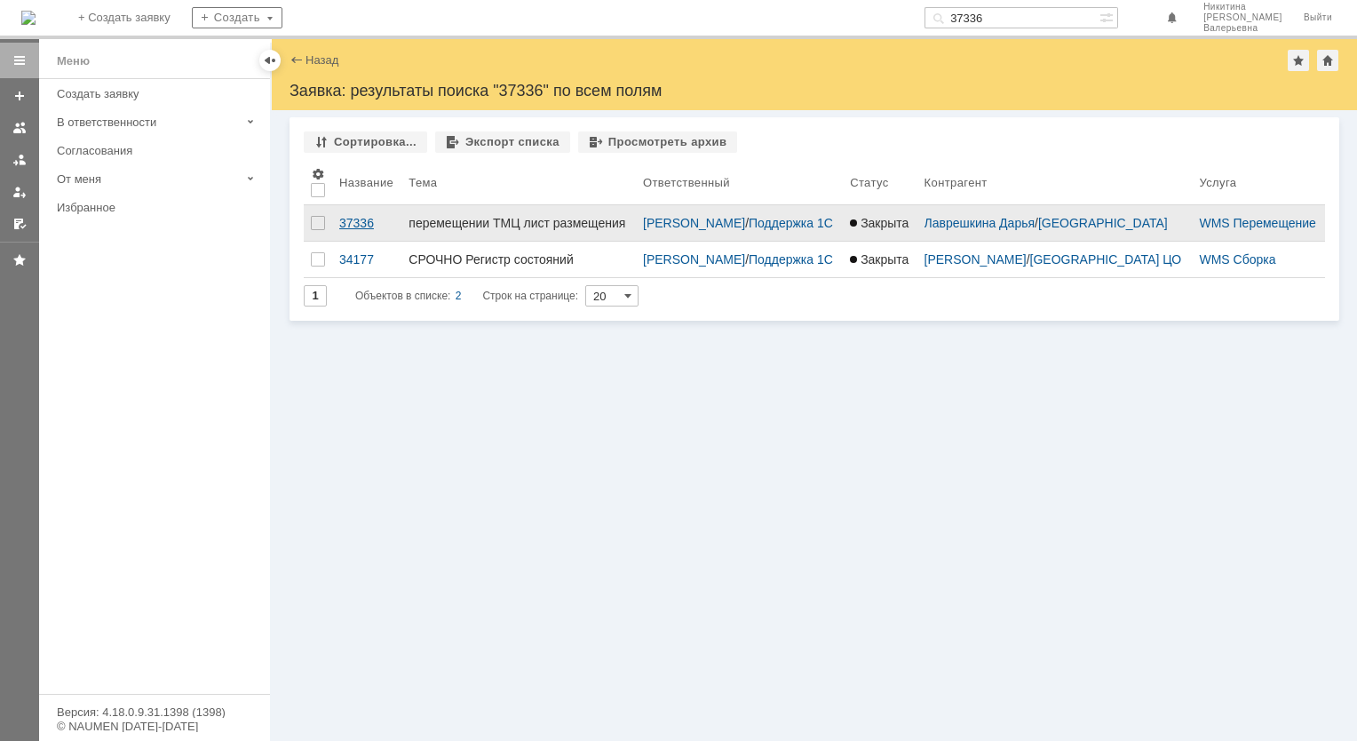
click at [368, 227] on div "37336" at bounding box center [366, 223] width 55 height 14
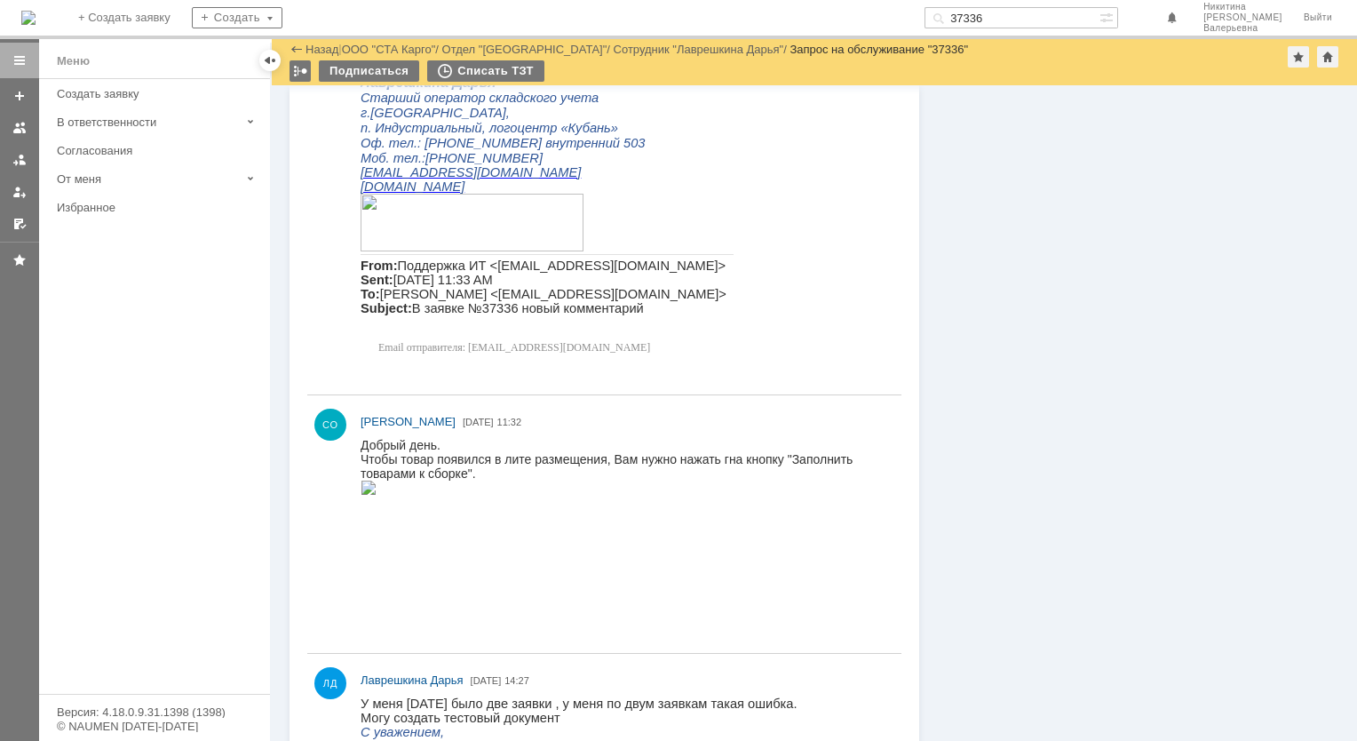
click at [1098, 17] on input "37336" at bounding box center [1011, 17] width 175 height 21
paste input "487"
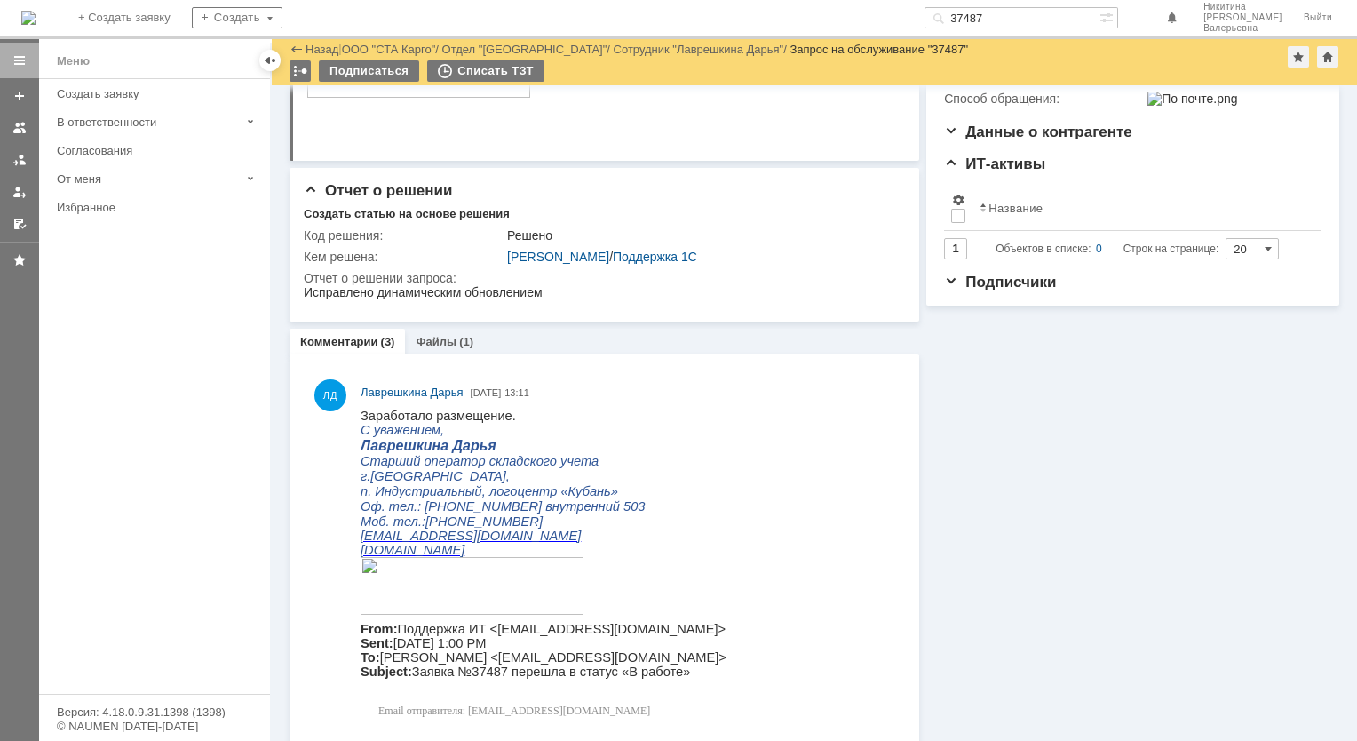
click at [1021, 14] on input "37487" at bounding box center [1011, 17] width 175 height 21
paste input "509"
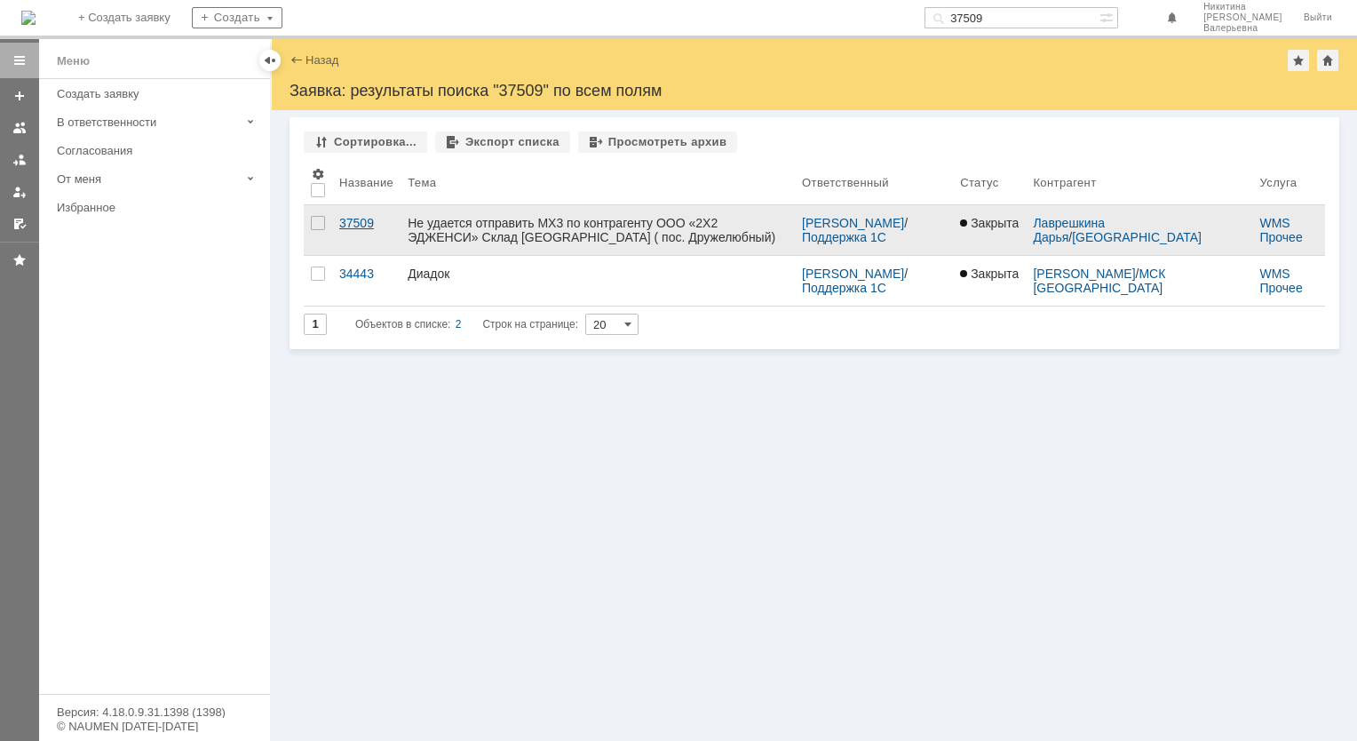
click at [347, 222] on div "37509" at bounding box center [366, 223] width 54 height 14
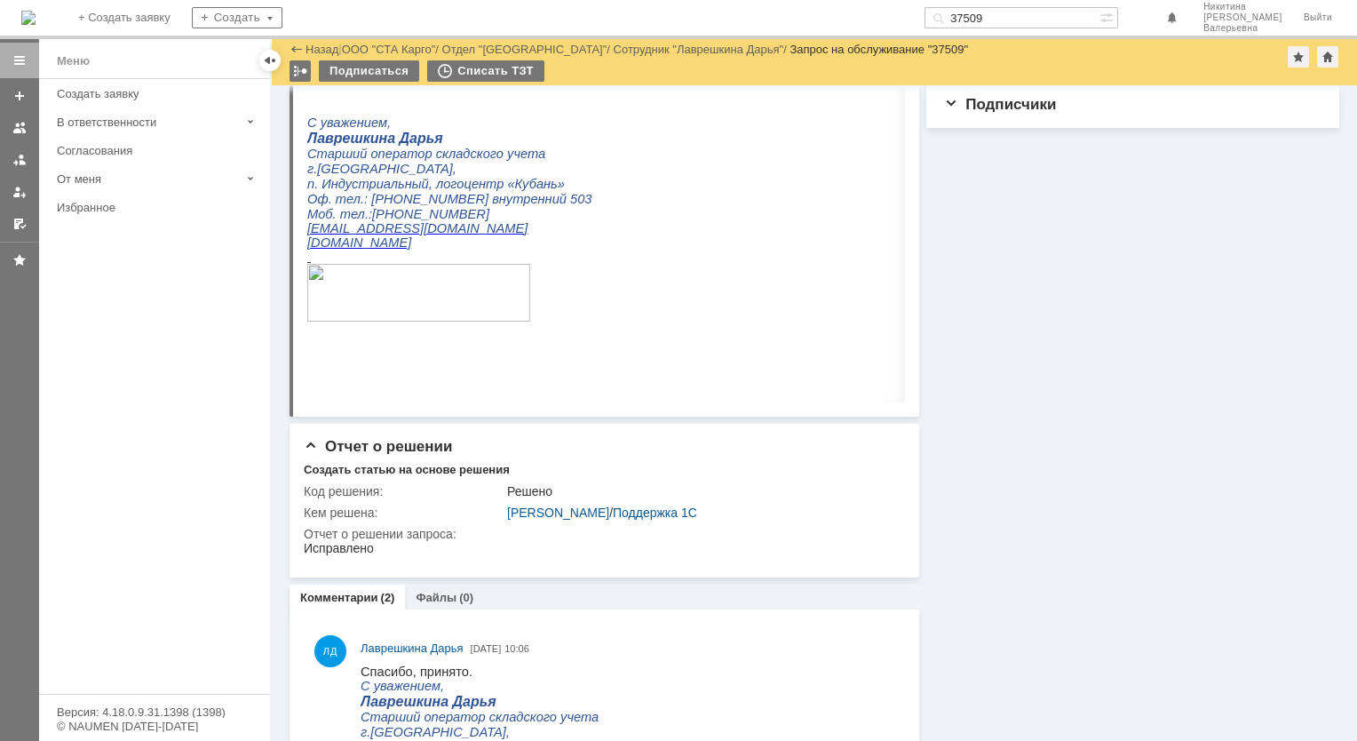
click at [1027, 22] on input "37509" at bounding box center [1011, 17] width 175 height 21
paste input "15"
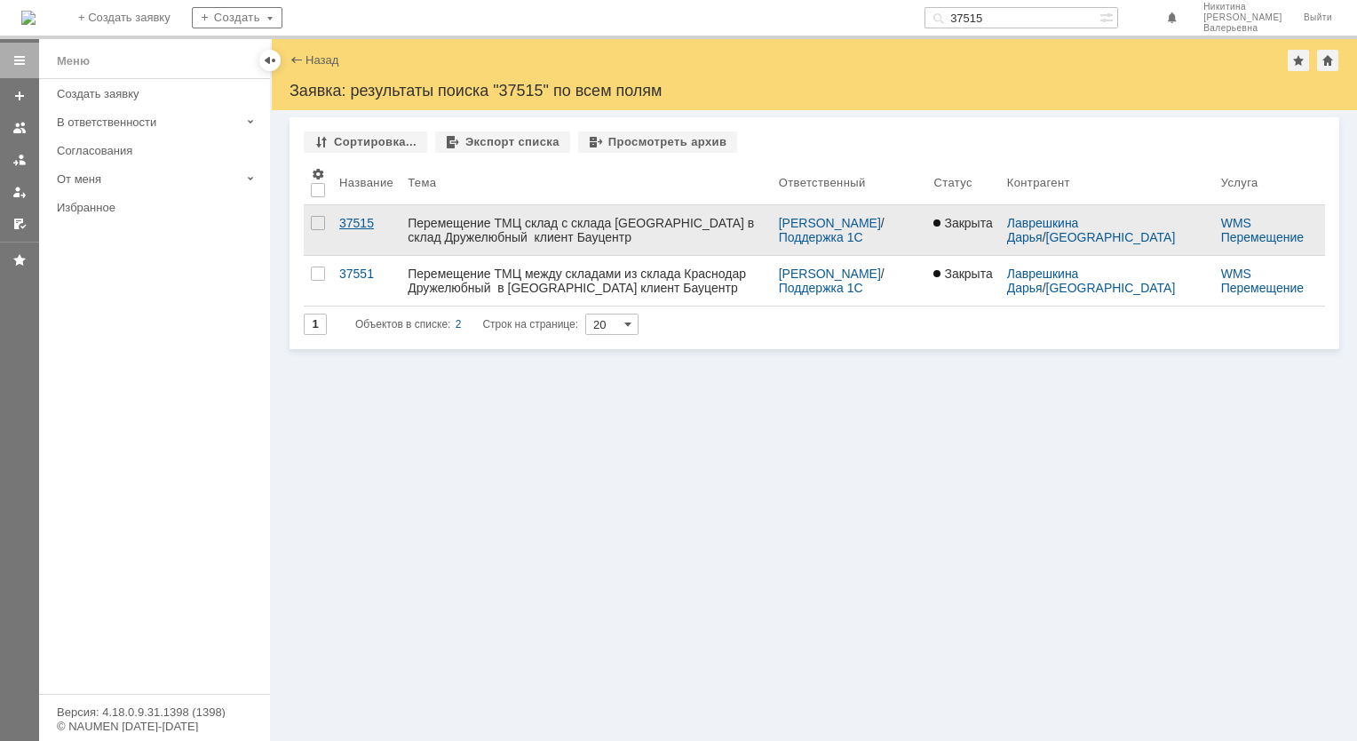
click at [350, 218] on div "37515" at bounding box center [366, 223] width 54 height 14
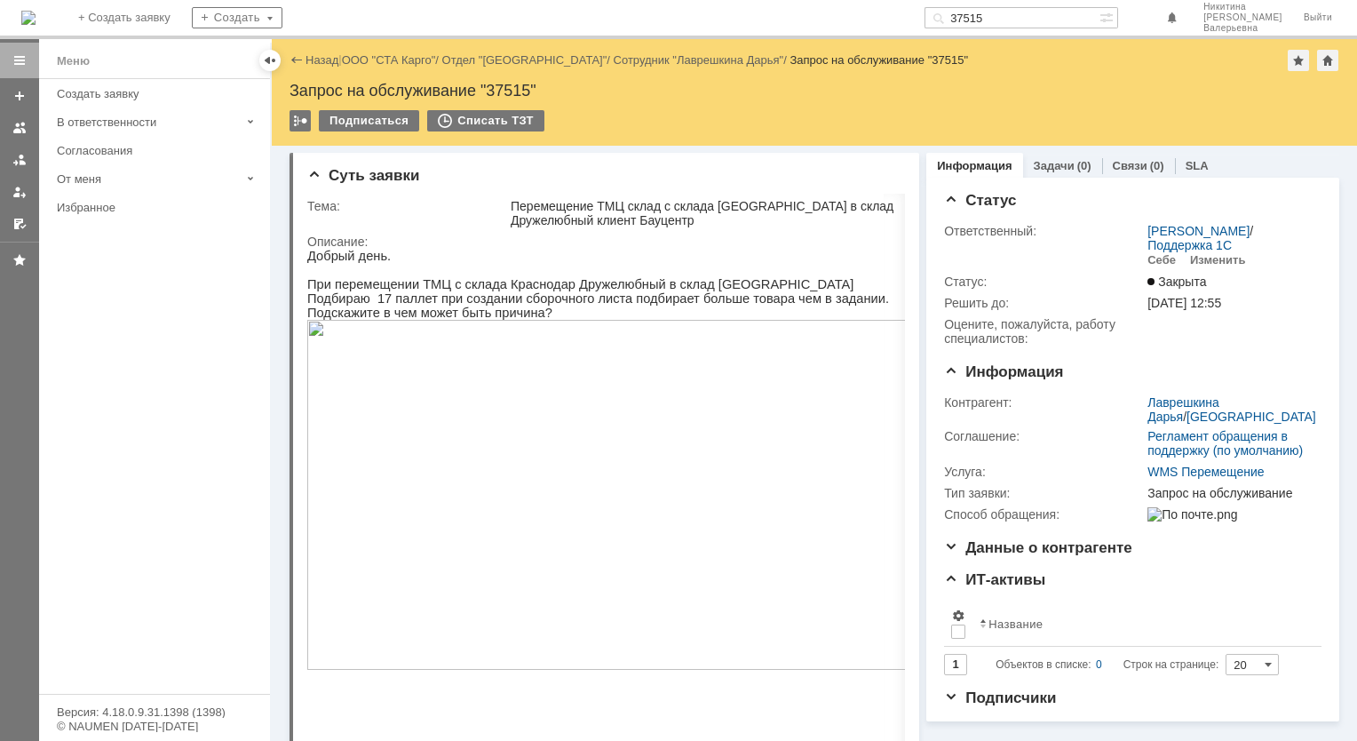
click at [998, 10] on input "37515" at bounding box center [1011, 17] width 175 height 21
paste input "51"
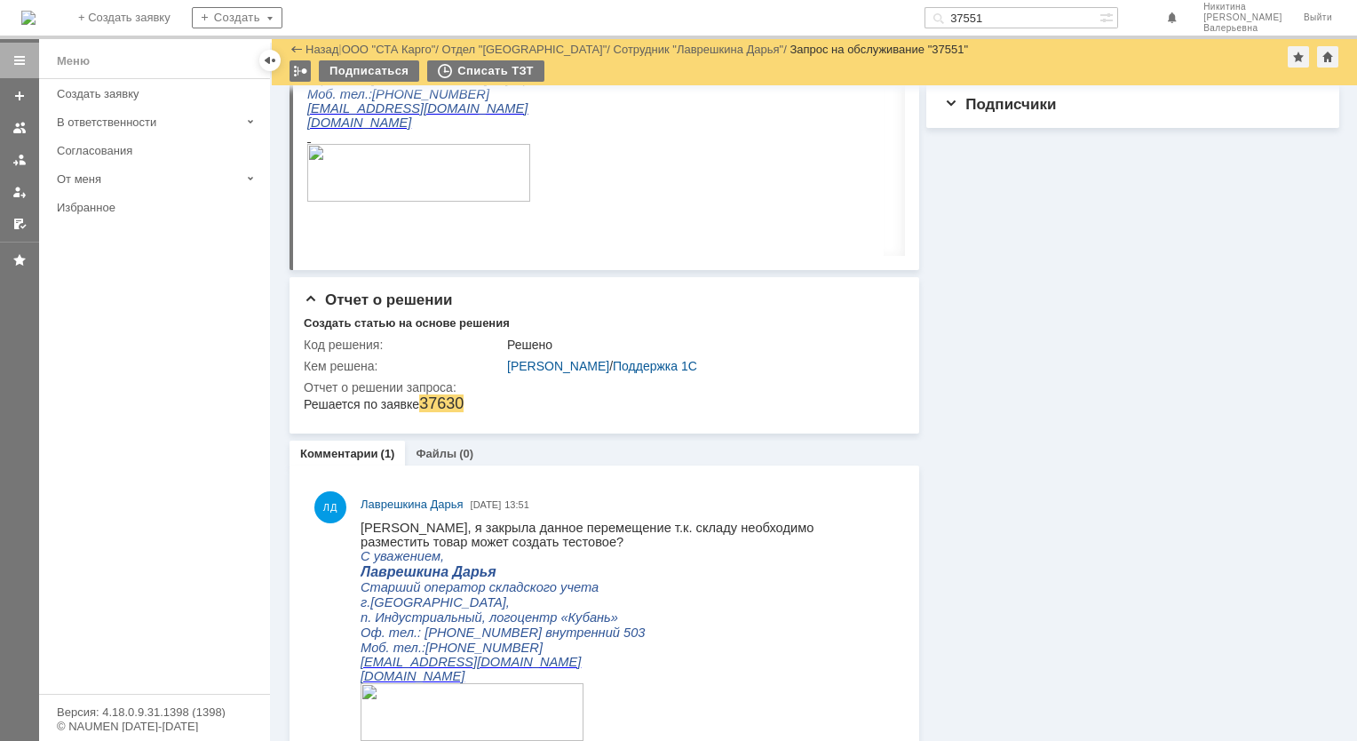
click at [1013, 30] on div "На домашнюю + Создать заявку Создать 37551 [PERSON_NAME]" at bounding box center [678, 19] width 1357 height 39
click at [1012, 27] on input "37551" at bounding box center [1011, 17] width 175 height 21
paste input "4"
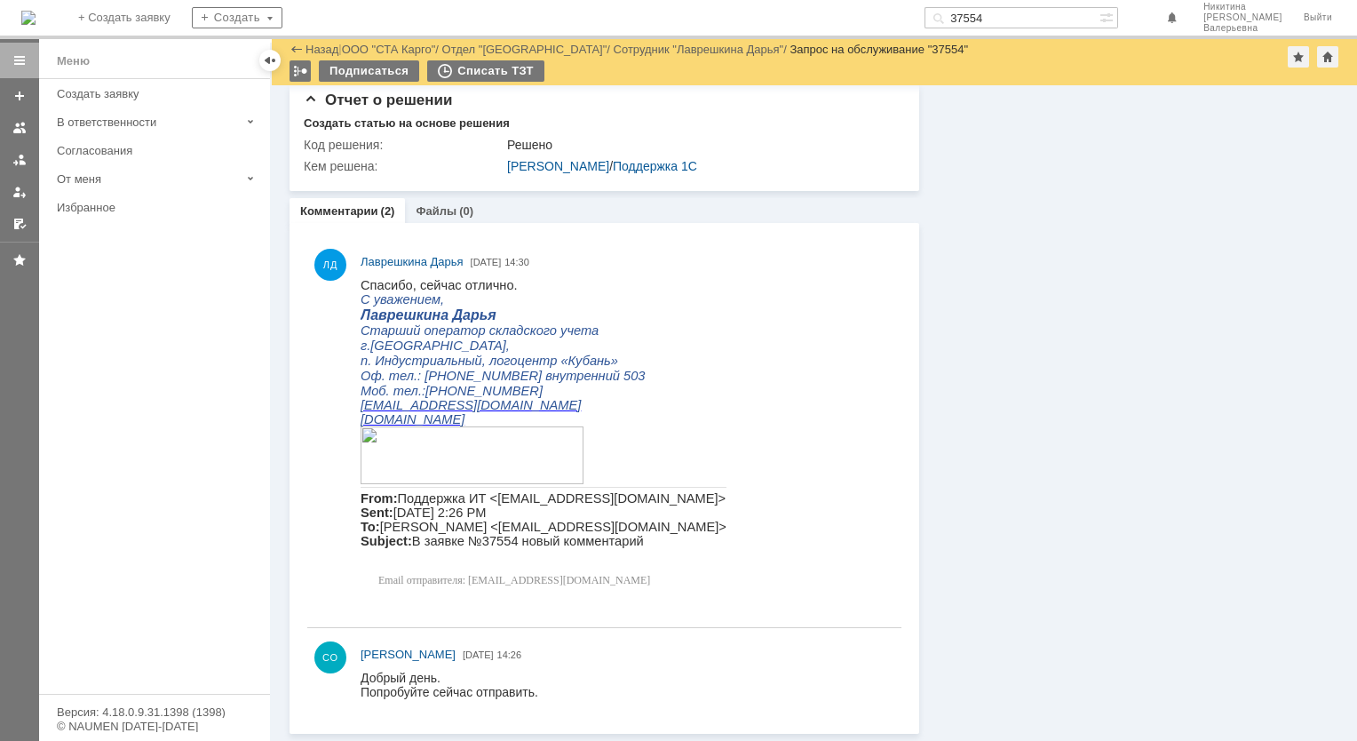
click at [1048, 18] on input "37554" at bounding box center [1011, 17] width 175 height 21
paste input "609"
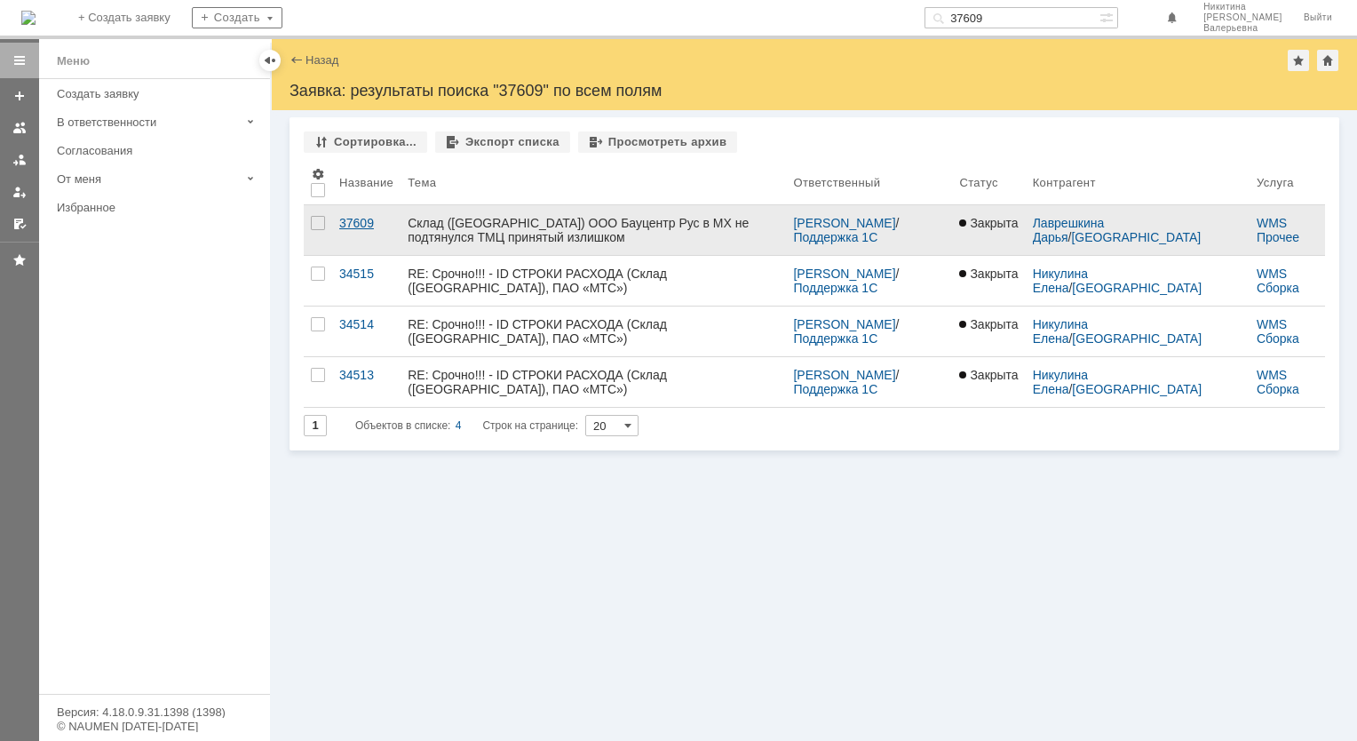
click at [348, 223] on div "37609" at bounding box center [366, 223] width 54 height 14
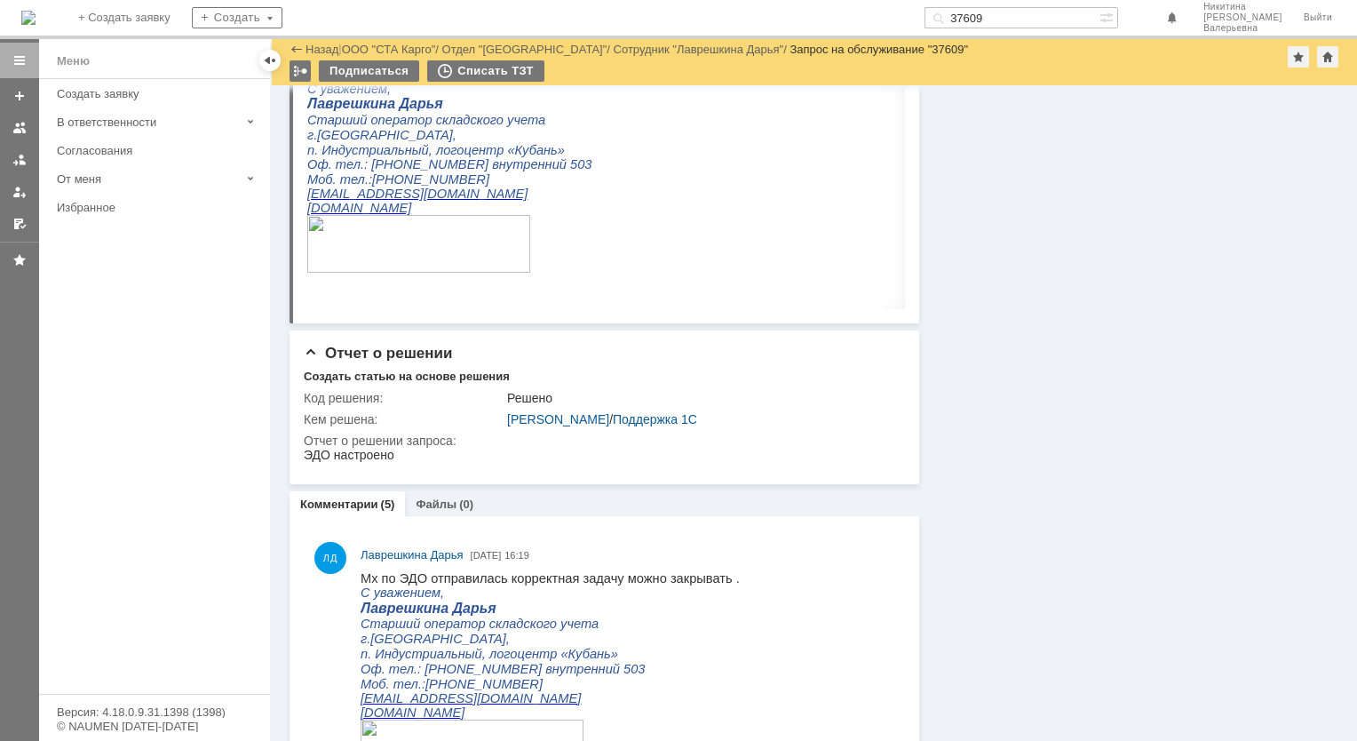
click at [999, 20] on input "37609" at bounding box center [1011, 17] width 175 height 21
paste input "18"
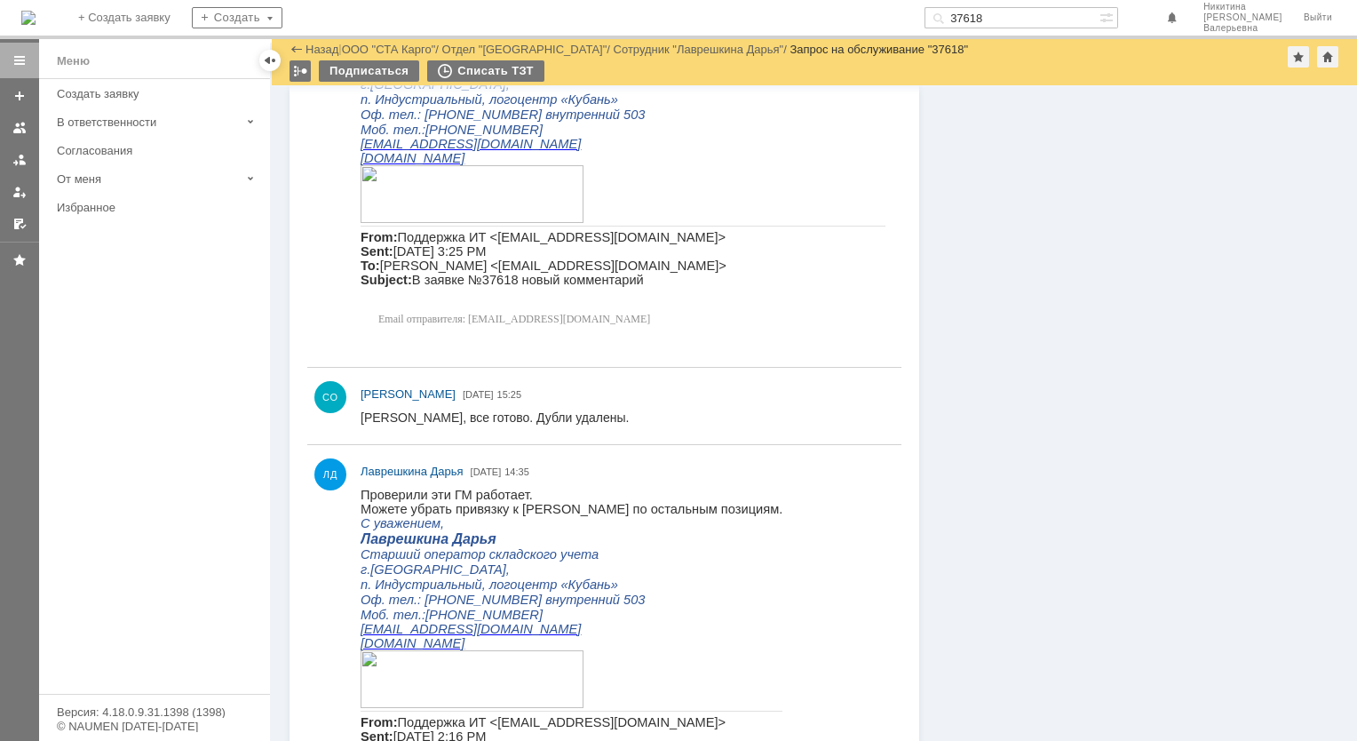
click at [1040, 20] on input "37618" at bounding box center [1011, 17] width 175 height 21
paste input "30"
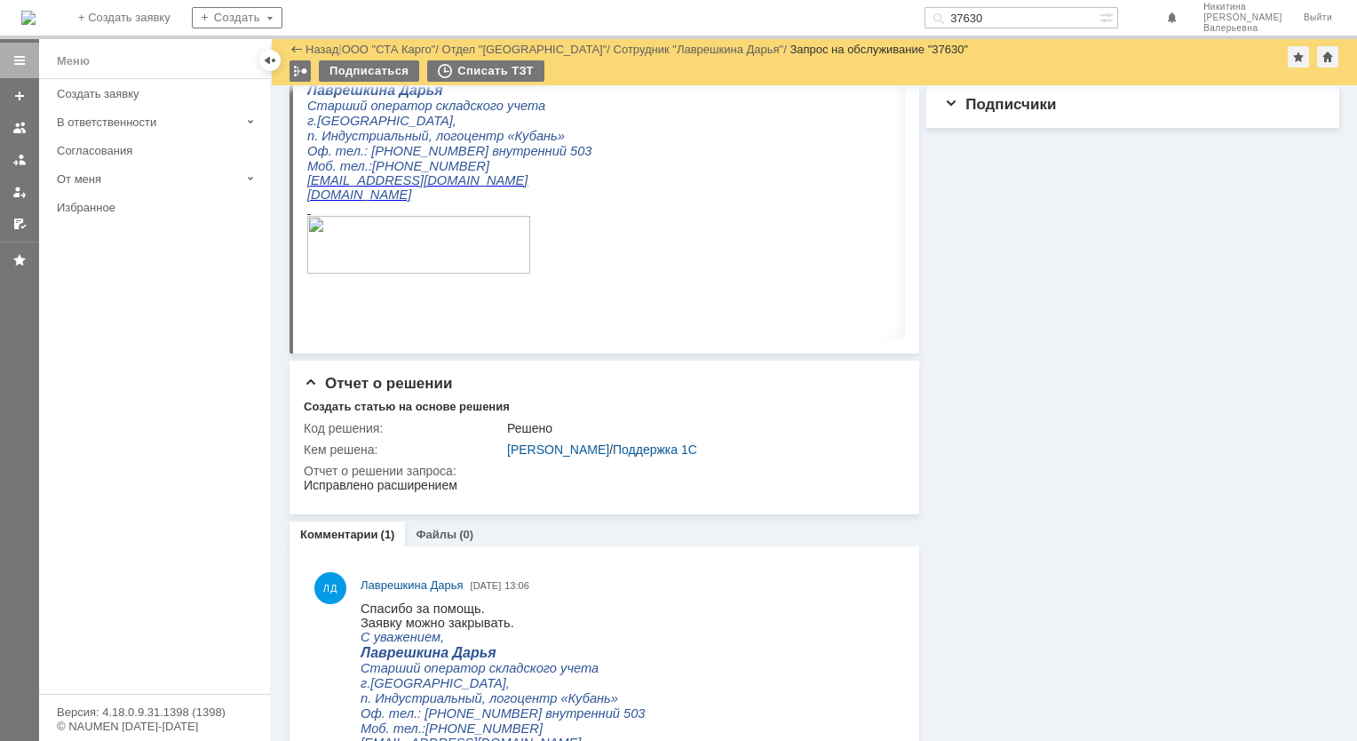
drag, startPoint x: 1023, startPoint y: 20, endPoint x: 923, endPoint y: 20, distance: 99.5
click at [924, 21] on div "На домашнюю + Создать заявку Создать 37630 [PERSON_NAME]" at bounding box center [678, 19] width 1357 height 39
paste input "3"
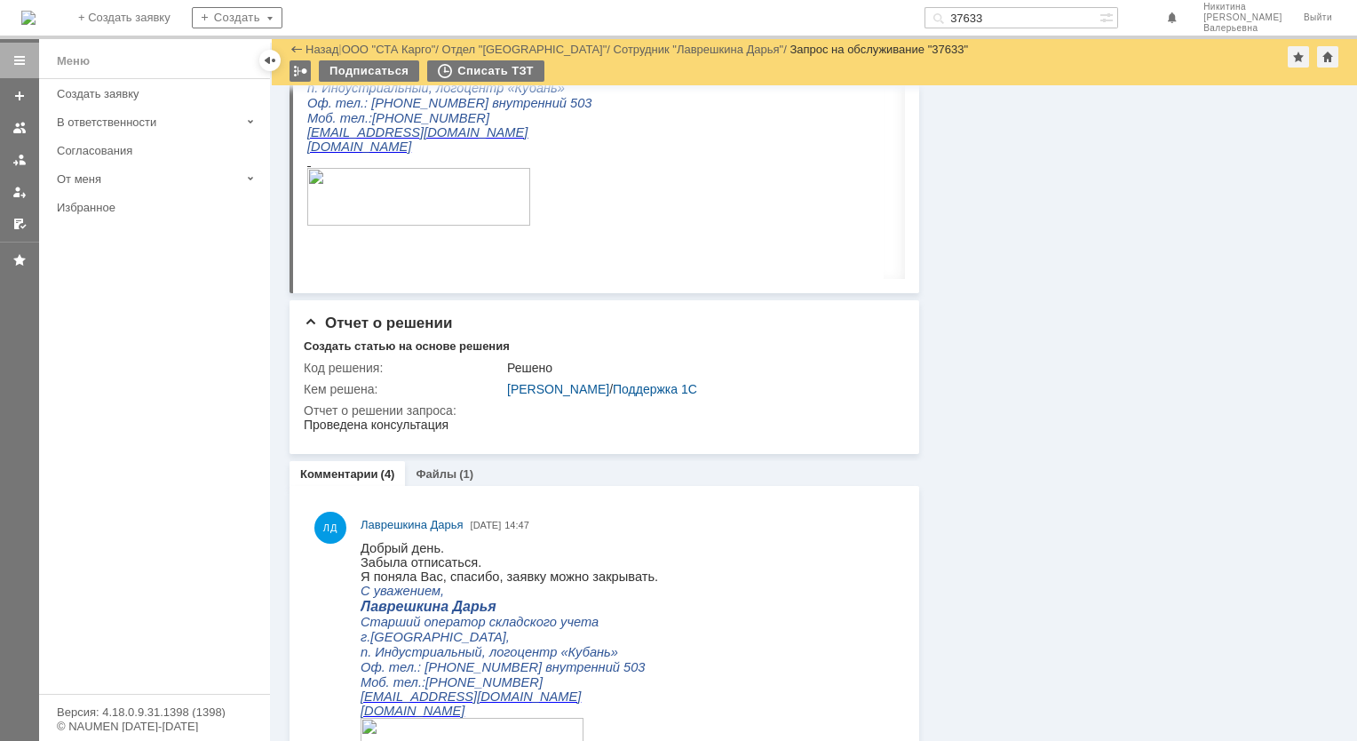
click at [1050, 26] on div "На домашнюю + Создать заявку Создать 37633 [PERSON_NAME]" at bounding box center [678, 19] width 1357 height 39
click at [1050, 21] on input "37633" at bounding box center [1011, 17] width 175 height 21
paste input "55"
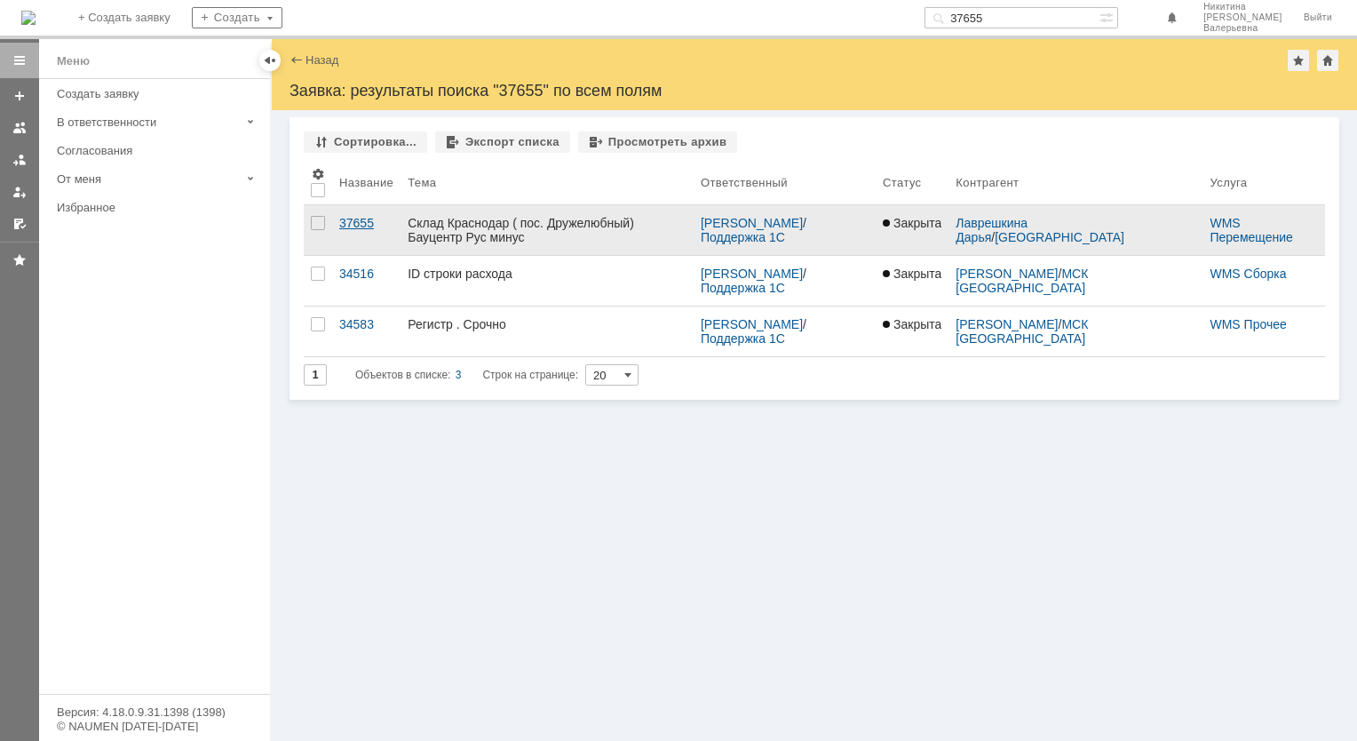
click at [362, 220] on div "37655" at bounding box center [366, 223] width 54 height 14
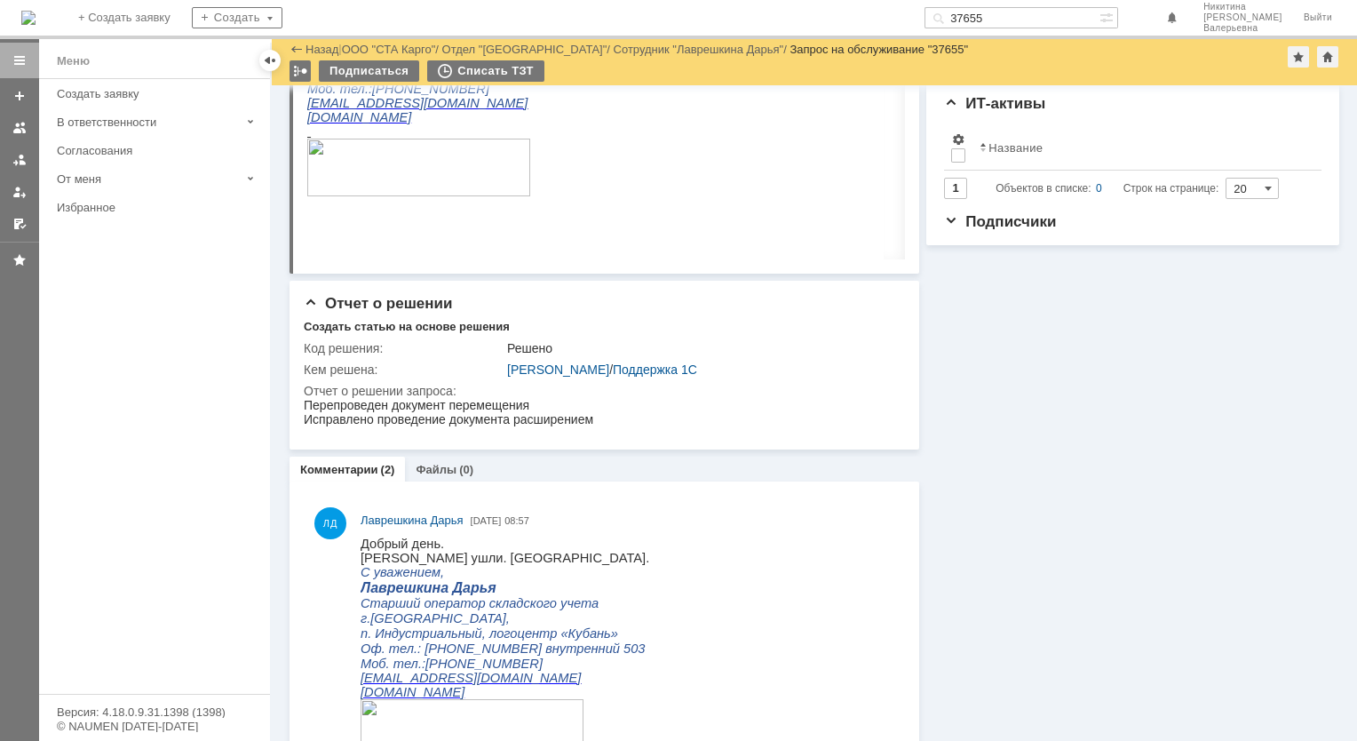
scroll to position [444, 0]
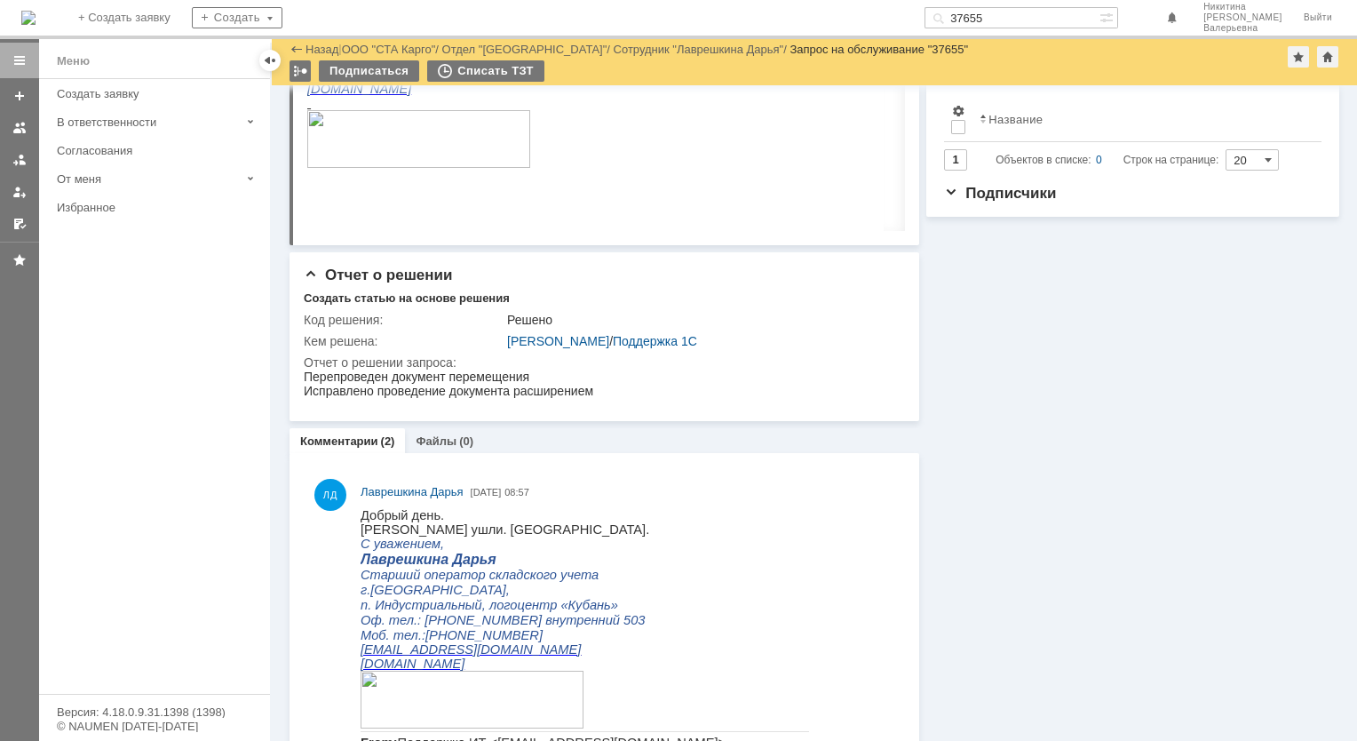
click at [1006, 7] on div "На домашнюю + Создать заявку Создать 37655 [PERSON_NAME]" at bounding box center [678, 19] width 1357 height 39
click at [1007, 11] on input "37655" at bounding box center [1011, 17] width 175 height 21
paste input "98"
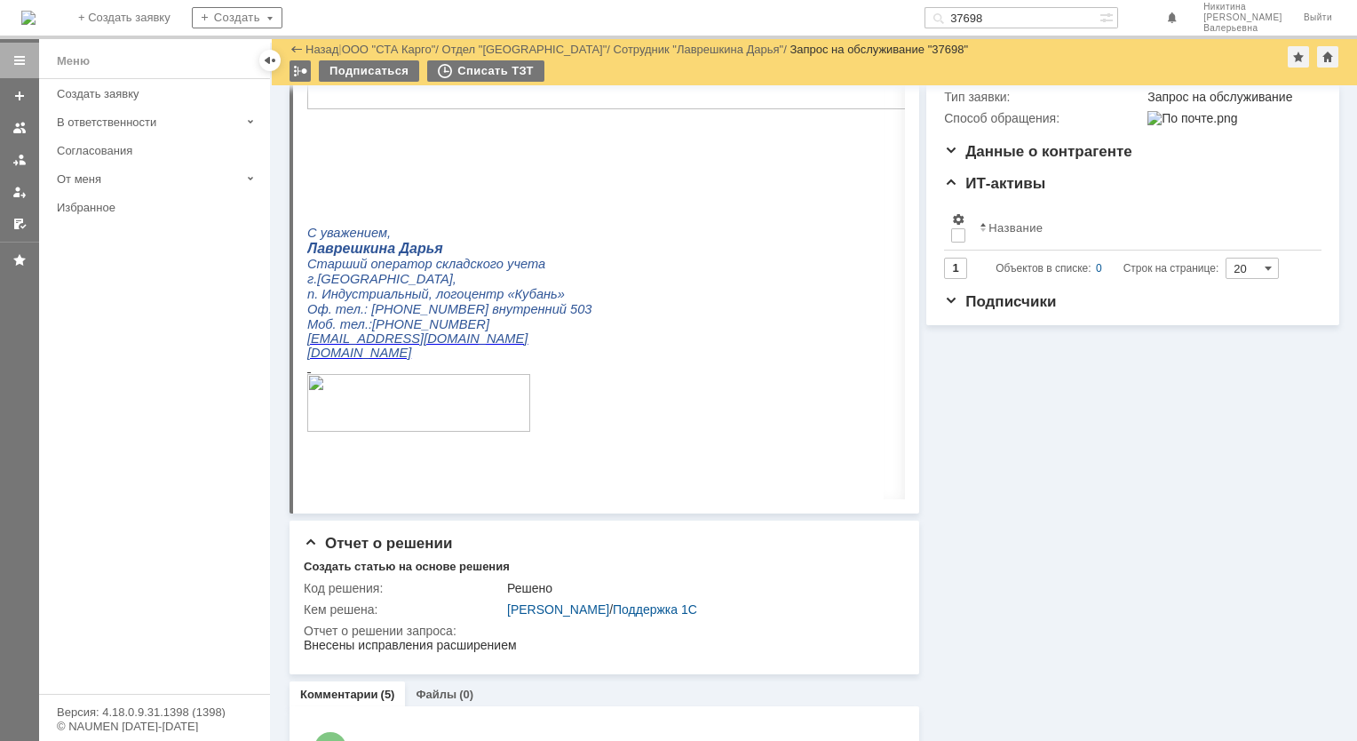
scroll to position [355, 0]
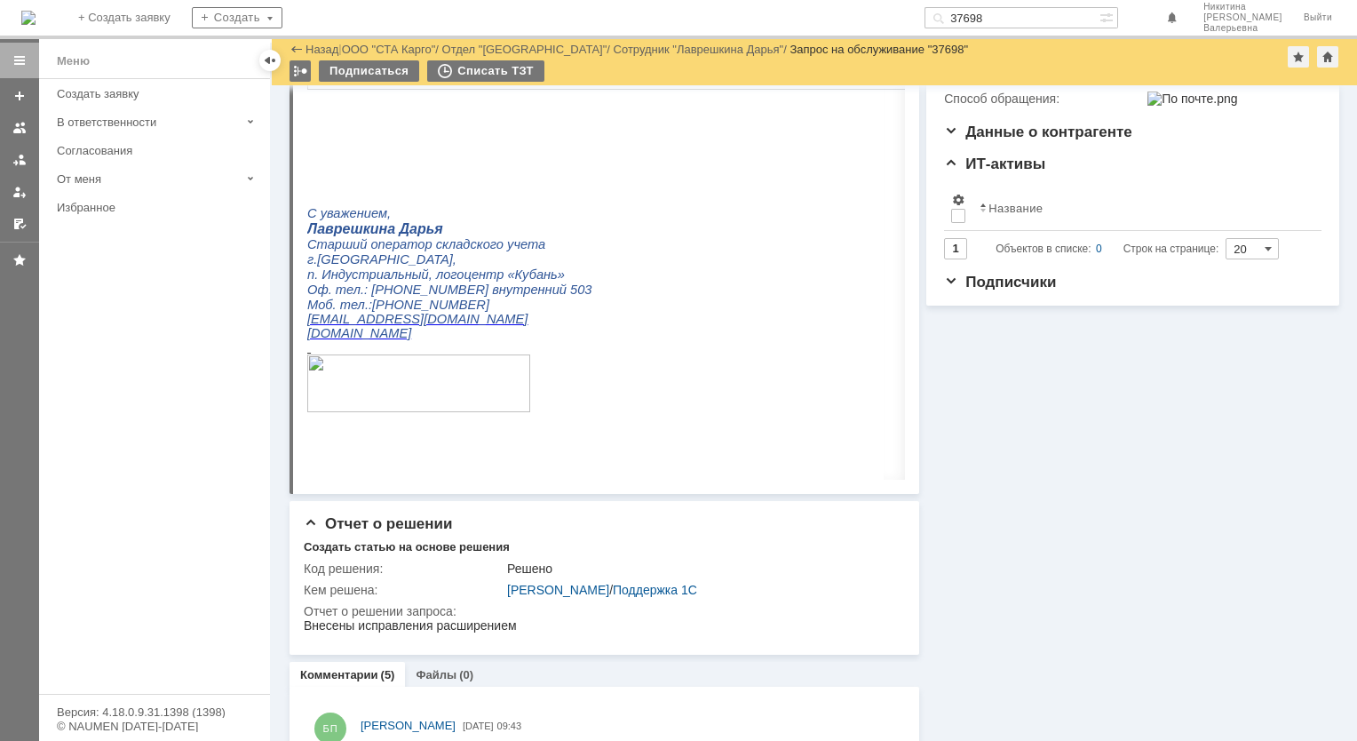
click at [1000, 18] on input "37698" at bounding box center [1011, 17] width 175 height 21
paste input "714"
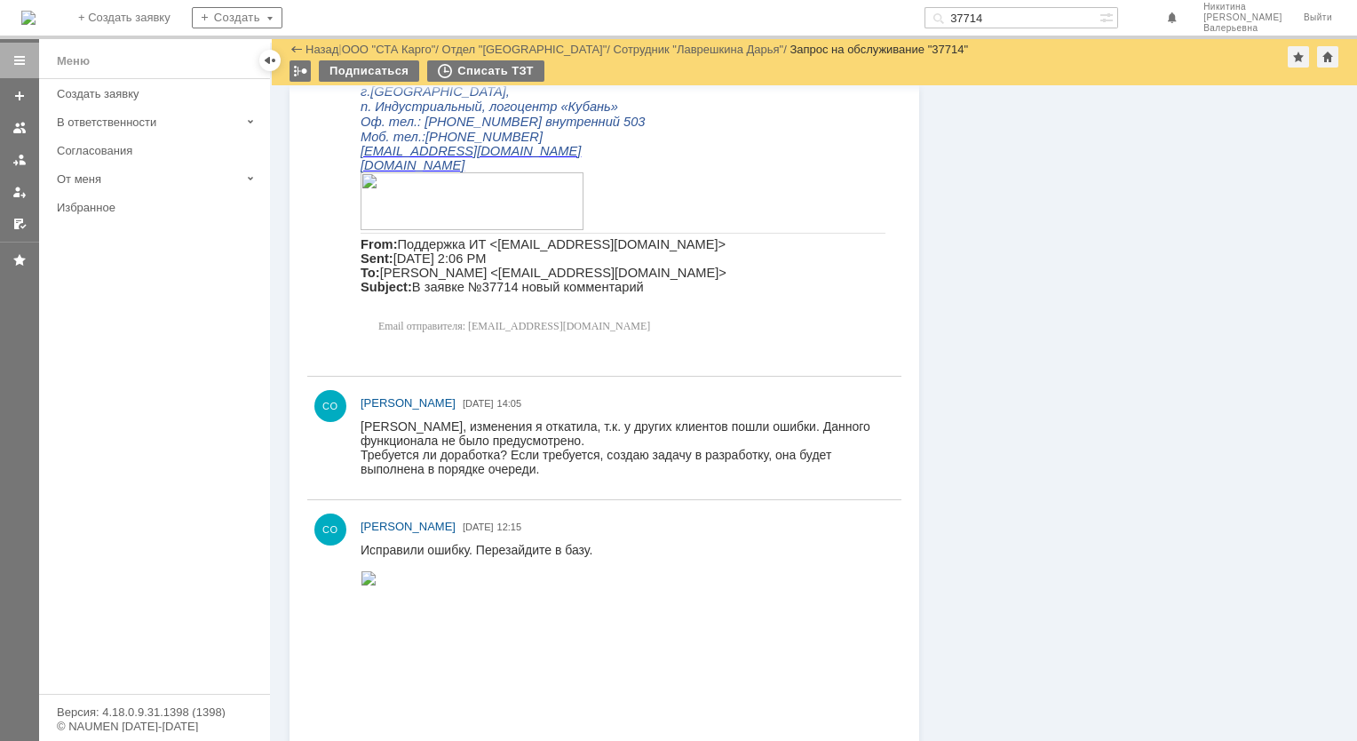
click at [1020, 18] on input "37714" at bounding box center [1011, 17] width 175 height 21
paste input "90"
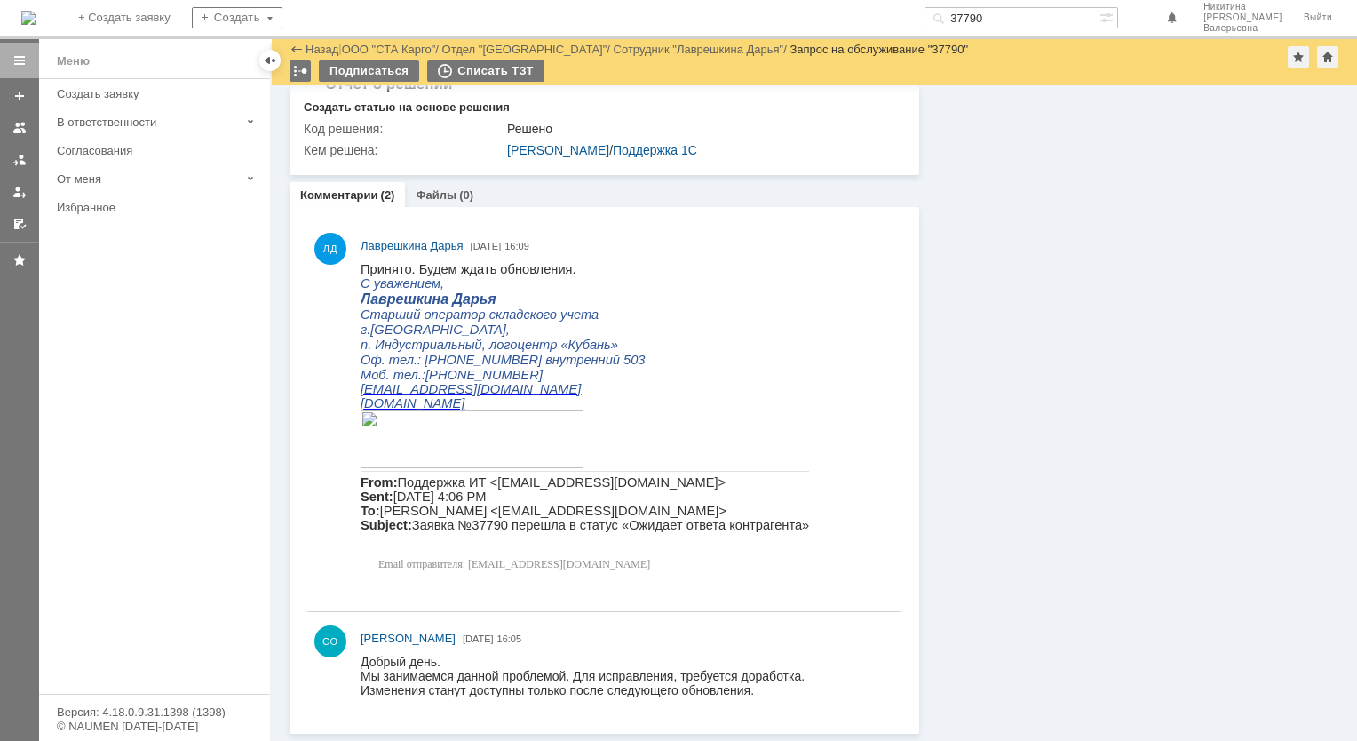
click at [1015, 20] on input "37790" at bounding box center [1011, 17] width 175 height 21
paste input "806"
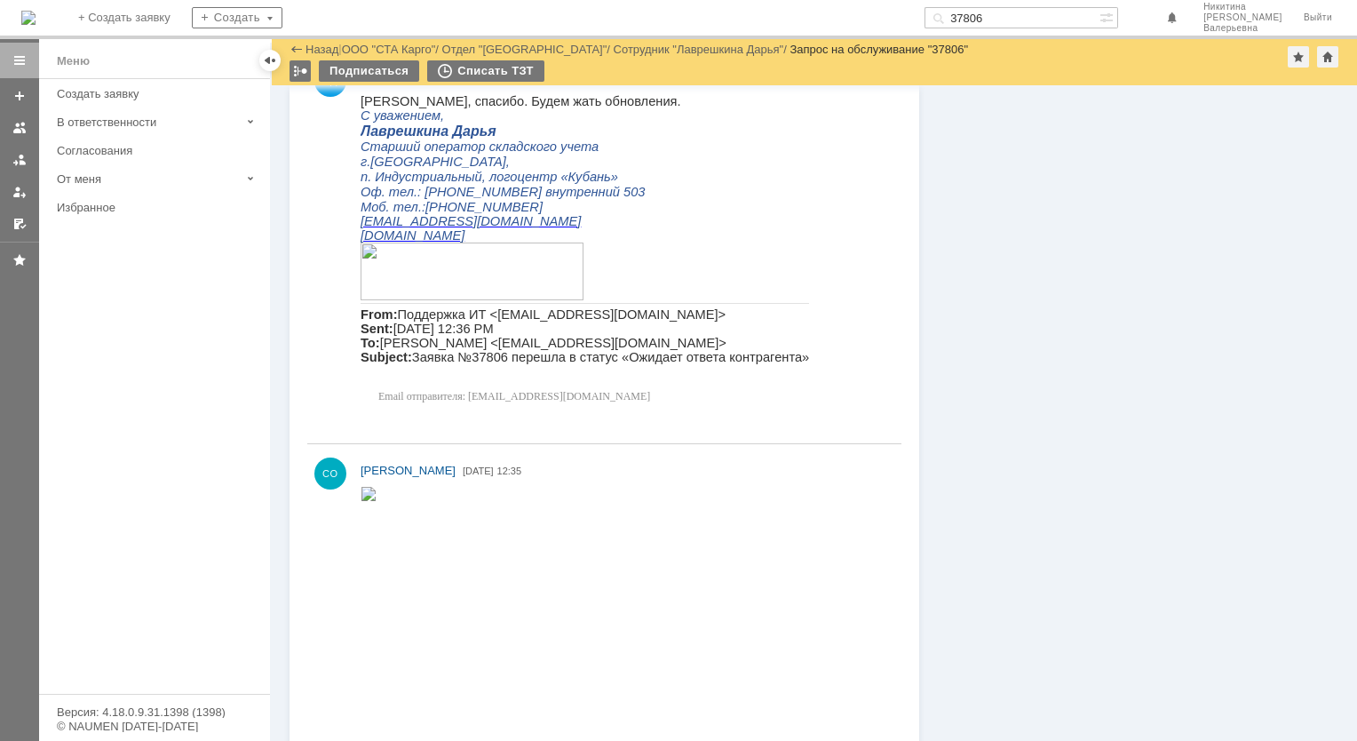
click at [1017, 22] on input "37806" at bounding box center [1011, 17] width 175 height 21
paste input "65"
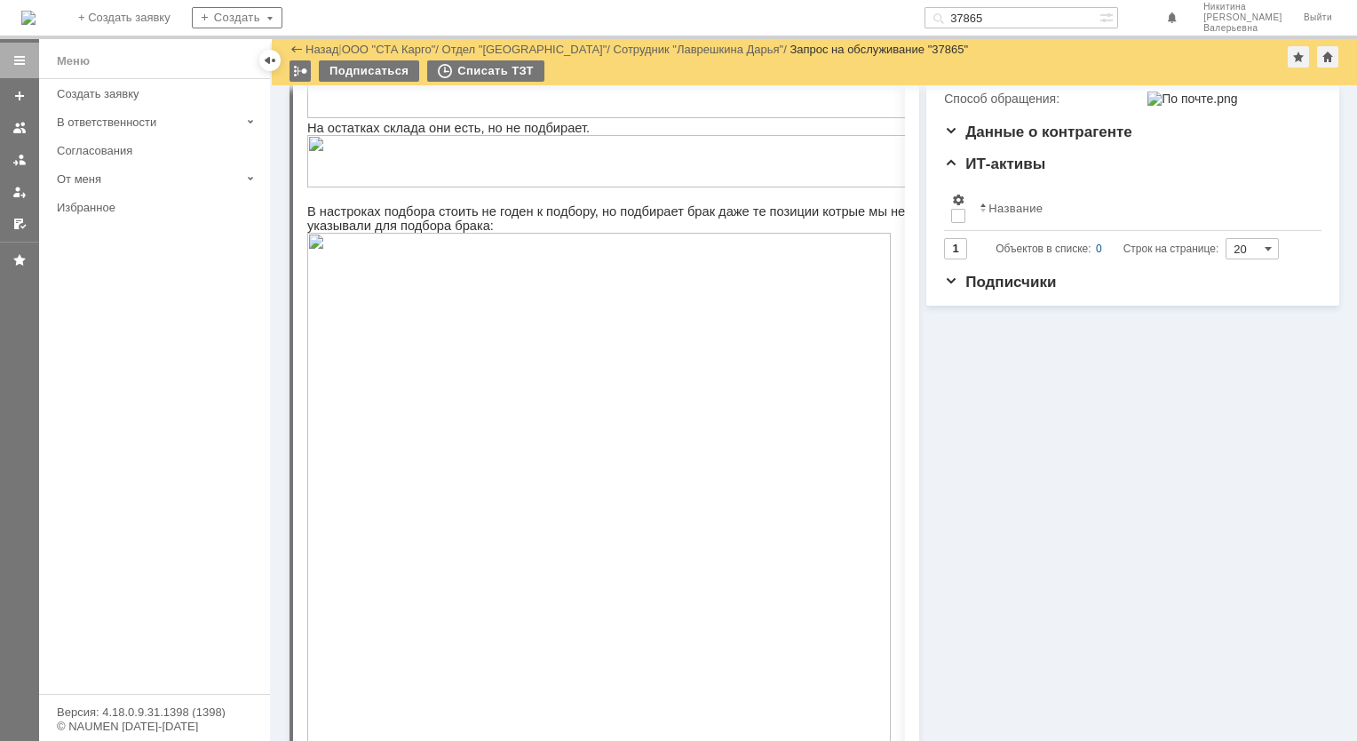
click at [1045, 21] on input "37865" at bounding box center [1011, 17] width 175 height 21
paste input "8011"
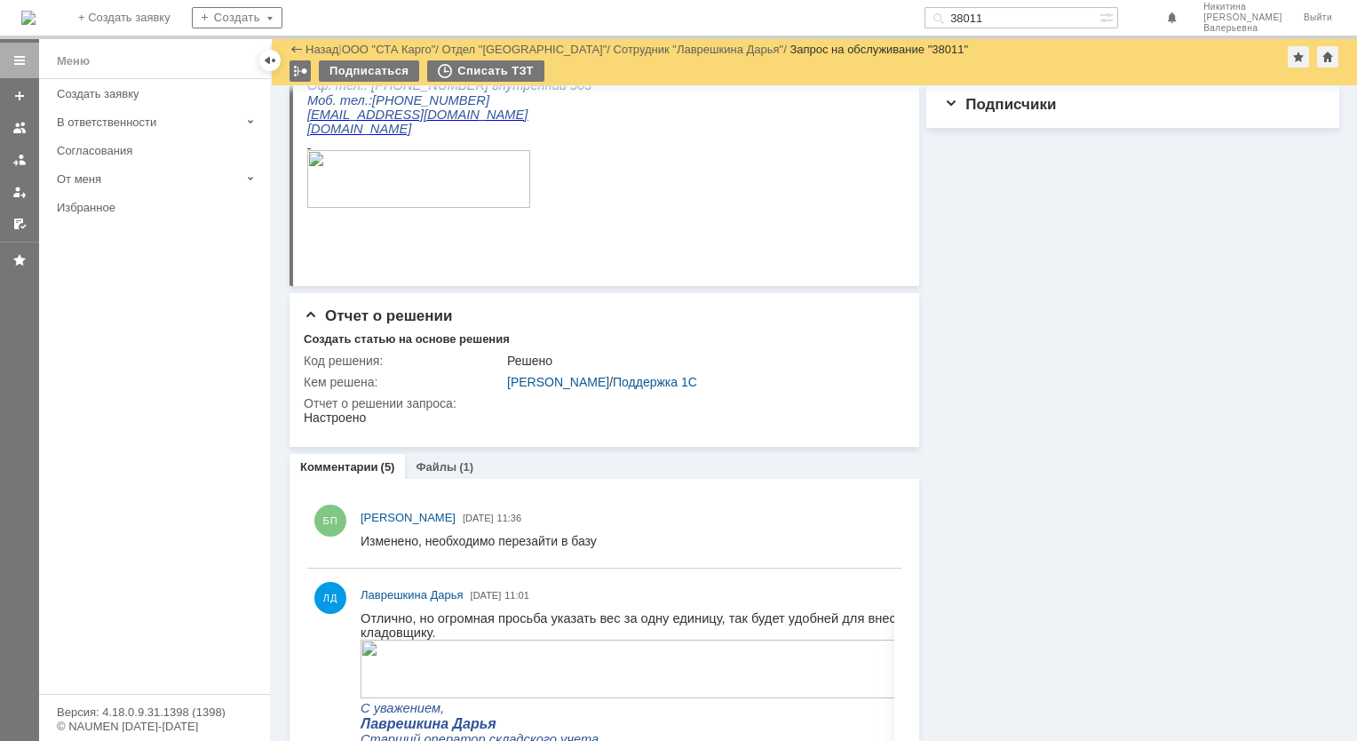
click at [998, 11] on input "38011" at bounding box center [1011, 17] width 175 height 21
paste input "83"
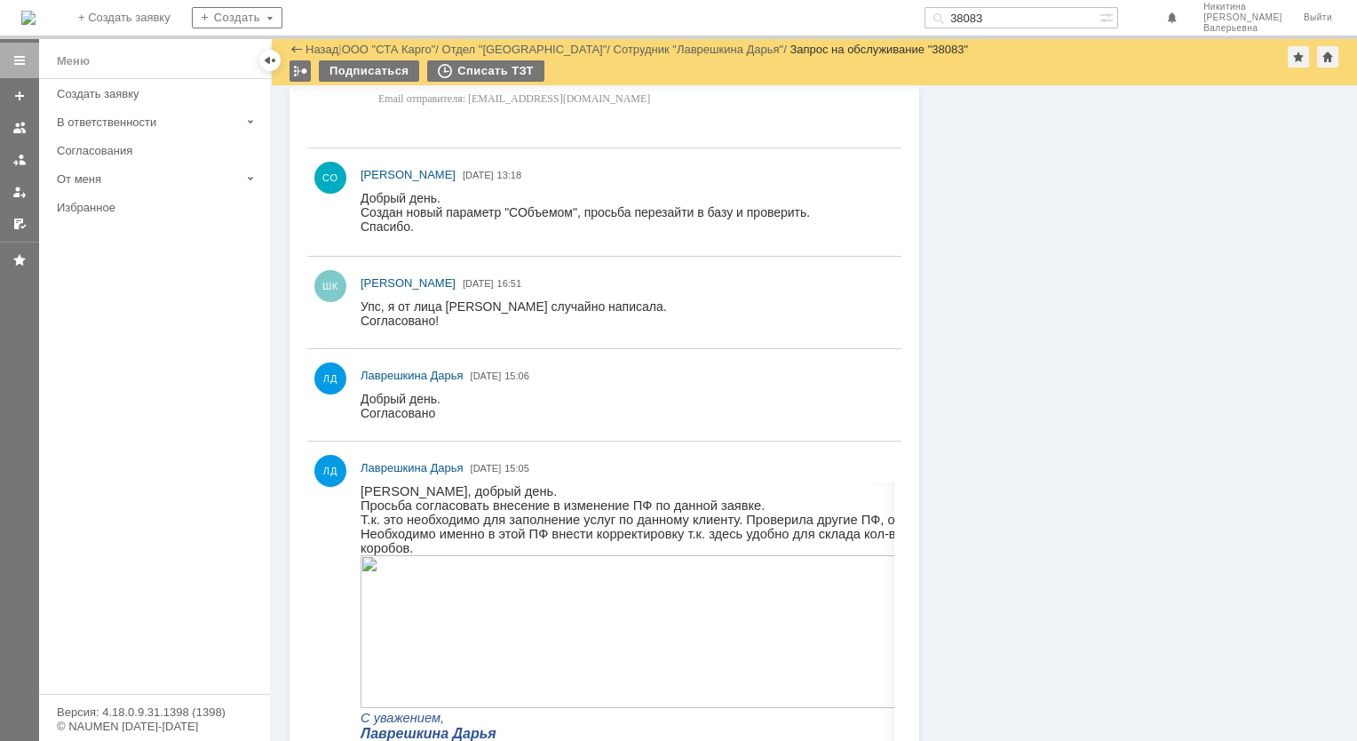
click at [1012, 12] on input "38083" at bounding box center [1011, 17] width 175 height 21
paste input "139"
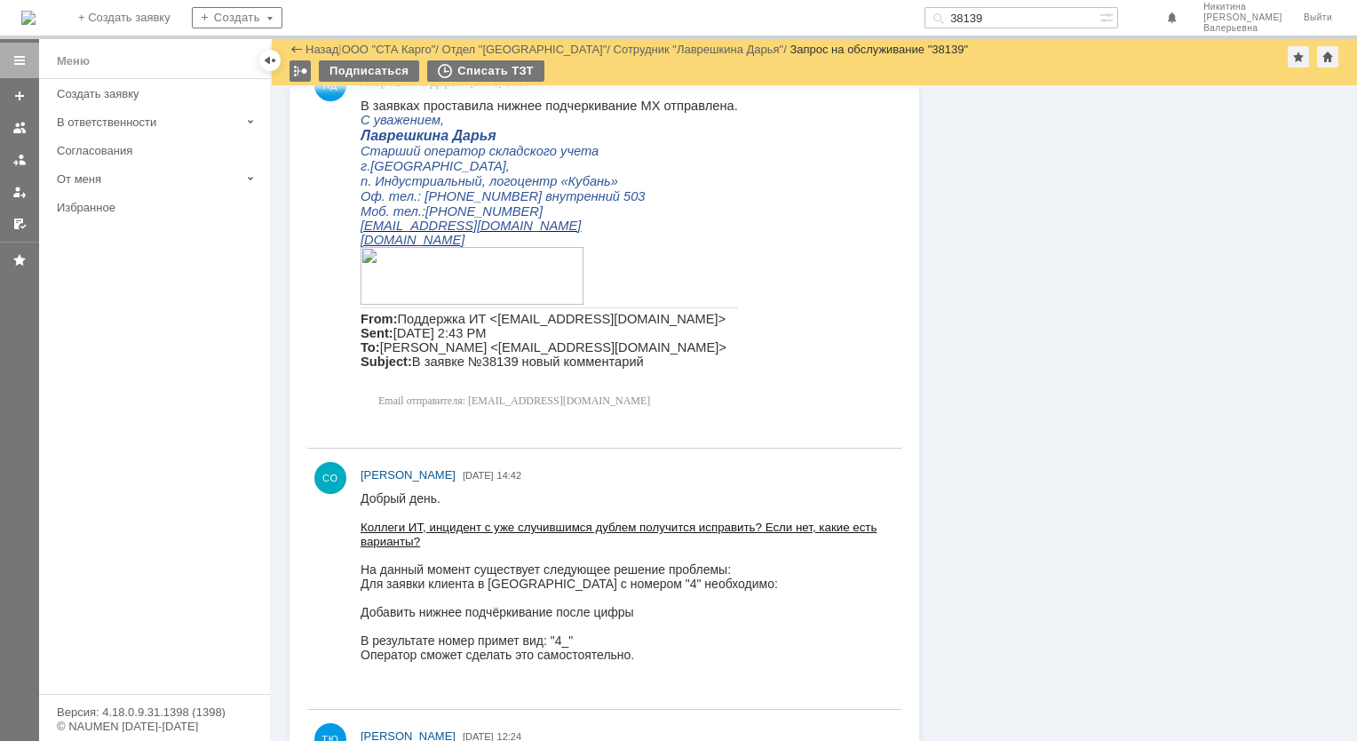
click at [1016, 20] on input "38139" at bounding box center [1011, 17] width 175 height 21
paste input "253"
type input "38253"
